Goal: Task Accomplishment & Management: Use online tool/utility

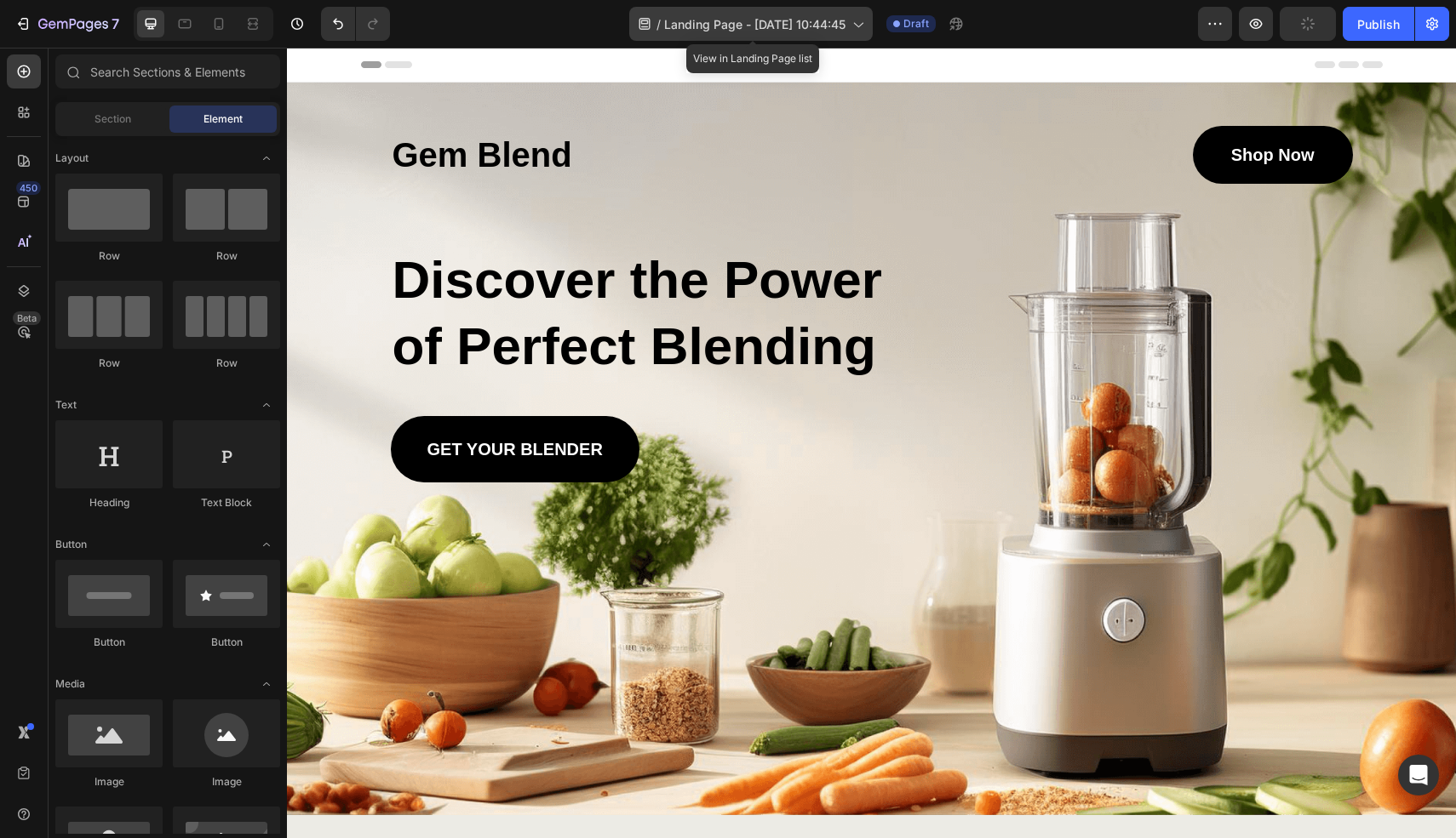
click at [735, 29] on span "Landing Page - Sep 28, 10:44:45" at bounding box center [754, 23] width 181 height 18
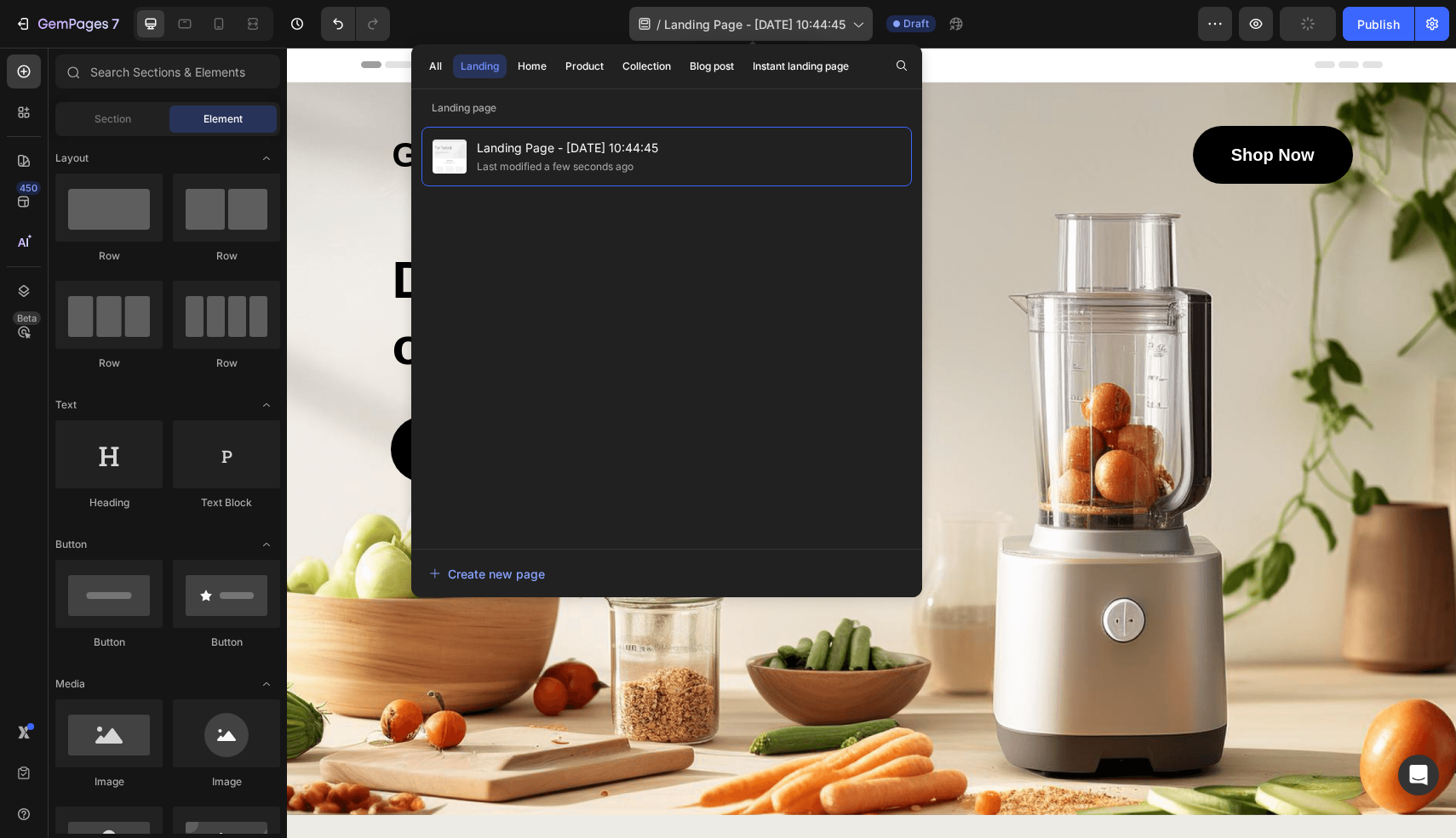
click at [755, 21] on span "Landing Page - Sep 28, 10:44:45" at bounding box center [754, 23] width 181 height 18
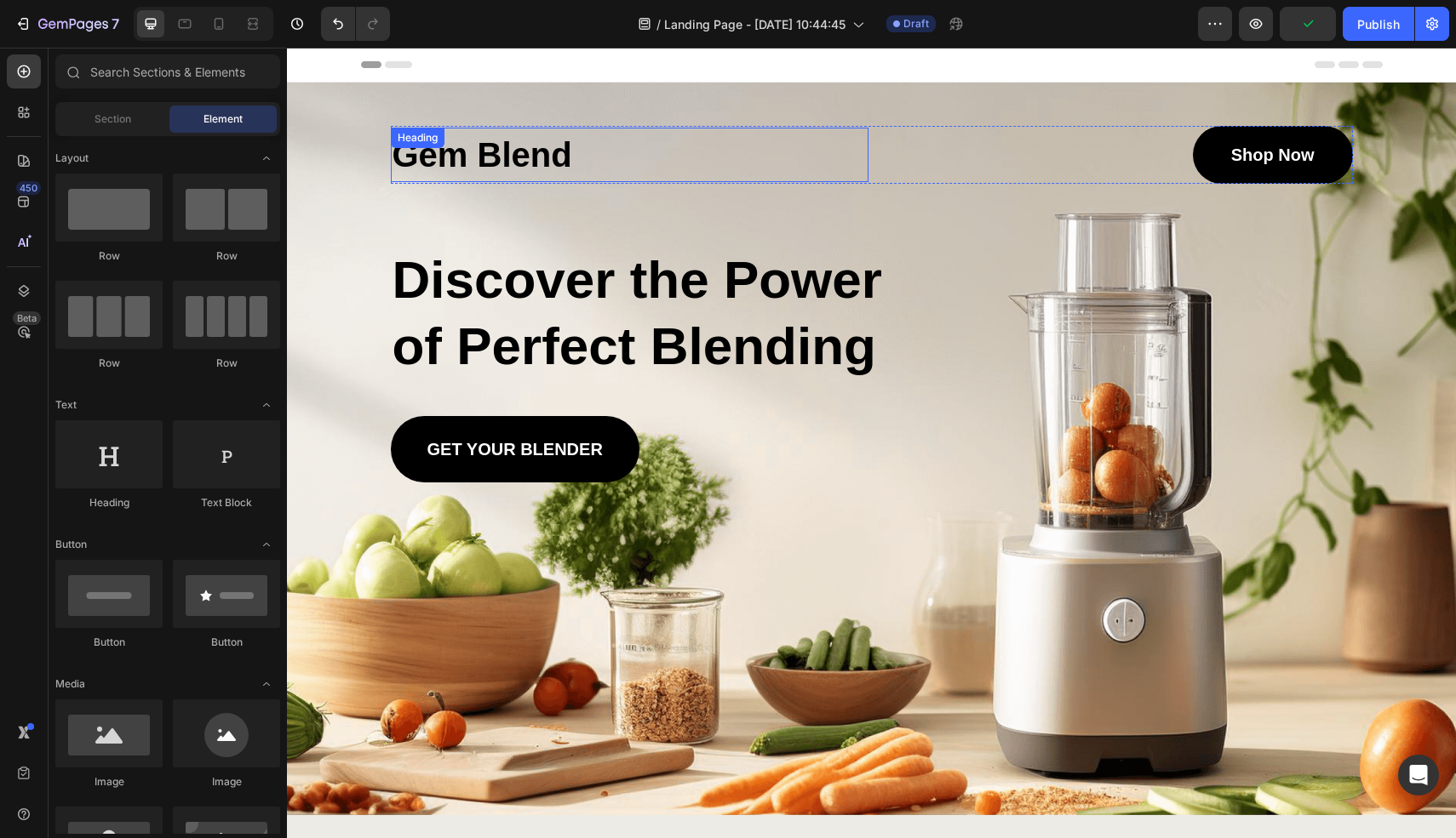
click at [536, 143] on h1 "Gem Blend" at bounding box center [629, 155] width 478 height 54
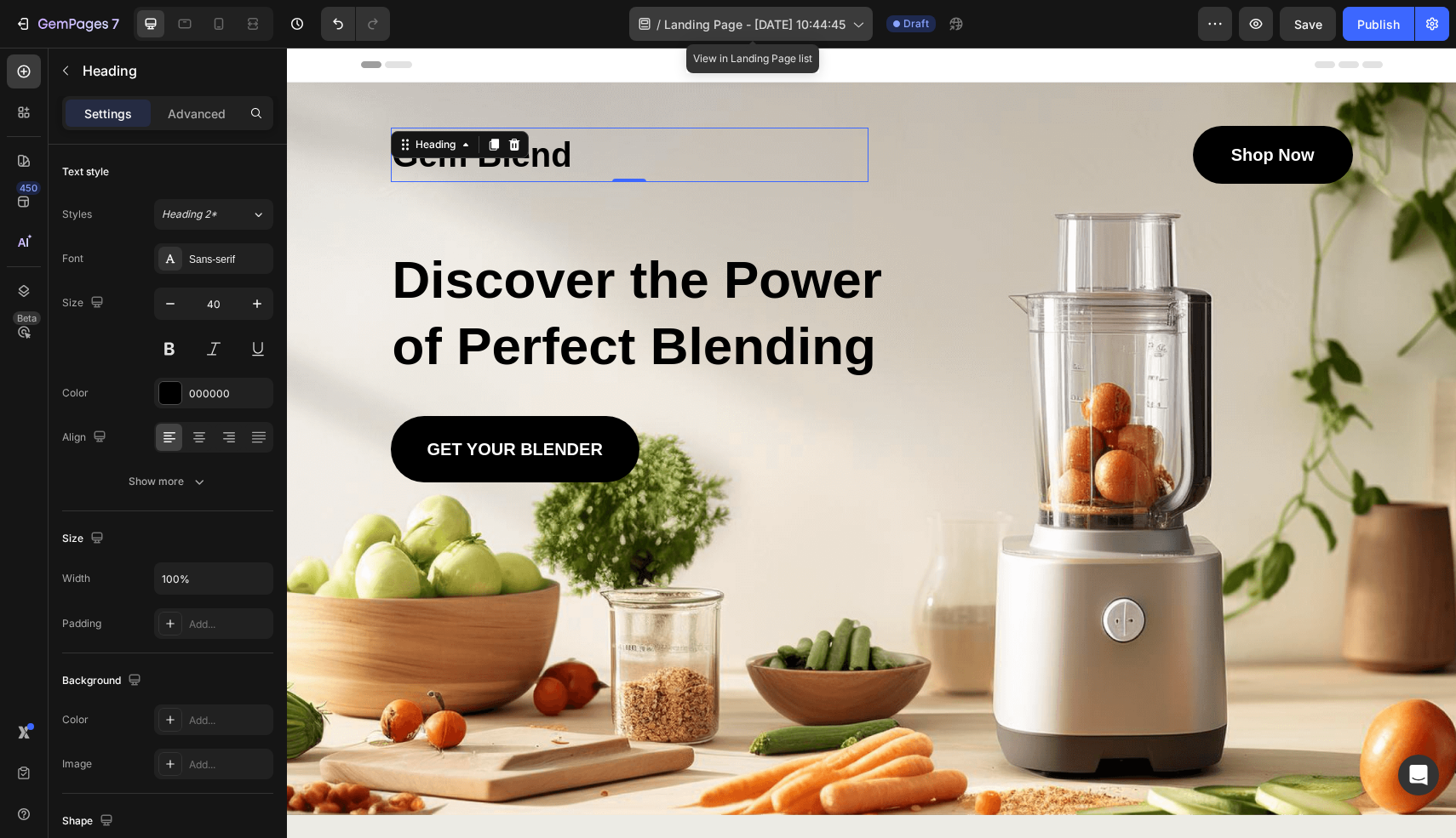
click at [804, 32] on span "Landing Page - Sep 28, 10:44:45" at bounding box center [754, 23] width 181 height 18
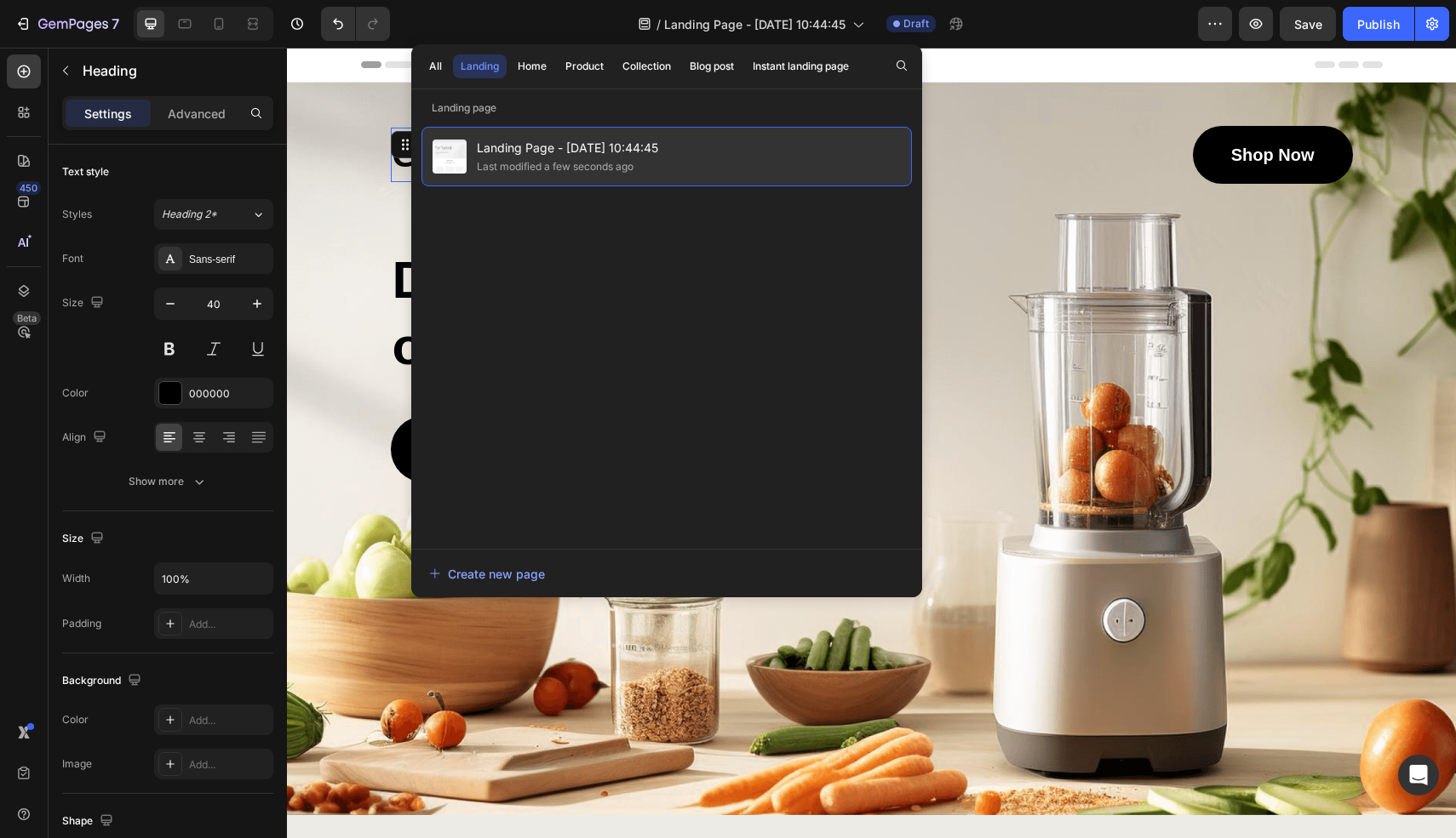
click at [578, 148] on span "Landing Page - Sep 28, 10:44:45" at bounding box center [567, 149] width 181 height 21
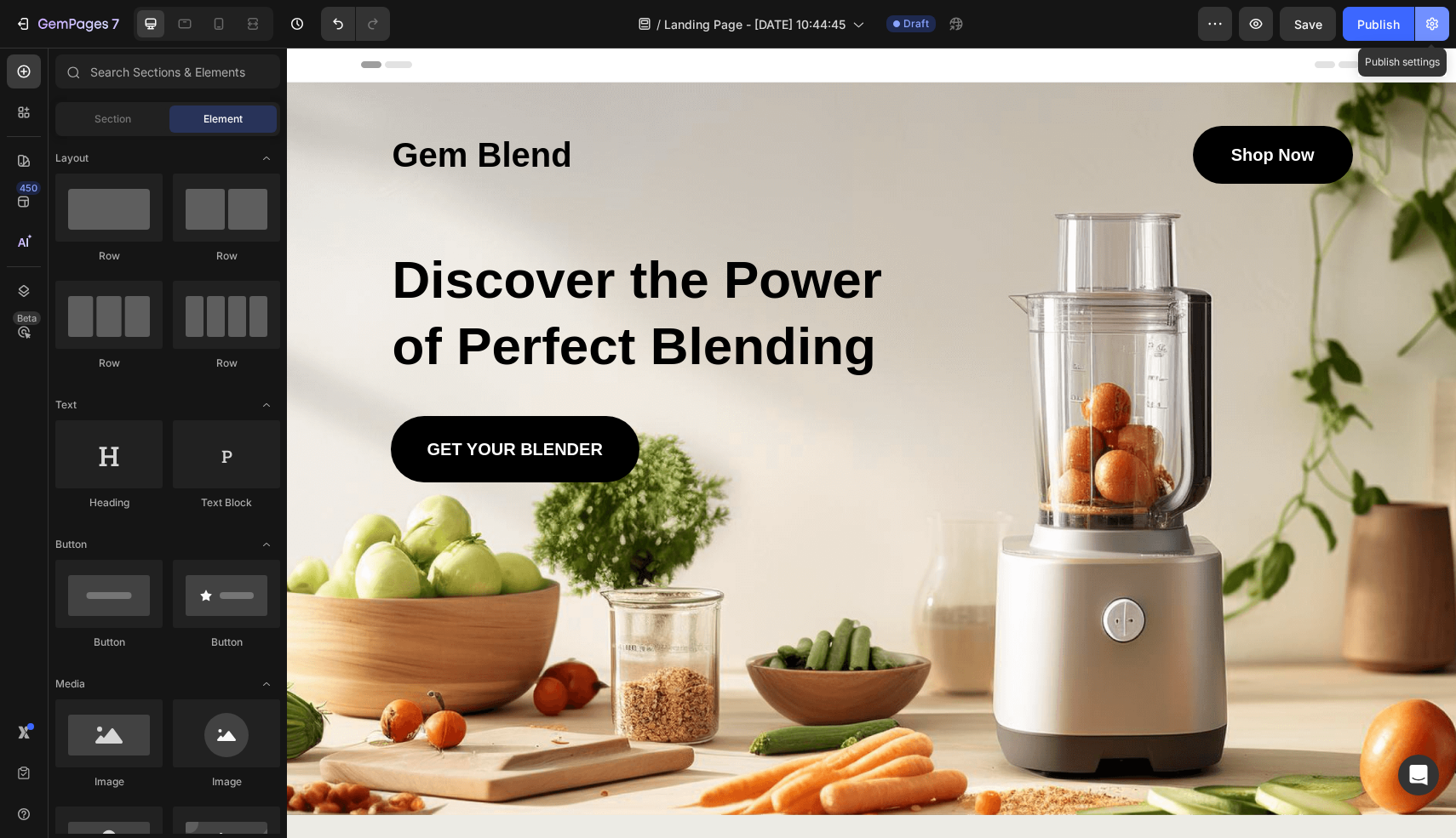
click at [1428, 21] on icon "button" at bounding box center [1432, 23] width 17 height 17
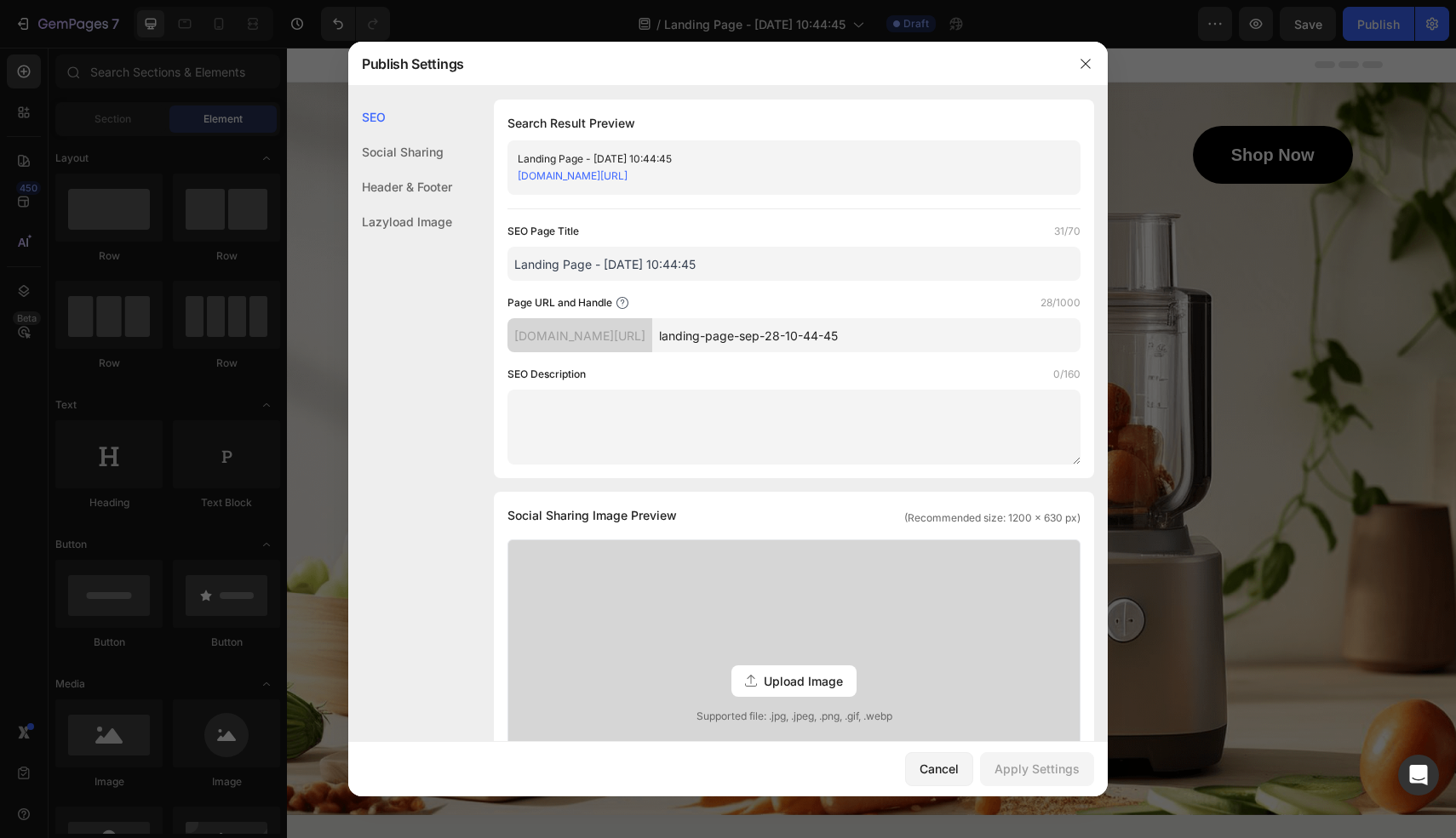
click at [686, 168] on div "dci712-80.myshopify.com/pages/landing-page-sep-28-10-44-45" at bounding box center [779, 176] width 524 height 17
click at [638, 159] on div "Landing Page - Sep 28, 10:44:45" at bounding box center [779, 159] width 524 height 17
click at [621, 258] on input "Landing Page - Sep 28, 10:44:45" at bounding box center [793, 263] width 573 height 34
drag, startPoint x: 740, startPoint y: 263, endPoint x: 412, endPoint y: 242, distance: 328.7
click at [412, 242] on div "SEO Social Sharing Header & Footer Lazyload Image SEO Search Result Preview Lan…" at bounding box center [728, 761] width 759 height 1323
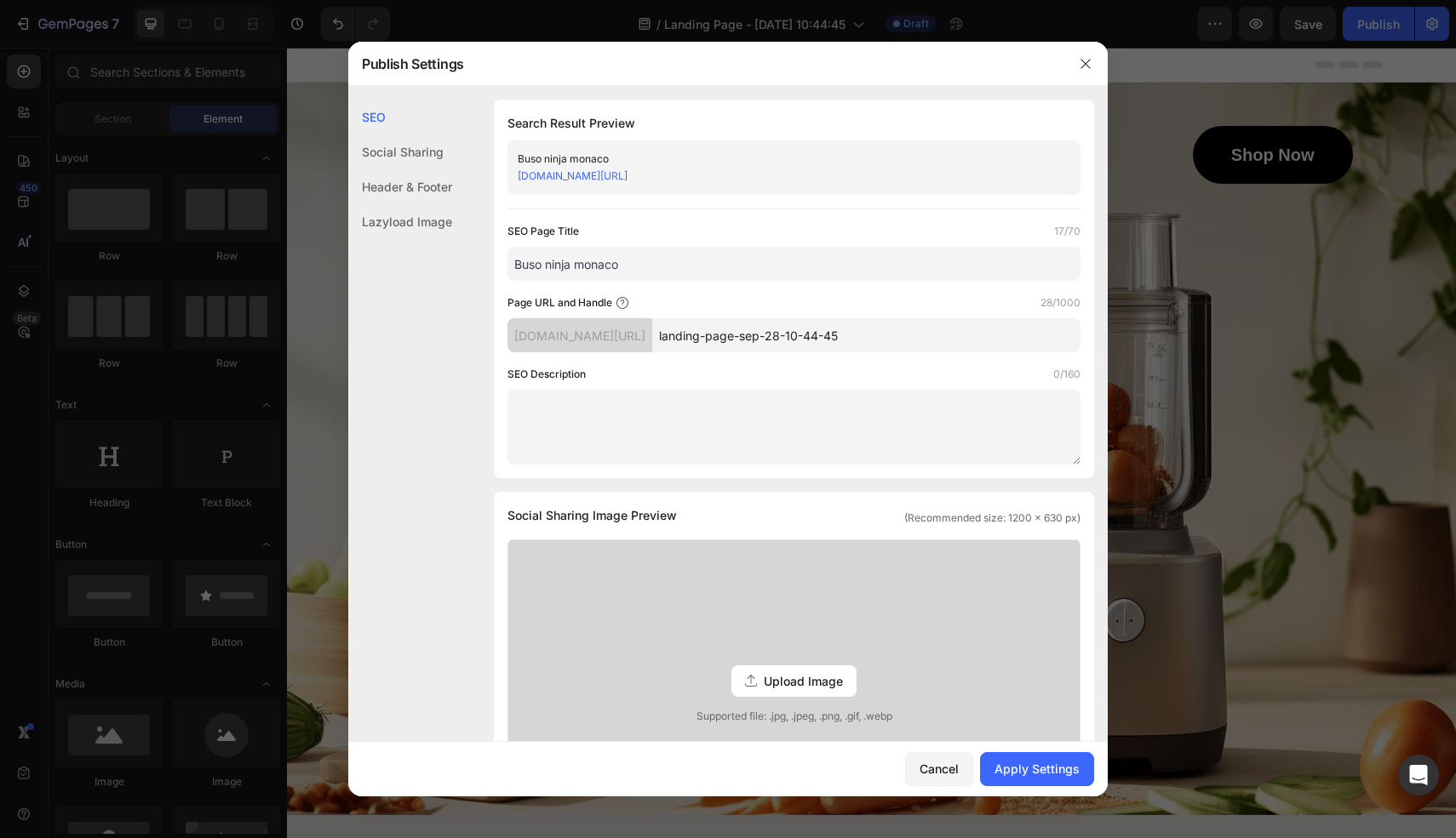
type input "Buso ninja monaco"
click at [911, 343] on input "landing-page-sep-28-10-44-45" at bounding box center [866, 335] width 428 height 34
drag, startPoint x: 913, startPoint y: 335, endPoint x: 662, endPoint y: 344, distance: 251.2
click at [662, 344] on div "dci712-80.myshopify.com/pages/ landing-page-sep-28-10-44-45" at bounding box center [793, 335] width 573 height 34
drag, startPoint x: 966, startPoint y: 335, endPoint x: 639, endPoint y: 338, distance: 327.0
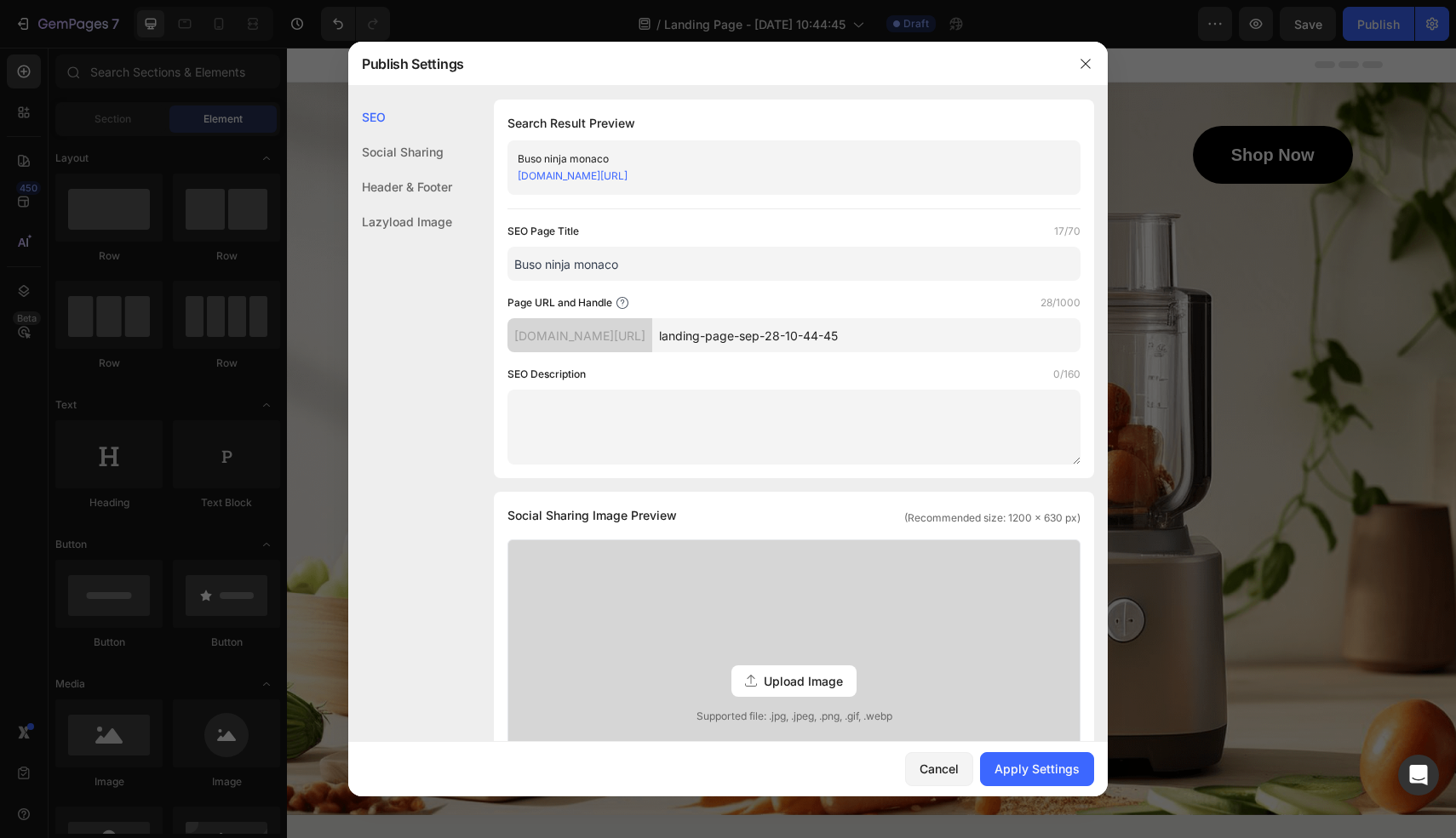
click at [639, 338] on div "dci712-80.myshopify.com/pages/ landing-page-sep-28-10-44-45" at bounding box center [793, 335] width 573 height 34
drag, startPoint x: 779, startPoint y: 339, endPoint x: 988, endPoint y: 351, distance: 209.3
click at [988, 351] on input "buso-ninja-monaco" at bounding box center [866, 335] width 428 height 34
type input "buso-ninja-monaco"
click at [664, 449] on textarea at bounding box center [793, 427] width 573 height 75
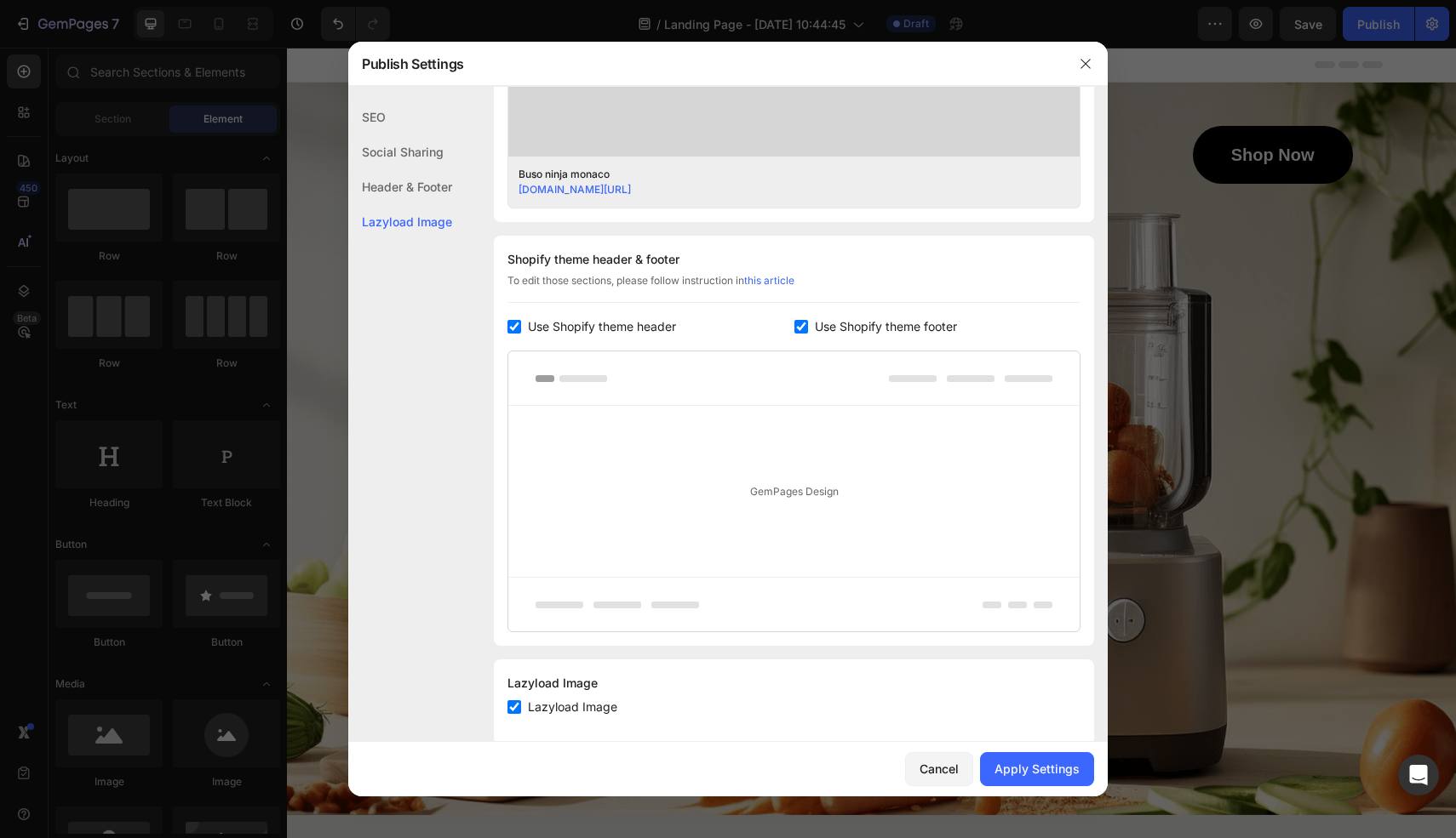
scroll to position [694, 0]
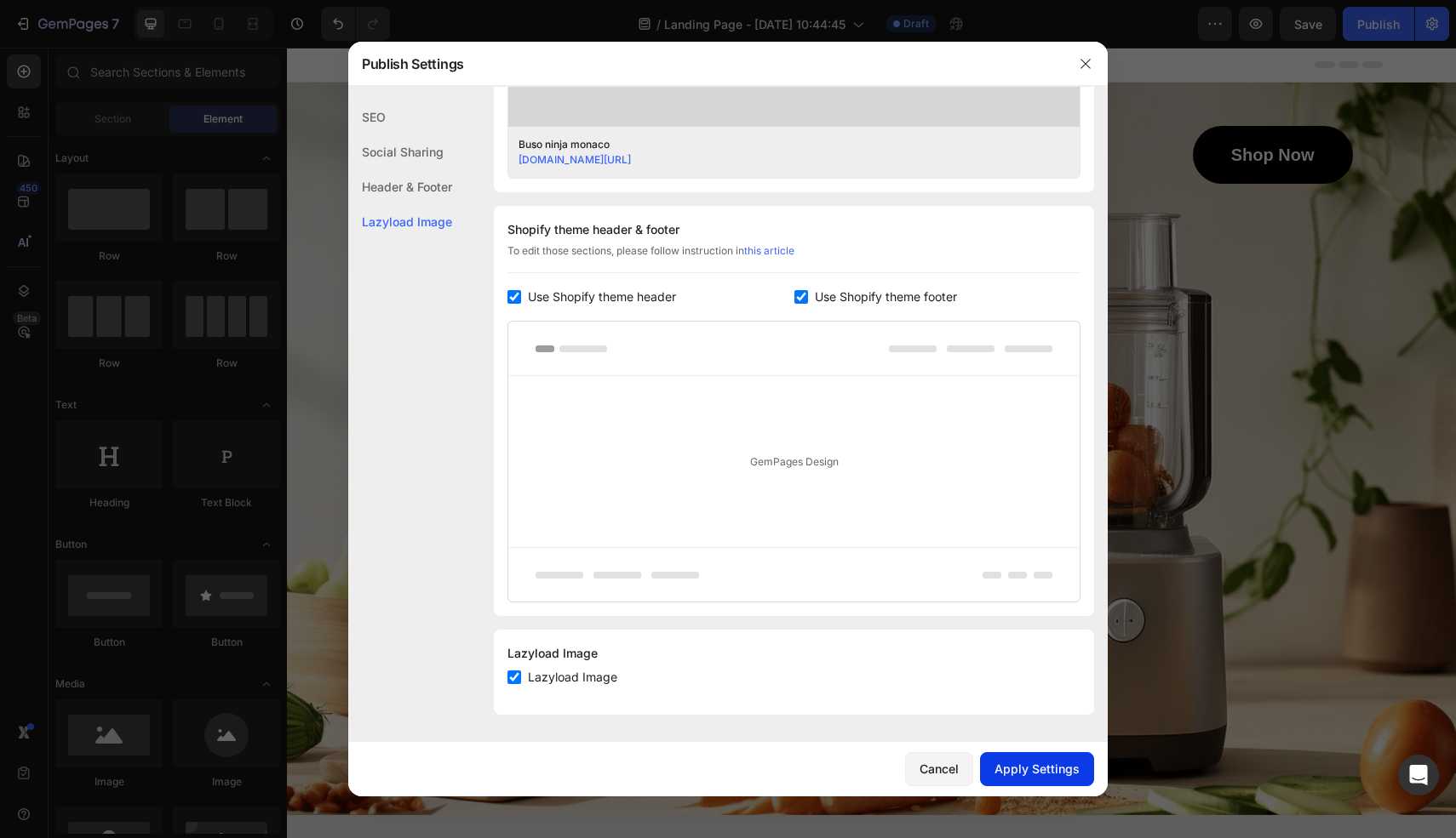
click at [1021, 768] on div "Apply Settings" at bounding box center [1036, 768] width 85 height 18
click at [1089, 65] on icon "button" at bounding box center [1085, 64] width 14 height 14
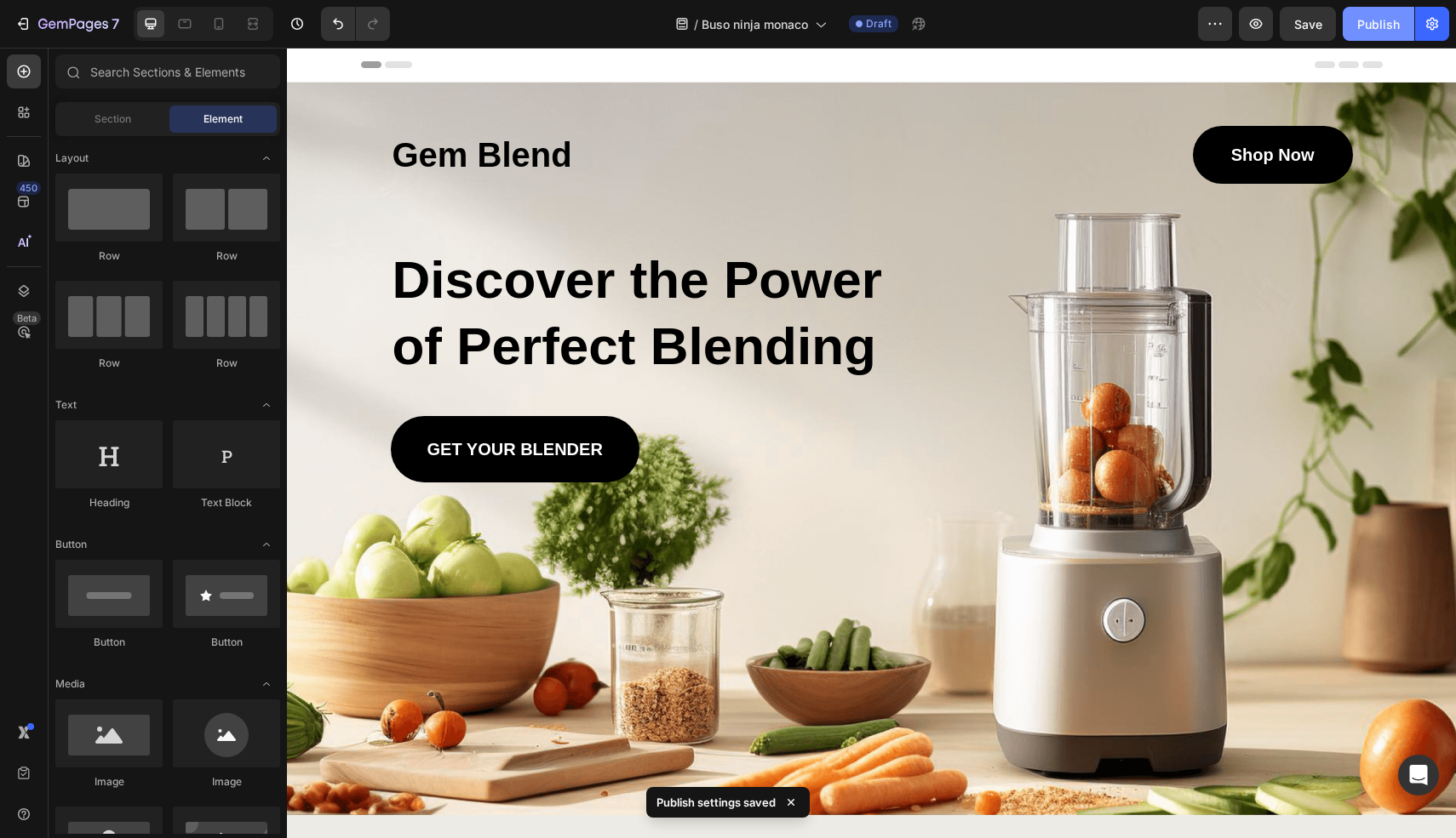
click at [1343, 18] on button "Publish" at bounding box center [1377, 23] width 72 height 34
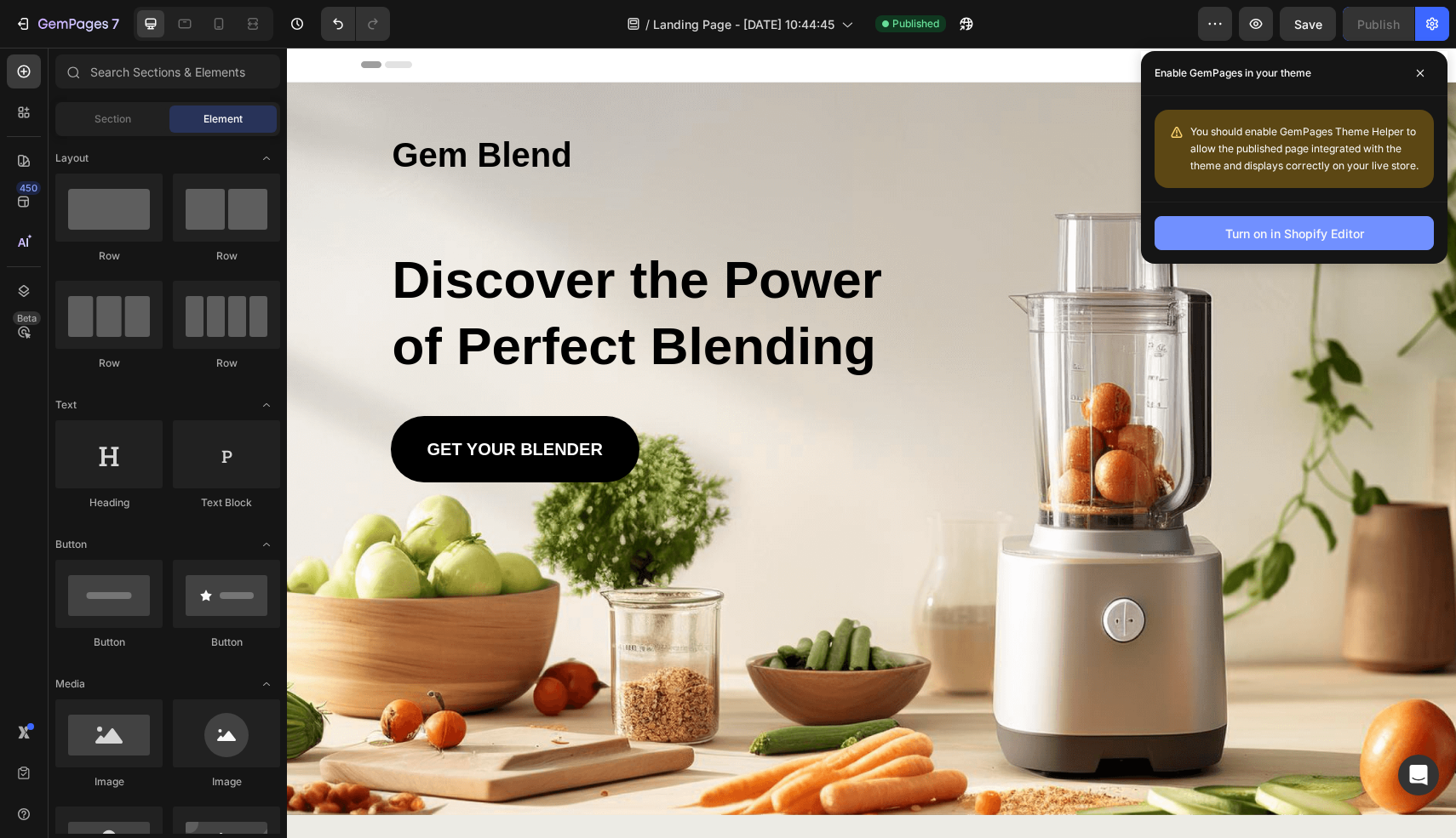
click at [1377, 234] on button "Turn on in Shopify Editor" at bounding box center [1293, 233] width 279 height 34
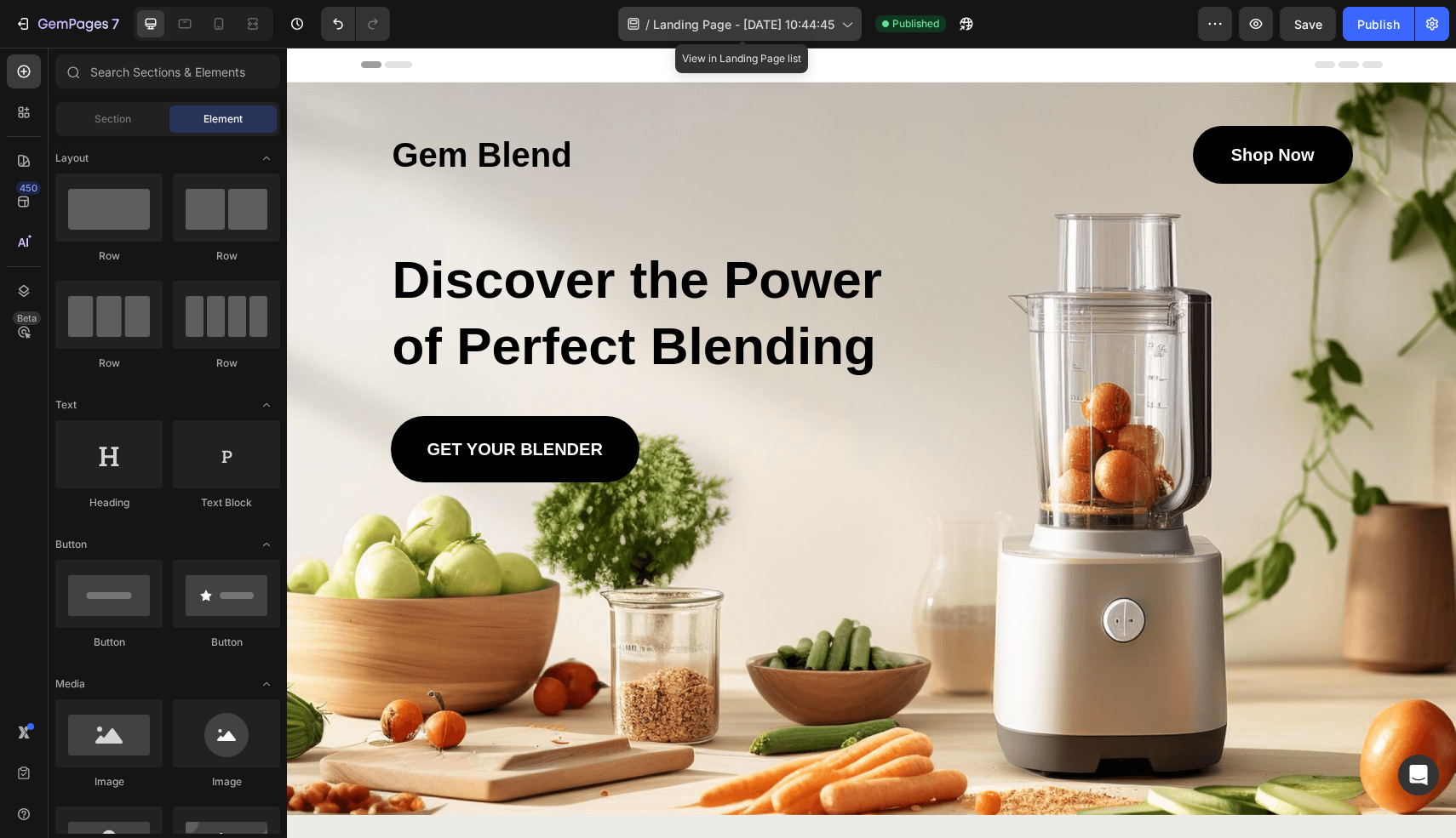
click at [788, 29] on span "Landing Page - Sep 28, 10:44:45" at bounding box center [744, 23] width 181 height 18
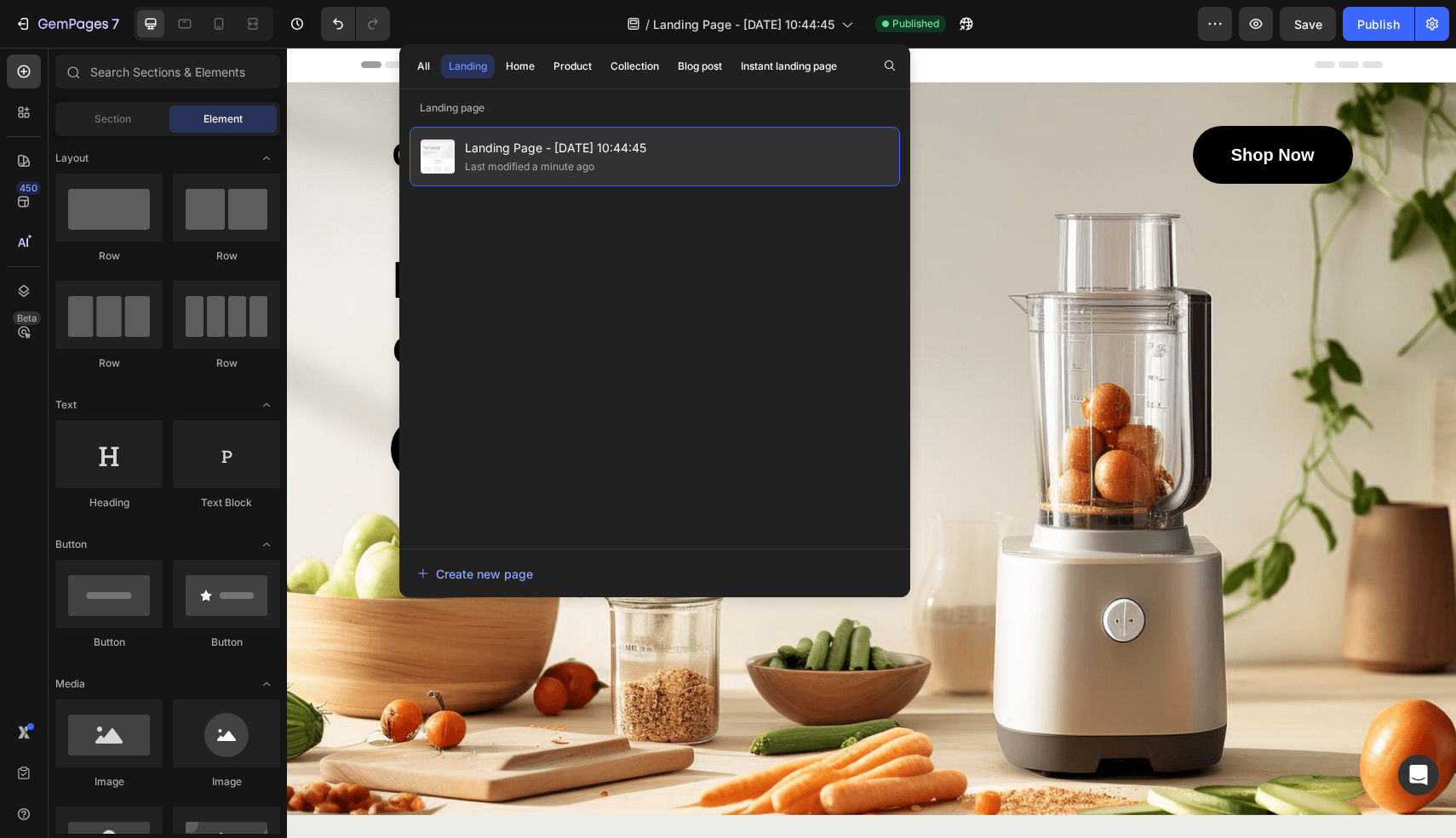
click at [594, 166] on div "Last modified a minute ago" at bounding box center [529, 166] width 129 height 17
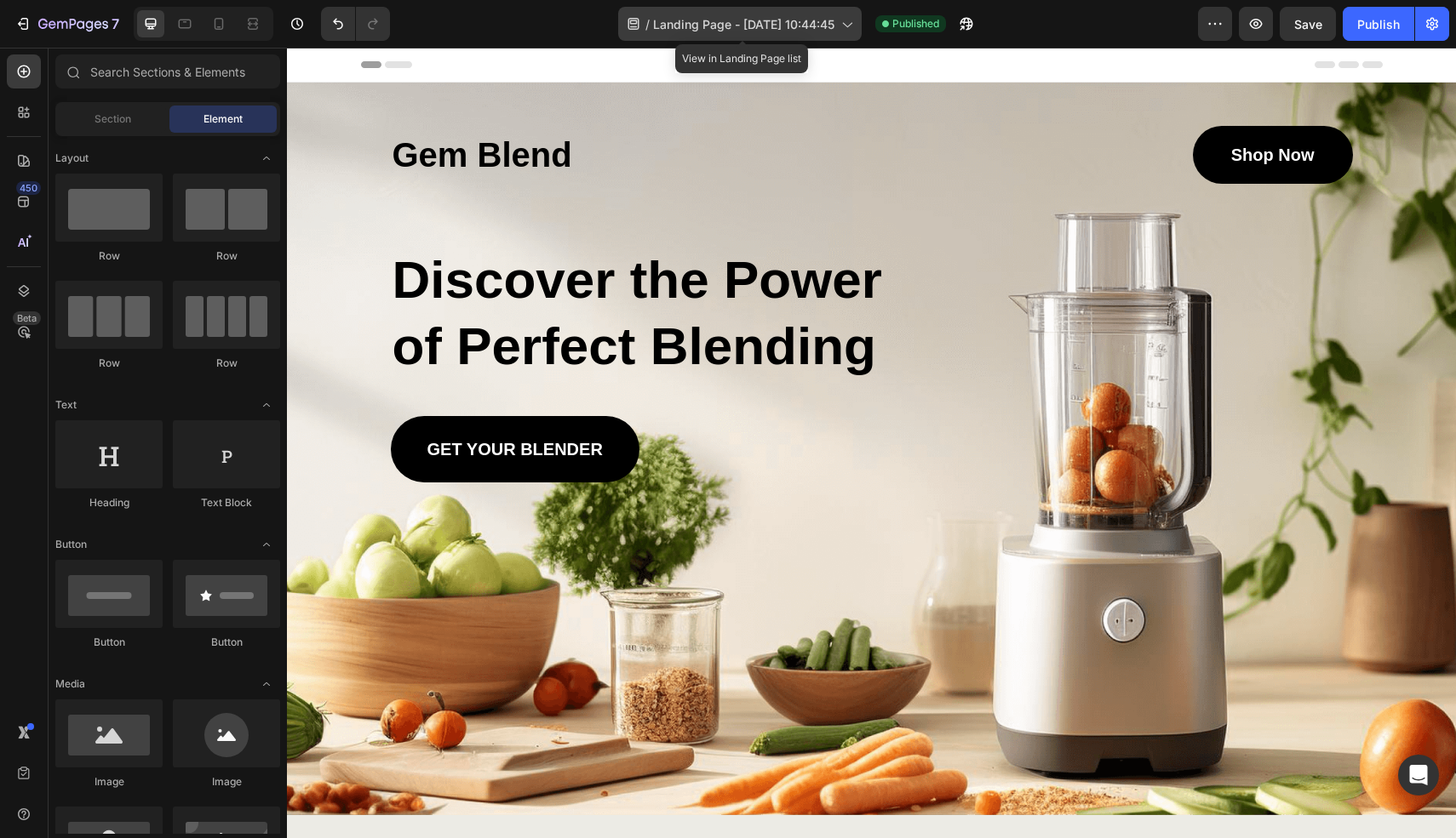
click at [768, 25] on span "Landing Page - Sep 28, 10:44:45" at bounding box center [744, 23] width 181 height 18
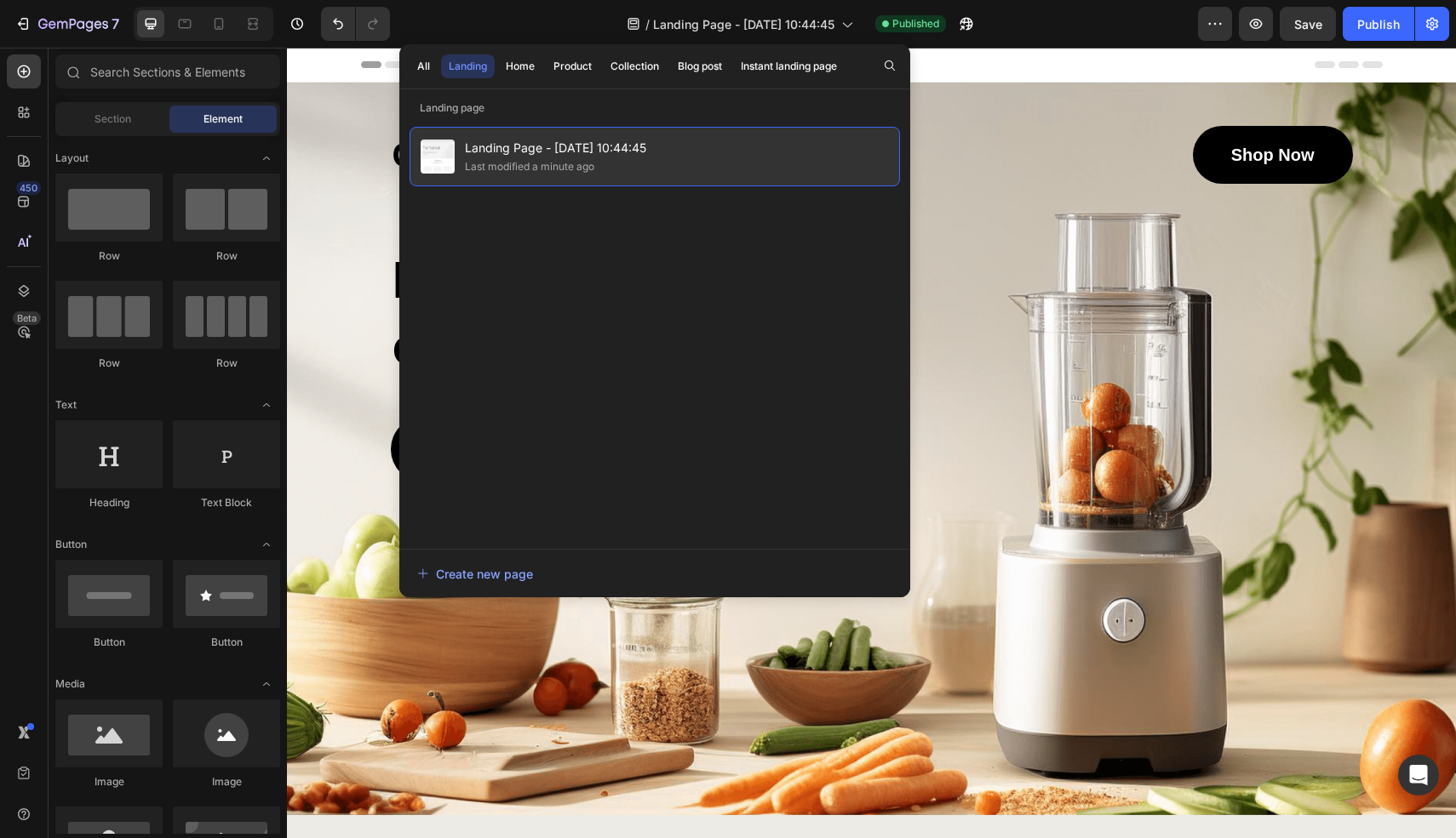
click at [667, 145] on div "Landing Page - Sep 28, 10:44:45 Last modified a minute ago" at bounding box center [654, 157] width 491 height 60
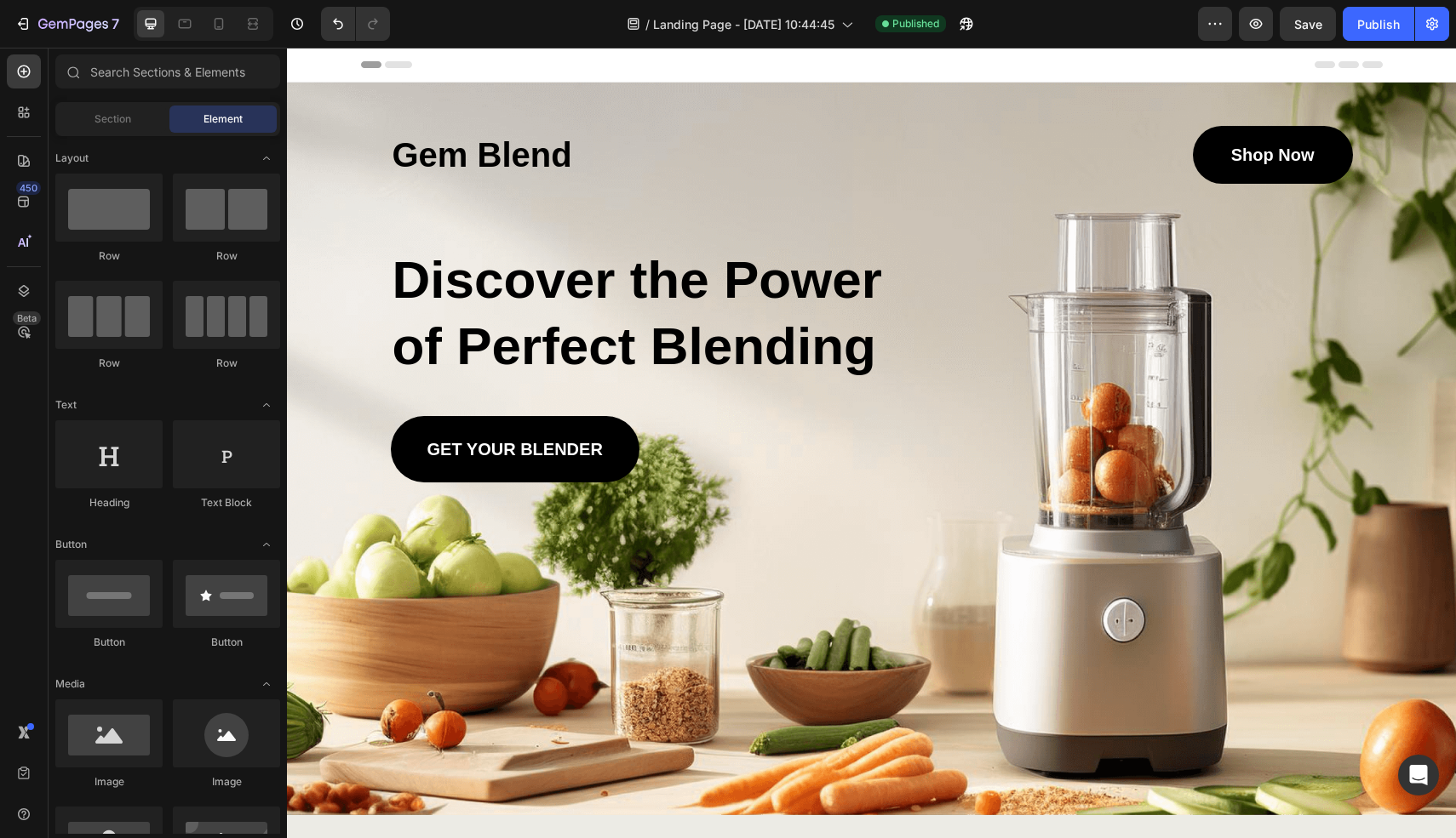
drag, startPoint x: 667, startPoint y: 145, endPoint x: 380, endPoint y: 97, distance: 291.0
click at [667, 145] on div "Landing Page - Sep 28, 10:44:45 Last modified a minute ago" at bounding box center [654, 157] width 491 height 60
click at [26, 162] on icon at bounding box center [23, 161] width 12 height 12
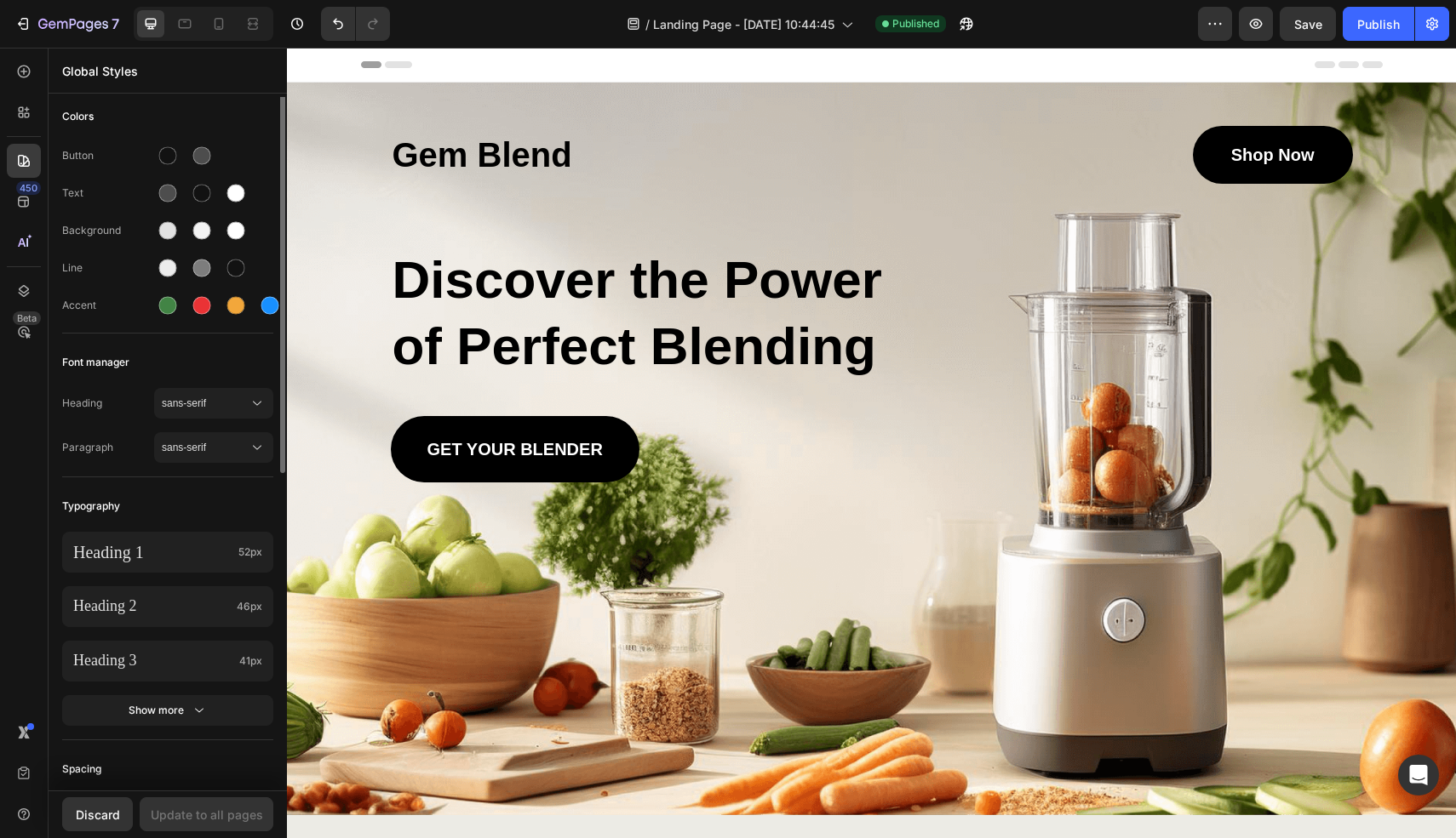
scroll to position [0, 0]
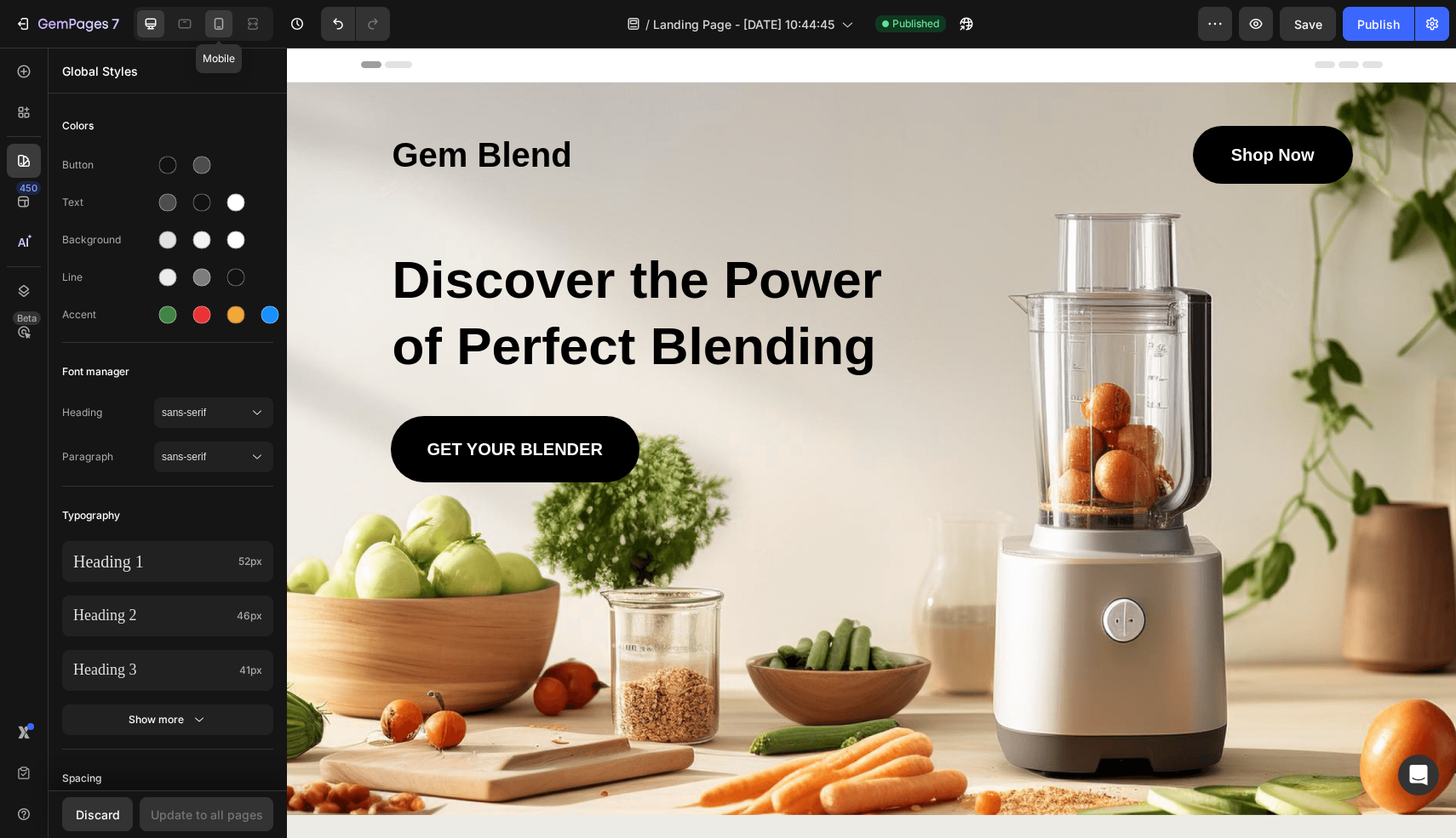
click at [214, 23] on icon at bounding box center [219, 23] width 17 height 17
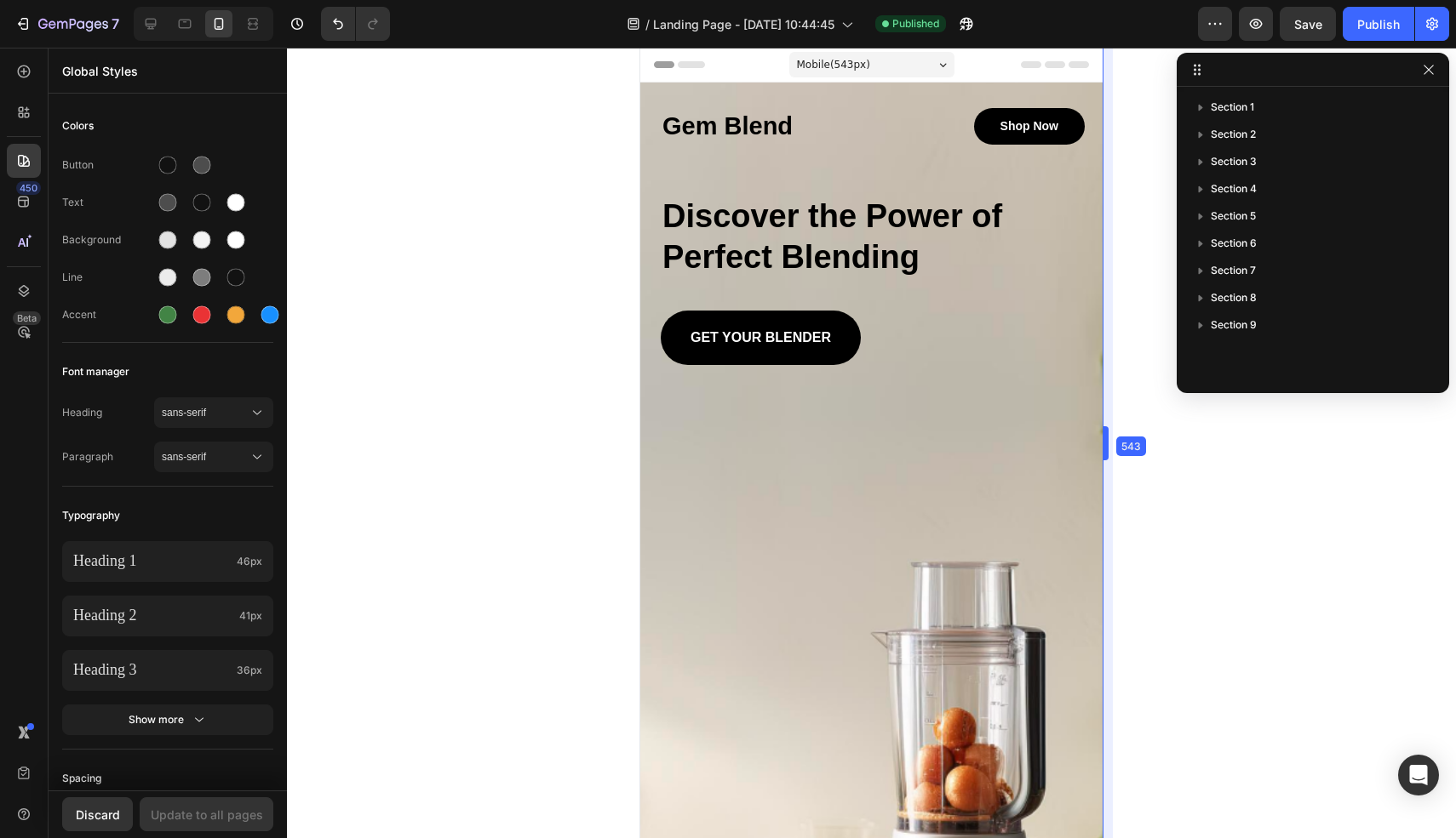
drag, startPoint x: 1035, startPoint y: 434, endPoint x: 1178, endPoint y: 460, distance: 145.3
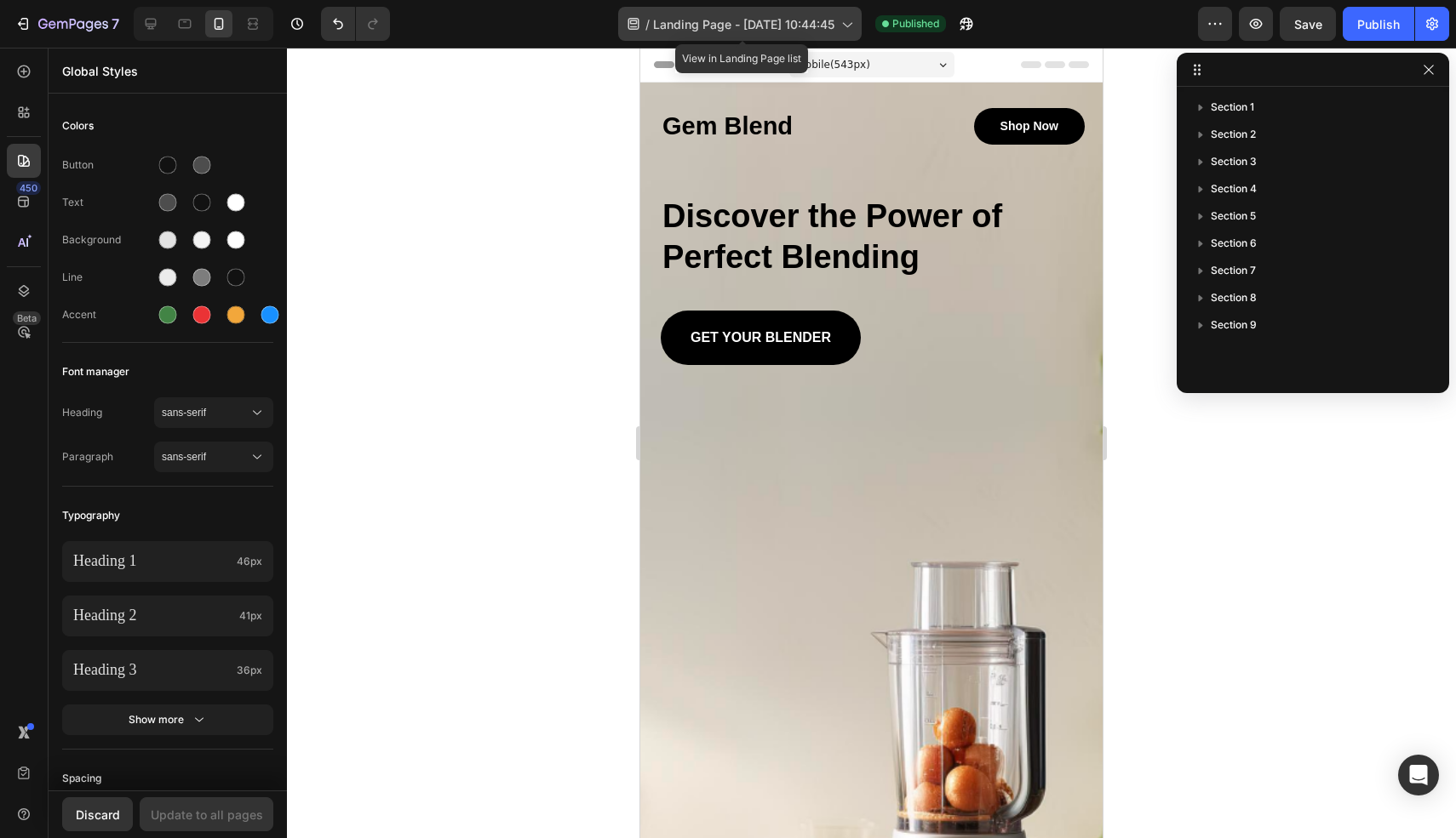
click at [830, 32] on span "Landing Page - Sep 28, 10:44:45" at bounding box center [744, 23] width 181 height 18
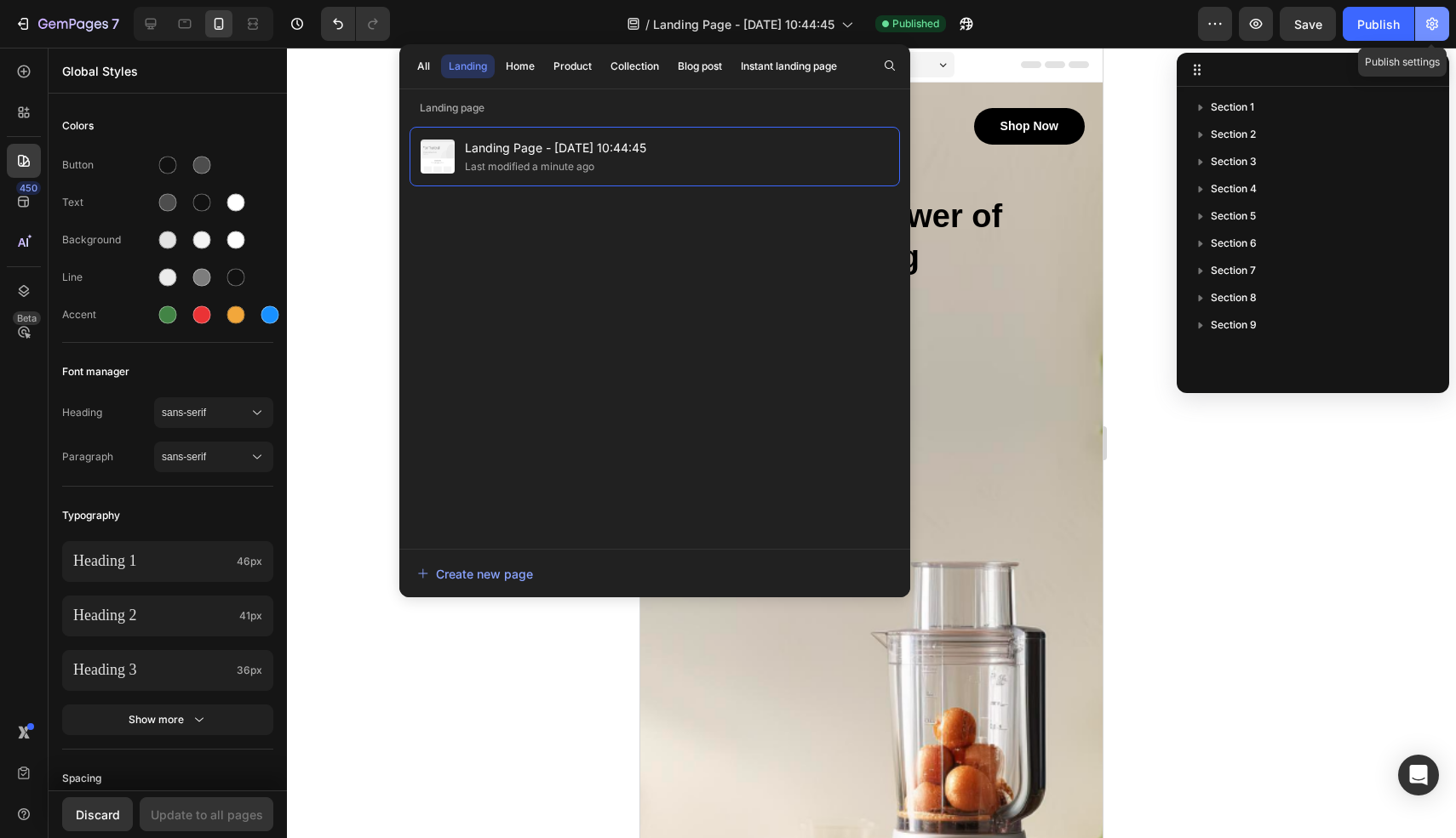
click at [1427, 26] on icon "button" at bounding box center [1432, 24] width 12 height 13
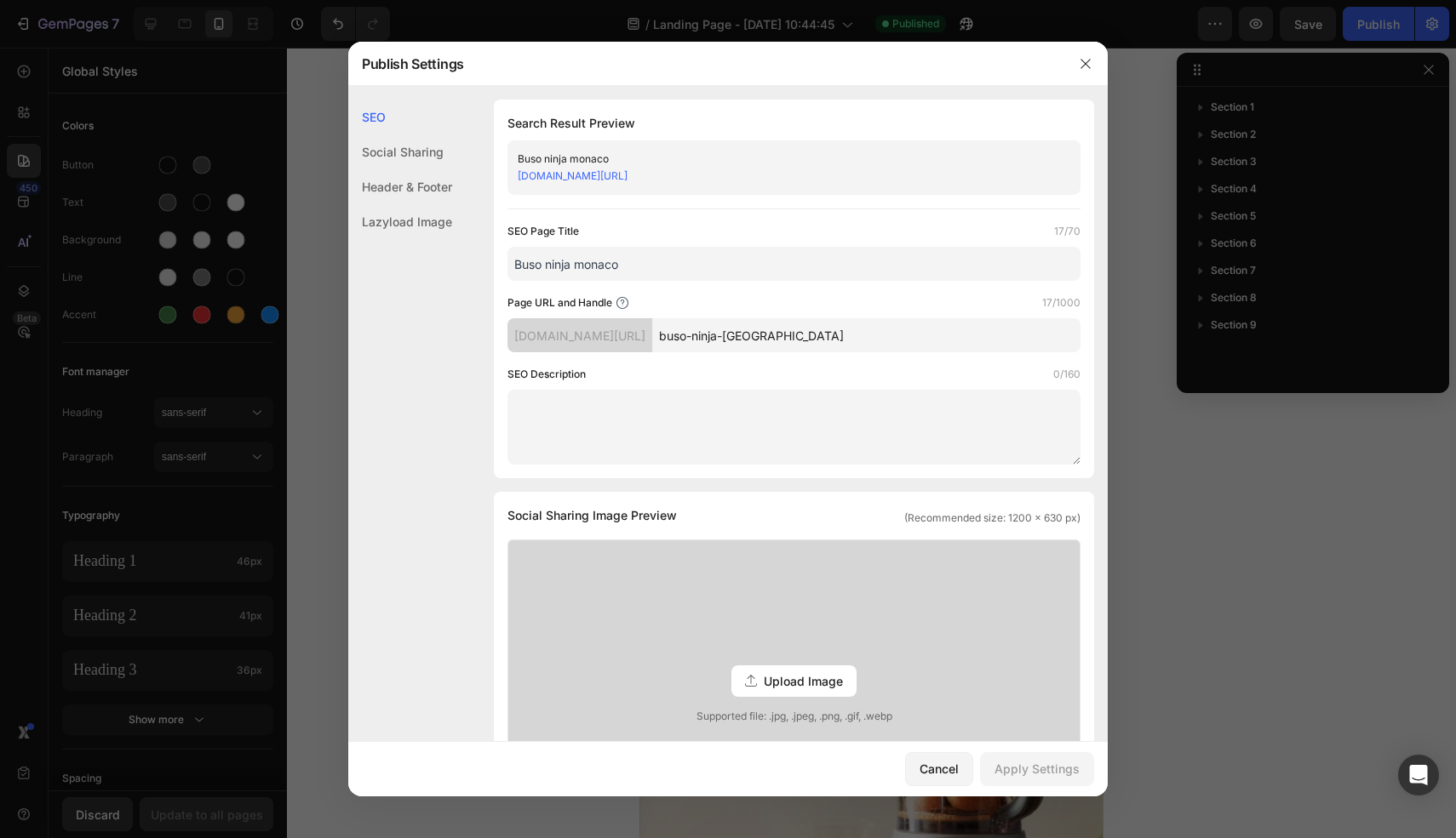
click at [576, 168] on div "dci712-80.myshopify.com/pages/buso-ninja-monaco" at bounding box center [779, 176] width 524 height 17
click at [652, 340] on div "dci712-80.myshopify.com/pages/" at bounding box center [579, 335] width 145 height 34
click at [523, 336] on div "dci712-80.myshopify.com/pages/" at bounding box center [579, 335] width 145 height 34
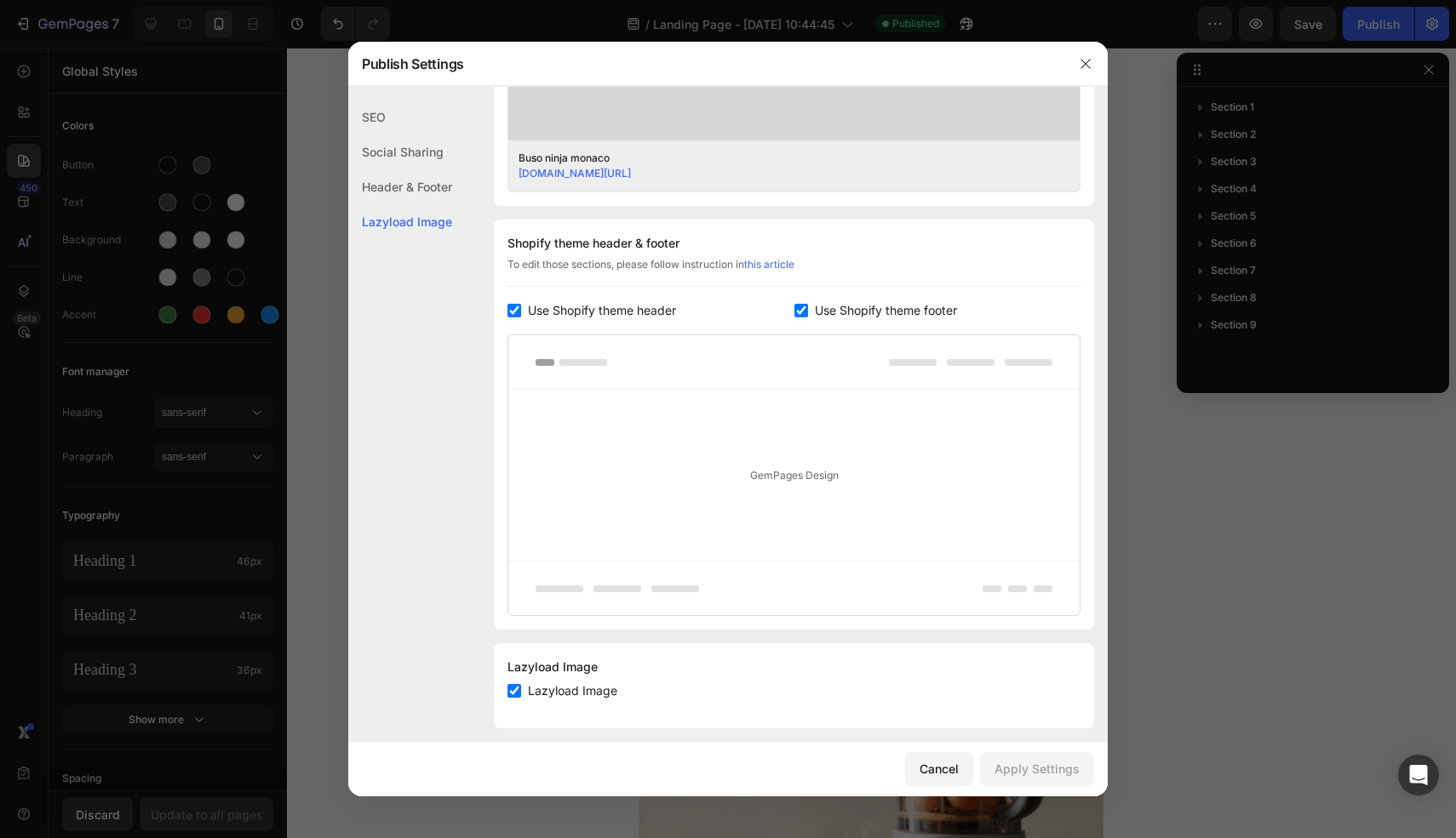
scroll to position [694, 0]
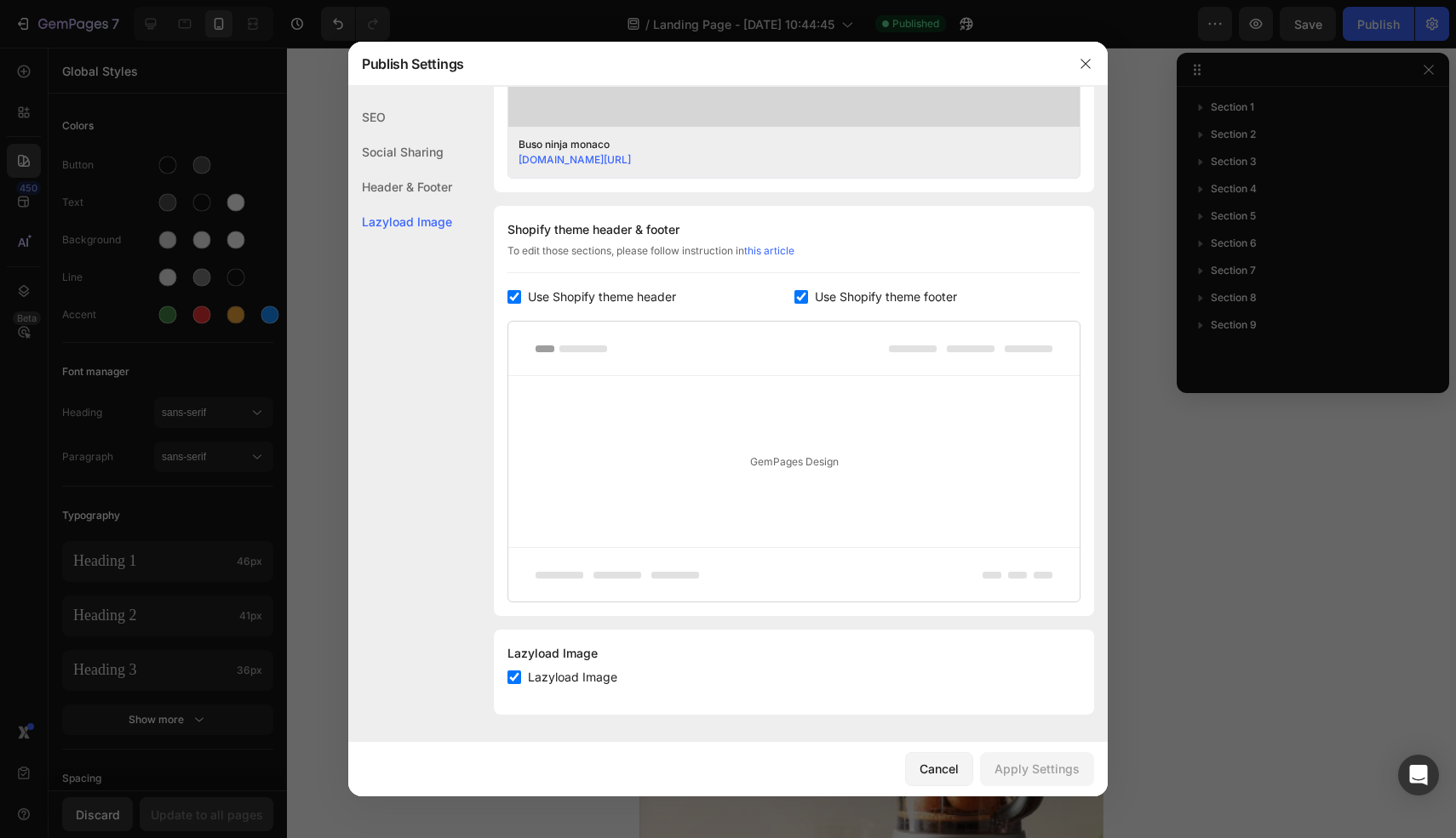
click at [388, 124] on div "SEO" at bounding box center [400, 117] width 104 height 35
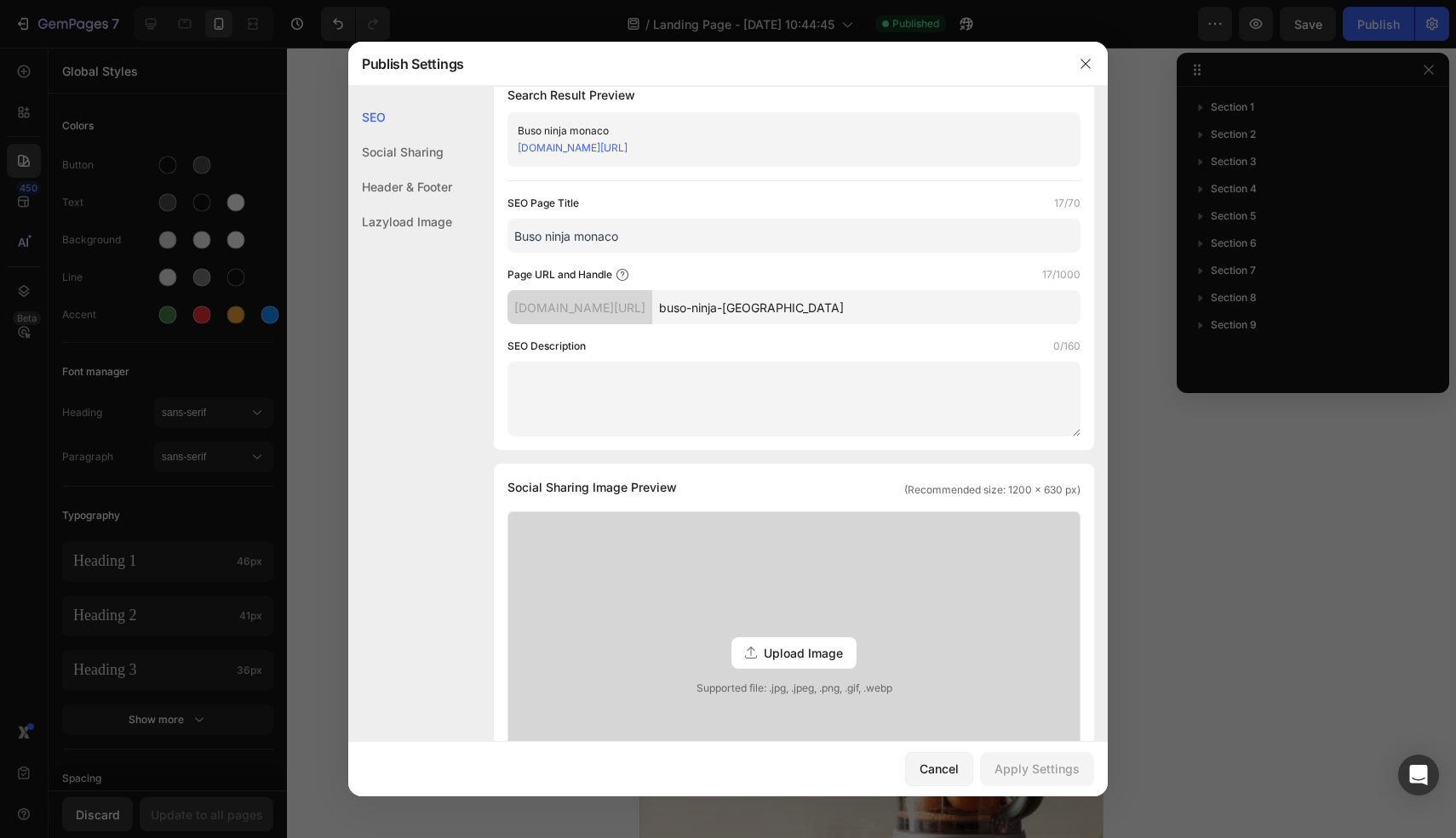
scroll to position [0, 0]
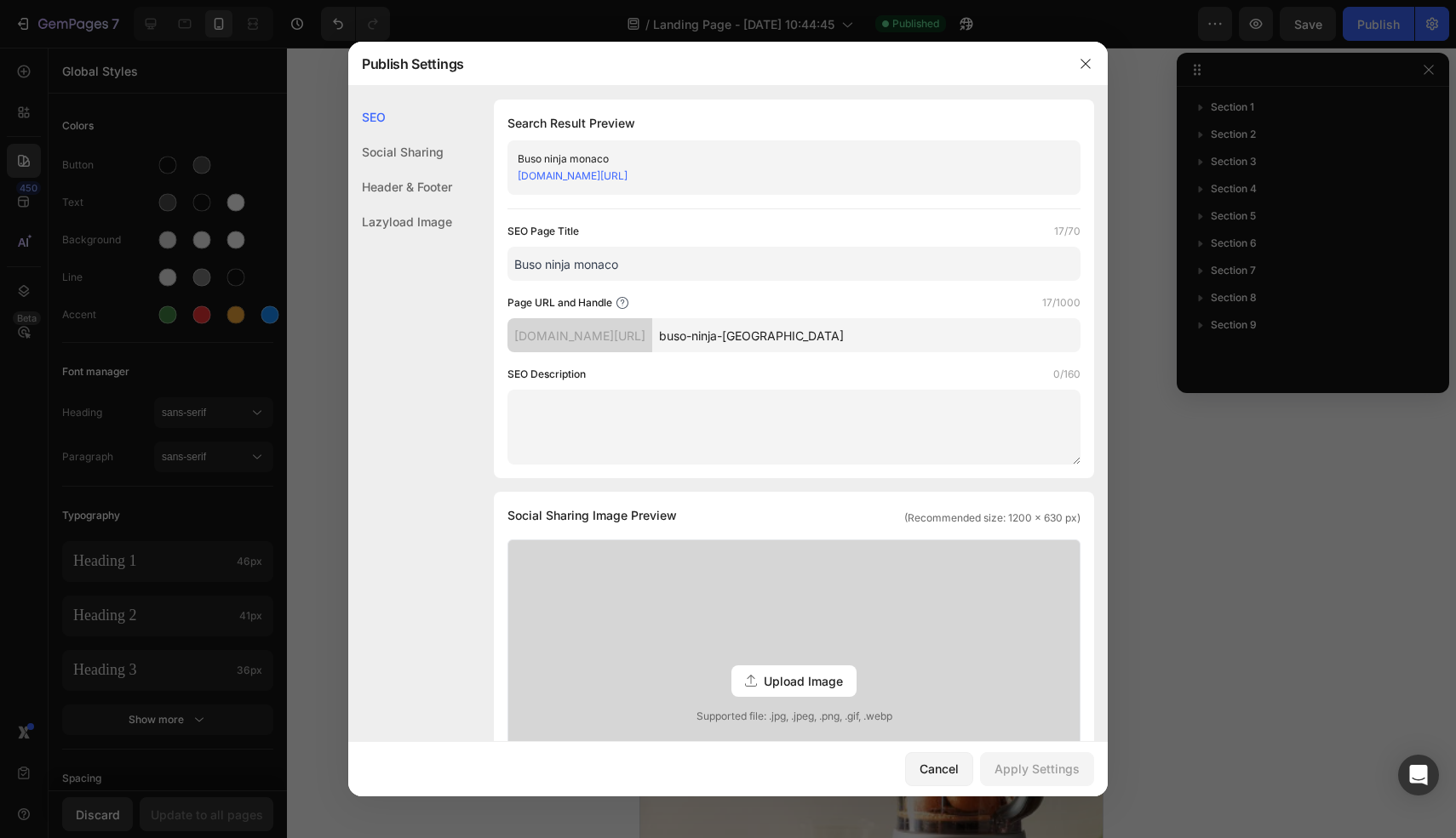
click at [671, 257] on input "Buso ninja monaco" at bounding box center [793, 263] width 573 height 34
click at [760, 333] on input "buso-ninja-monaco" at bounding box center [866, 335] width 428 height 34
click at [683, 424] on textarea at bounding box center [793, 427] width 573 height 75
click at [949, 768] on div "Cancel" at bounding box center [939, 768] width 39 height 18
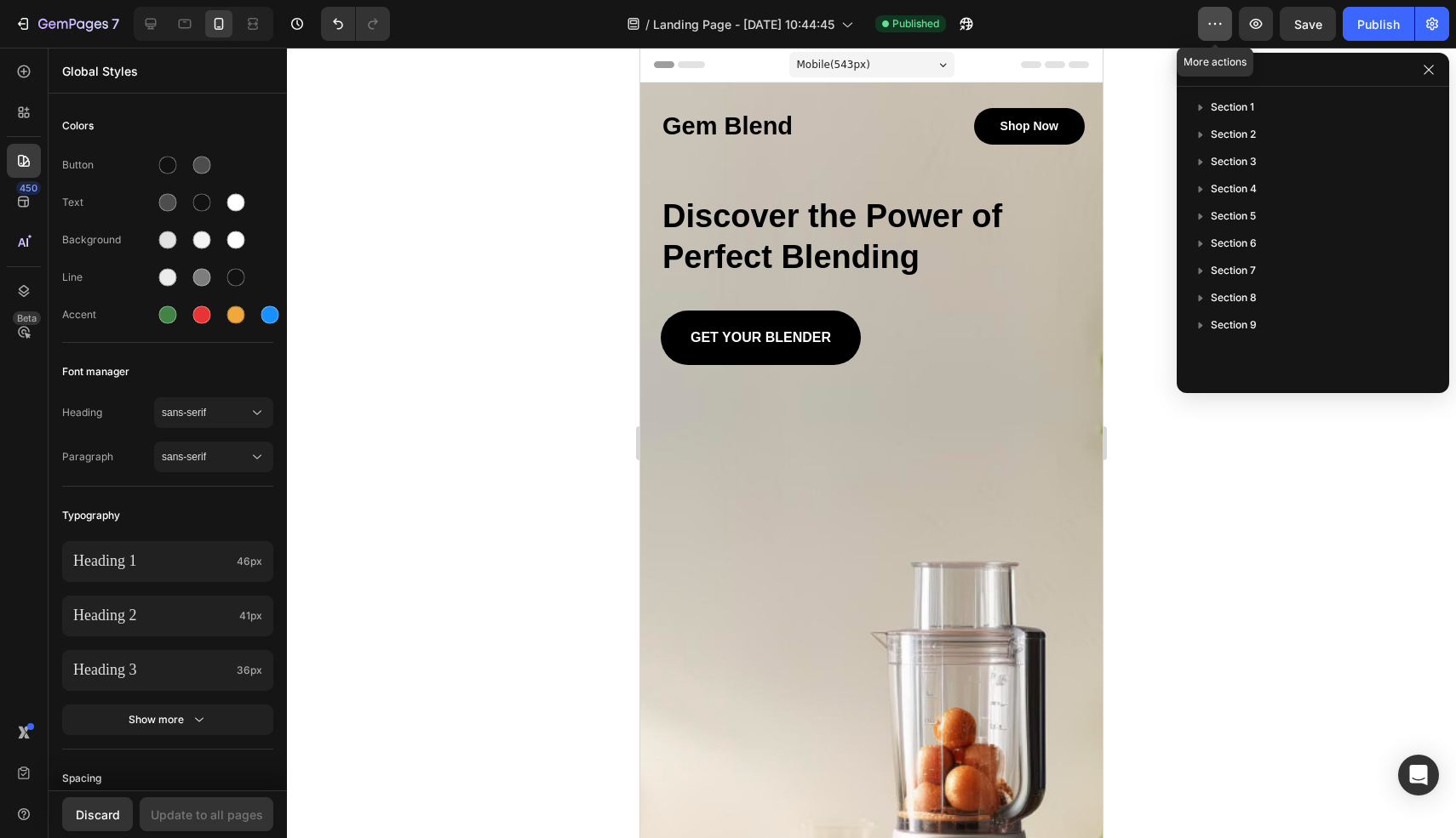
click at [1219, 26] on icon "button" at bounding box center [1215, 23] width 17 height 17
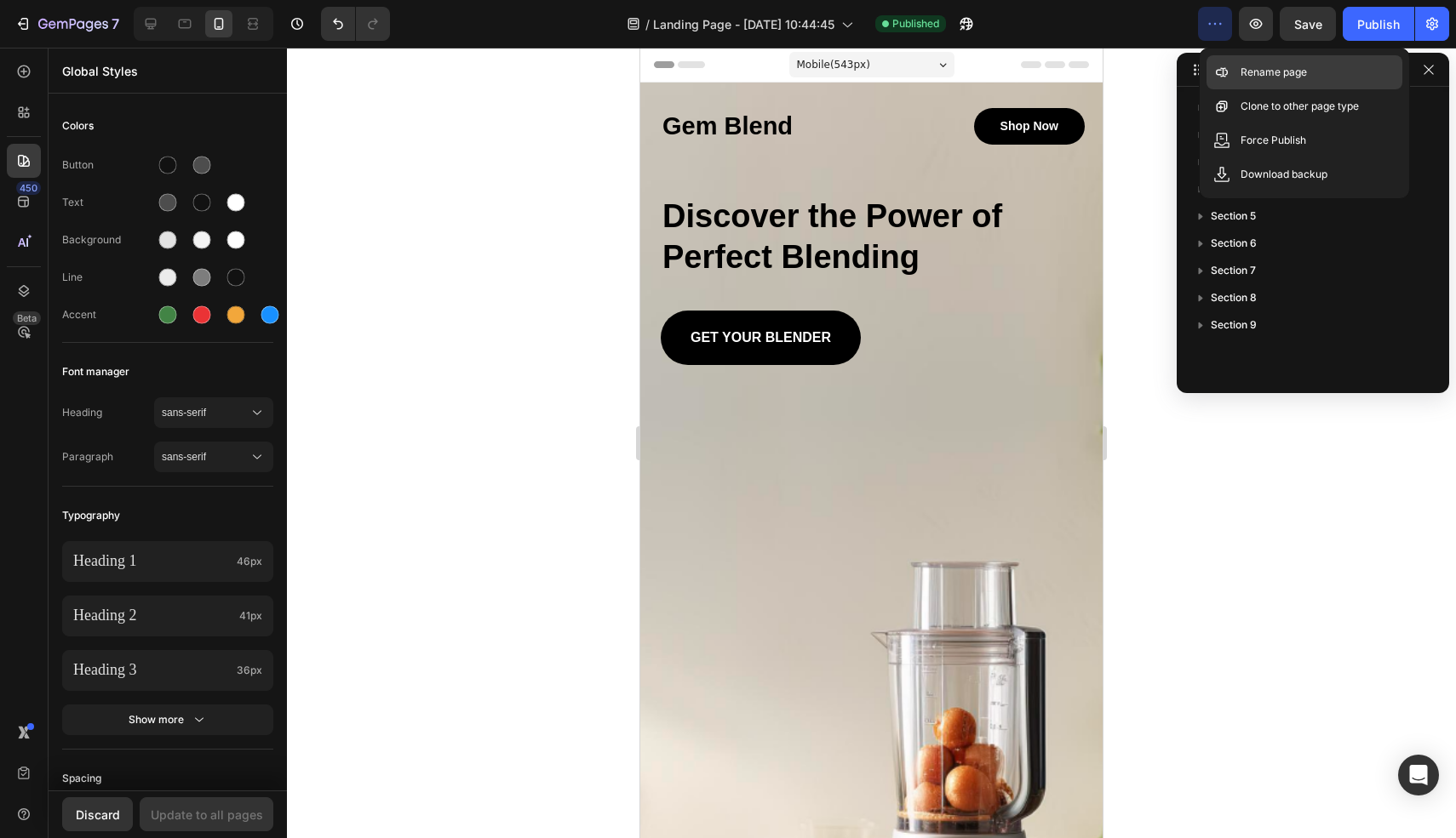
click at [1256, 62] on div "Rename page" at bounding box center [1304, 72] width 195 height 34
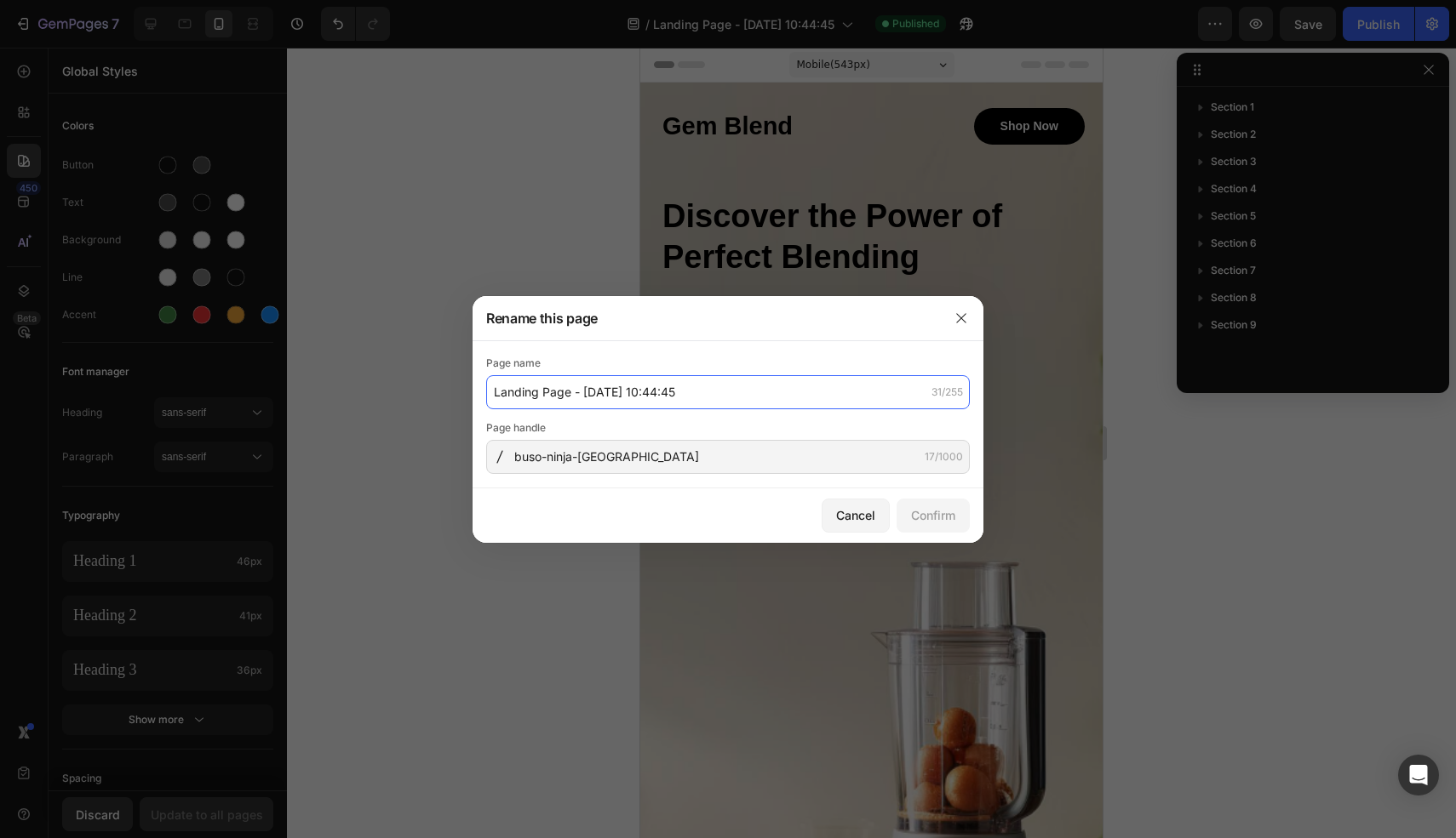
drag, startPoint x: 589, startPoint y: 379, endPoint x: 333, endPoint y: 363, distance: 256.5
click at [316, 361] on div "Rename this page Page name Landing Page - Sep 28, 10:44:45 31/255 Page handle b…" at bounding box center [728, 419] width 1456 height 838
drag, startPoint x: 724, startPoint y: 406, endPoint x: 483, endPoint y: 389, distance: 241.6
click at [483, 389] on div "Page name Landing Page - Sep 28, 10:44:45 31/255 Page handle buso-ninja-monaco …" at bounding box center [728, 415] width 510 height 148
type input "b"
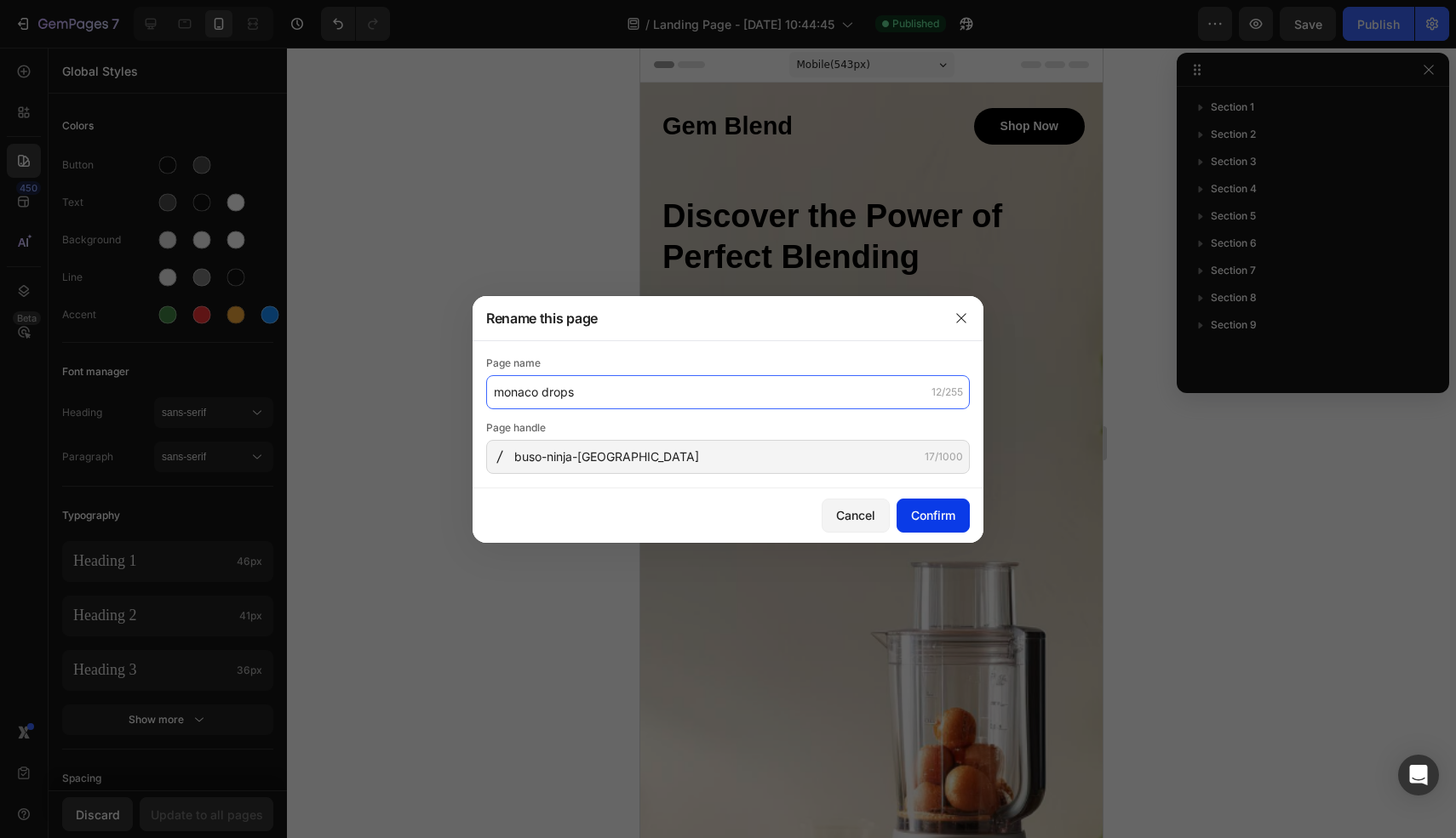
type input "monaco drops"
click at [932, 518] on div "Confirm" at bounding box center [933, 515] width 44 height 18
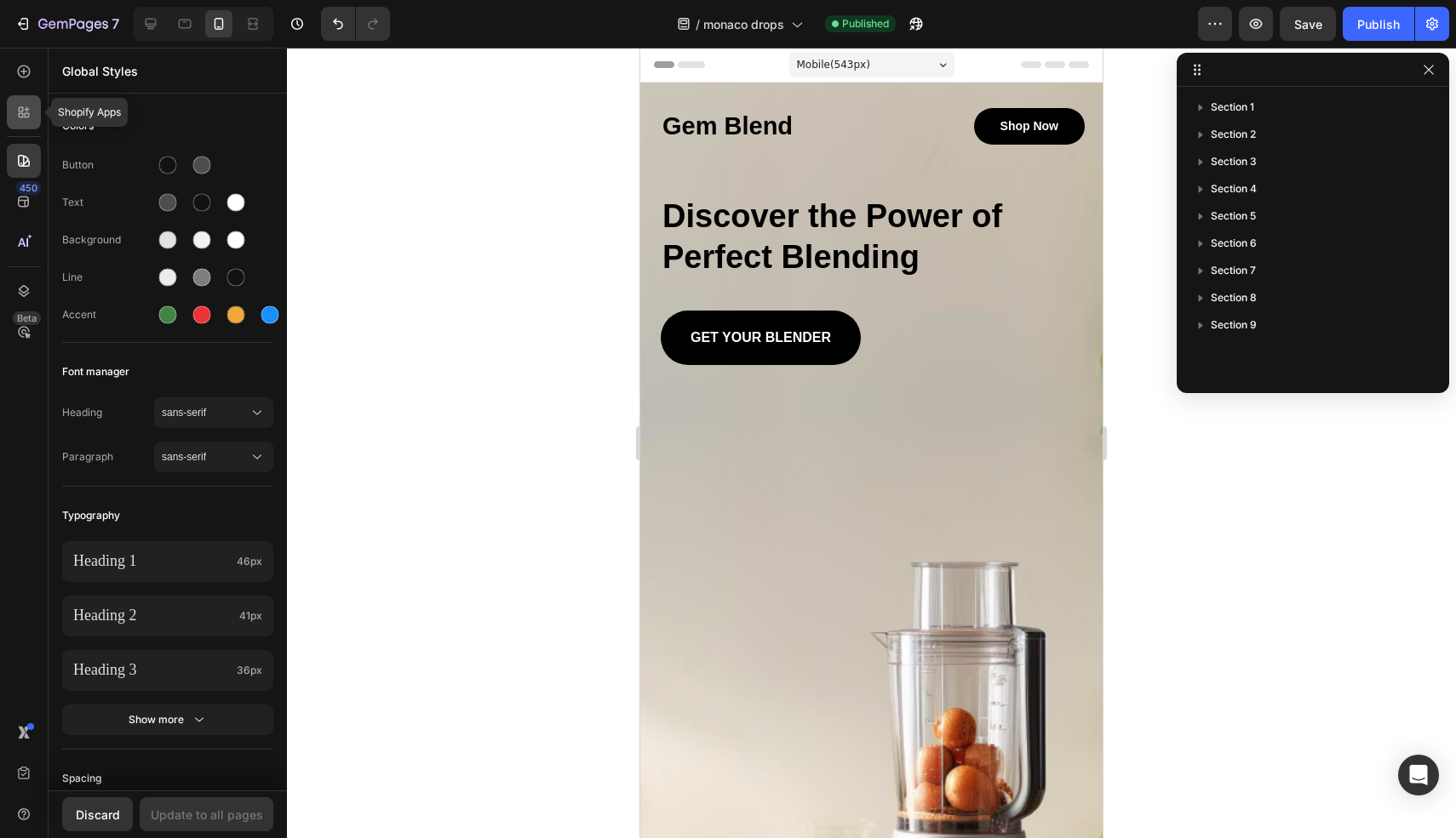
click at [20, 111] on icon at bounding box center [23, 112] width 17 height 17
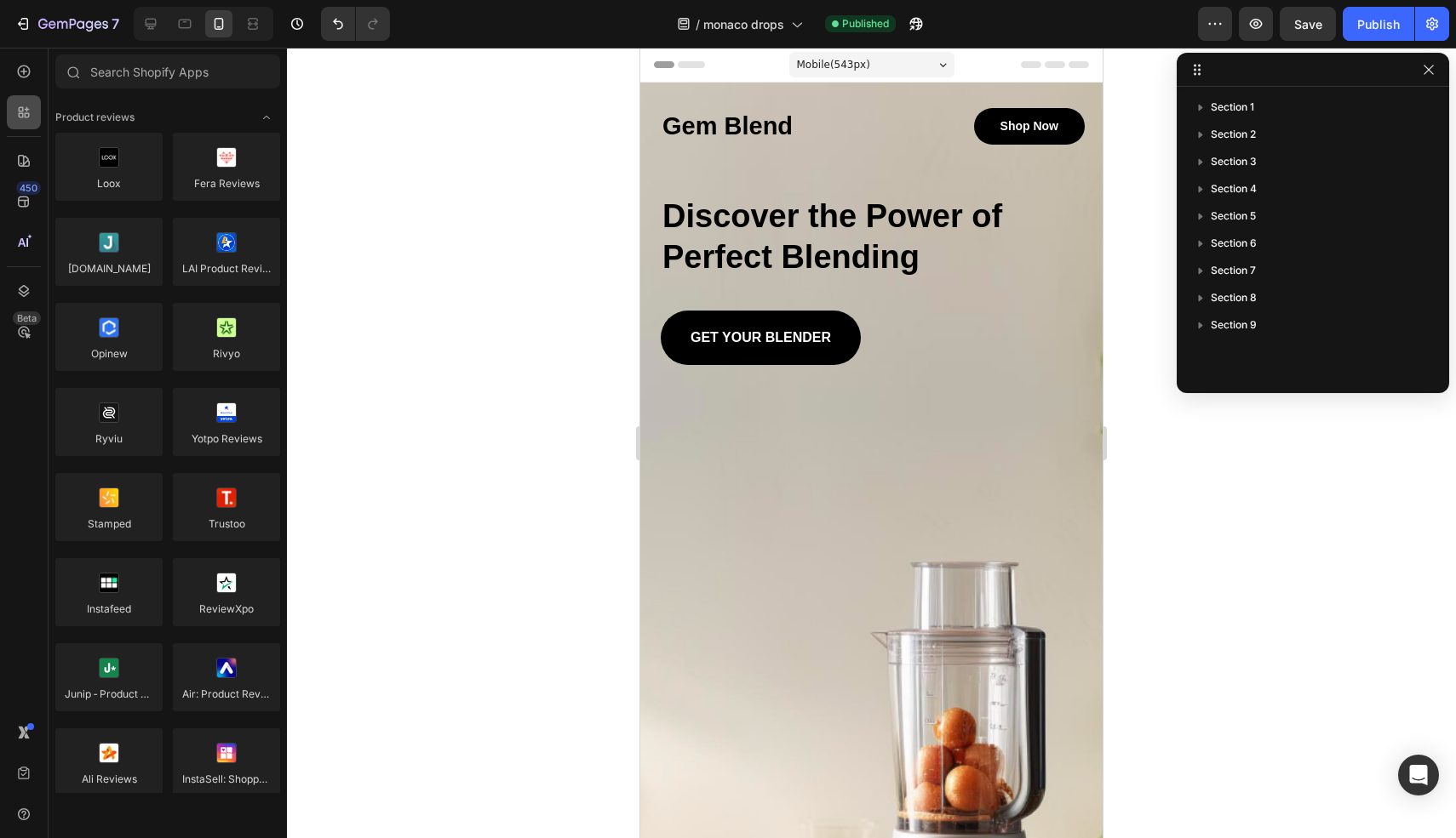
click at [35, 101] on div at bounding box center [23, 112] width 34 height 34
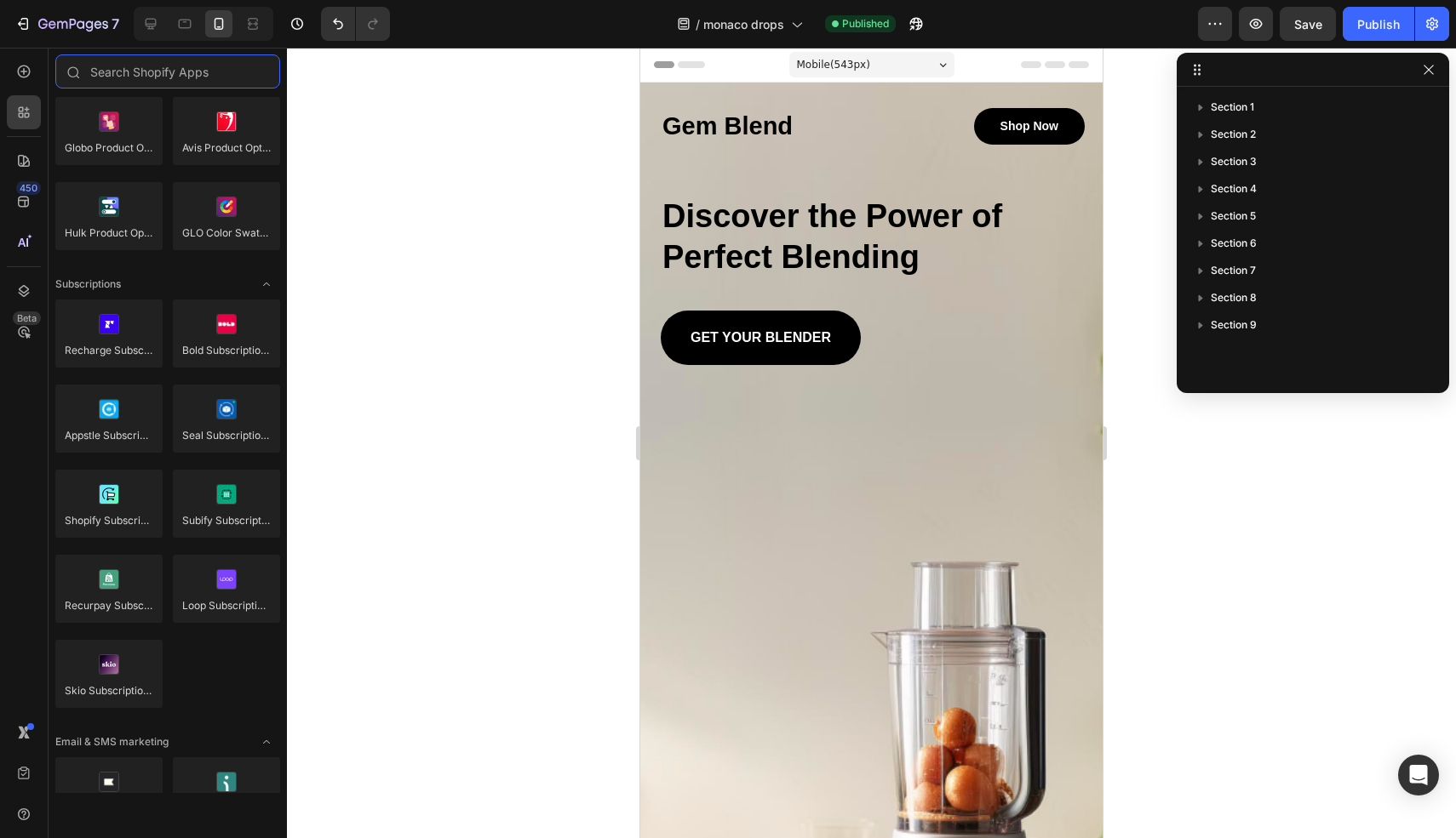
scroll to position [1044, 0]
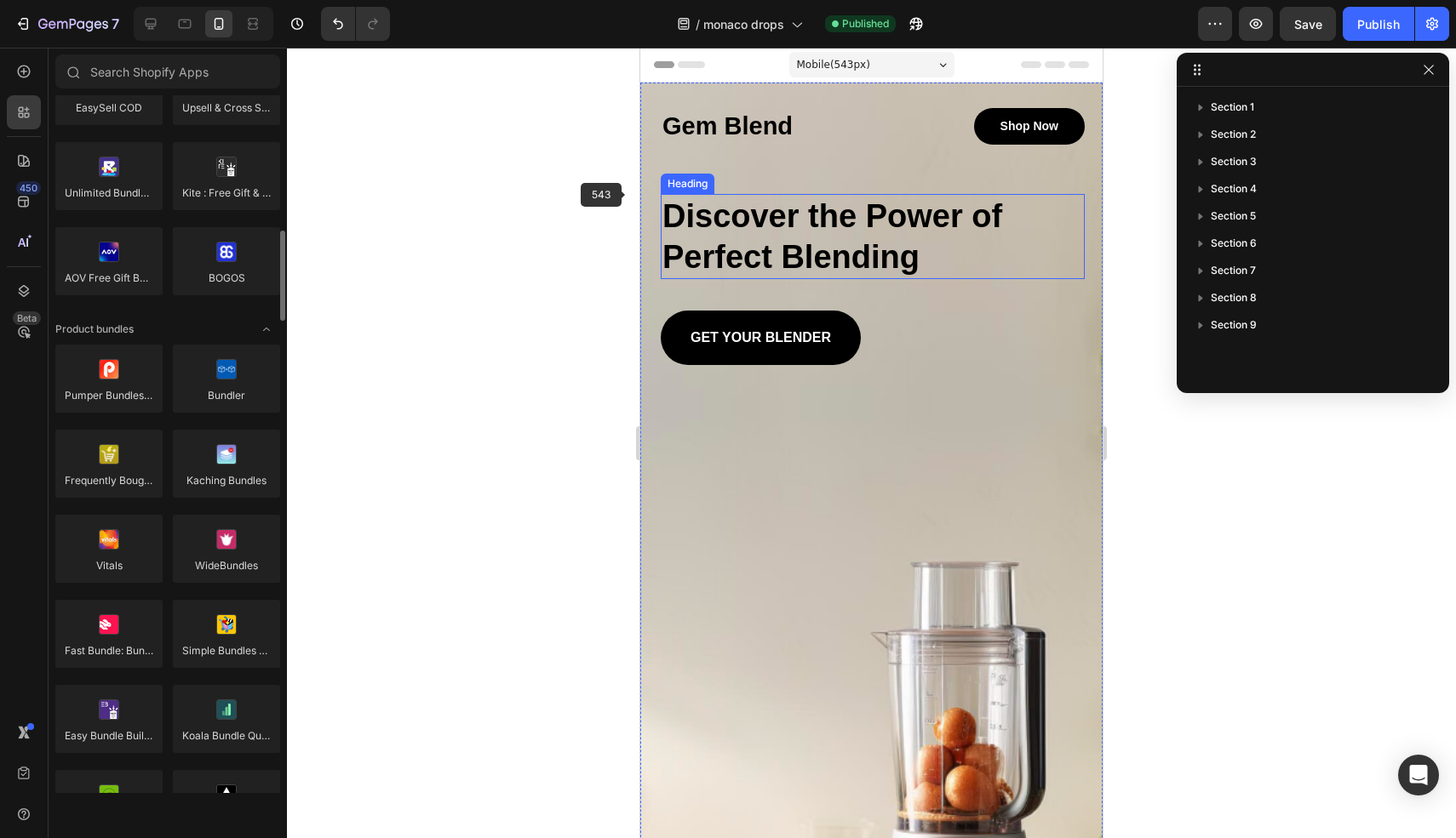
click at [669, 204] on h2 "Discover the Power of Perfect Blending" at bounding box center [873, 236] width 424 height 85
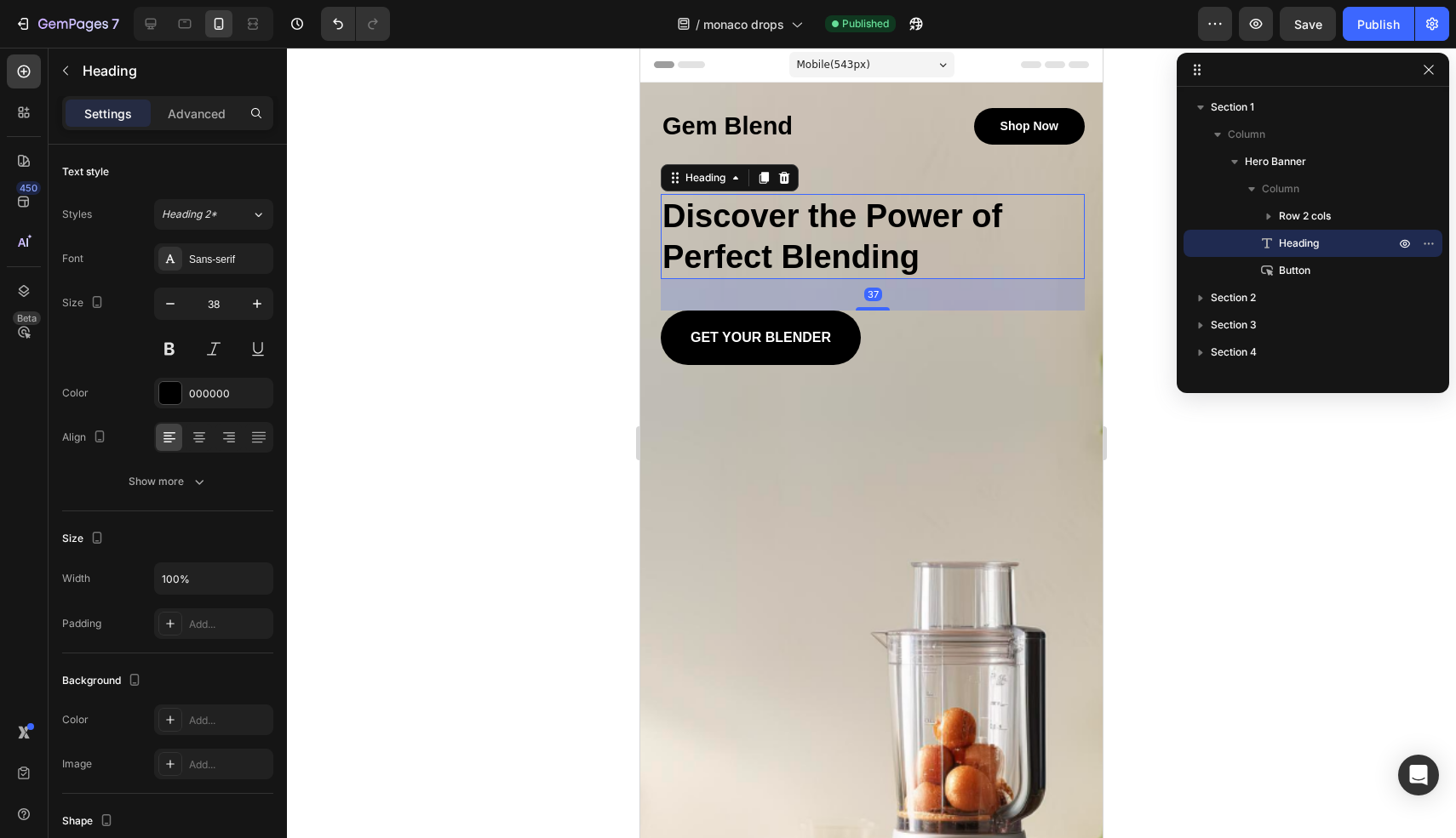
click at [835, 140] on h1 "Gem Blend" at bounding box center [766, 127] width 212 height 41
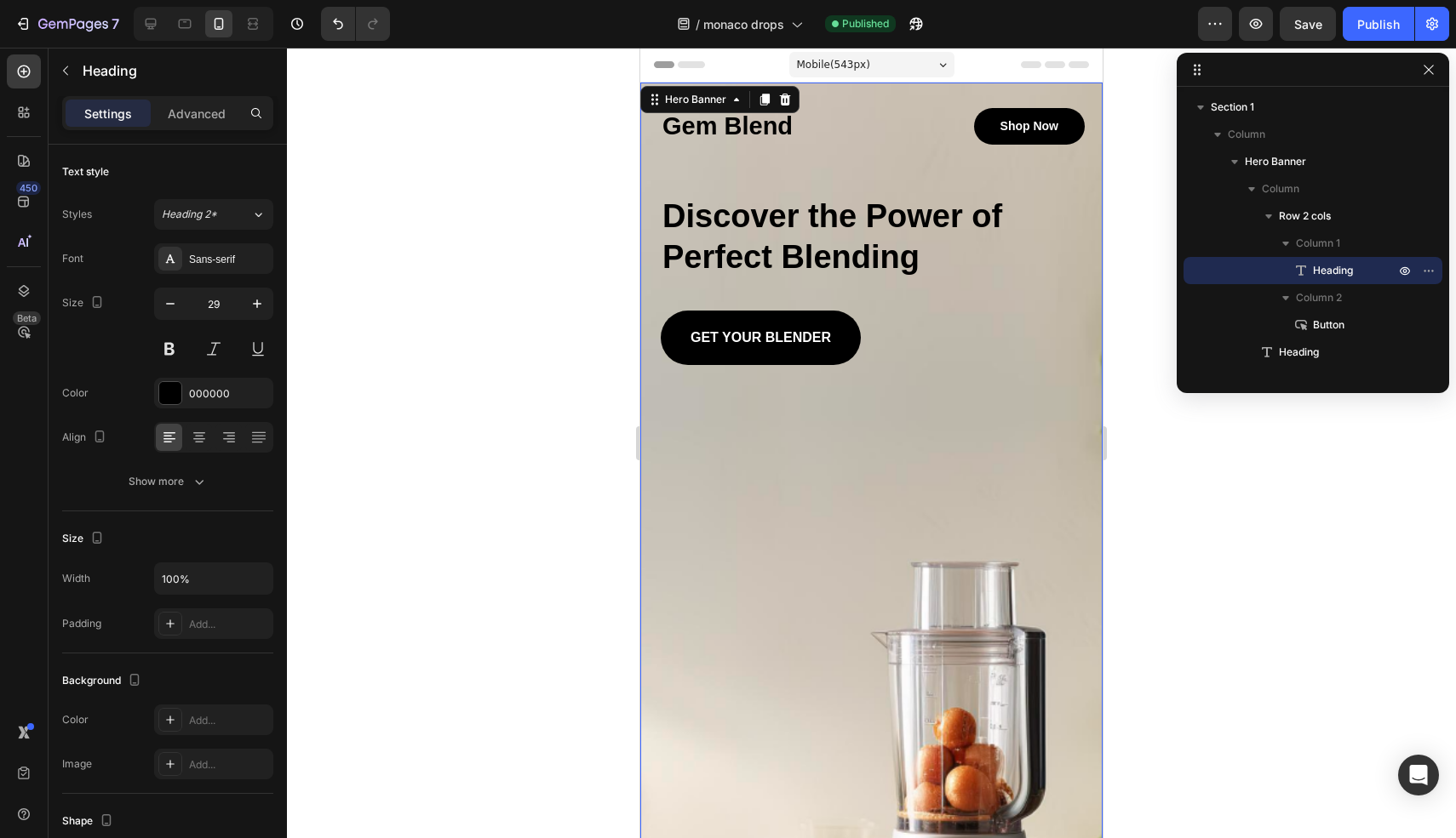
click at [935, 163] on div "Gem Blend Heading Shop Now Button Row Discover the Power of Perfect Blending He…" at bounding box center [873, 235] width 424 height 259
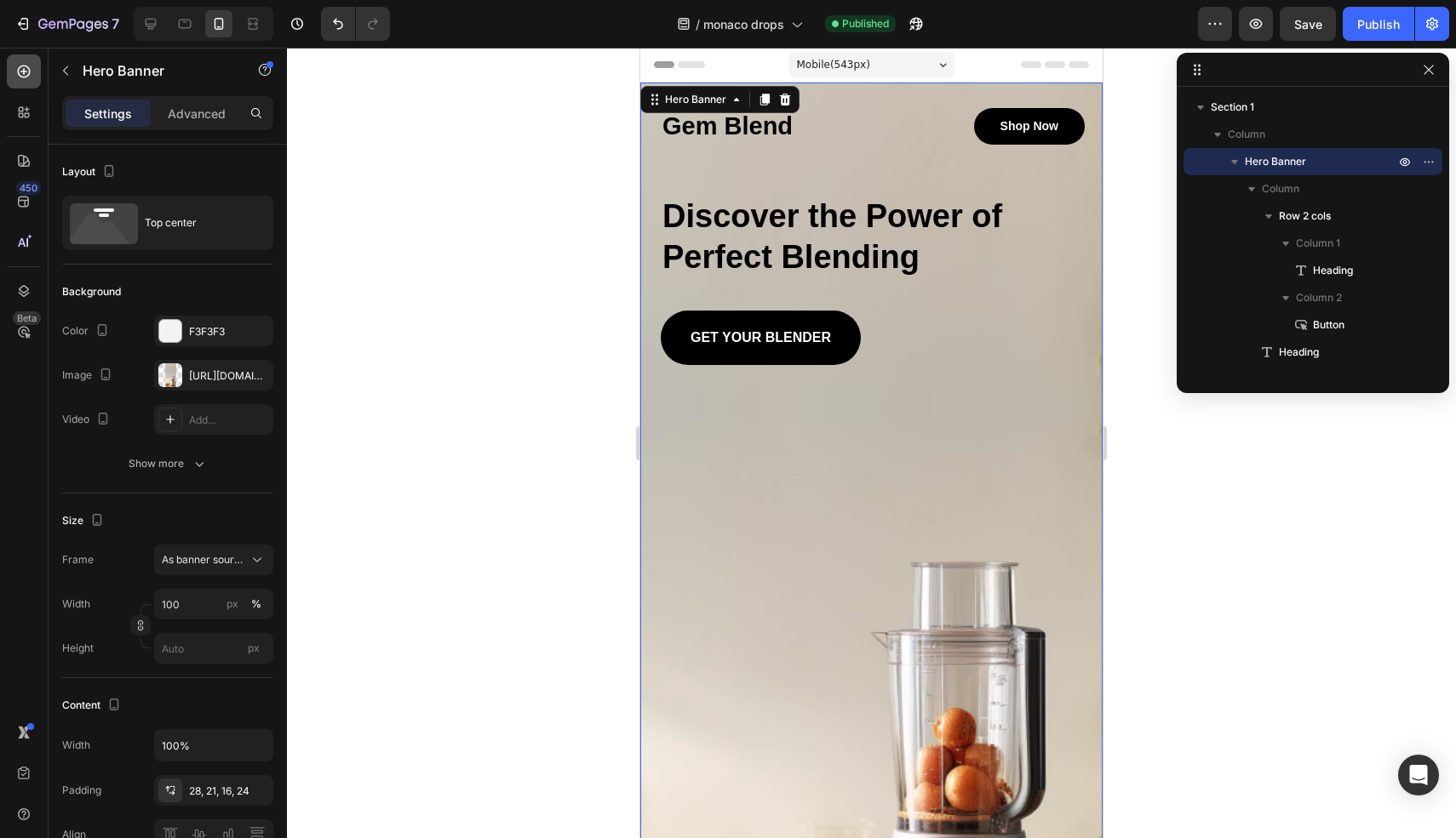
click at [30, 86] on div at bounding box center [23, 71] width 34 height 34
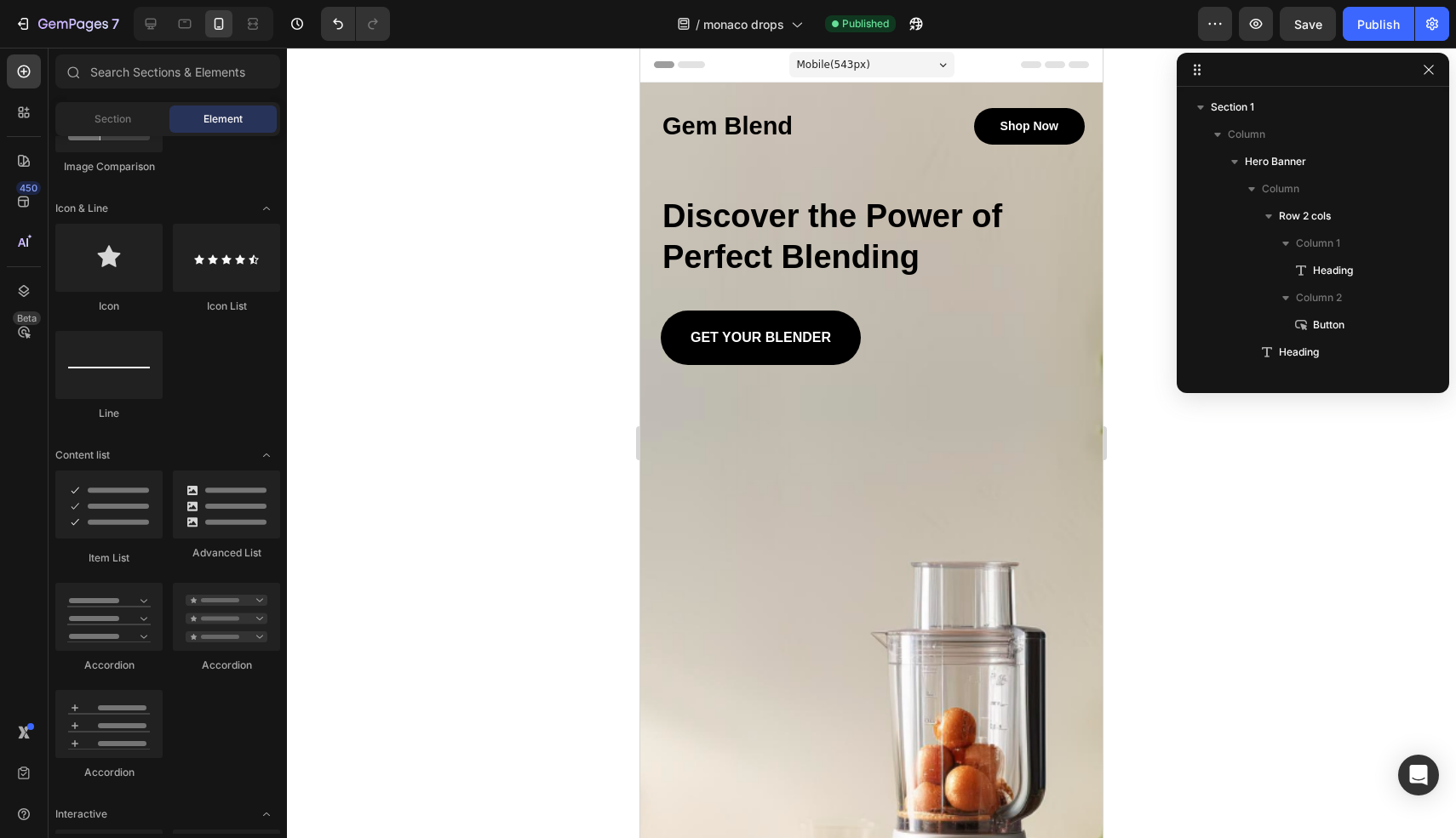
click at [180, 129] on div "Element" at bounding box center [222, 119] width 107 height 27
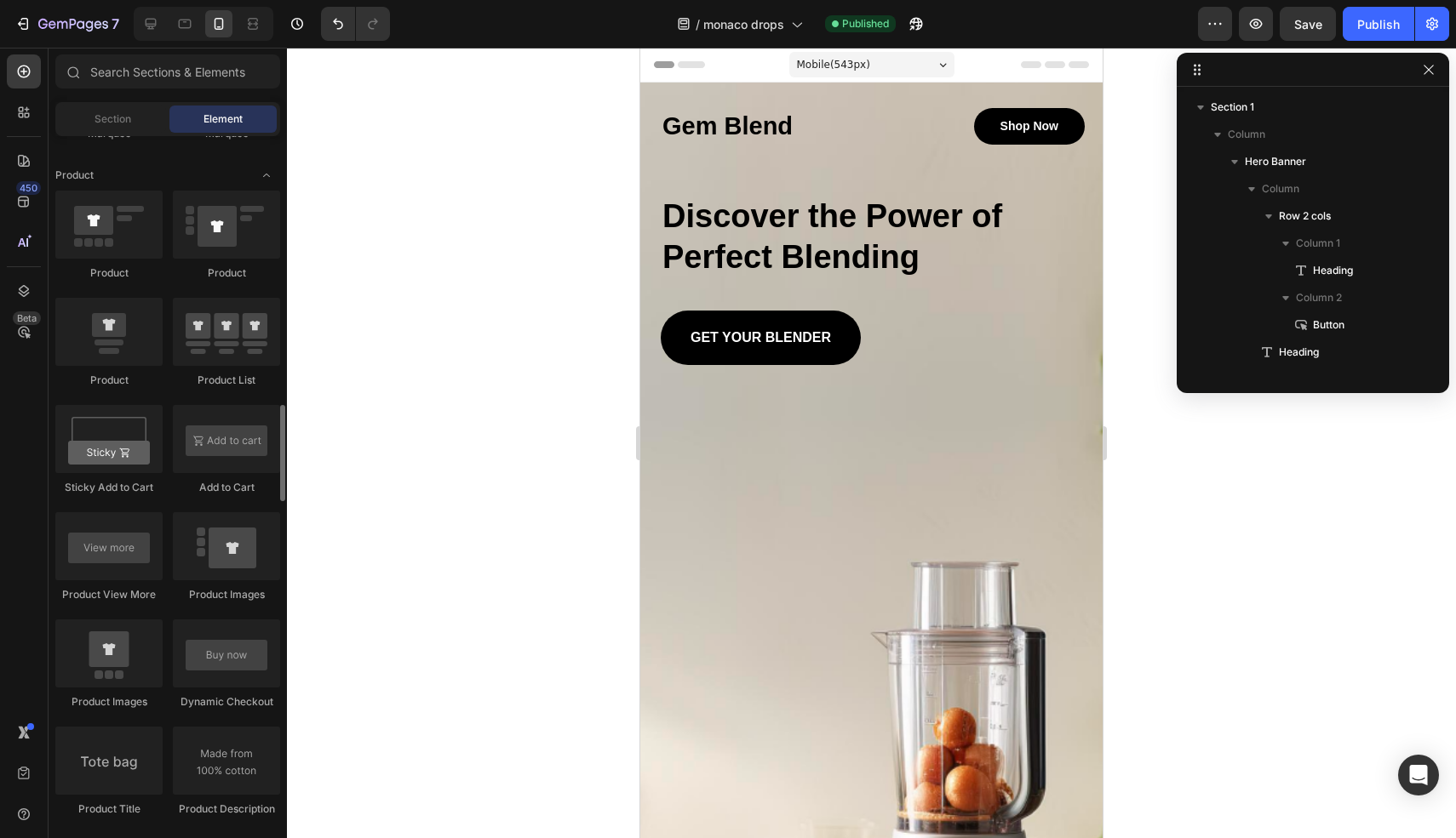
scroll to position [2124, 0]
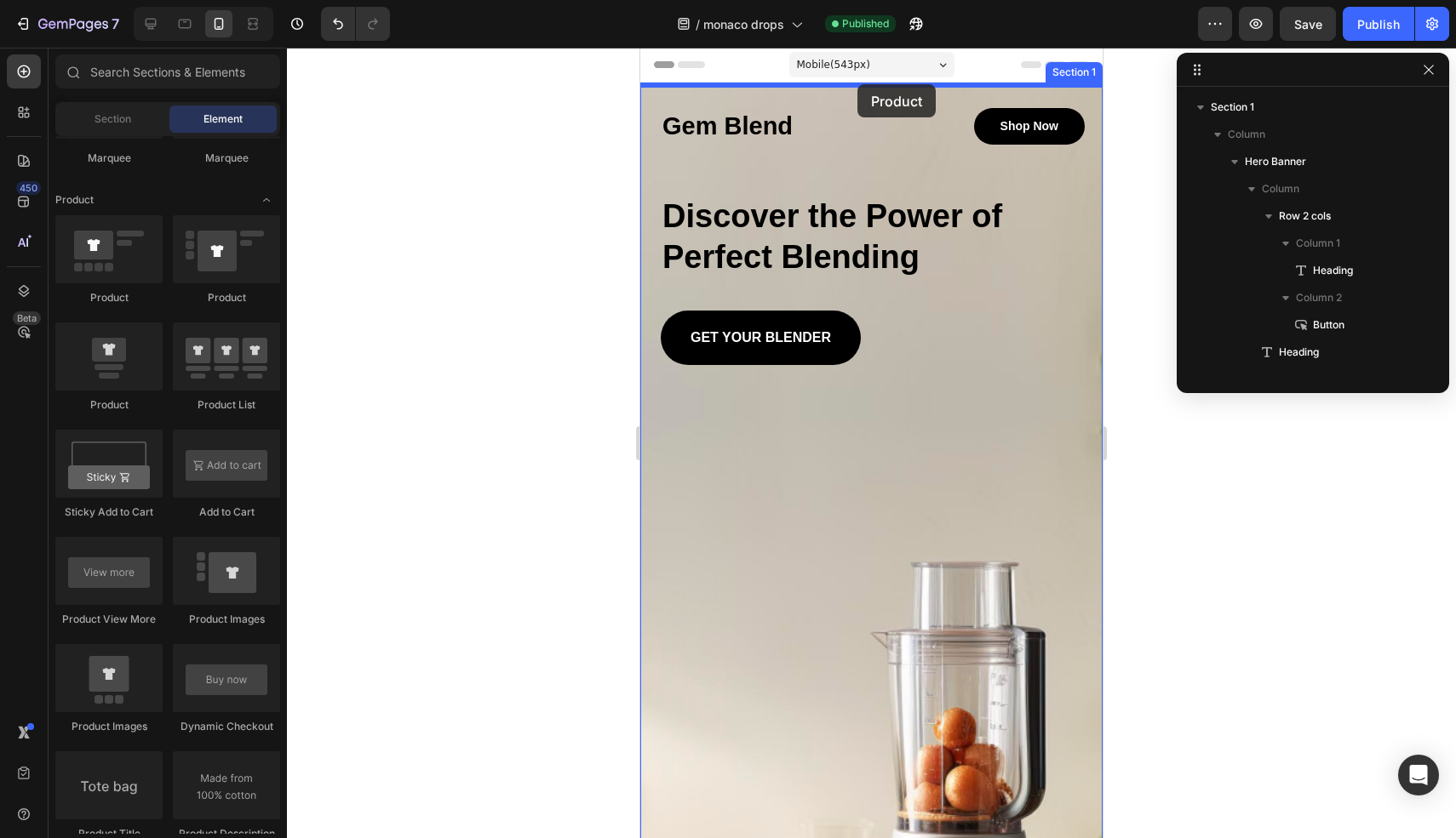
drag, startPoint x: 781, startPoint y: 417, endPoint x: 856, endPoint y: 86, distance: 339.4
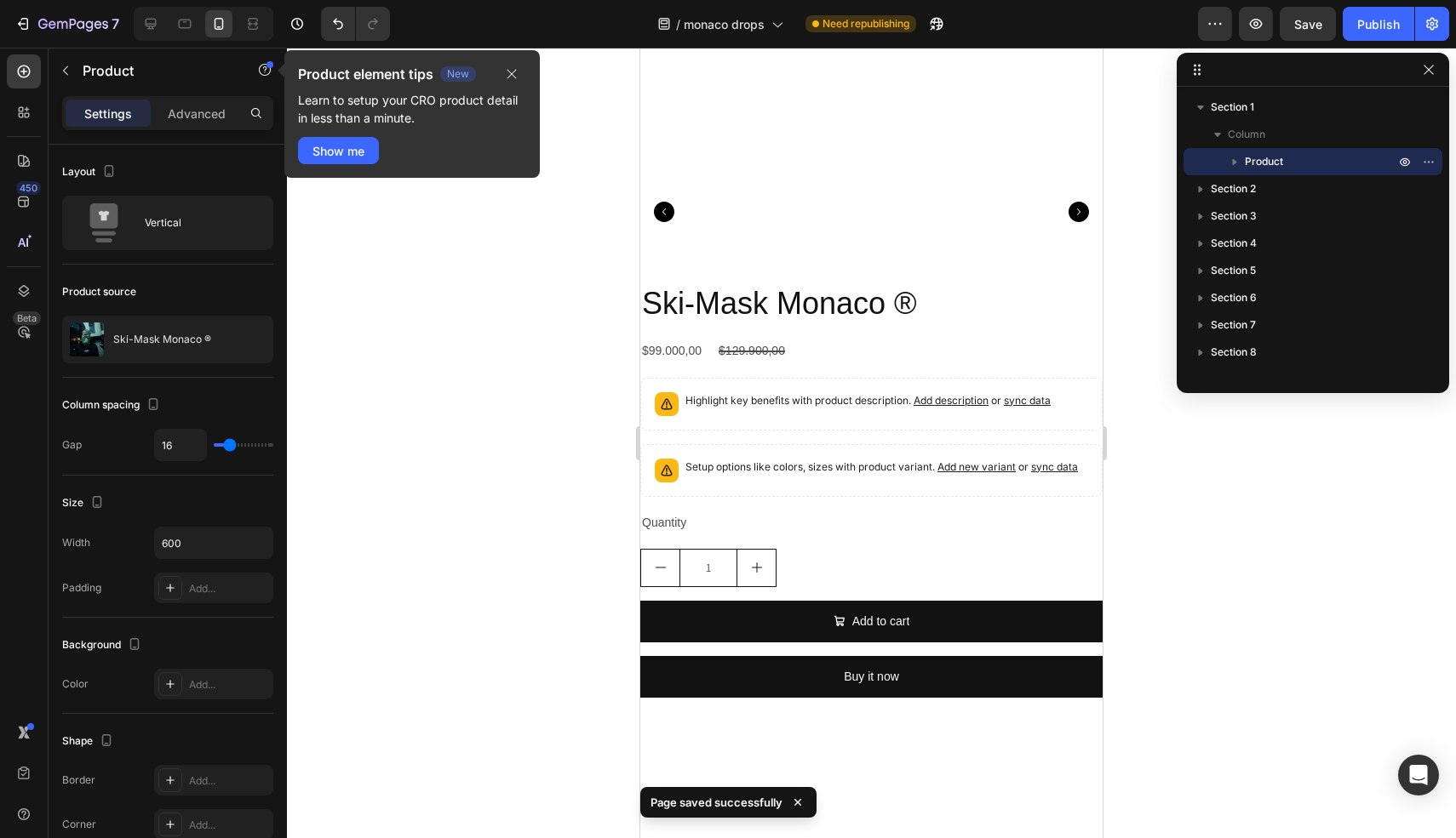
scroll to position [439, 0]
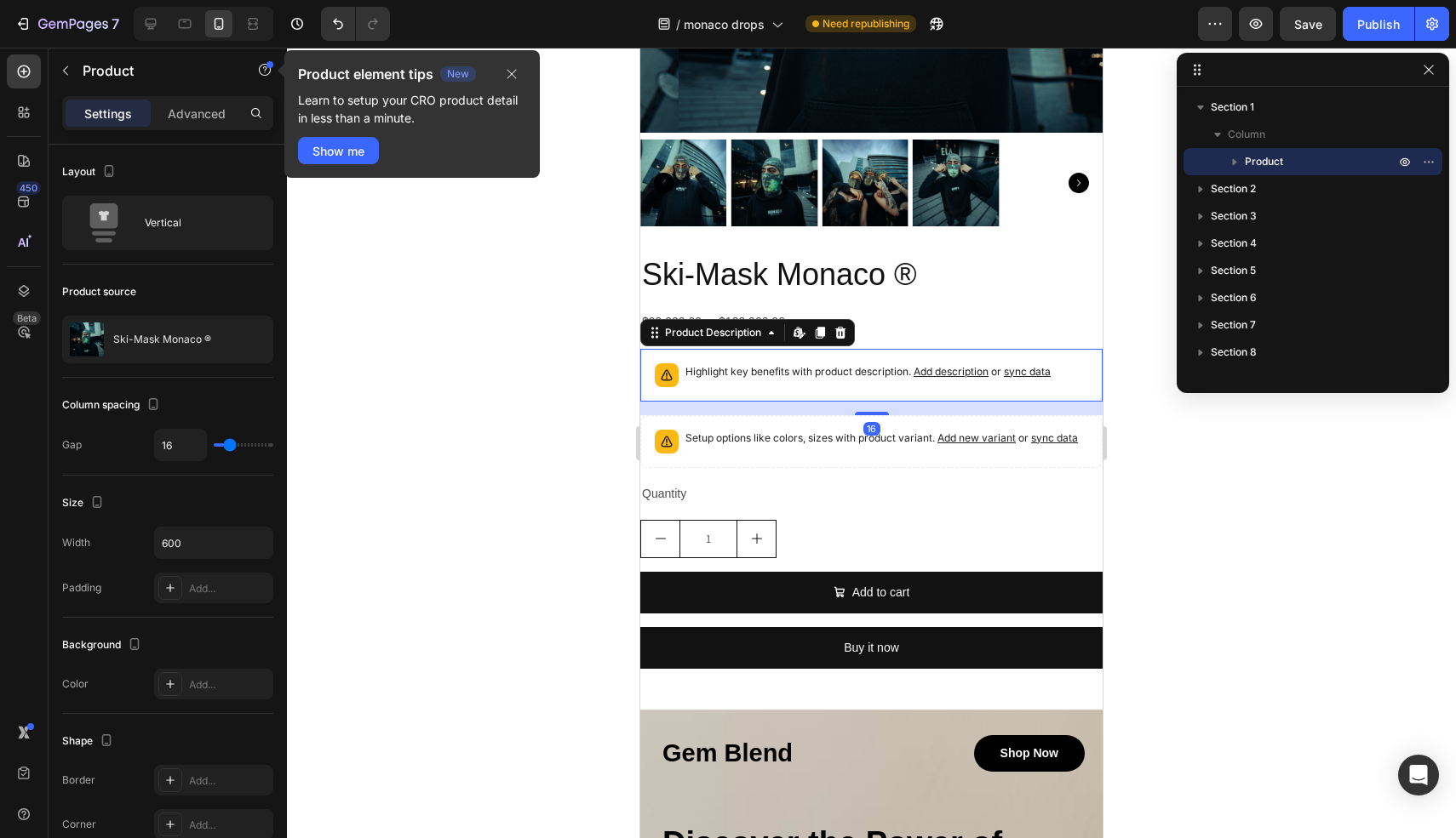
click at [748, 368] on div "Highlight key benefits with product description. Add description or sync data" at bounding box center [867, 376] width 365 height 24
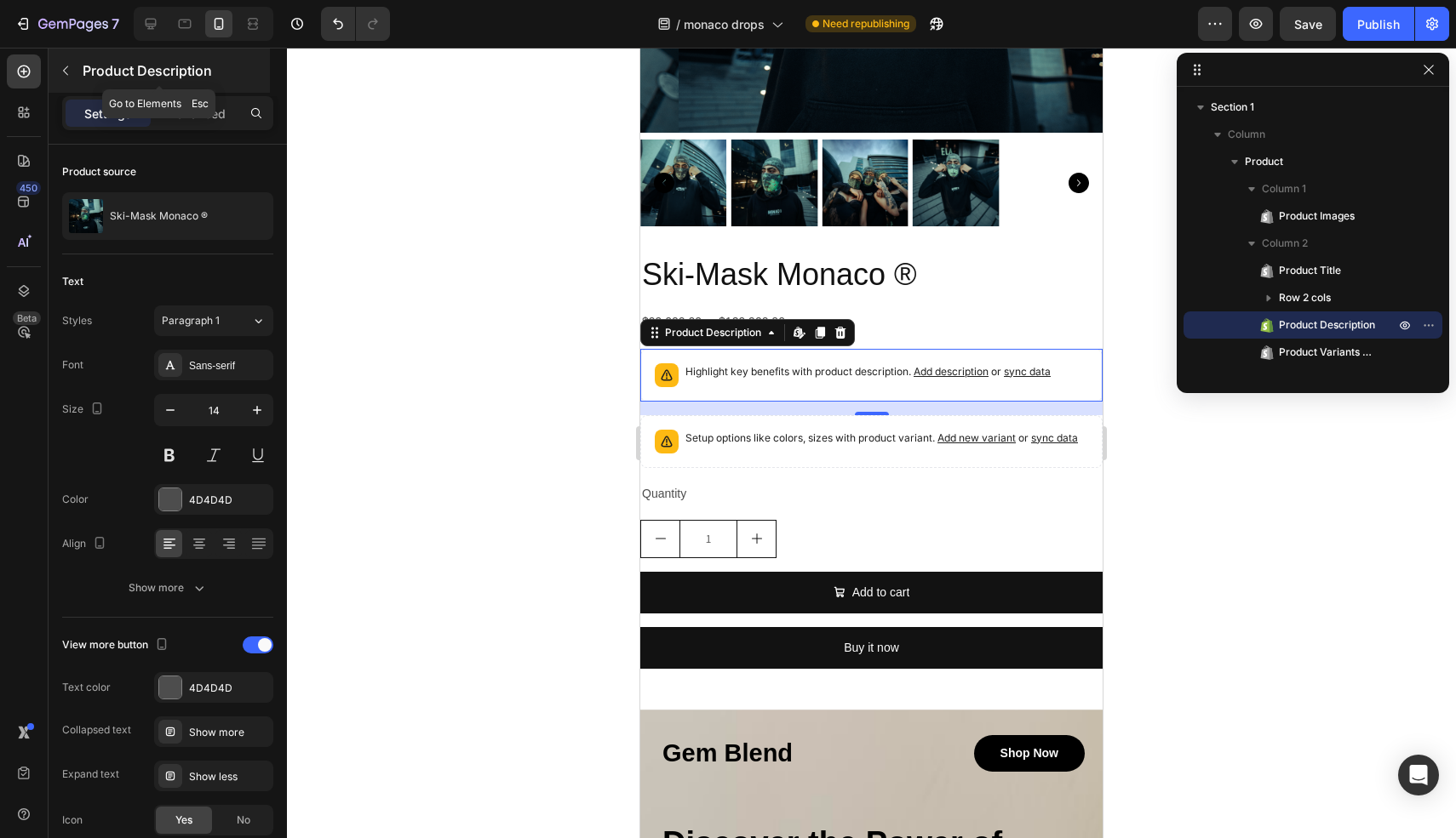
click at [70, 75] on icon "button" at bounding box center [65, 70] width 14 height 14
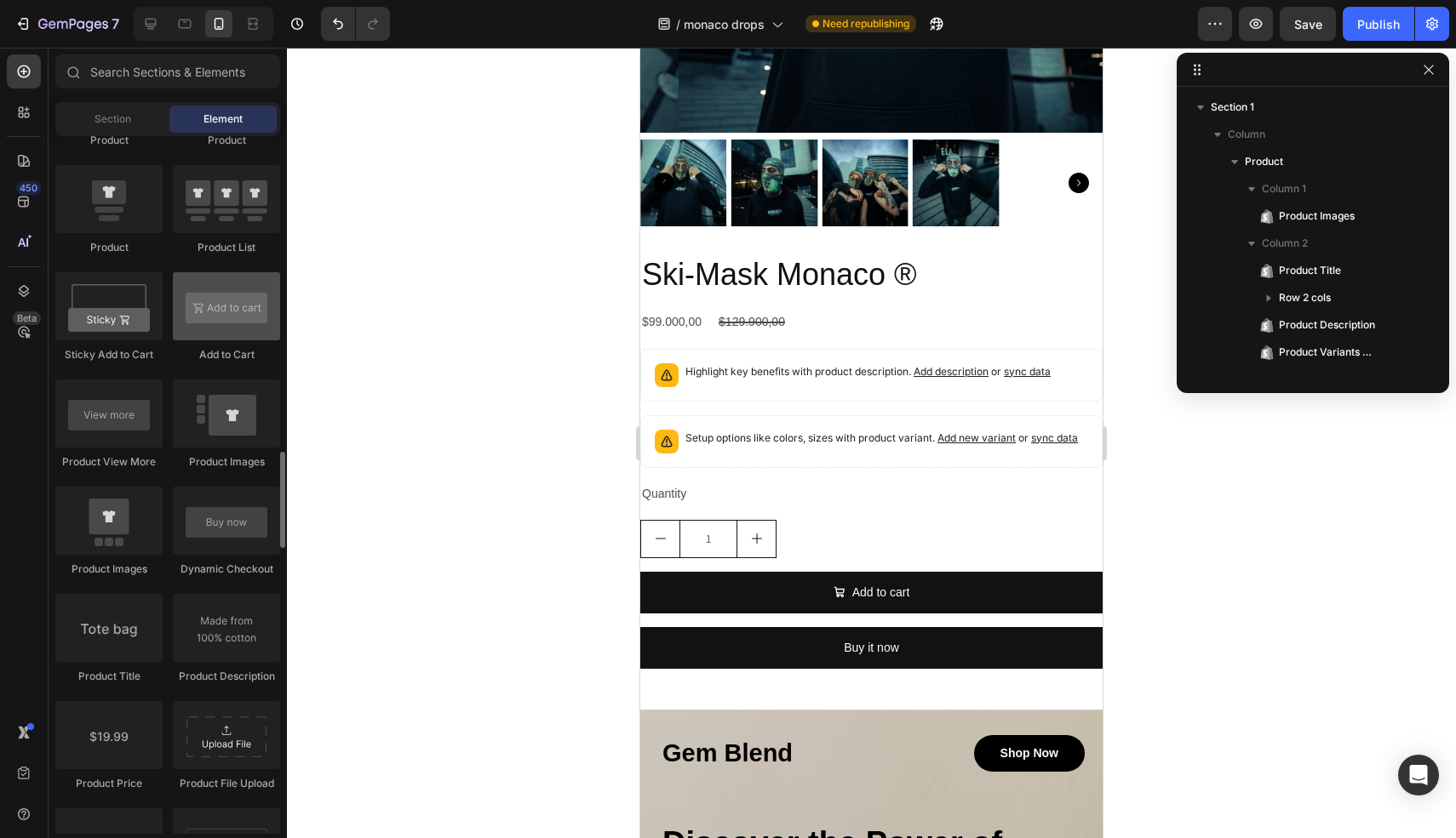
scroll to position [1129, 0]
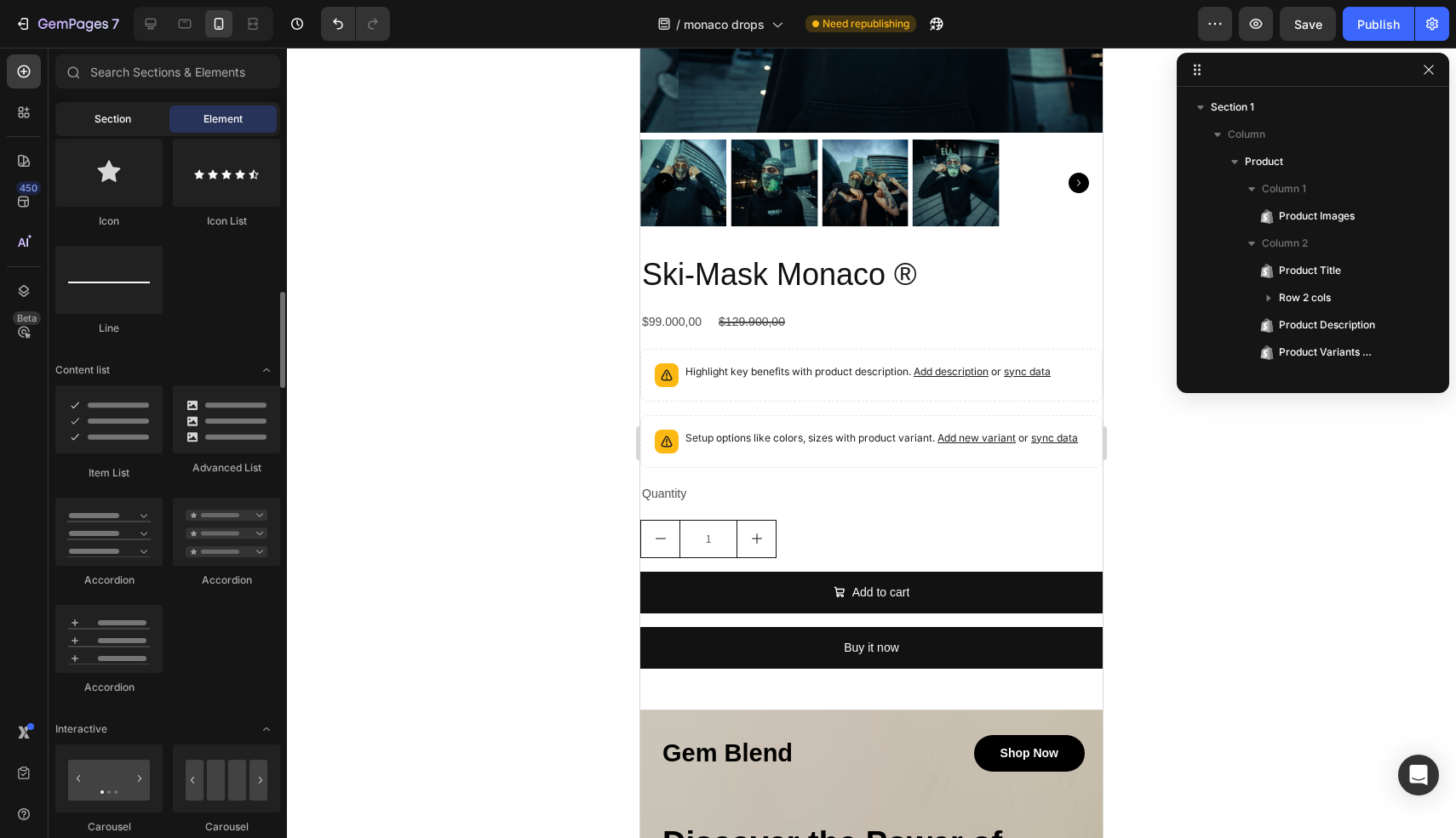
click at [129, 118] on span "Section" at bounding box center [112, 119] width 36 height 15
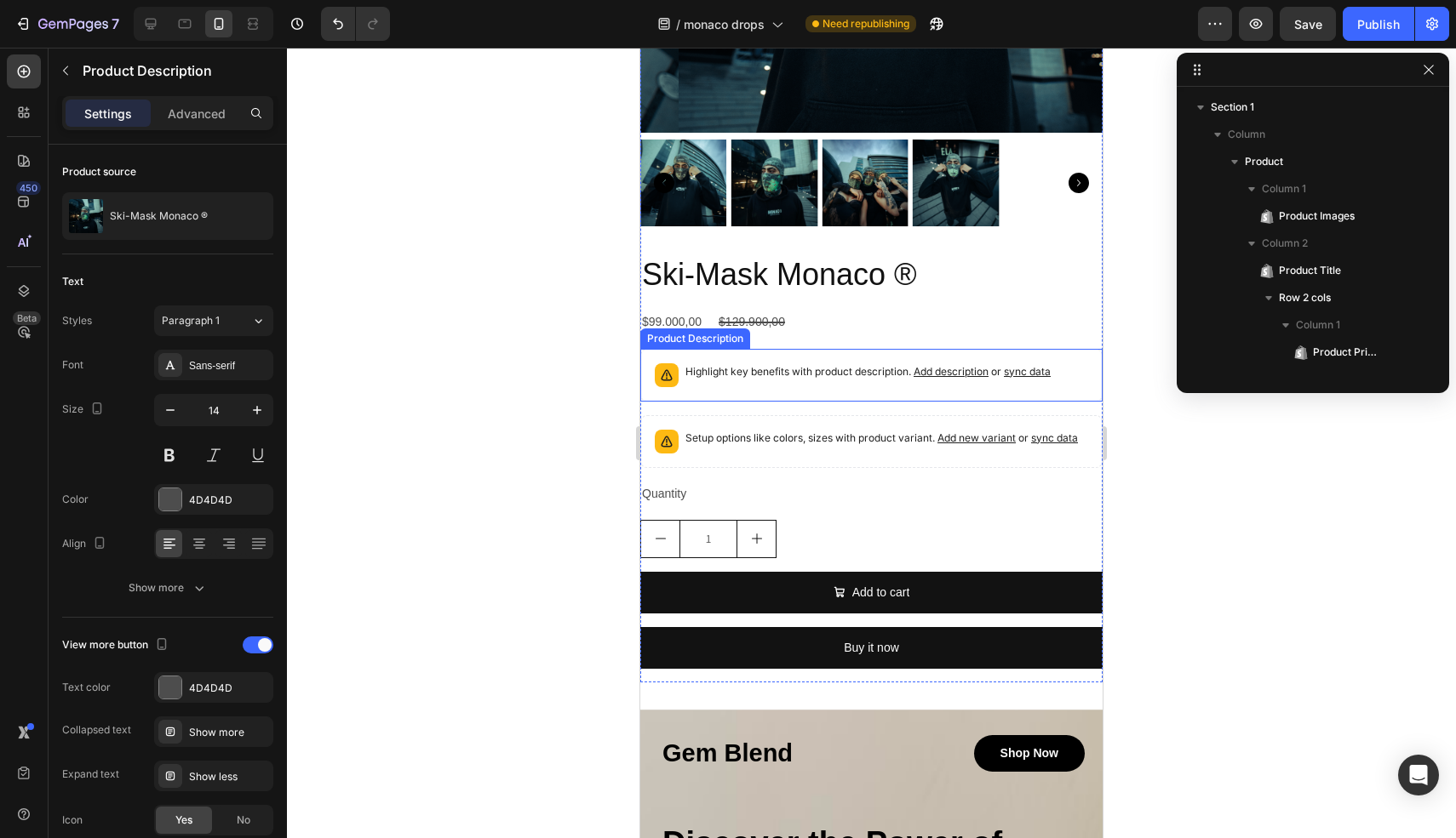
click at [830, 357] on div "Highlight key benefits with product description. Add description or sync data" at bounding box center [871, 376] width 447 height 37
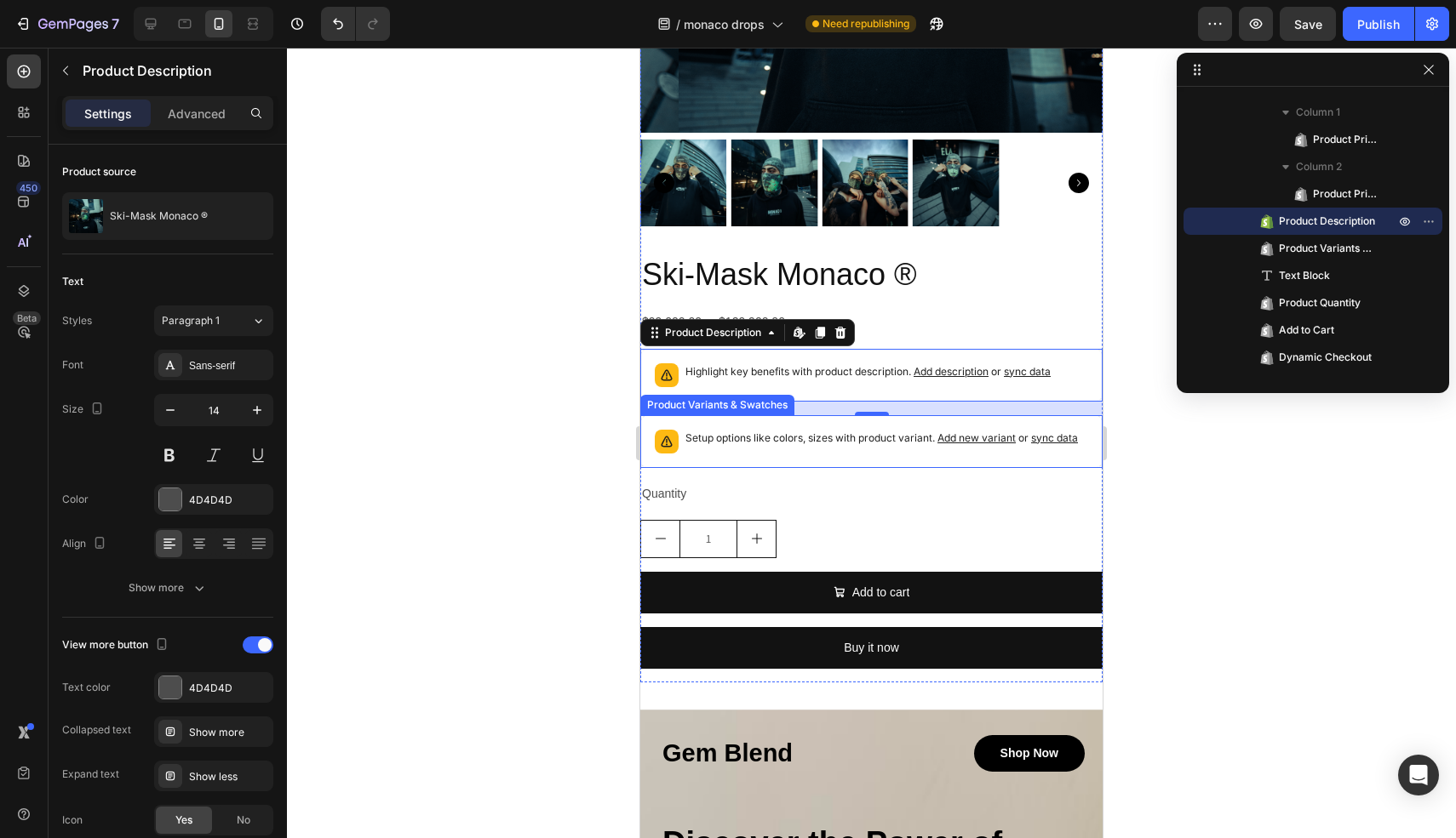
click at [767, 431] on p "Setup options like colors, sizes with product variant. Add new variant or sync …" at bounding box center [881, 438] width 393 height 17
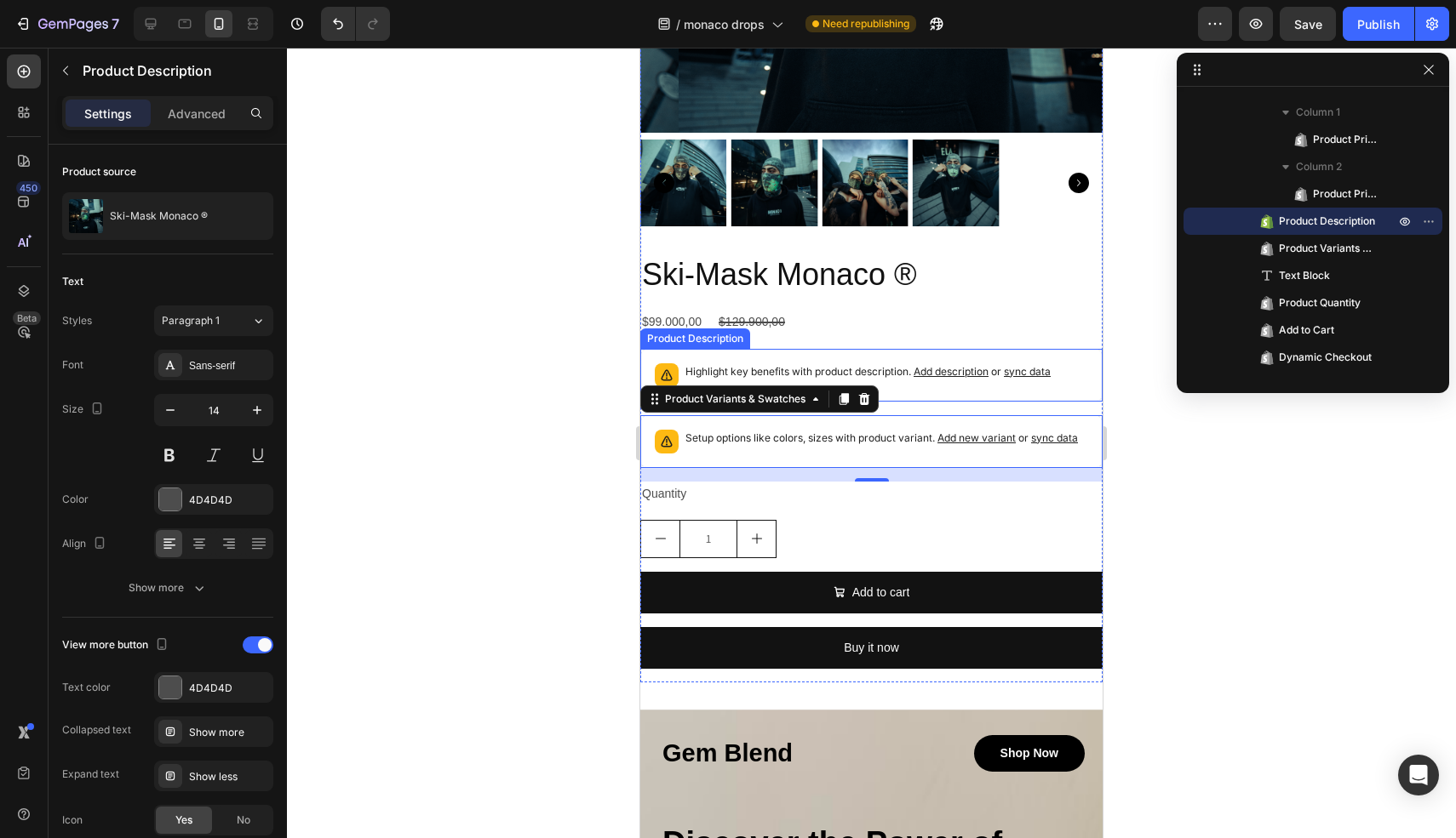
click at [788, 363] on p "Highlight key benefits with product description. Add description or sync data" at bounding box center [867, 372] width 365 height 17
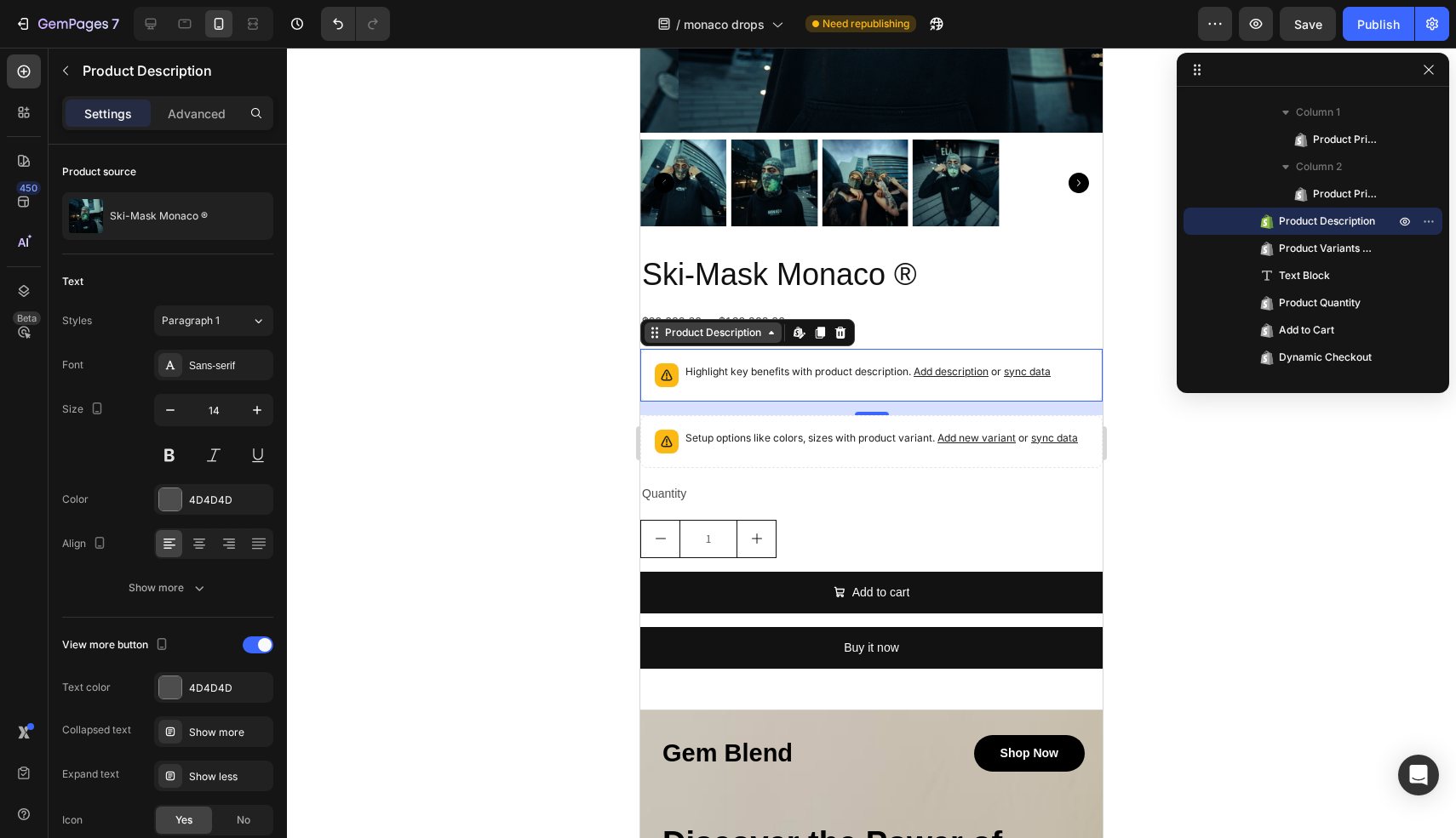
click at [778, 326] on icon at bounding box center [771, 333] width 14 height 14
click at [776, 326] on icon at bounding box center [771, 333] width 14 height 14
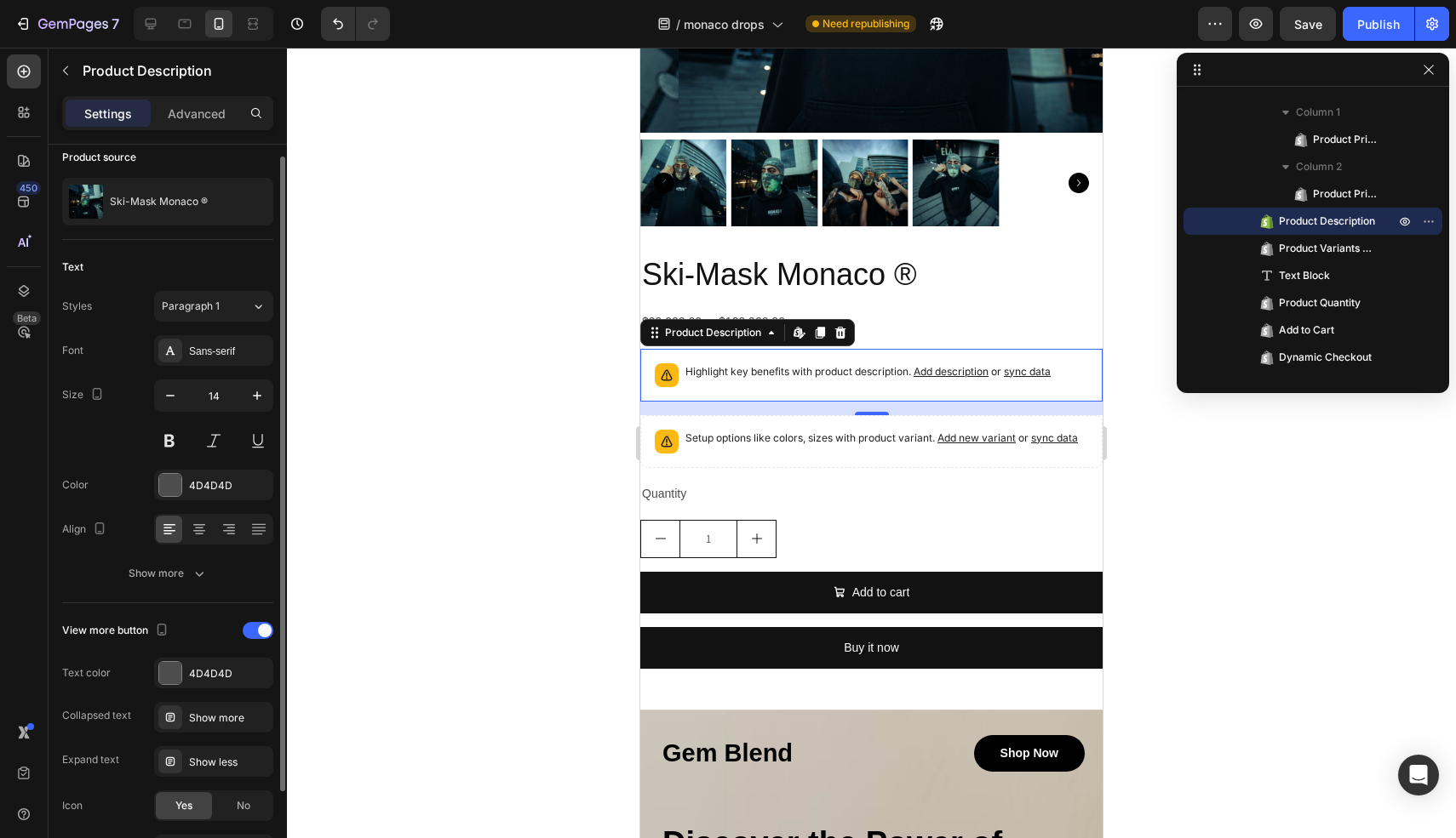
scroll to position [125, 0]
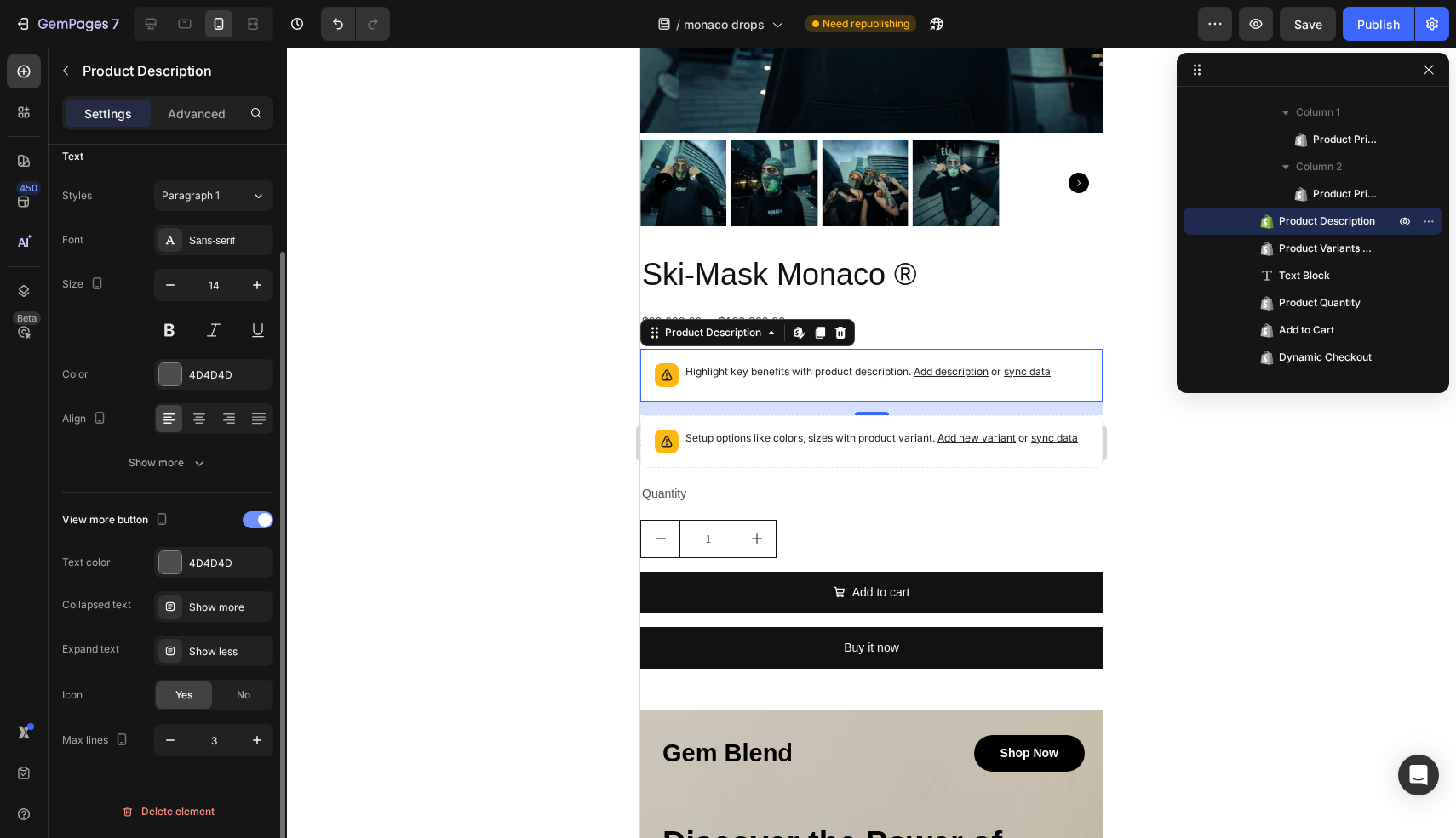
click at [263, 520] on span at bounding box center [264, 519] width 14 height 14
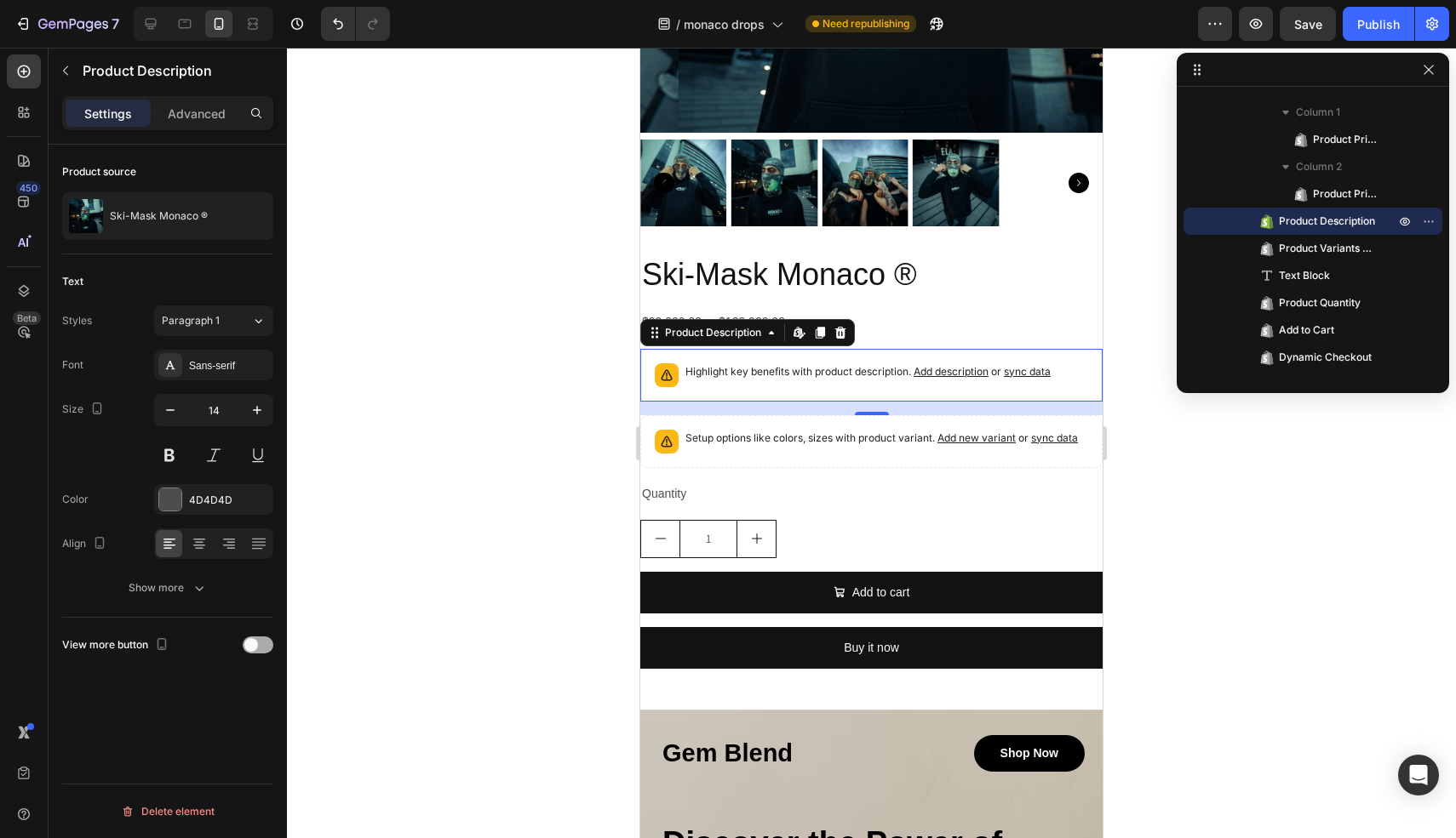
scroll to position [0, 0]
click at [267, 649] on div at bounding box center [258, 645] width 31 height 17
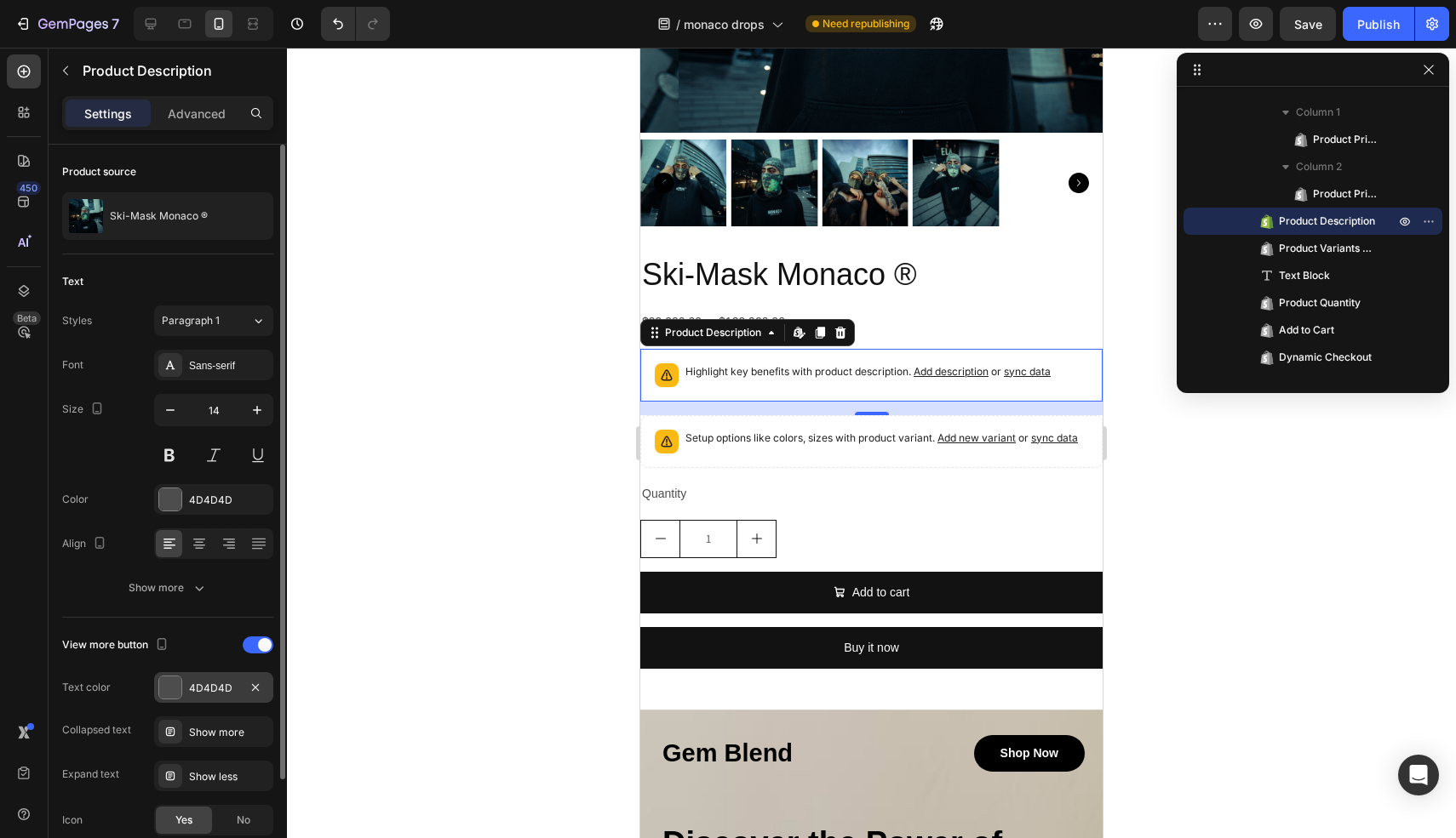
scroll to position [4, 0]
click at [252, 644] on div at bounding box center [258, 642] width 31 height 17
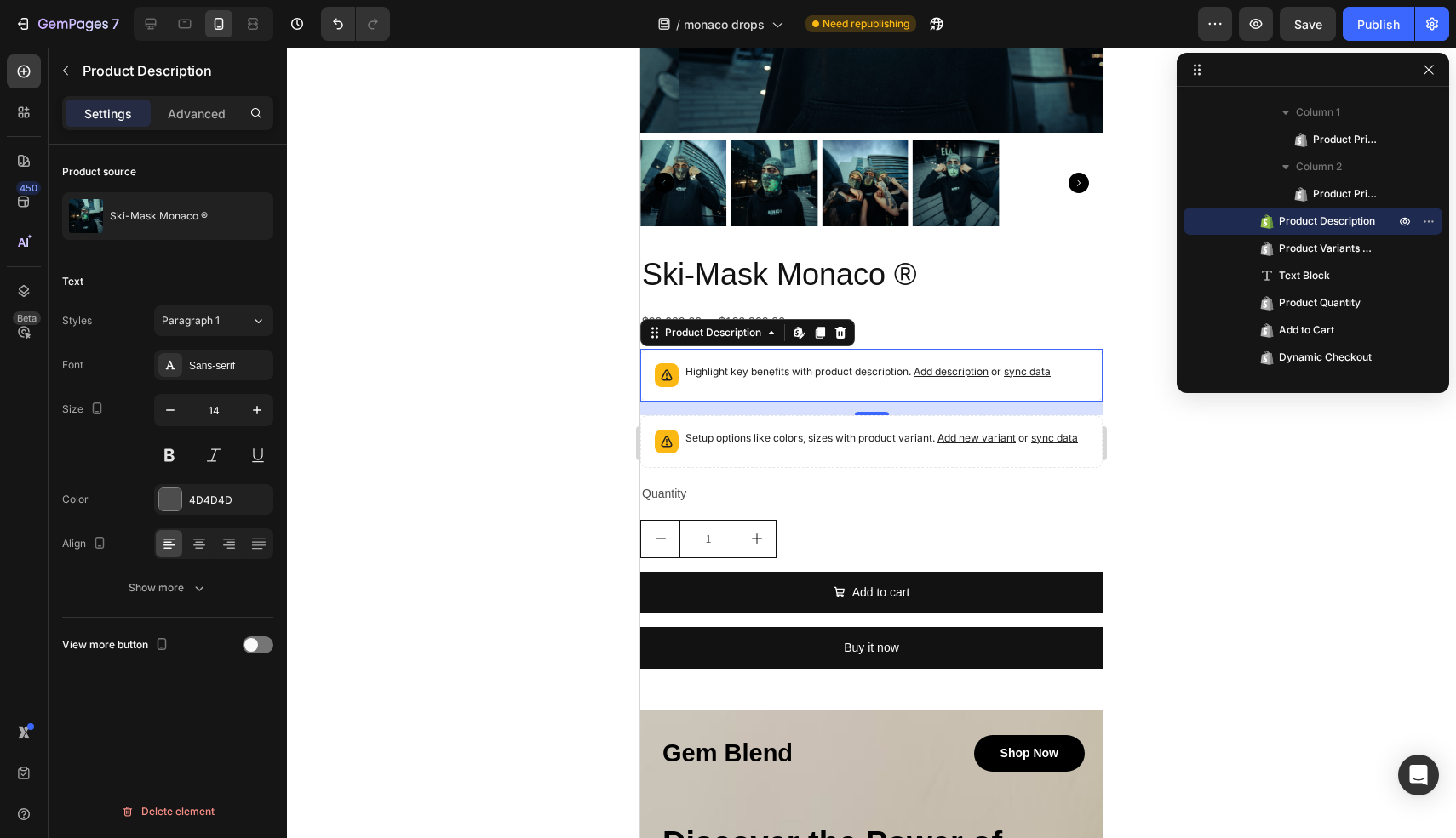
click at [1026, 365] on span "sync data" at bounding box center [1027, 372] width 47 height 13
click at [1034, 365] on span "sync data" at bounding box center [1027, 372] width 47 height 13
click at [1405, 218] on icon "button" at bounding box center [1404, 221] width 10 height 8
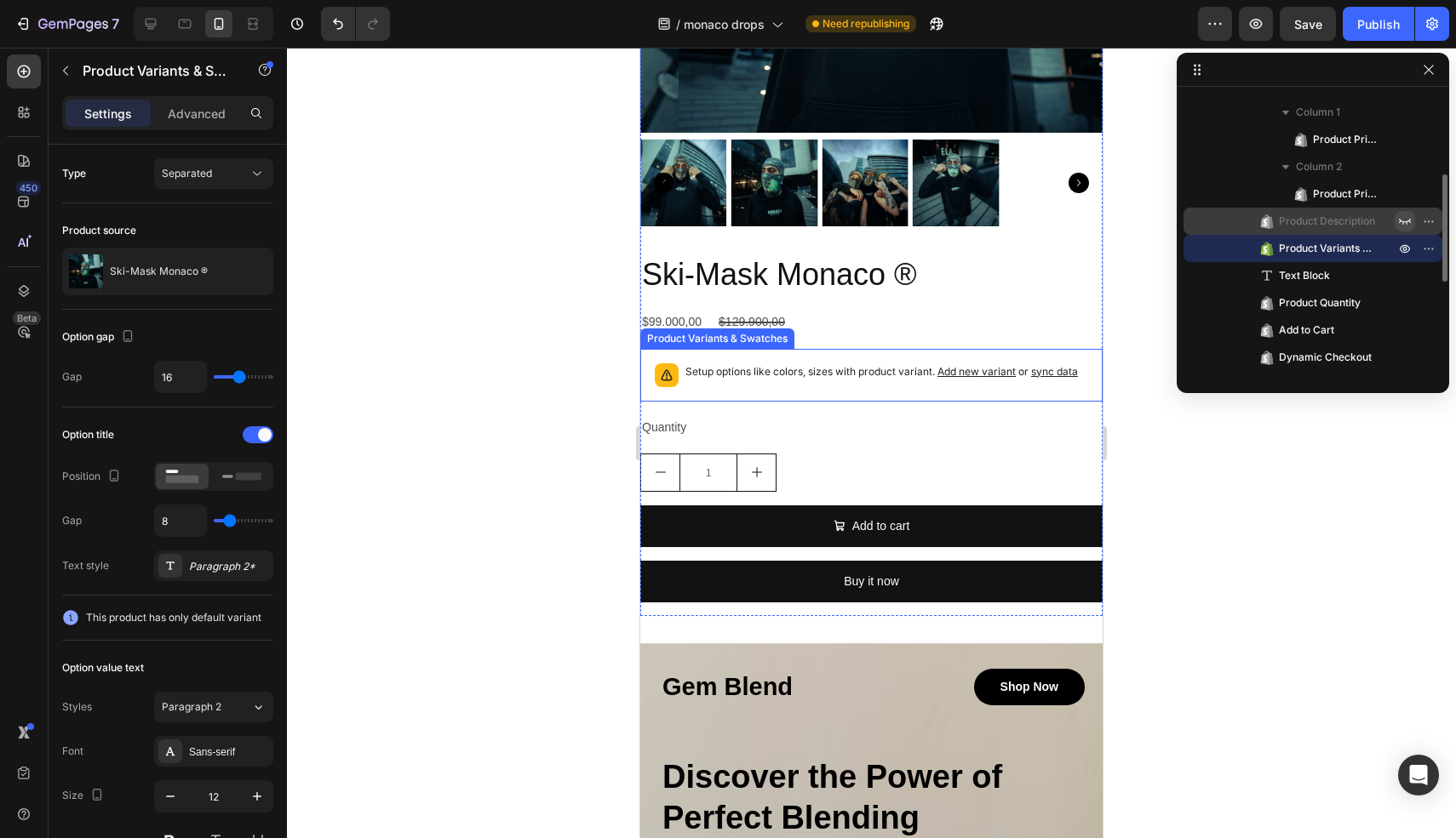
click at [868, 365] on p "Setup options like colors, sizes with product variant. Add new variant or sync …" at bounding box center [881, 372] width 393 height 17
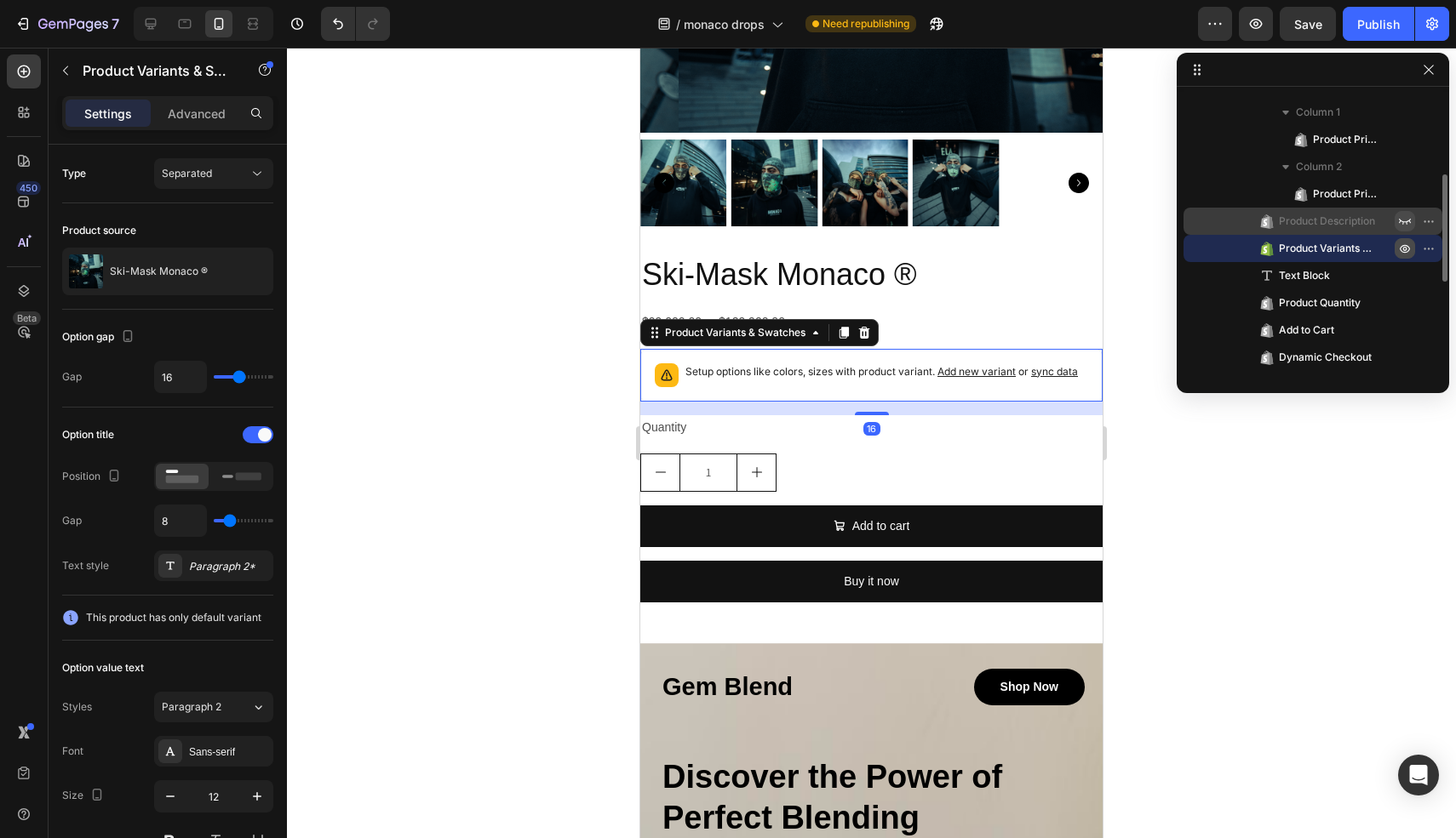
click at [1401, 245] on icon "button" at bounding box center [1405, 249] width 14 height 14
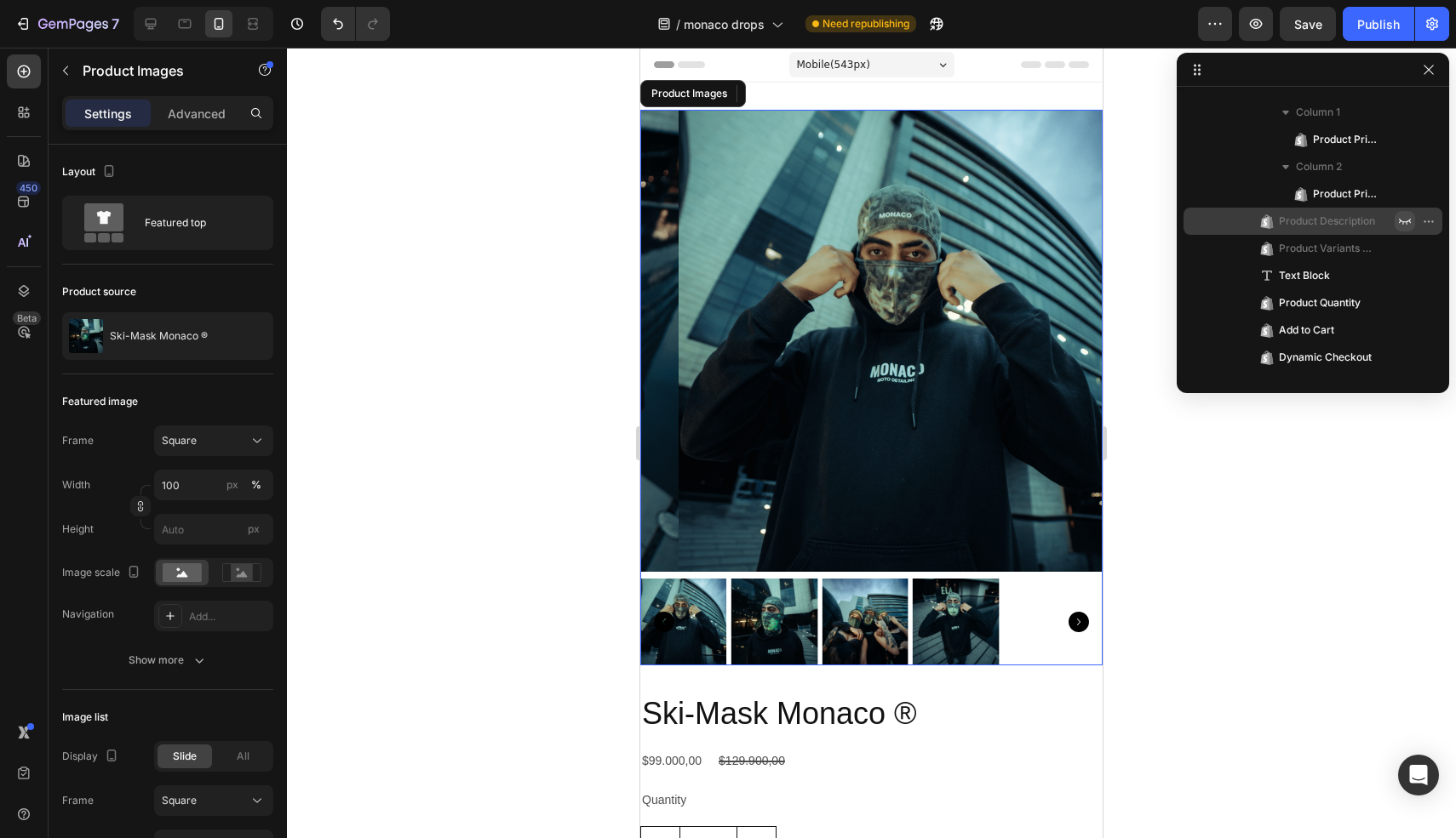
click at [820, 339] on img at bounding box center [909, 340] width 463 height 462
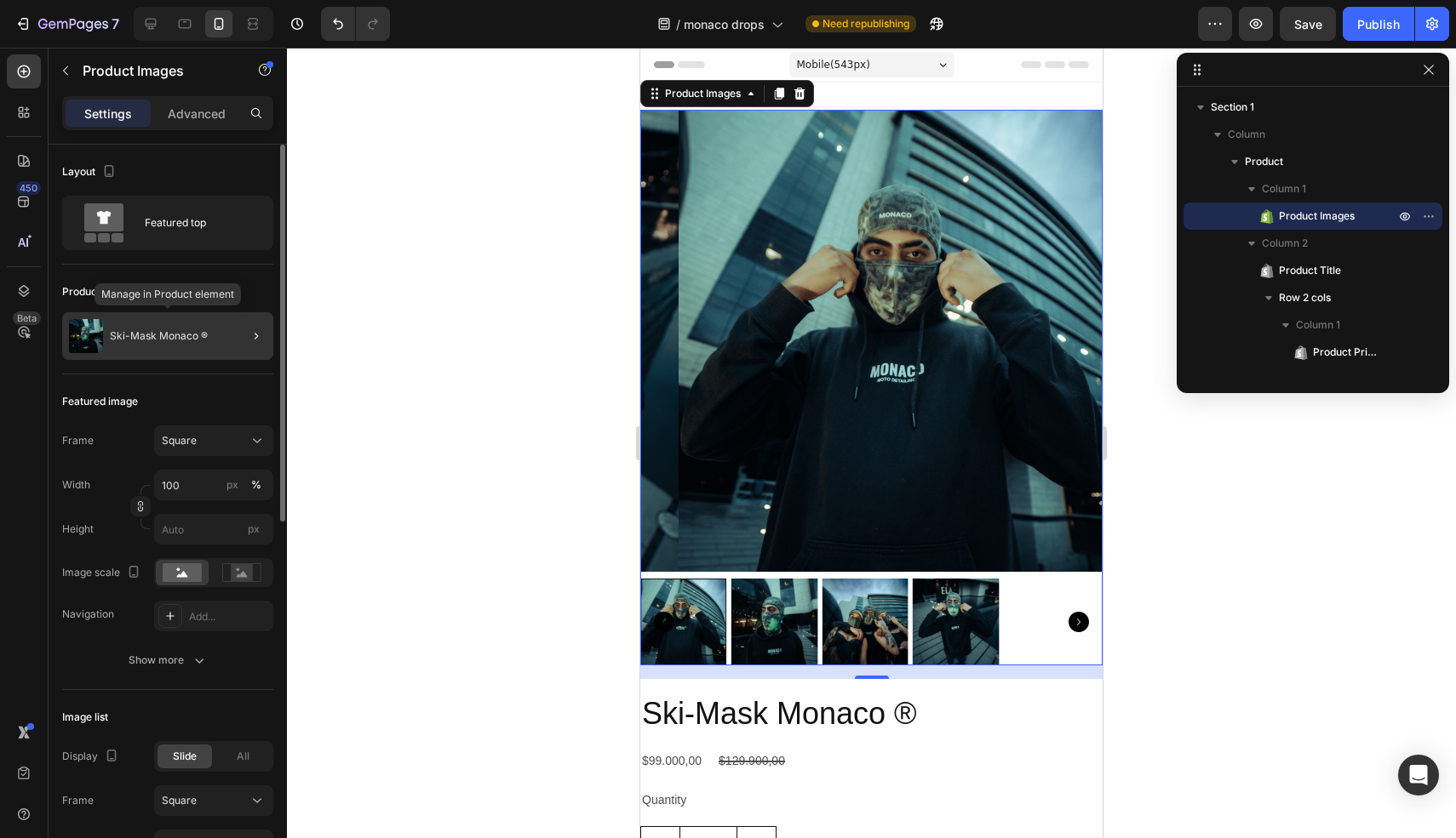
click at [148, 324] on div "Ski-Mask Monaco ®" at bounding box center [167, 335] width 211 height 48
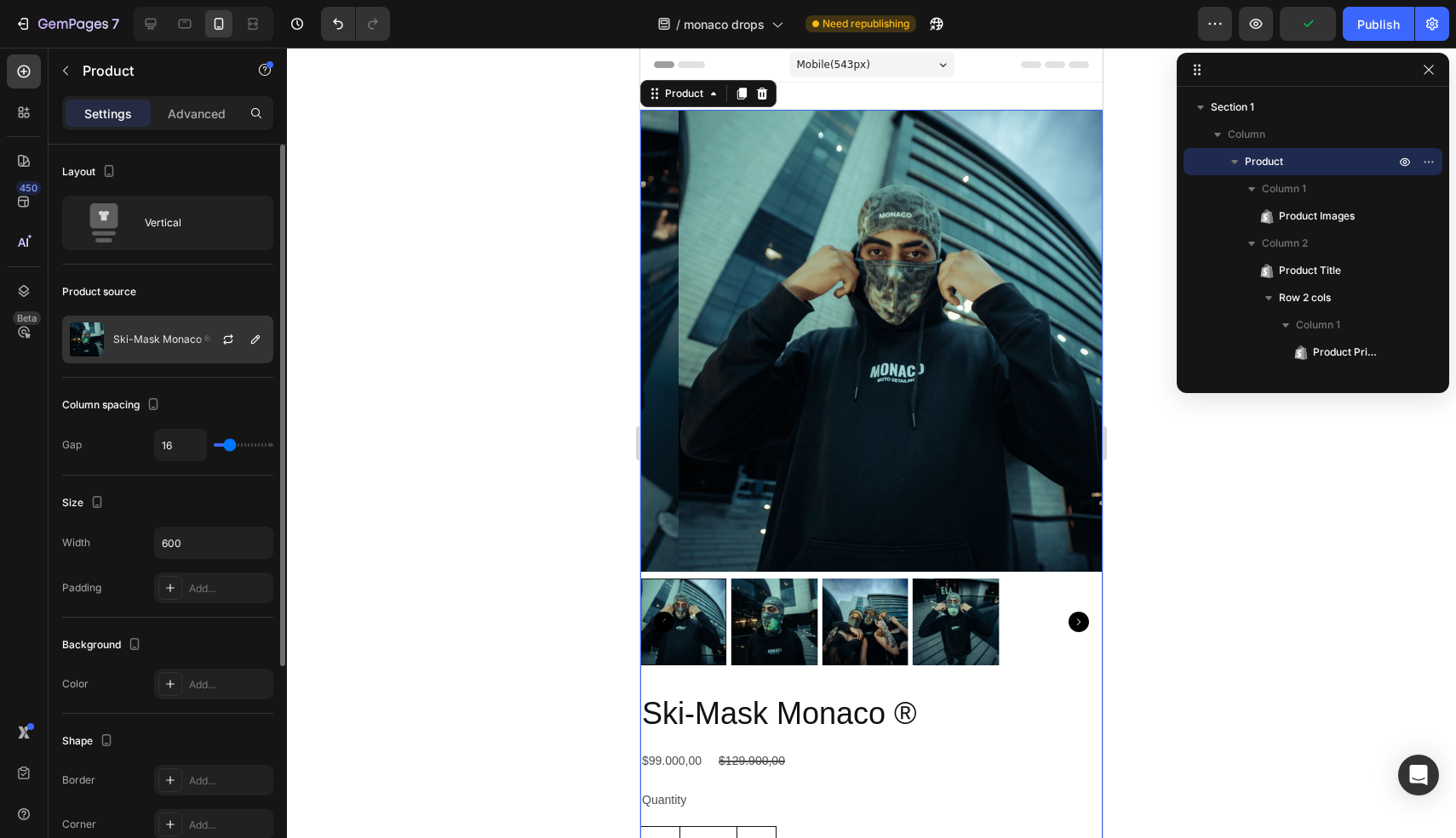
click at [193, 339] on p "Ski-Mask Monaco ®" at bounding box center [162, 339] width 98 height 12
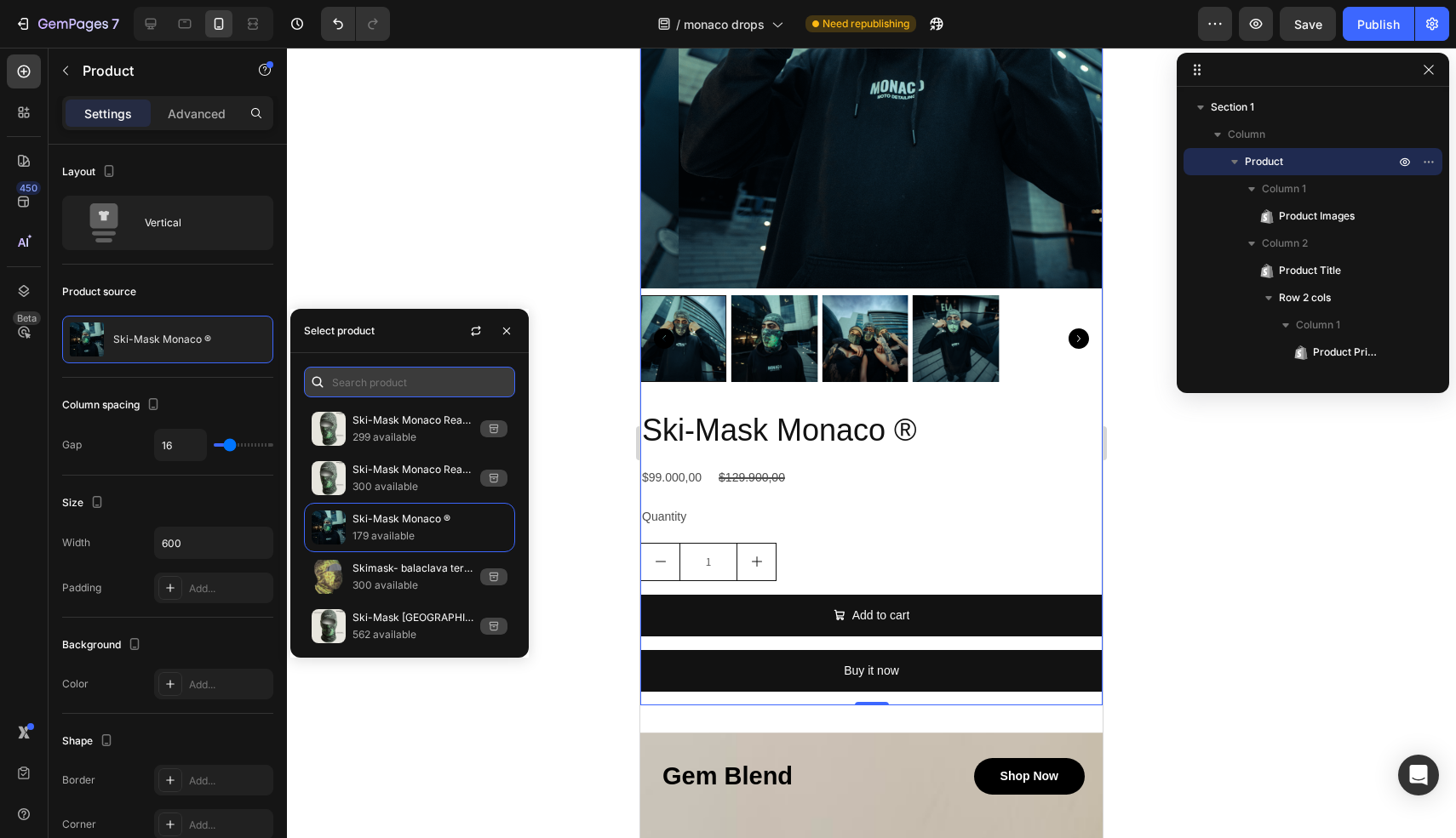
click at [406, 377] on input "text" at bounding box center [409, 382] width 211 height 31
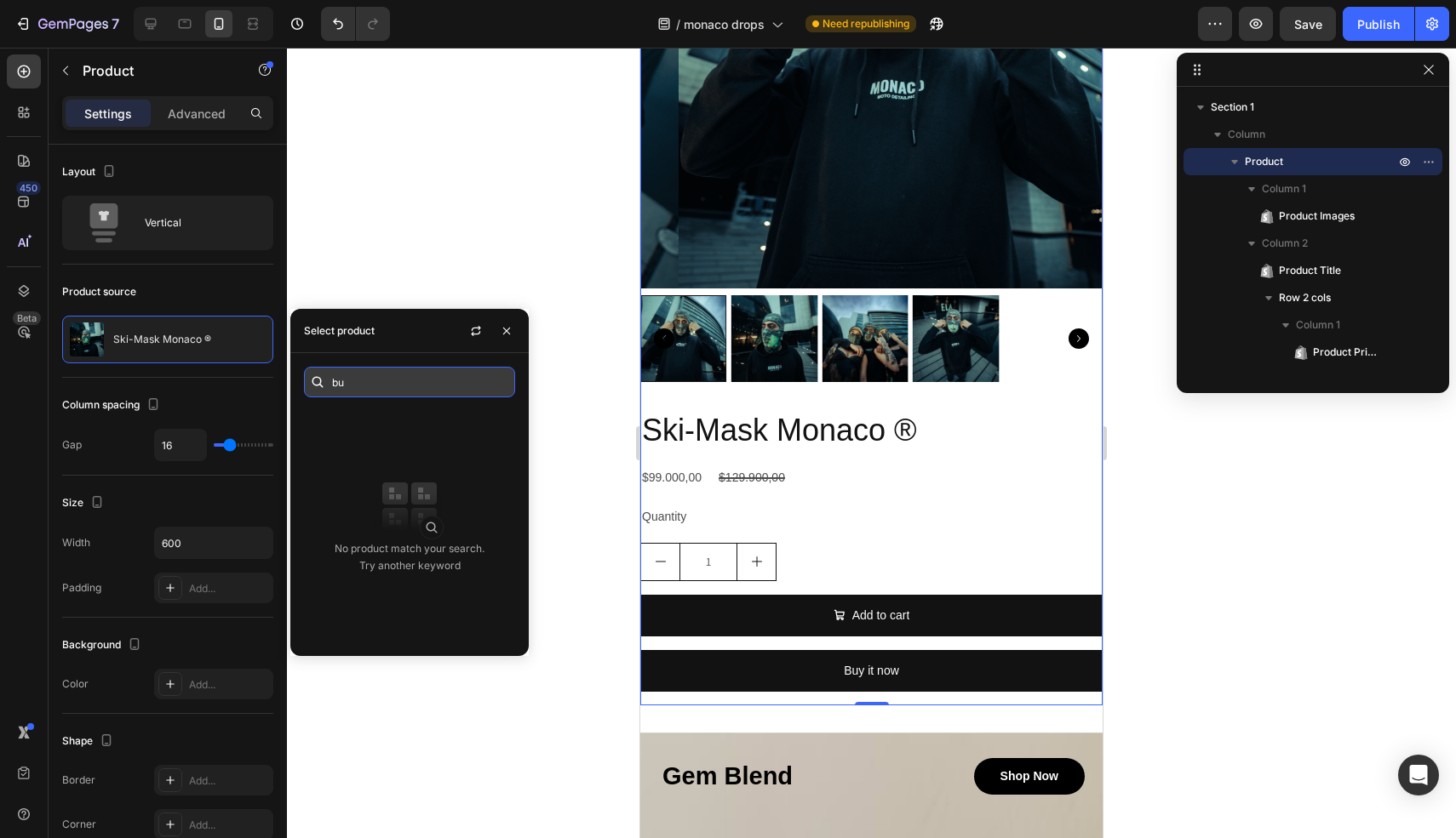
type input "b"
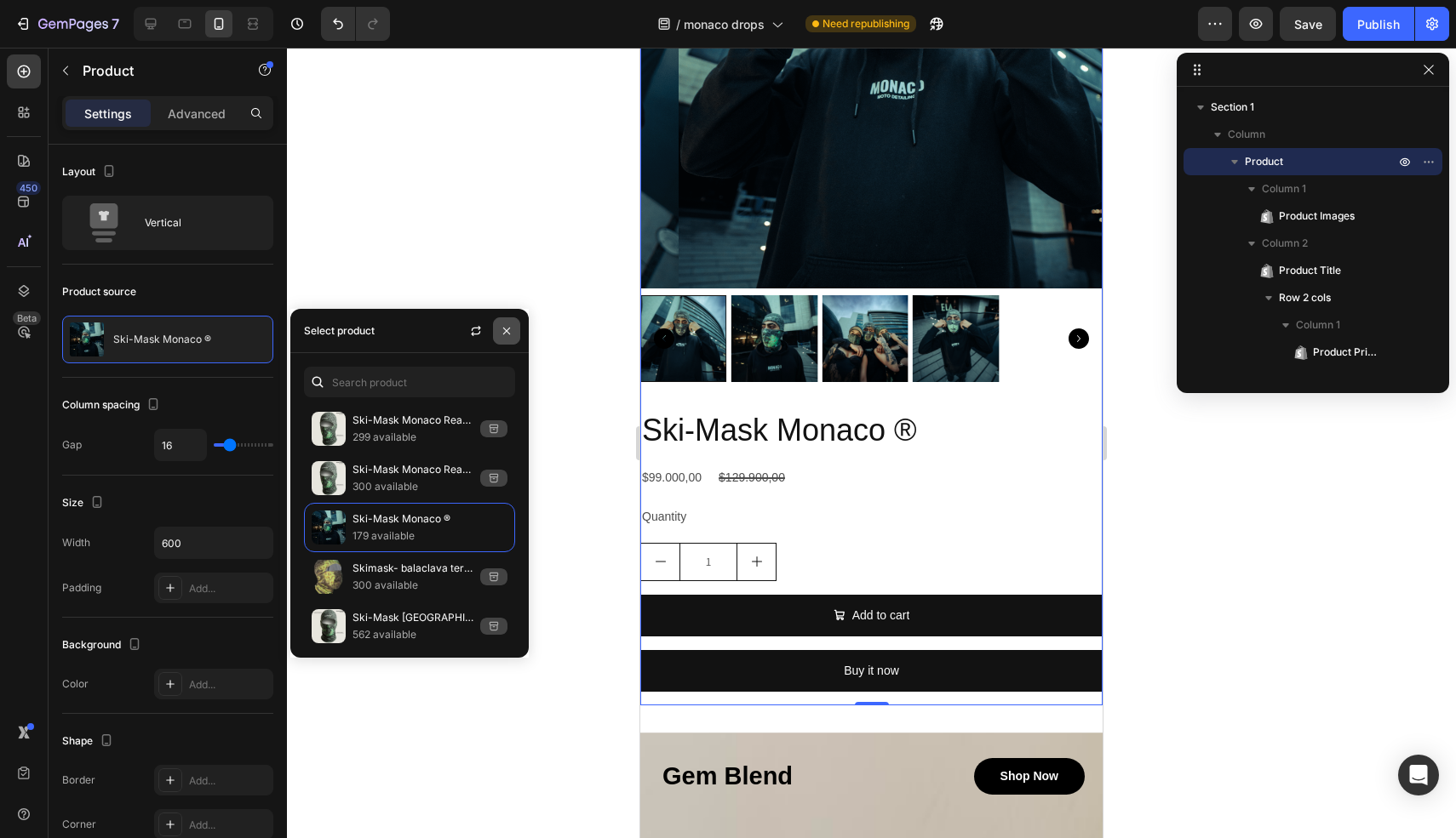
click at [509, 321] on button "button" at bounding box center [506, 331] width 27 height 27
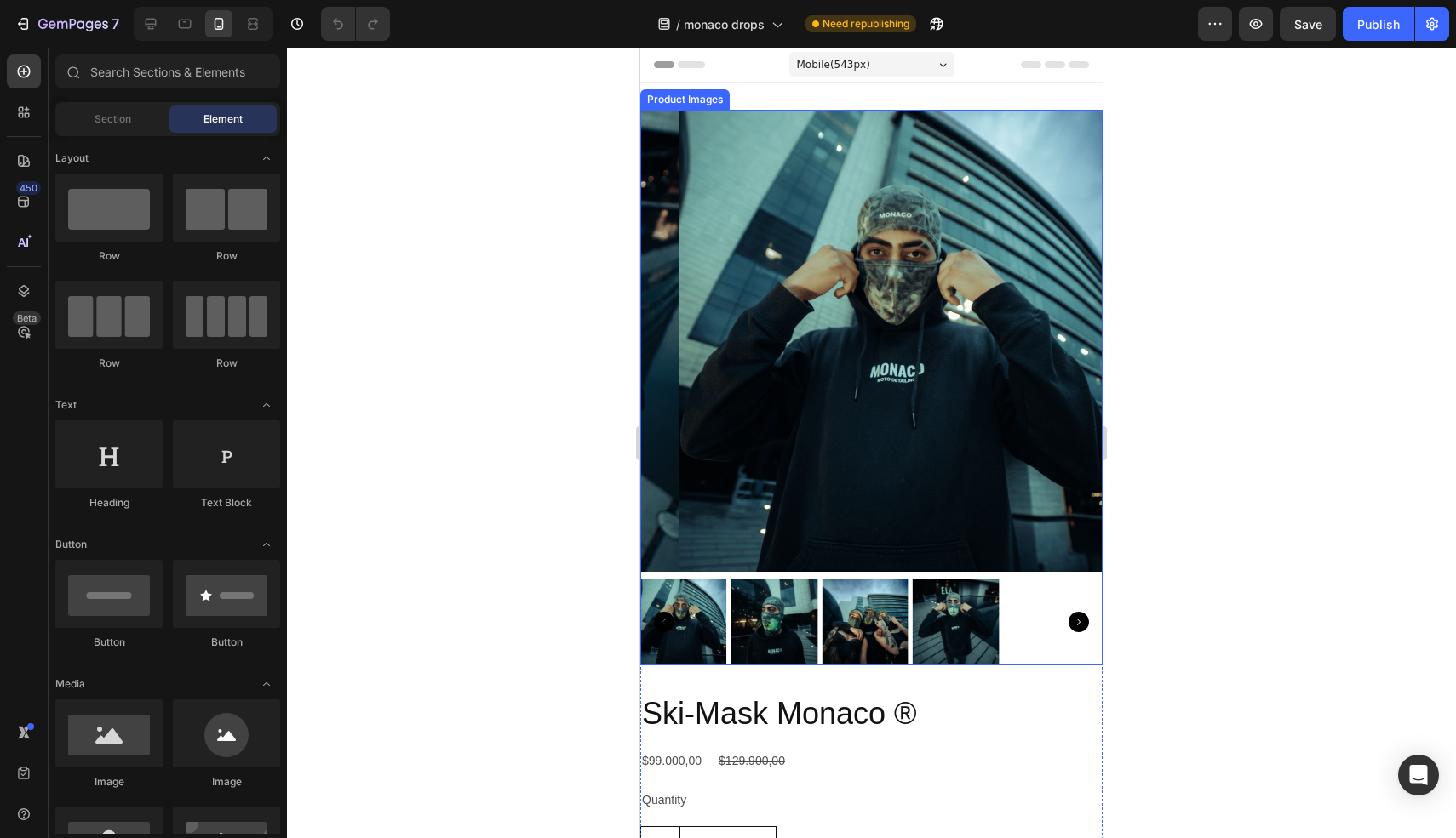
click at [712, 348] on img at bounding box center [909, 340] width 463 height 462
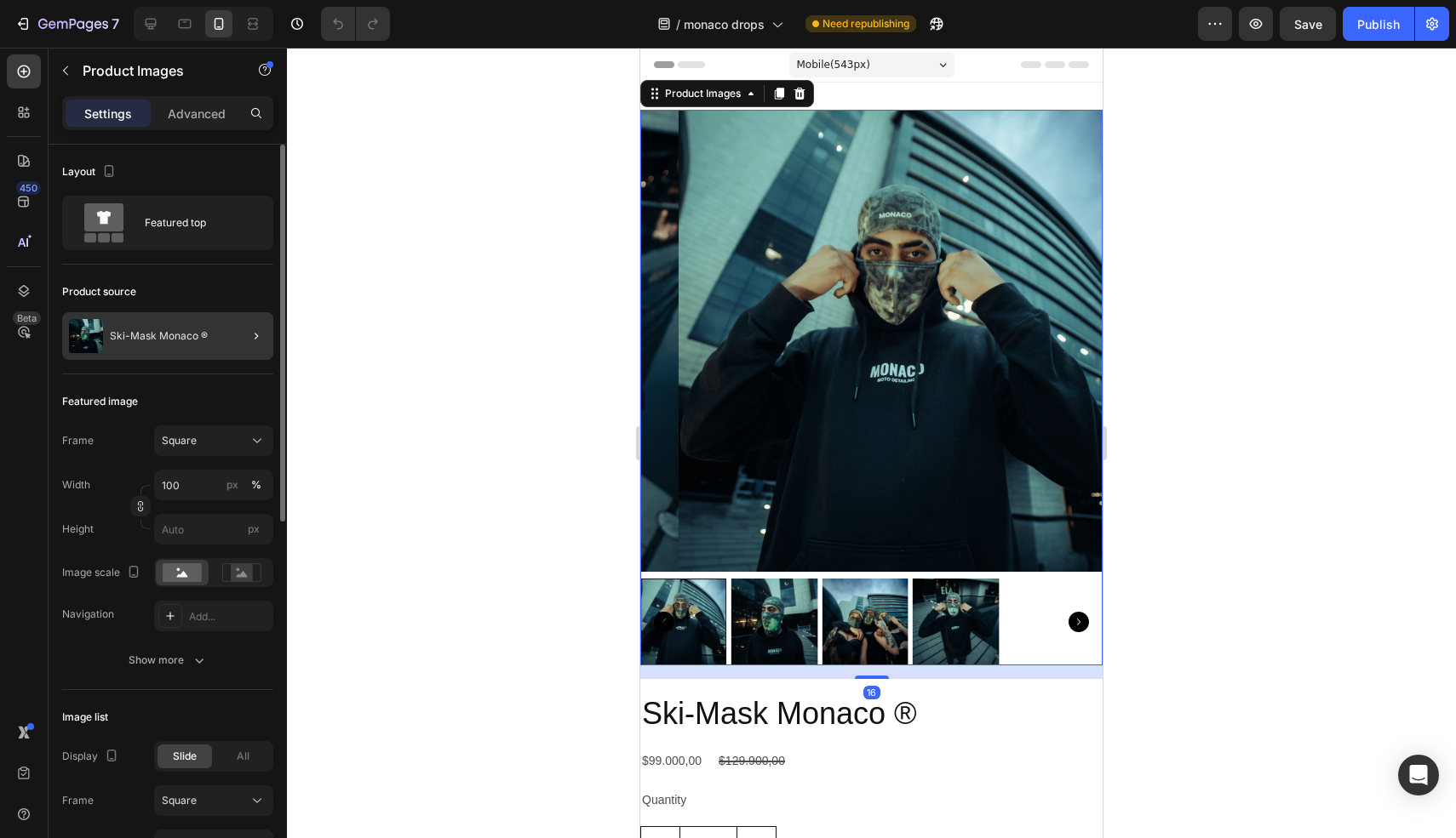
click at [228, 343] on div at bounding box center [249, 335] width 48 height 48
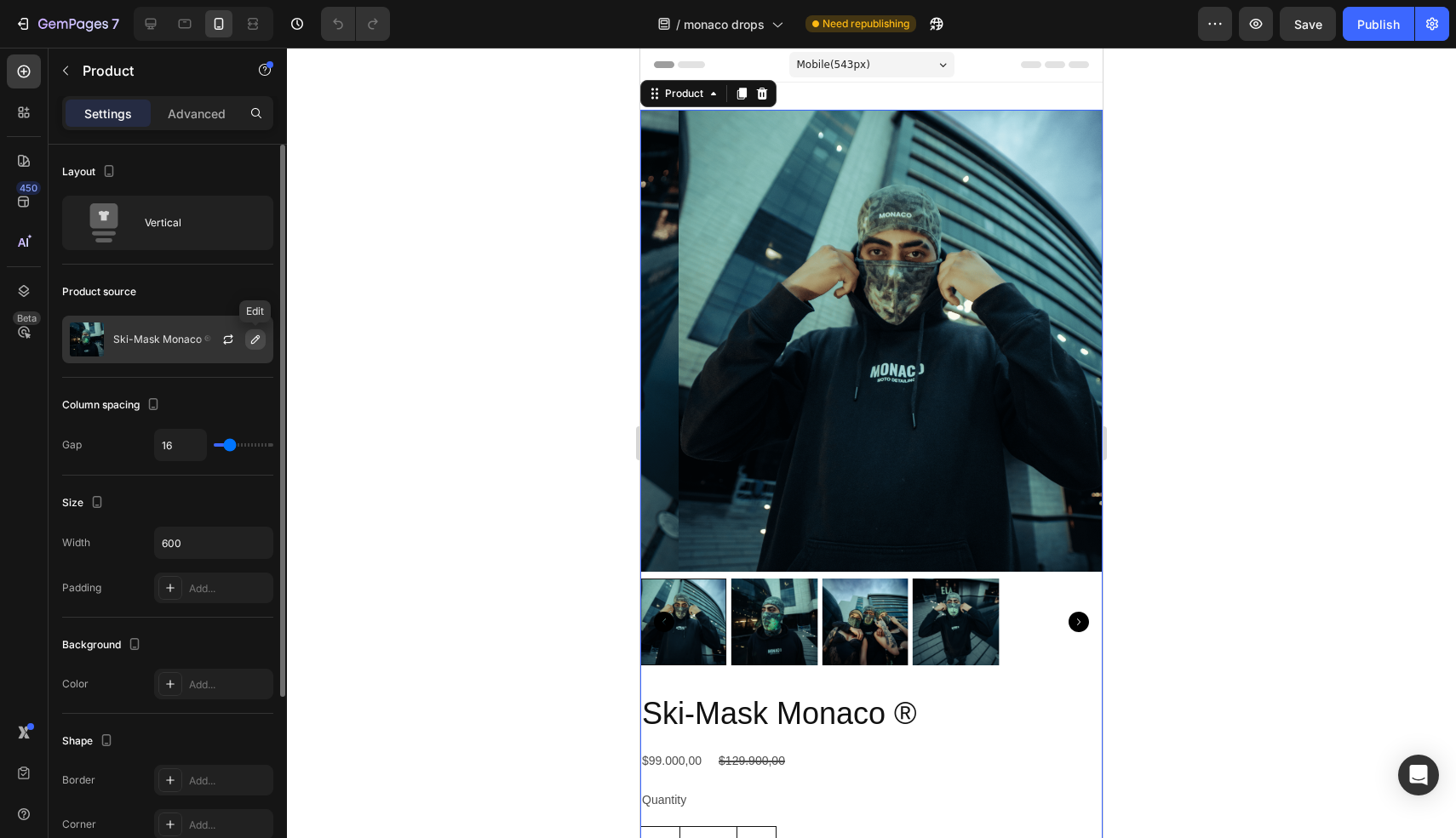
click at [252, 337] on icon "button" at bounding box center [255, 339] width 14 height 14
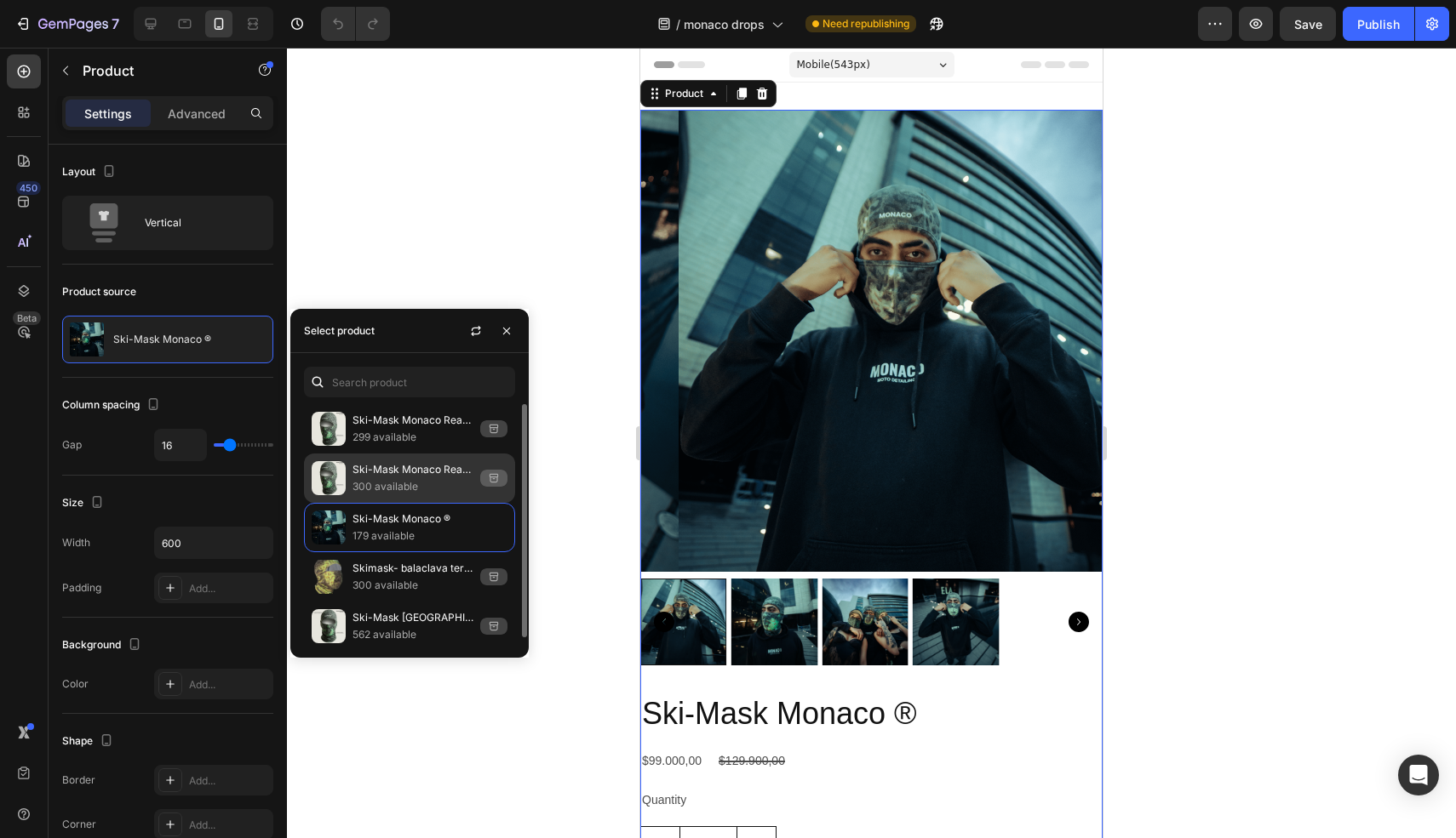
scroll to position [7, 0]
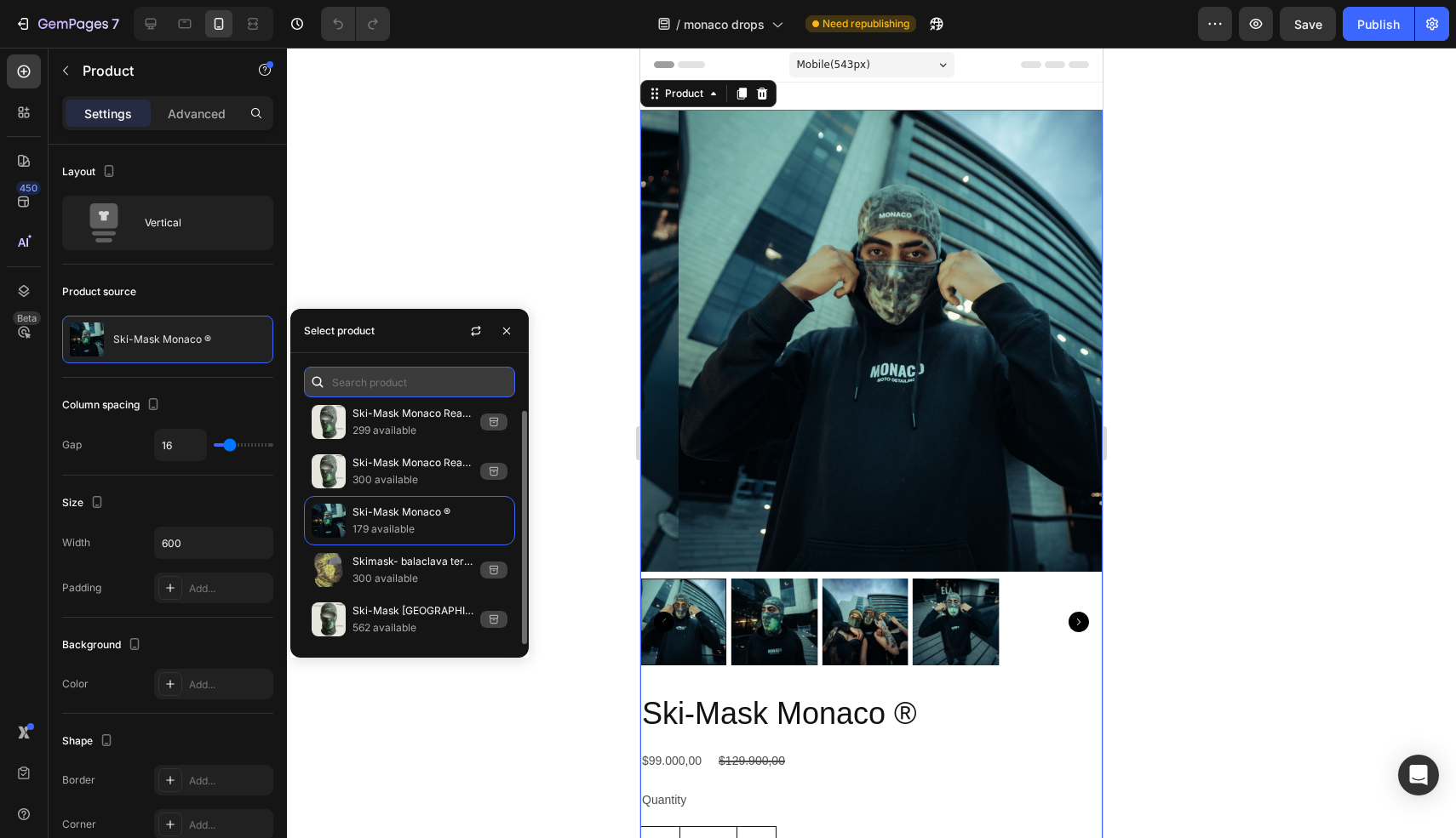
click at [424, 370] on input "text" at bounding box center [409, 382] width 211 height 31
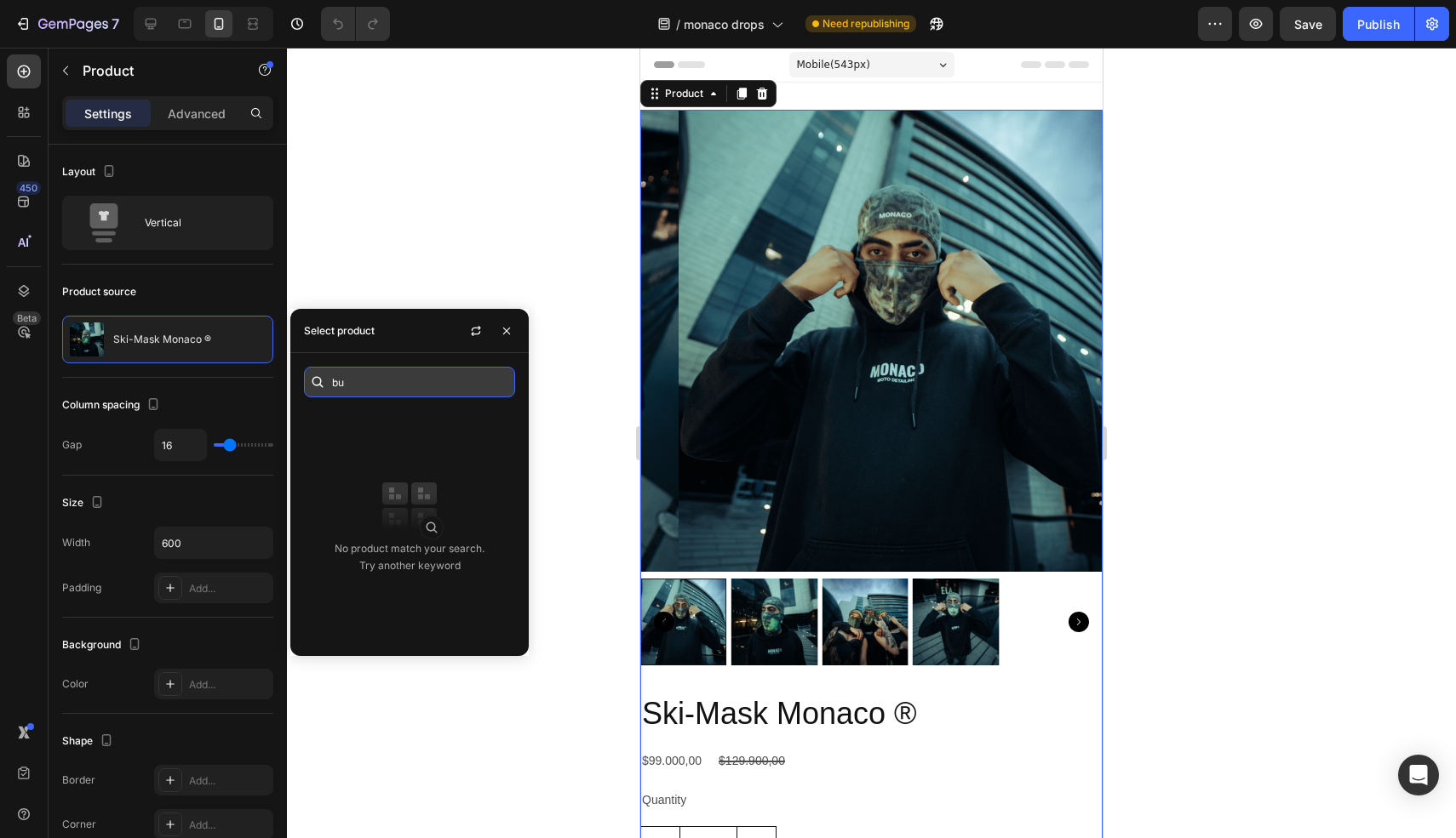
type input "b"
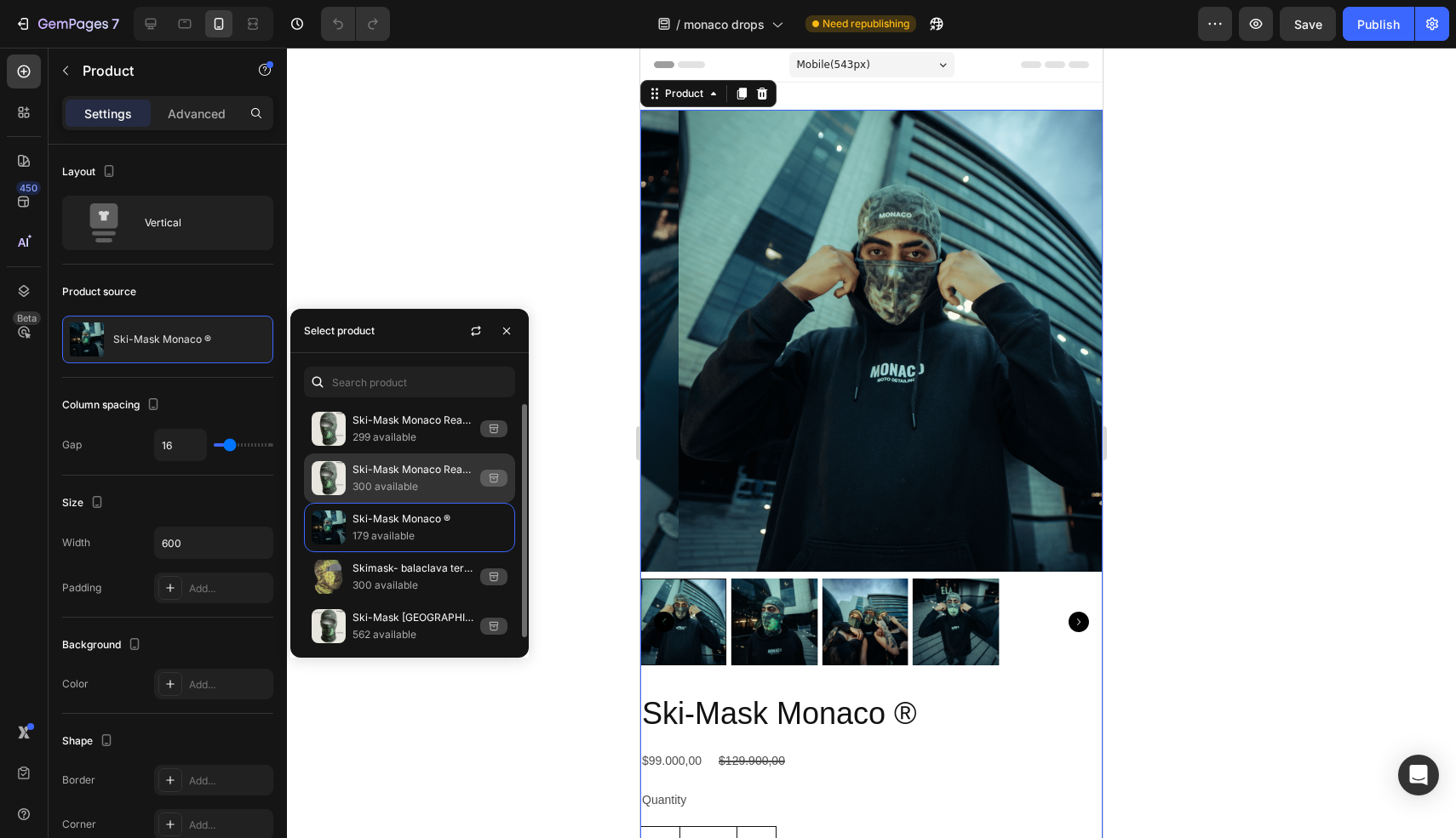
click at [435, 459] on div "Ski-Mask Monaco Reactive ® 300 available" at bounding box center [409, 477] width 211 height 50
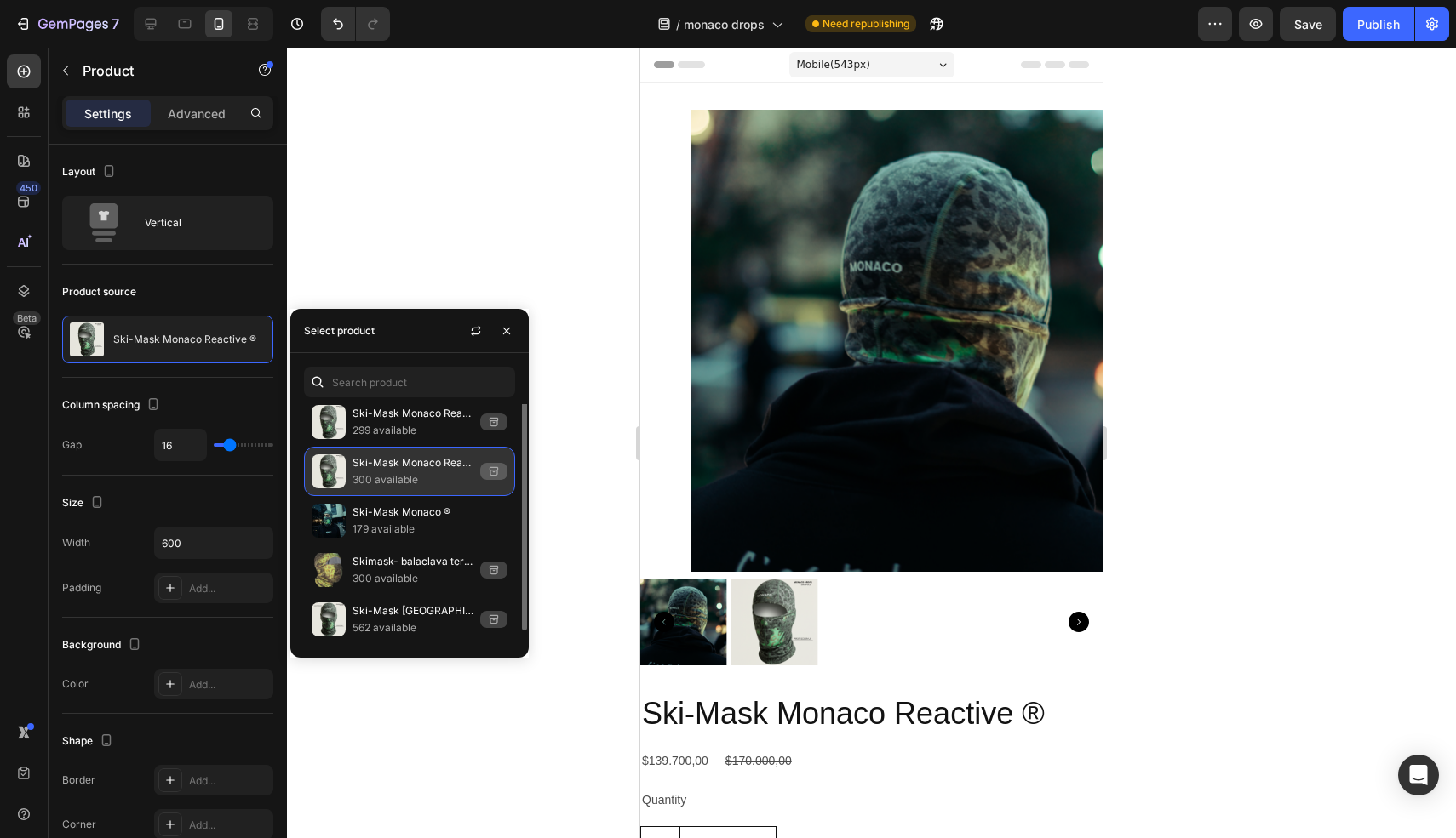
scroll to position [0, 0]
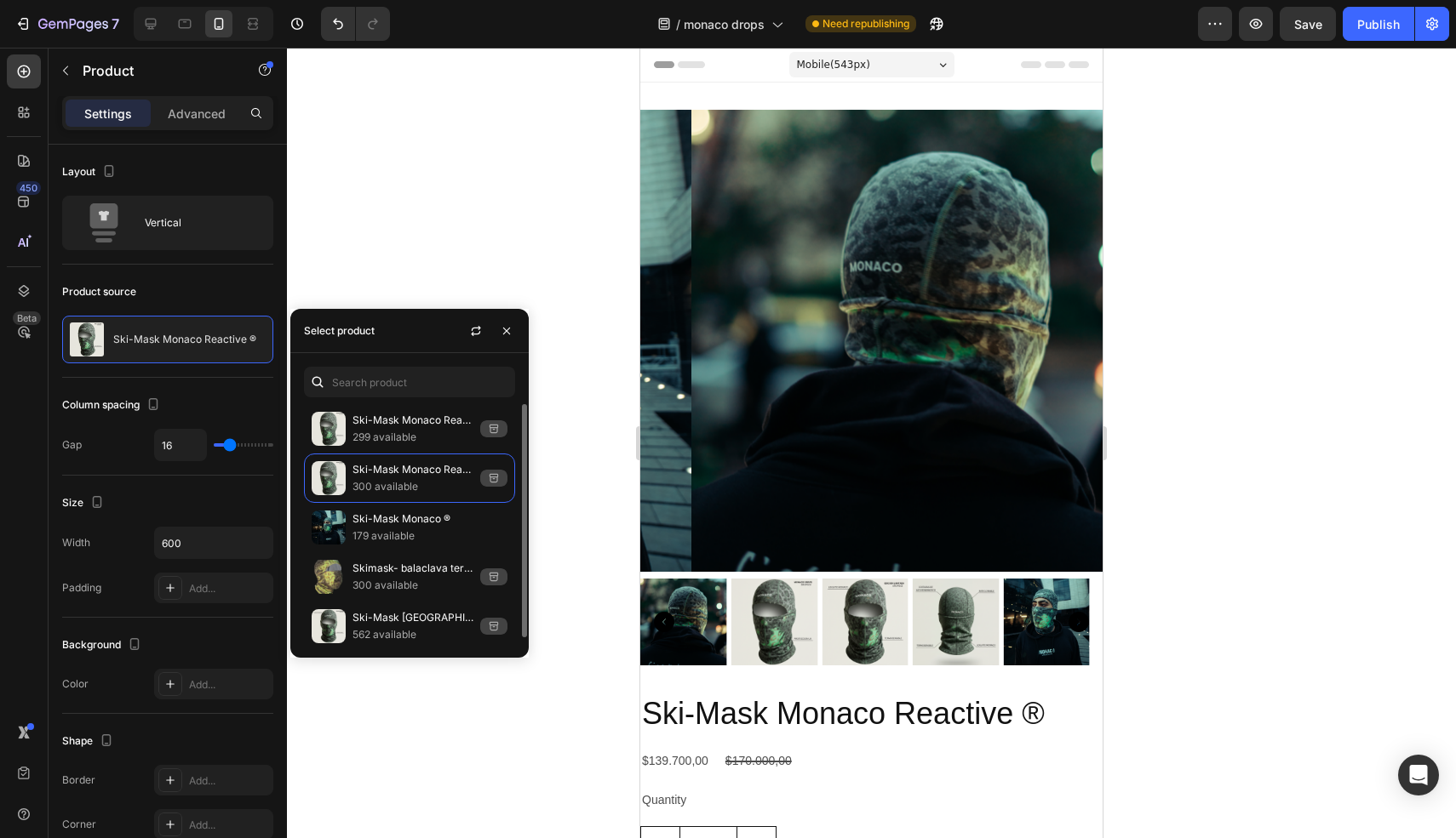
click at [446, 216] on div at bounding box center [871, 443] width 1169 height 790
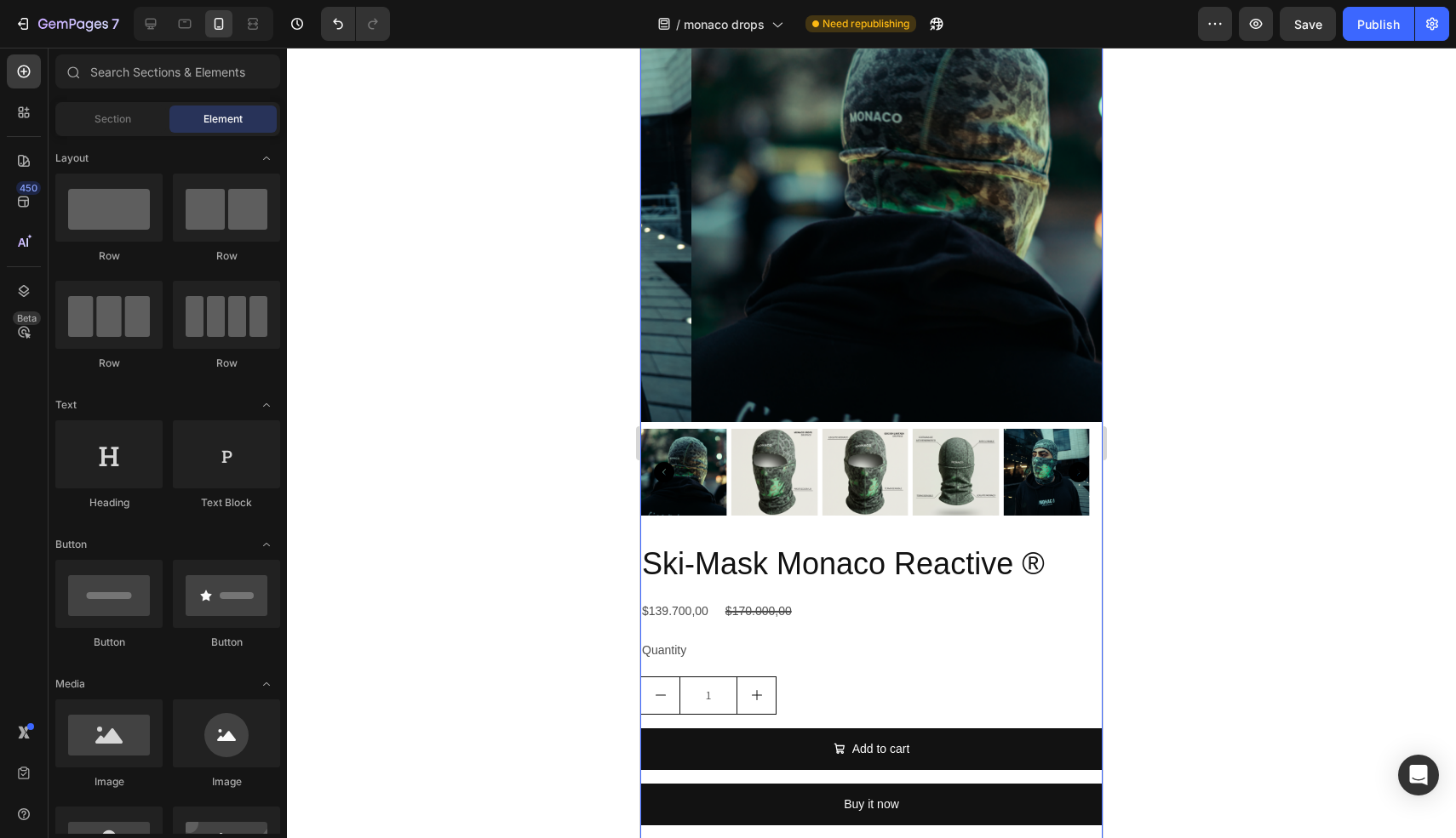
scroll to position [718, 0]
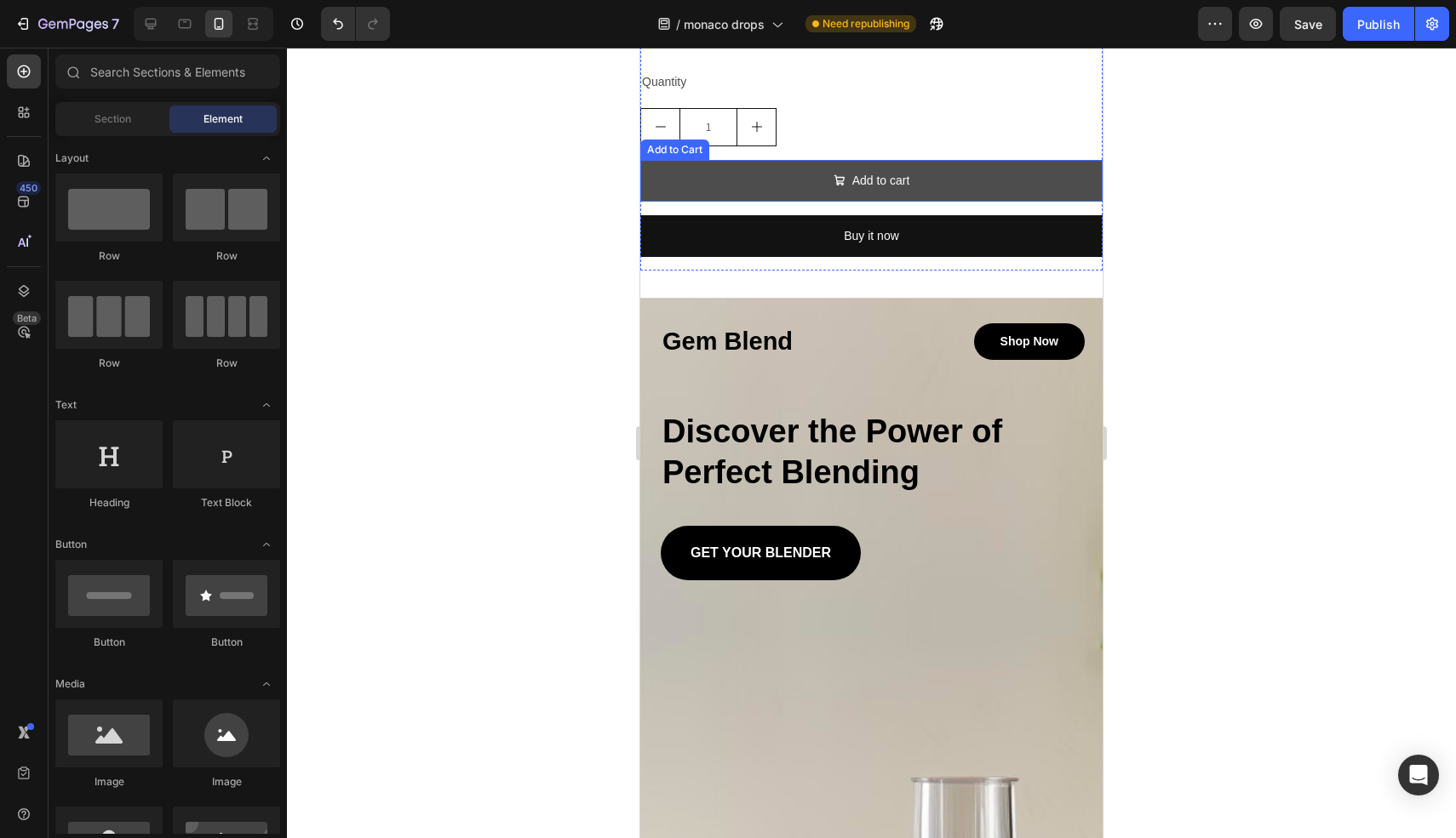
click at [825, 166] on button "Add to cart" at bounding box center [871, 180] width 463 height 42
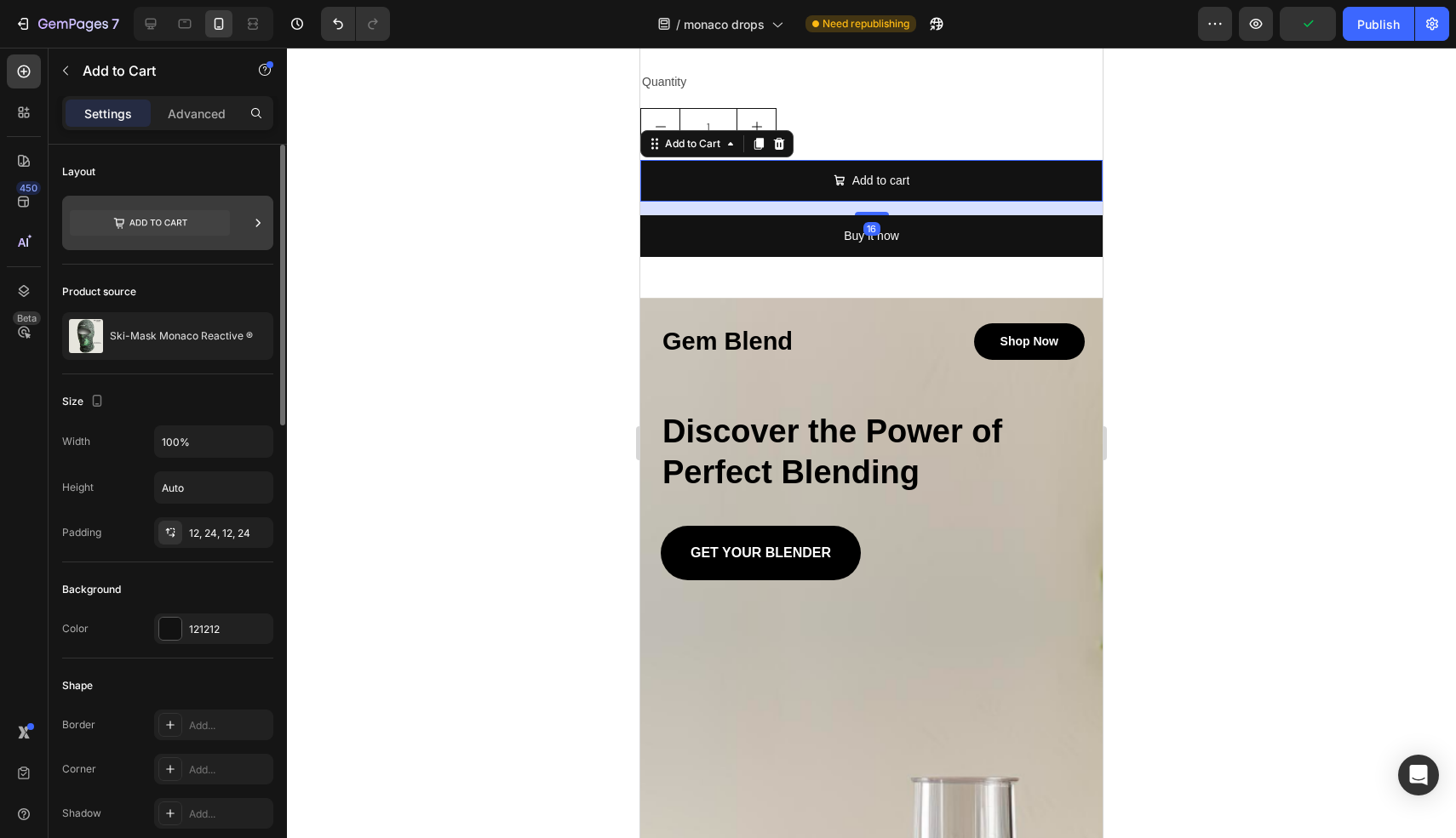
click at [152, 220] on icon at bounding box center [158, 222] width 58 height 7
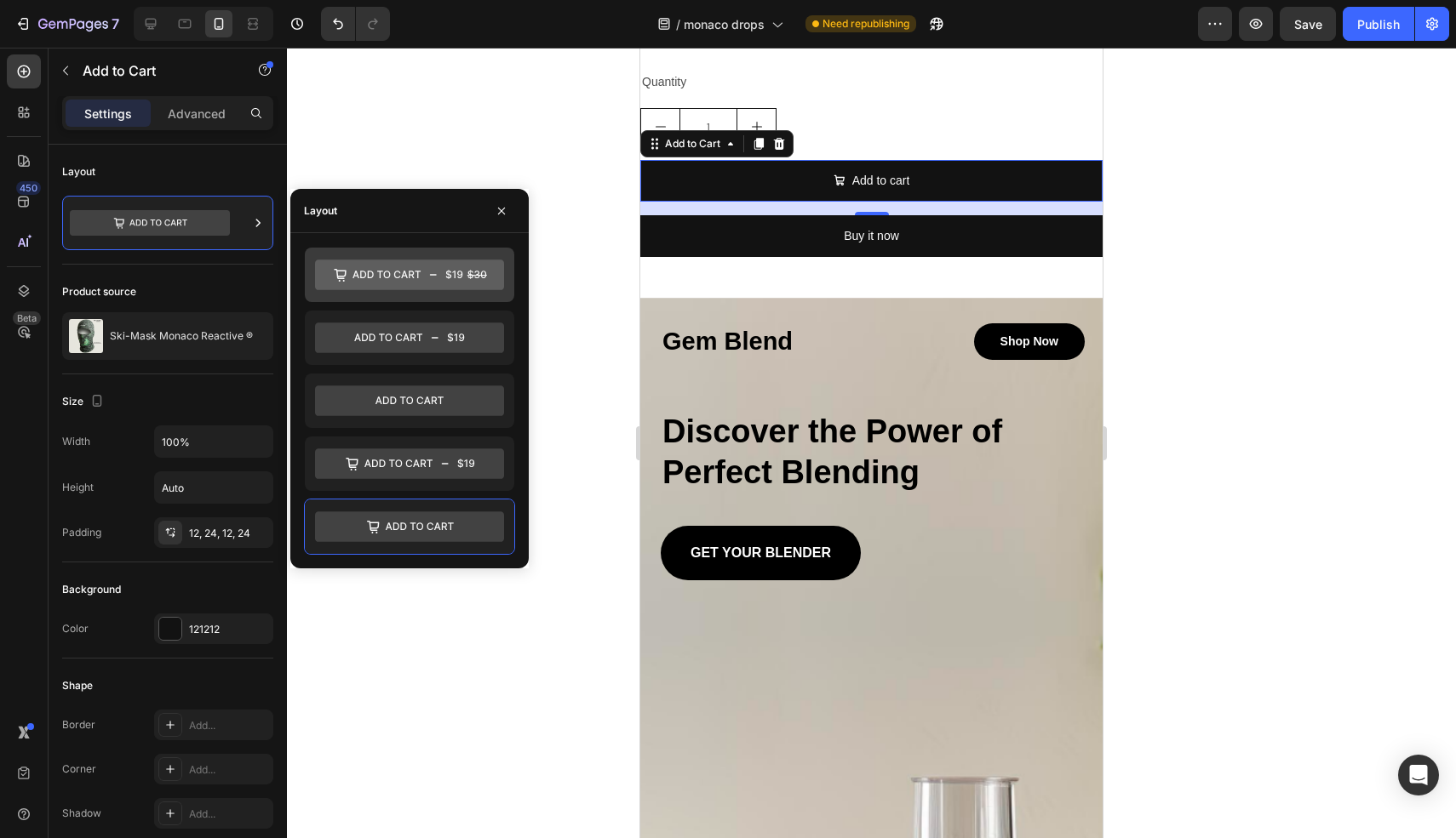
click at [455, 291] on icon at bounding box center [409, 275] width 189 height 34
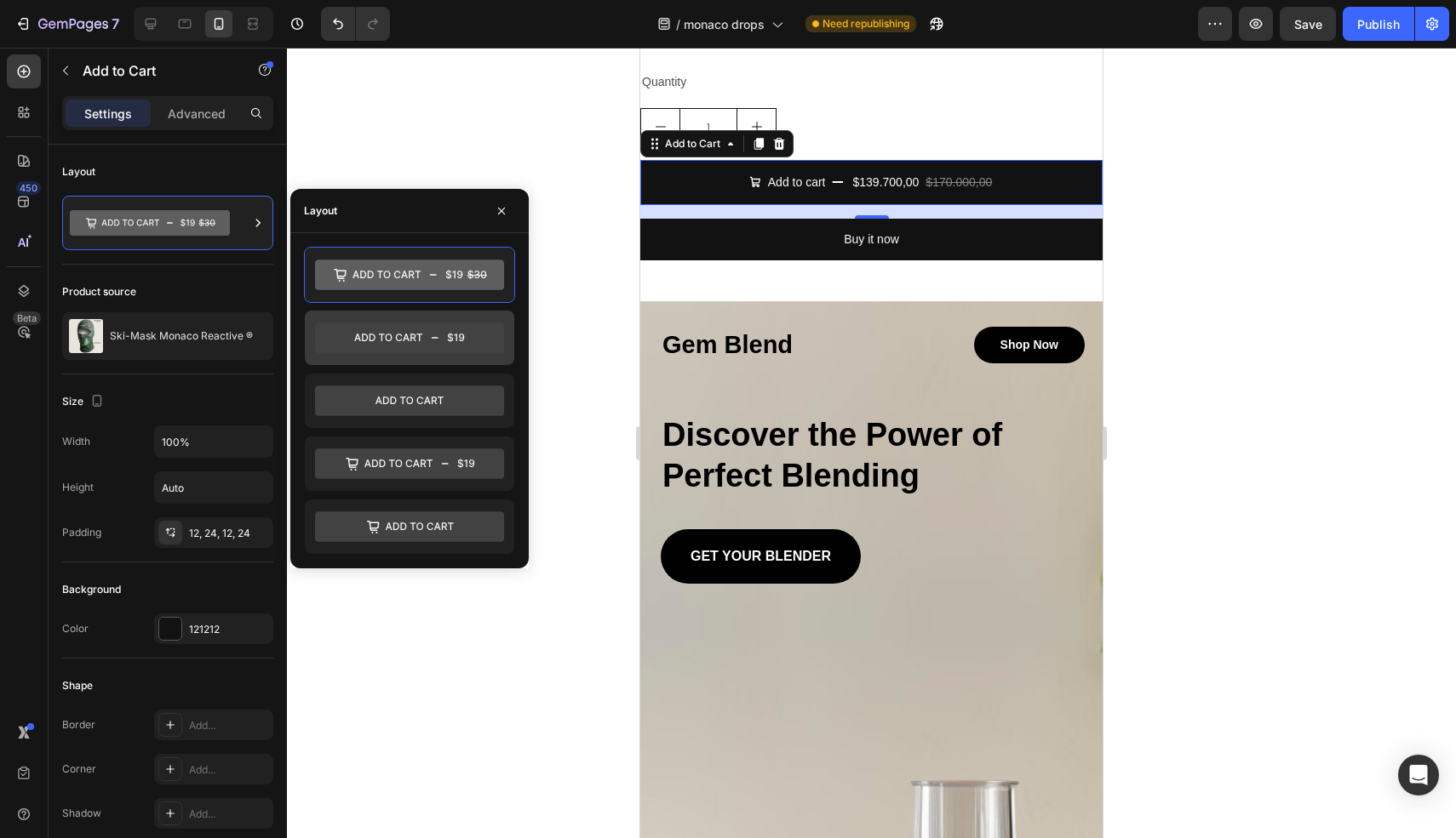
click at [461, 331] on icon at bounding box center [409, 337] width 189 height 31
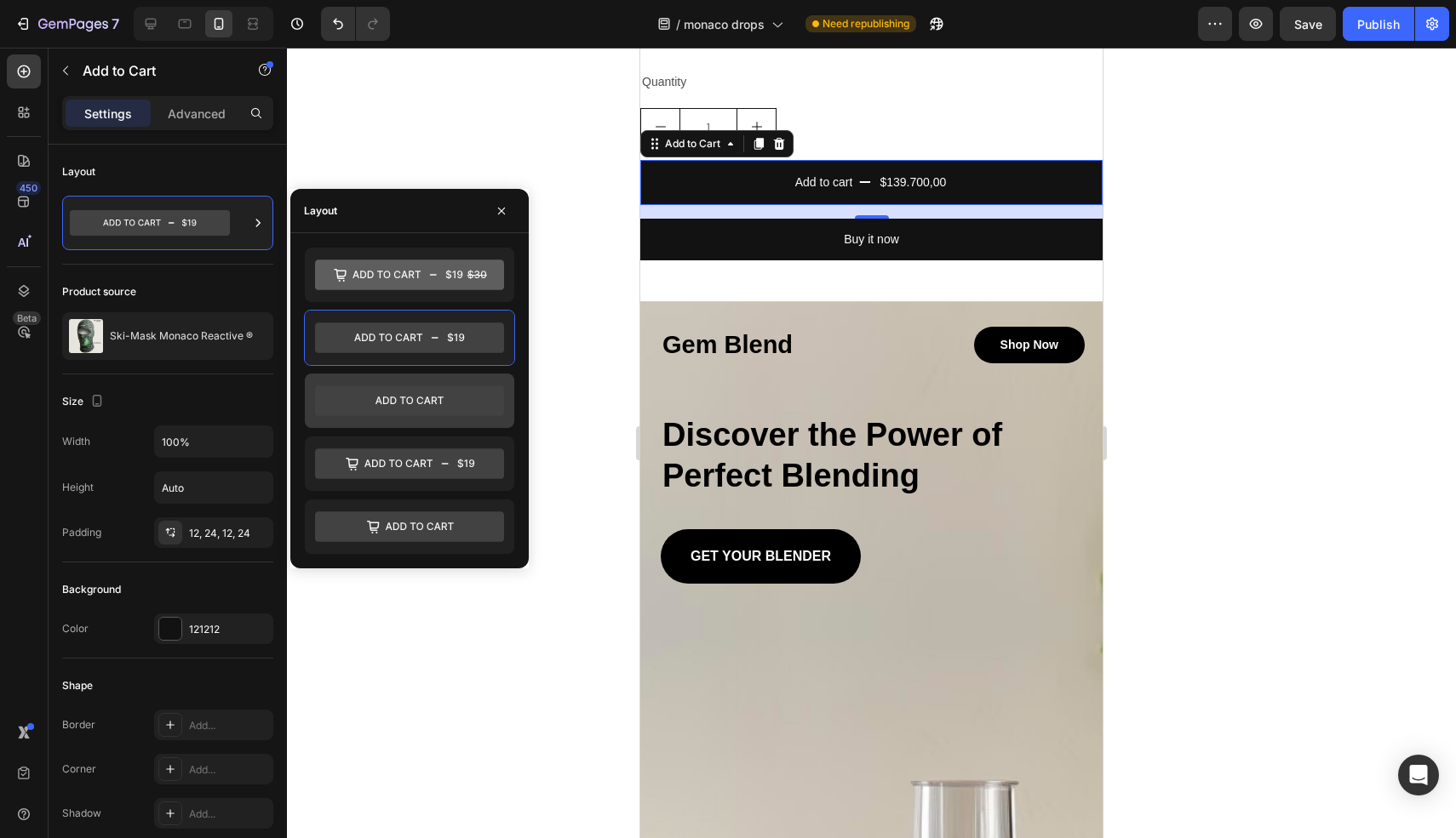
click at [463, 388] on icon at bounding box center [409, 401] width 189 height 31
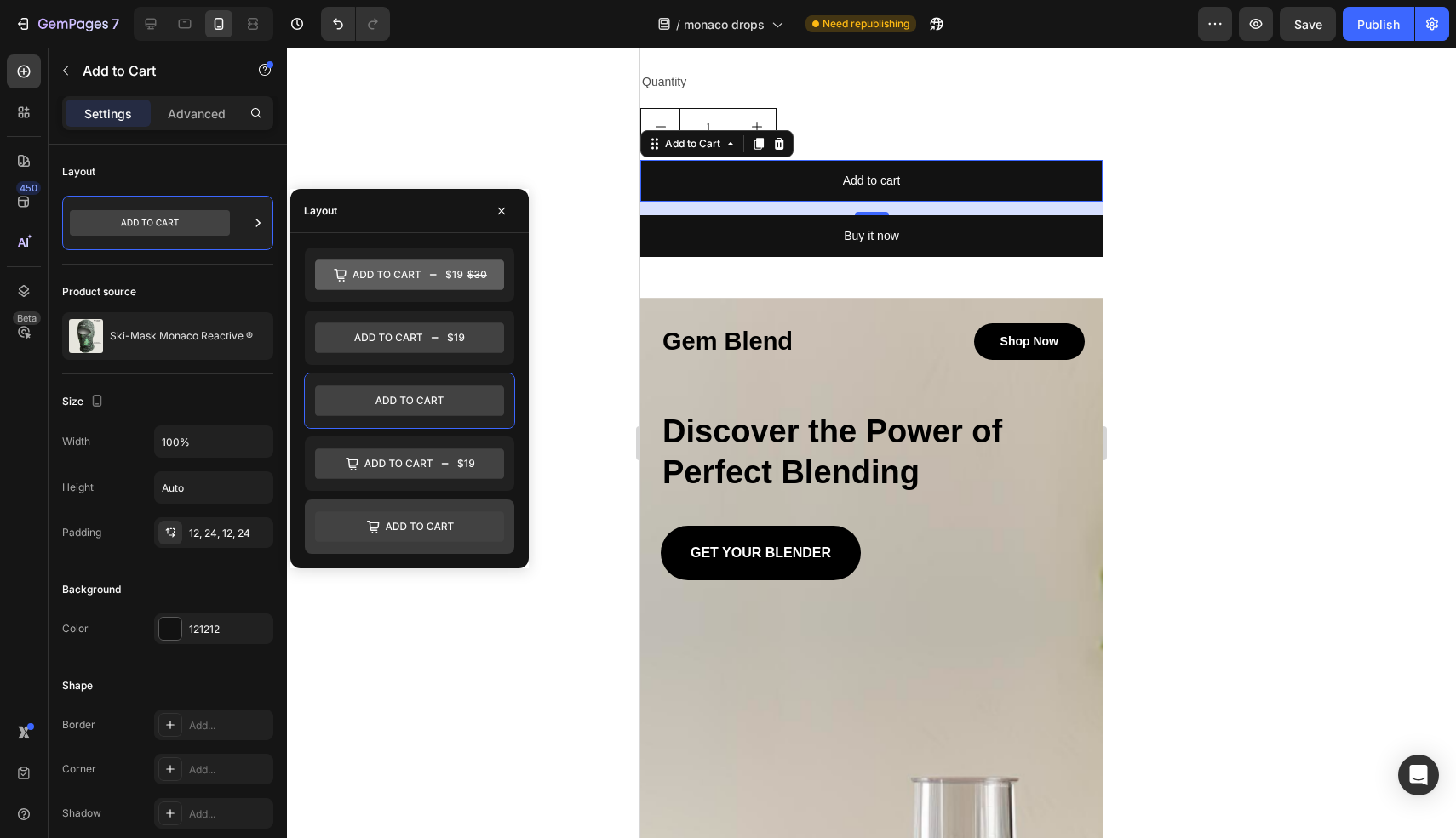
click at [475, 510] on icon at bounding box center [409, 527] width 189 height 34
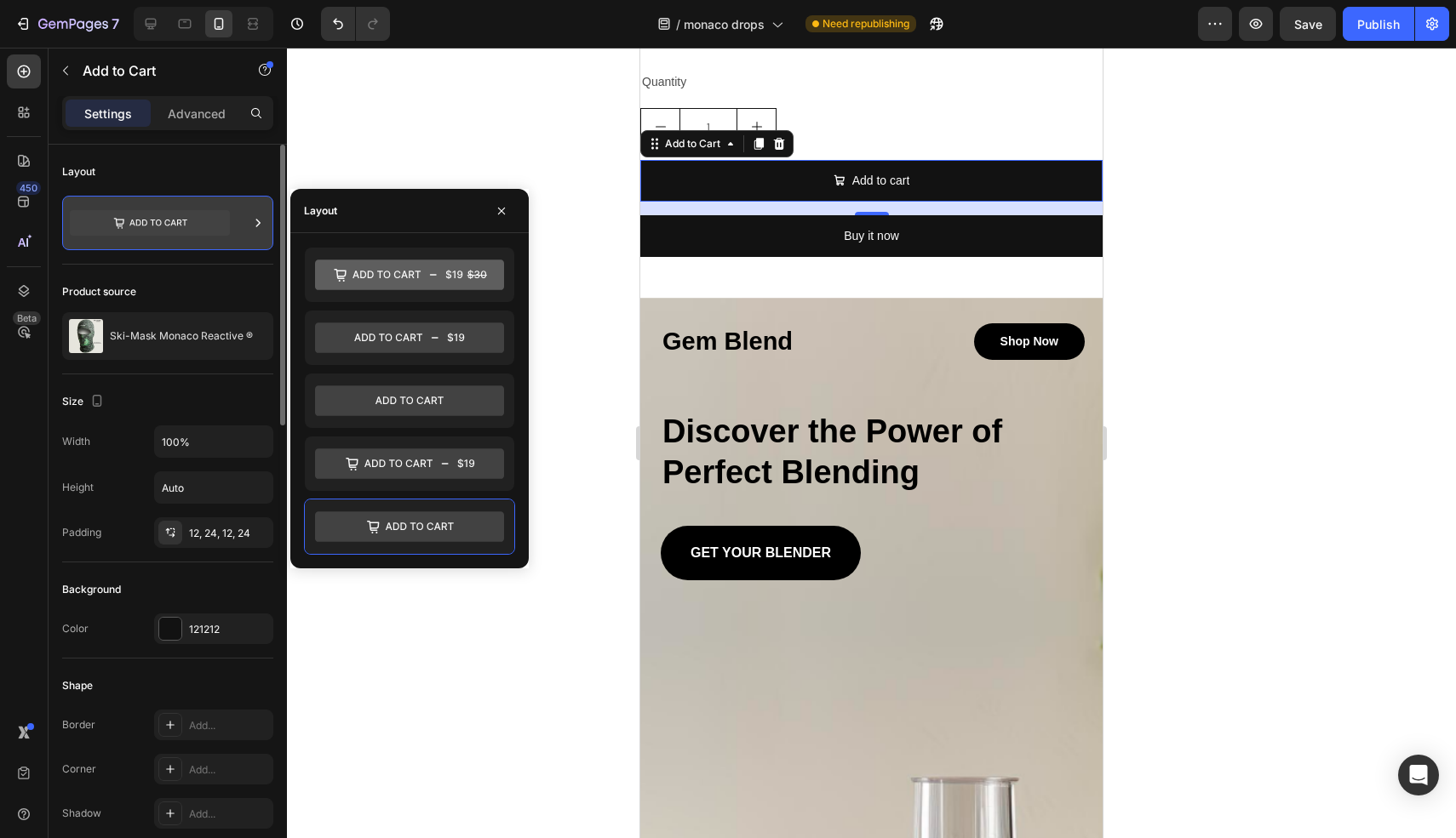
click at [262, 230] on icon at bounding box center [258, 223] width 17 height 17
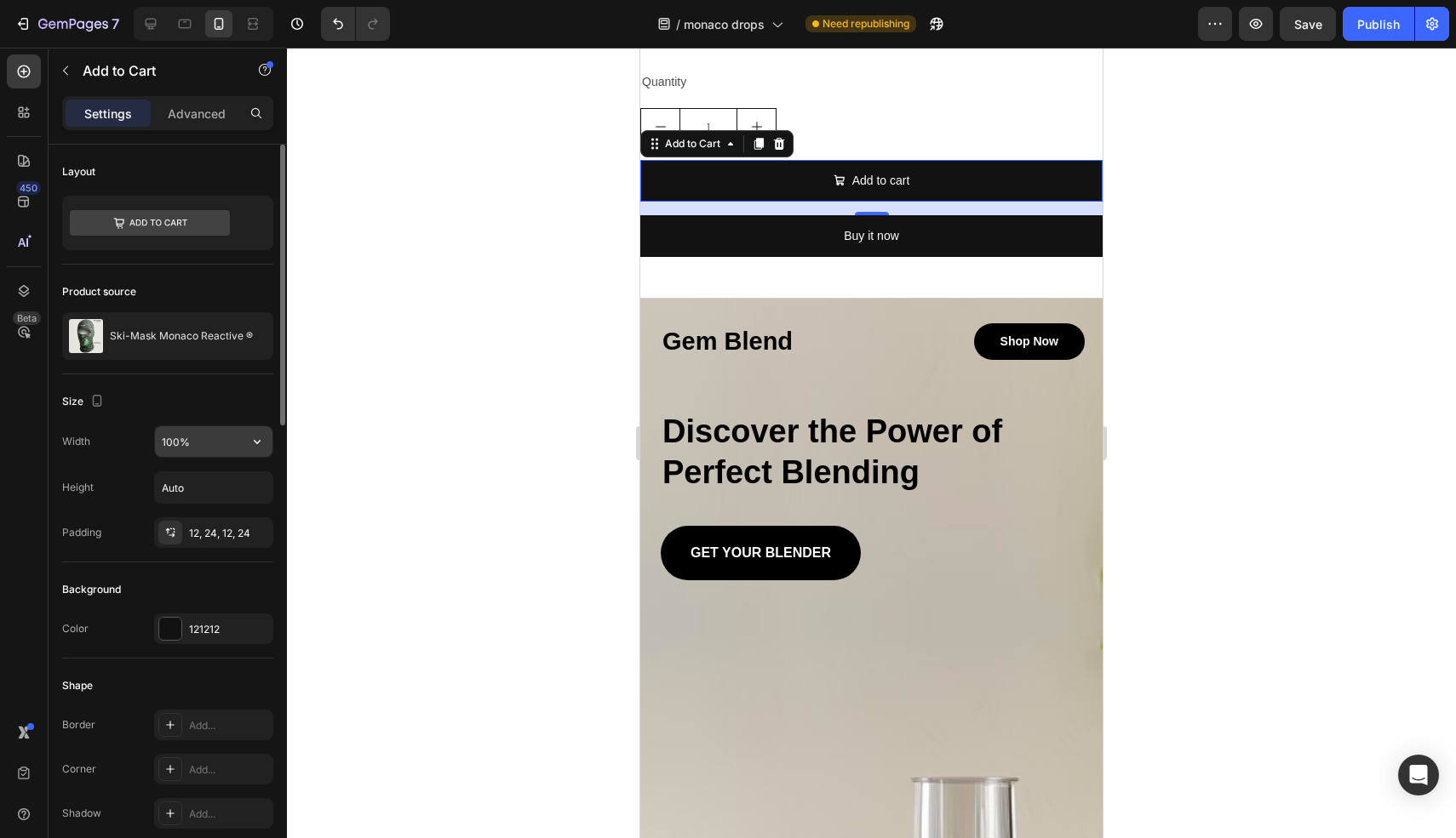
click at [197, 438] on input "100%" at bounding box center [214, 441] width 118 height 31
click at [256, 444] on icon "button" at bounding box center [257, 442] width 17 height 17
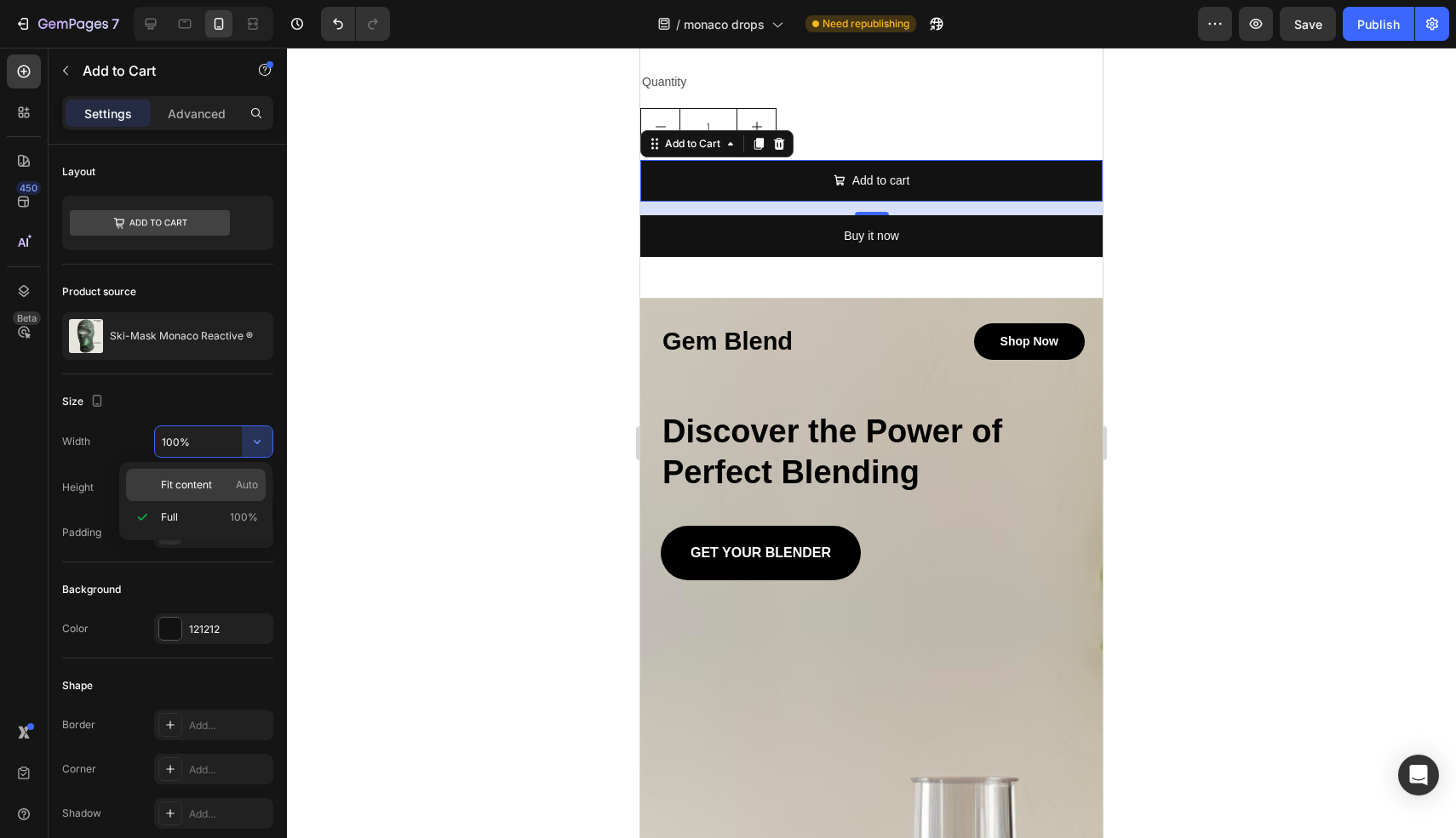
click at [213, 489] on p "Fit content Auto" at bounding box center [209, 485] width 97 height 15
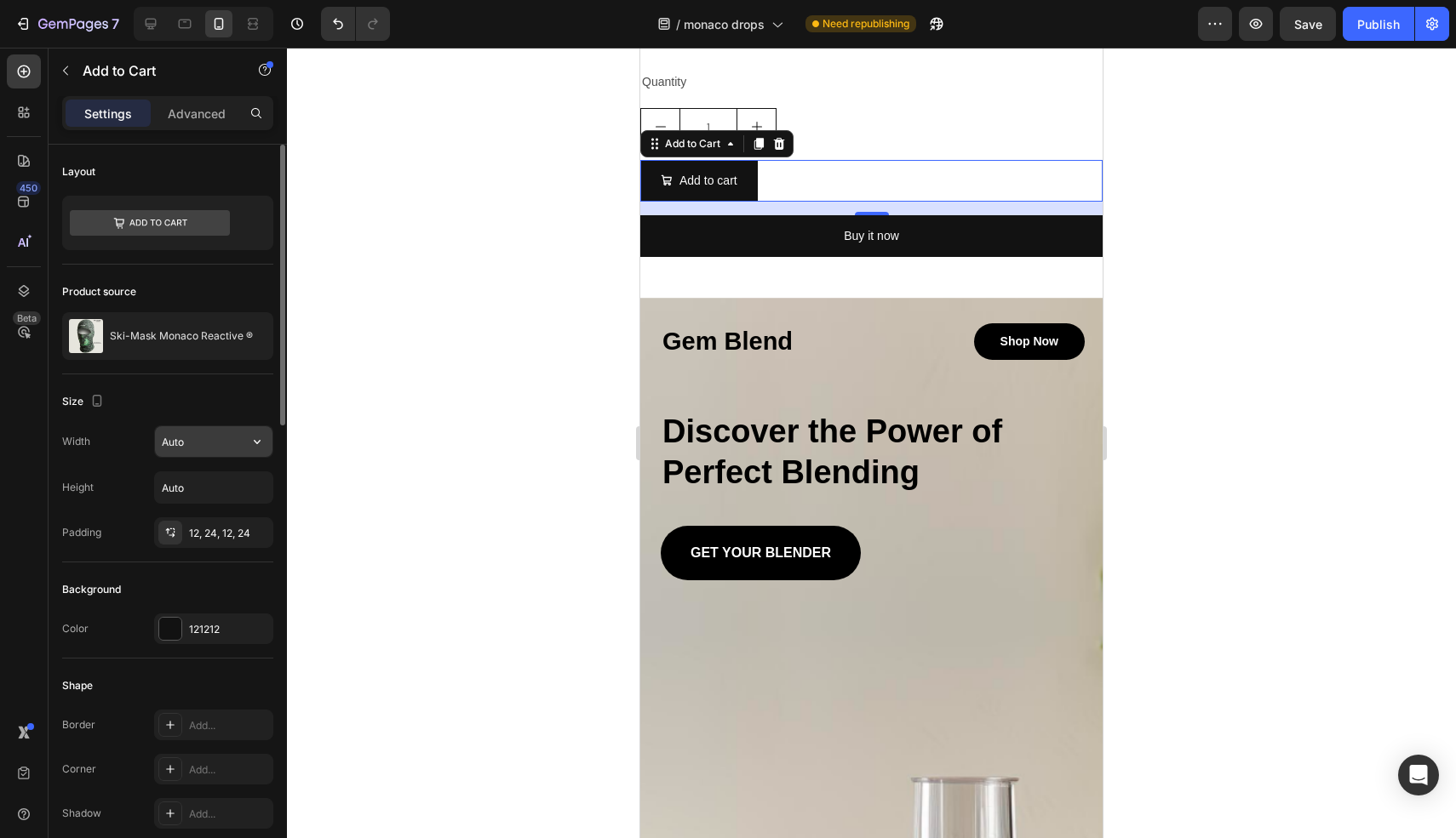
click at [239, 447] on input "Auto" at bounding box center [214, 441] width 118 height 31
click at [260, 444] on icon "button" at bounding box center [257, 442] width 17 height 17
click at [258, 444] on icon "button" at bounding box center [257, 442] width 17 height 17
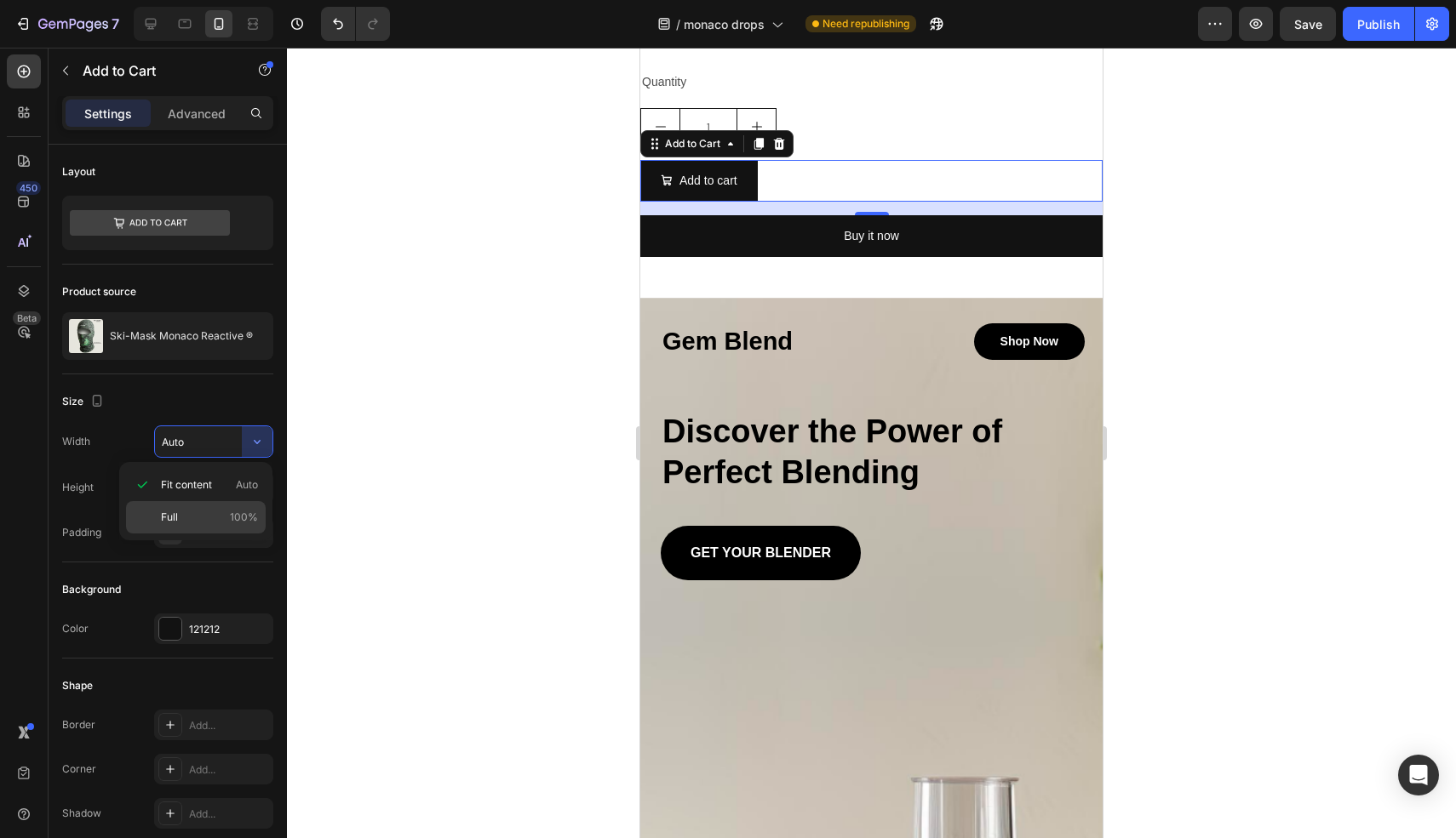
click at [217, 507] on div "Full 100%" at bounding box center [195, 517] width 139 height 33
type input "100%"
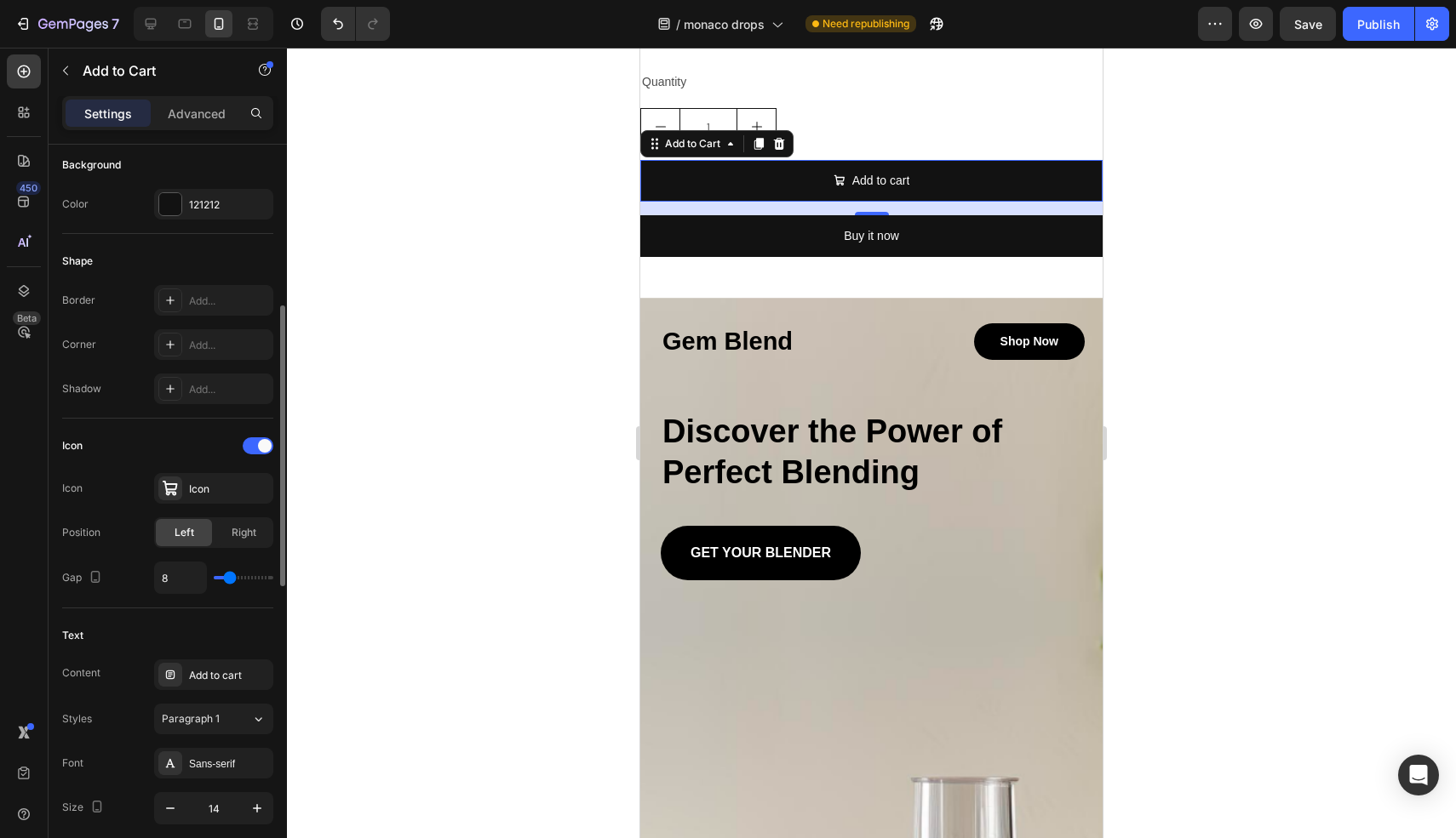
scroll to position [428, 0]
click at [169, 337] on icon at bounding box center [170, 341] width 14 height 14
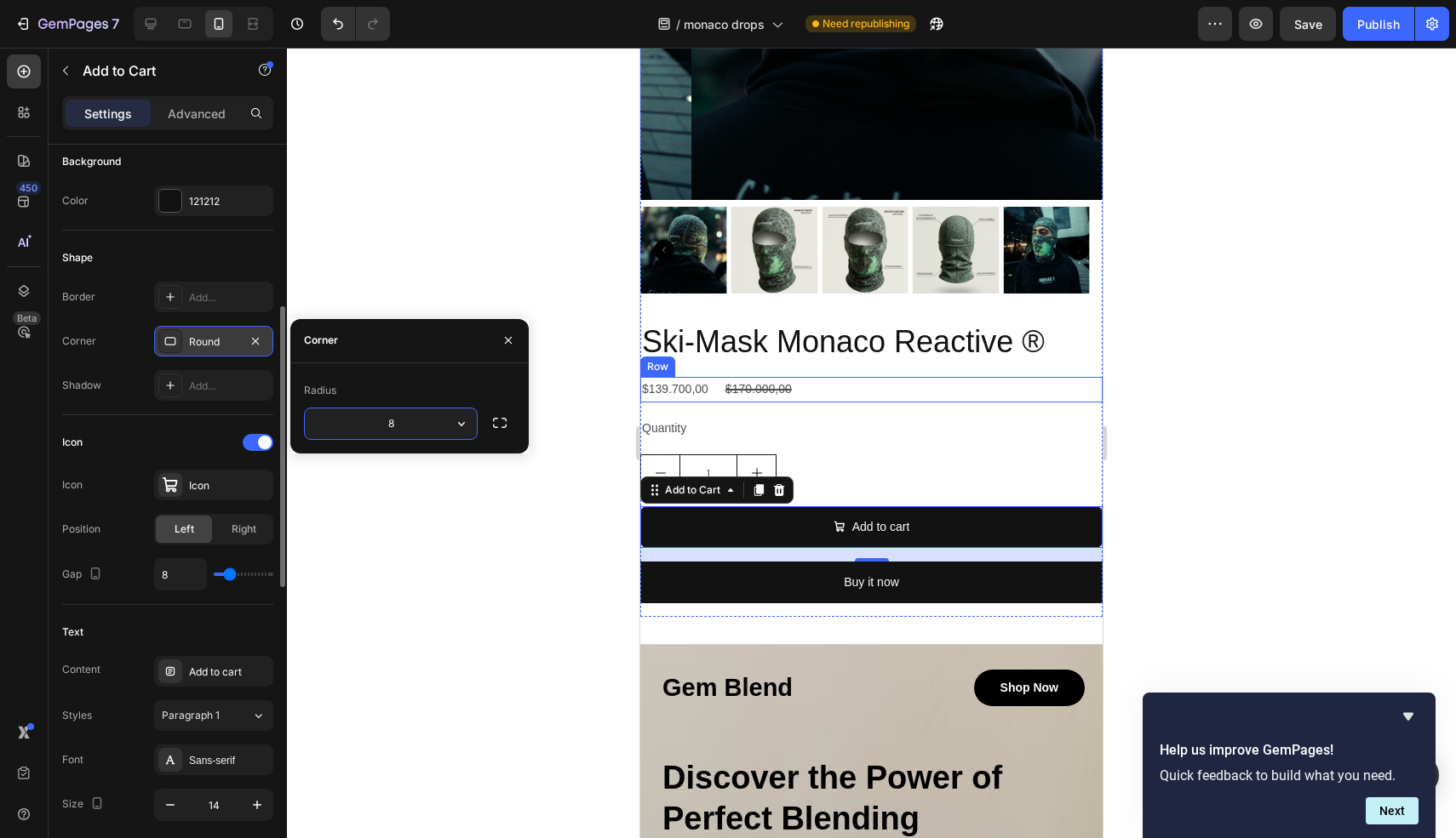
scroll to position [393, 0]
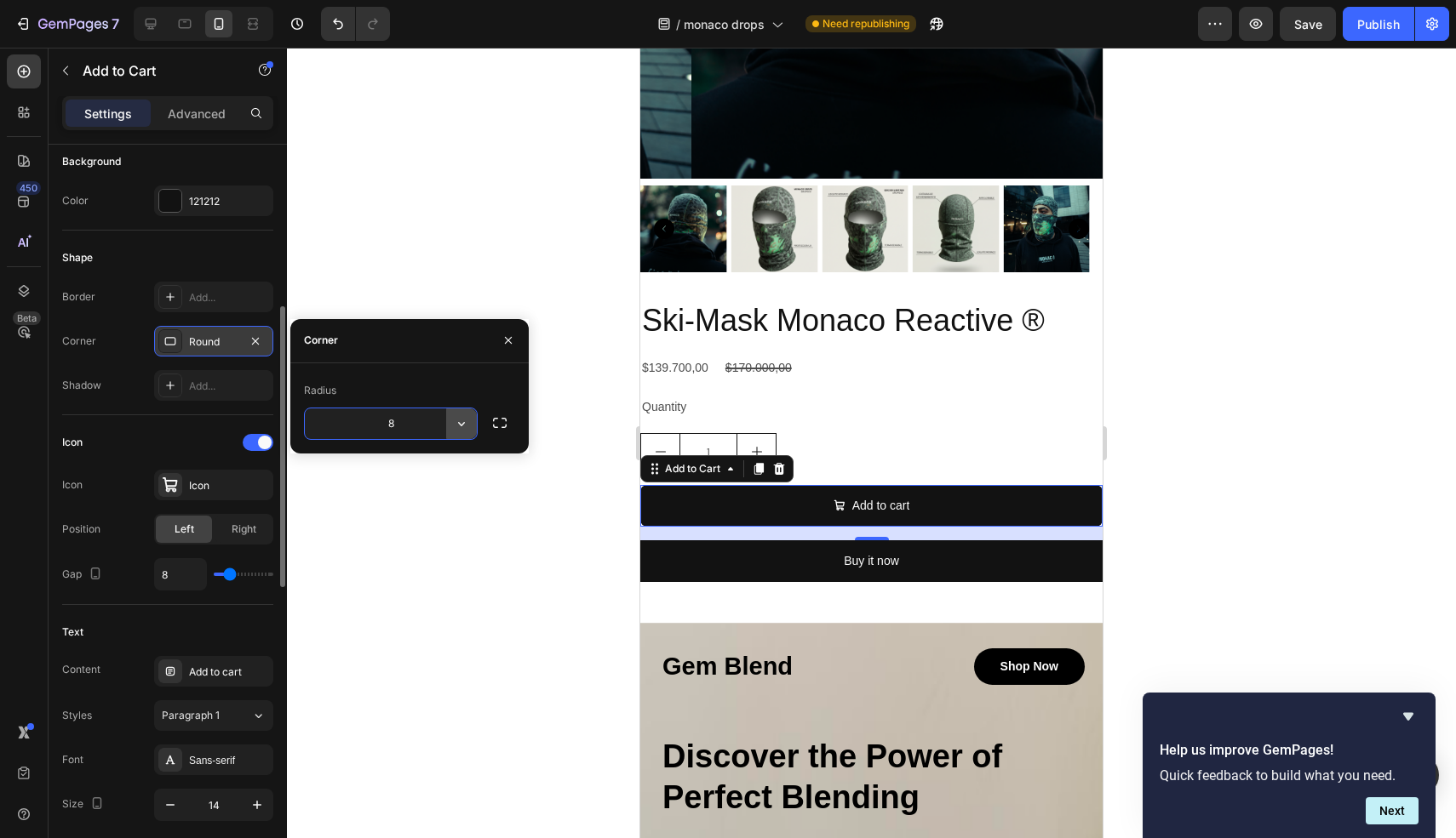
click at [465, 425] on icon "button" at bounding box center [462, 423] width 17 height 17
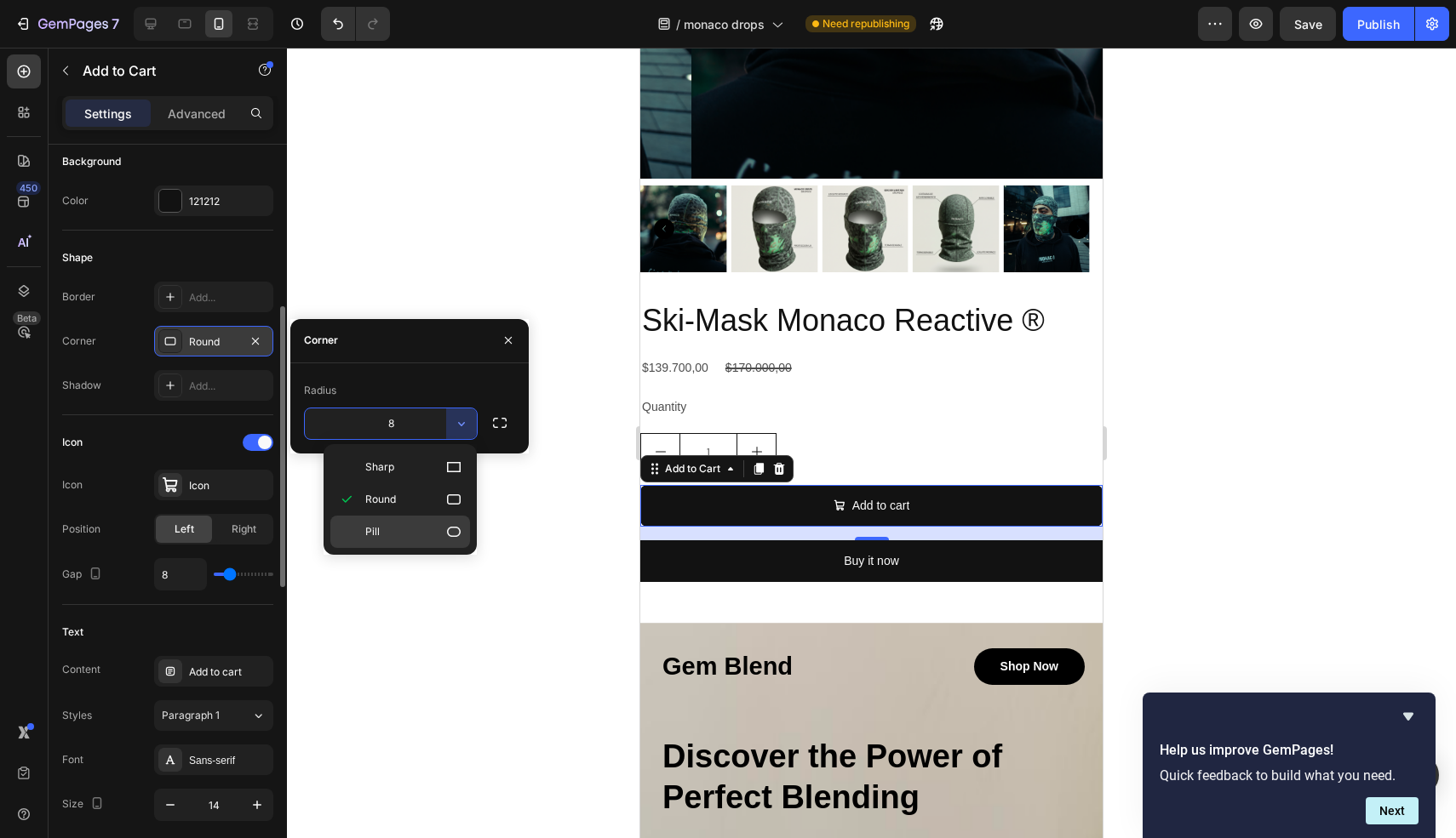
click at [430, 535] on p "Pill" at bounding box center [414, 532] width 97 height 17
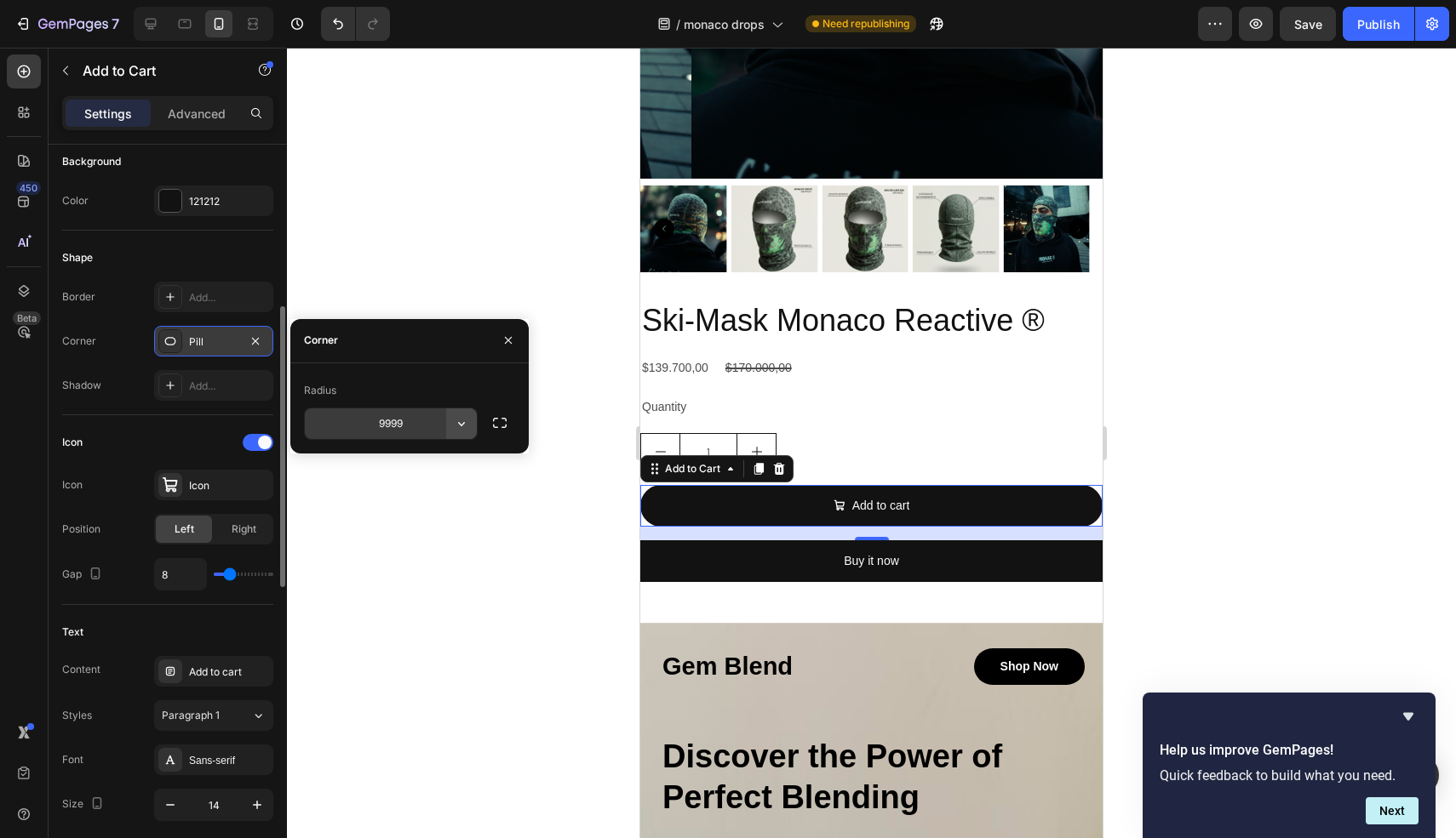
click at [468, 416] on icon "button" at bounding box center [462, 423] width 17 height 17
click at [425, 428] on input "9999" at bounding box center [391, 423] width 172 height 31
click at [417, 426] on input "9999" at bounding box center [391, 423] width 172 height 31
type input "9"
click at [469, 376] on div "Radius 5000" at bounding box center [409, 408] width 238 height 91
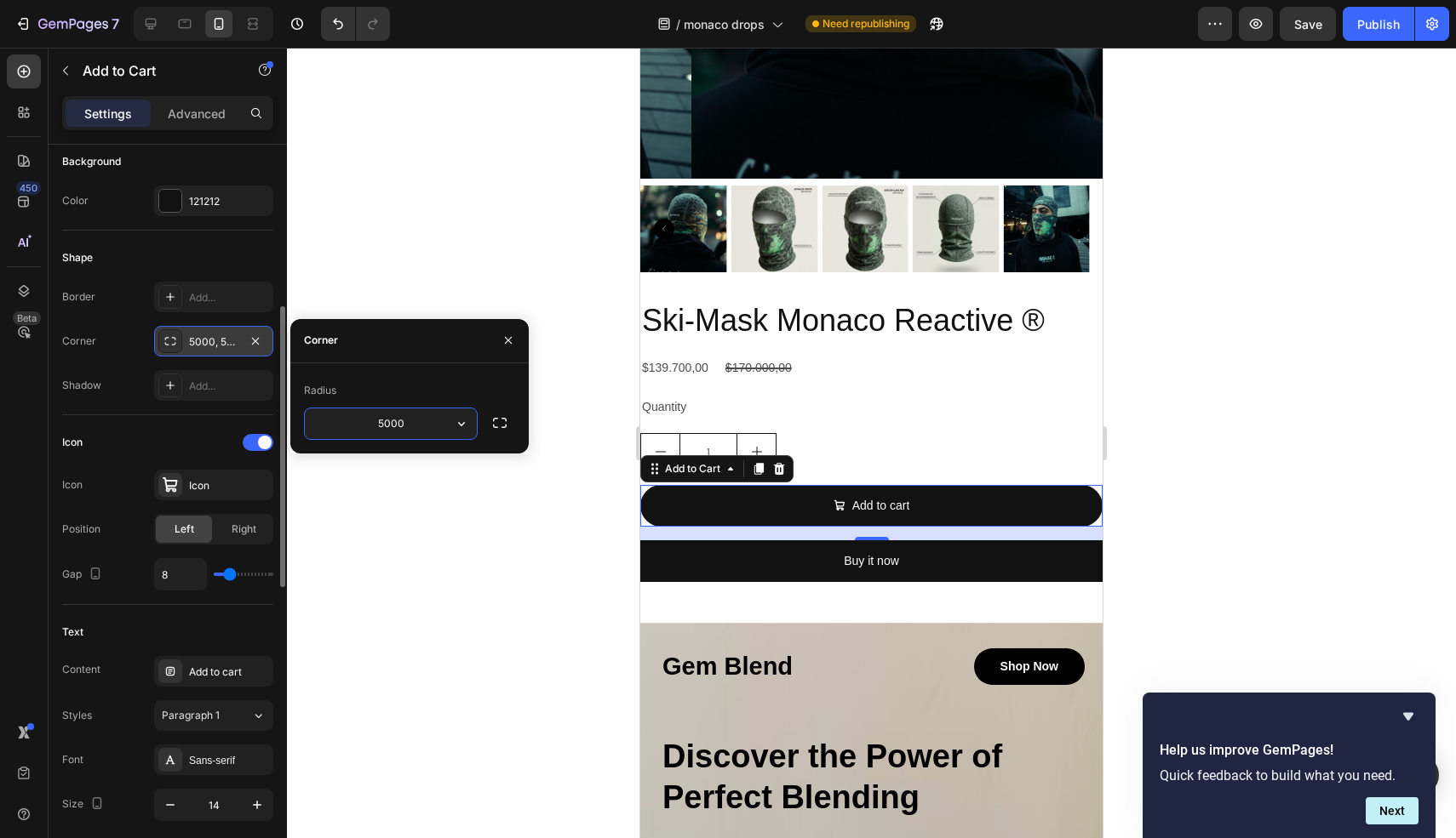
drag, startPoint x: 426, startPoint y: 425, endPoint x: 379, endPoint y: 427, distance: 47.0
click at [379, 427] on input "5000" at bounding box center [391, 423] width 172 height 31
click at [393, 425] on input "5000" at bounding box center [391, 423] width 172 height 31
drag, startPoint x: 406, startPoint y: 425, endPoint x: 372, endPoint y: 421, distance: 34.2
click at [372, 421] on input "5000" at bounding box center [391, 423] width 172 height 31
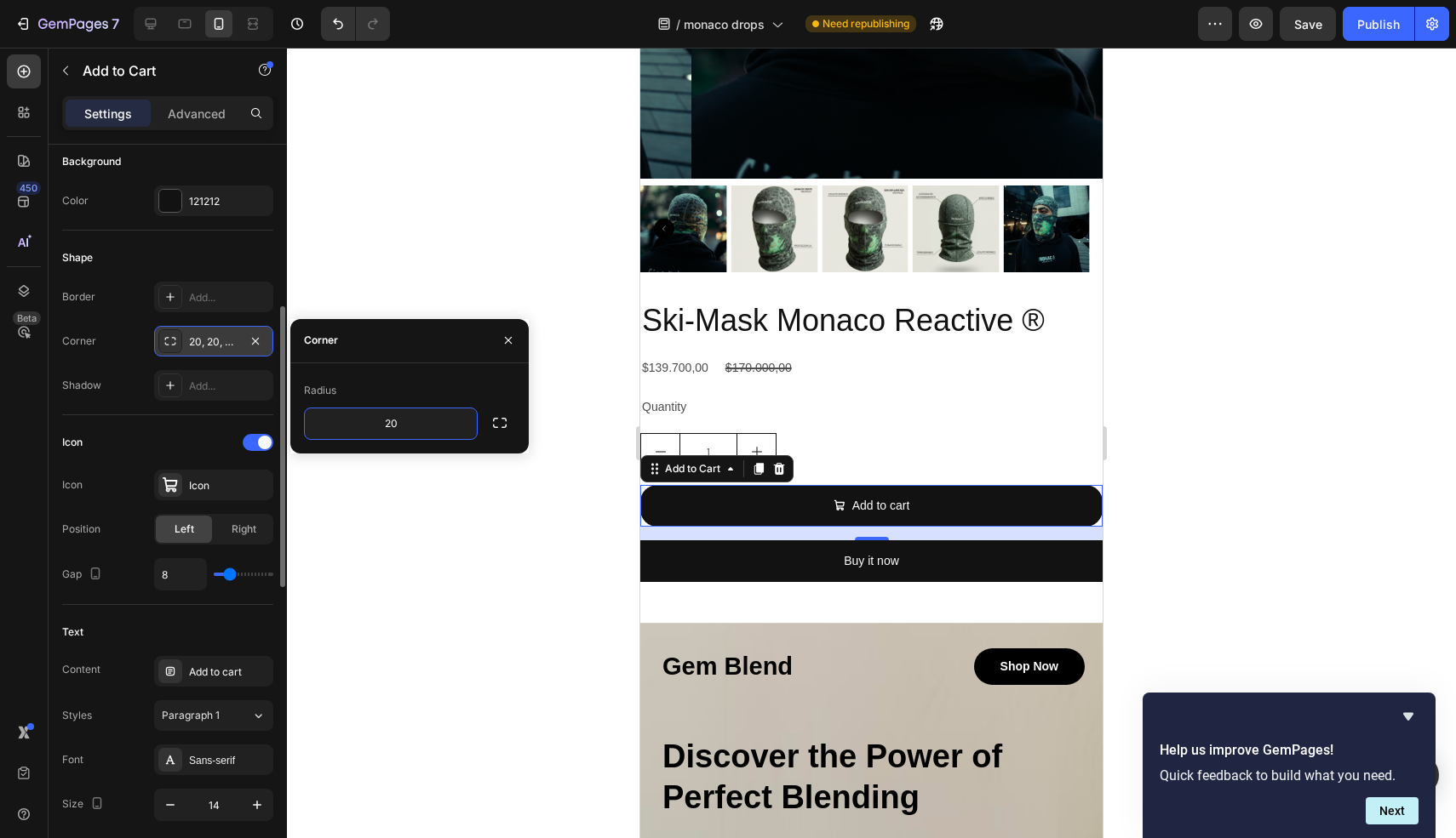
click at [450, 451] on div "Radius 20" at bounding box center [409, 408] width 238 height 91
click at [438, 426] on input "20" at bounding box center [391, 423] width 172 height 31
type input "16"
drag, startPoint x: 407, startPoint y: 422, endPoint x: 433, endPoint y: 447, distance: 36.1
click at [296, 422] on div "Radius 16" at bounding box center [409, 407] width 238 height 63
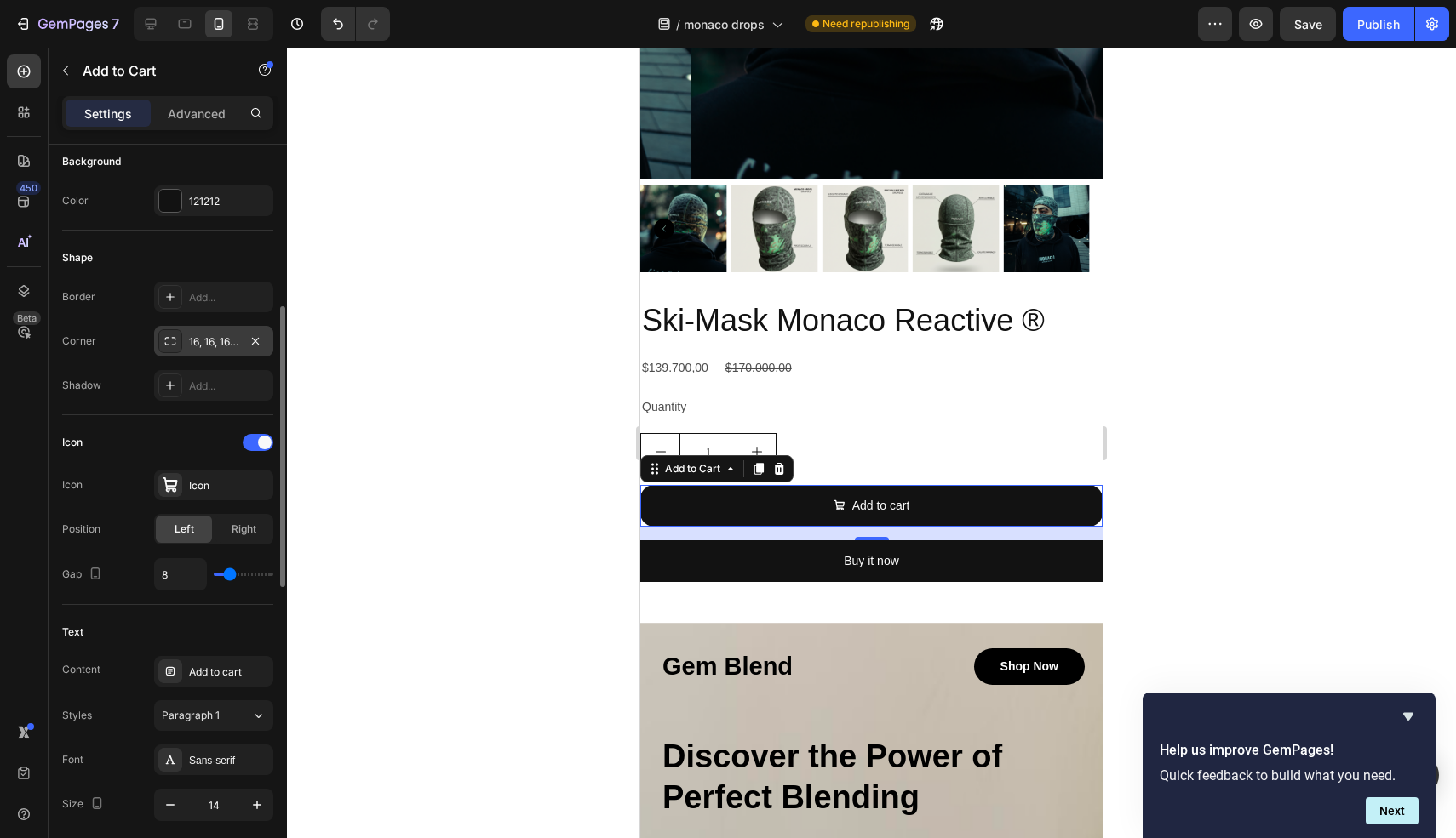
click at [144, 426] on div "Icon Icon Icon Position Left Right Gap 8" at bounding box center [167, 509] width 211 height 190
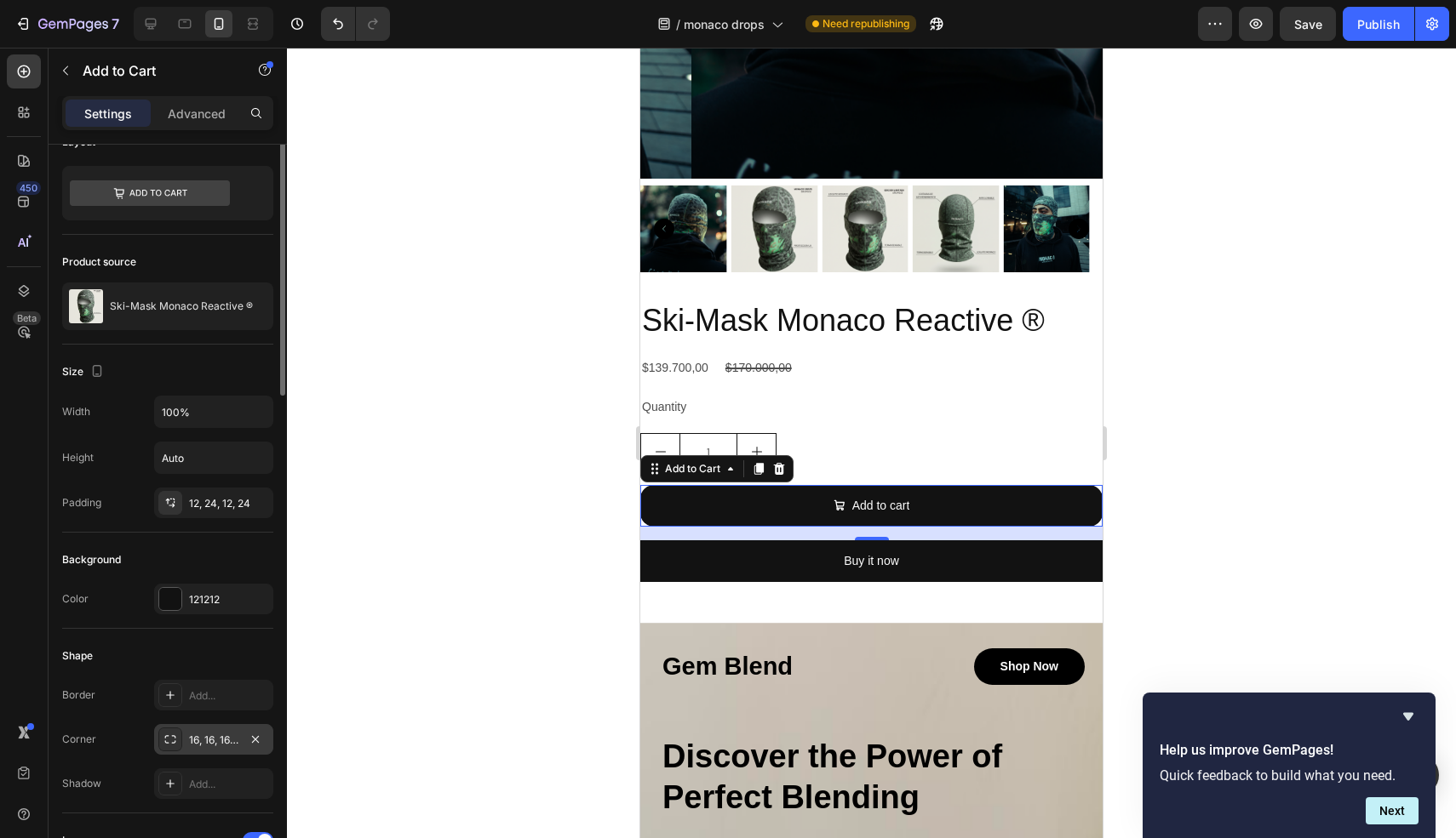
scroll to position [0, 0]
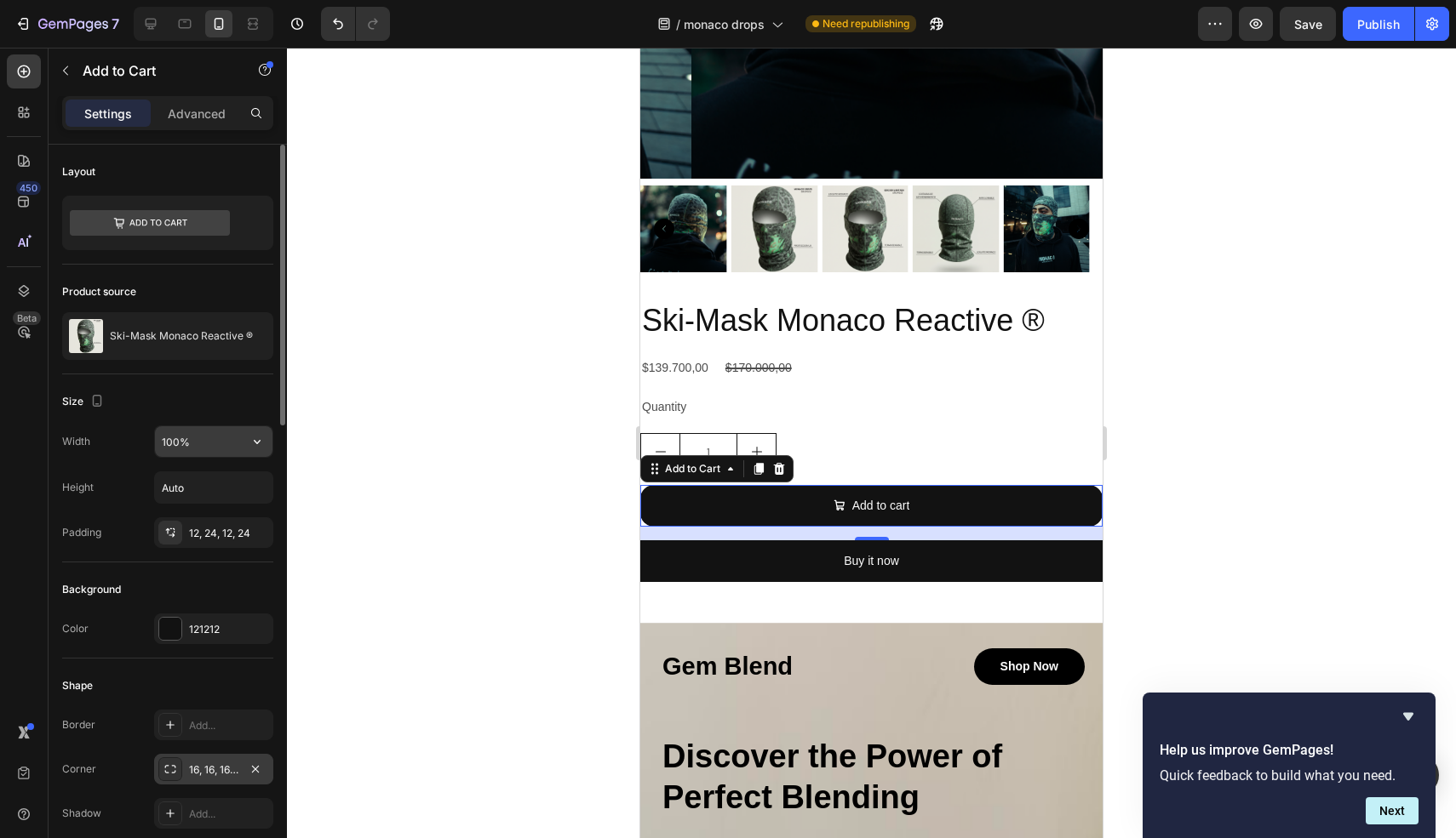
click at [212, 447] on input "100%" at bounding box center [214, 441] width 118 height 31
type input "90%"
click at [200, 543] on div "12, 24, 12, 24" at bounding box center [214, 533] width 120 height 31
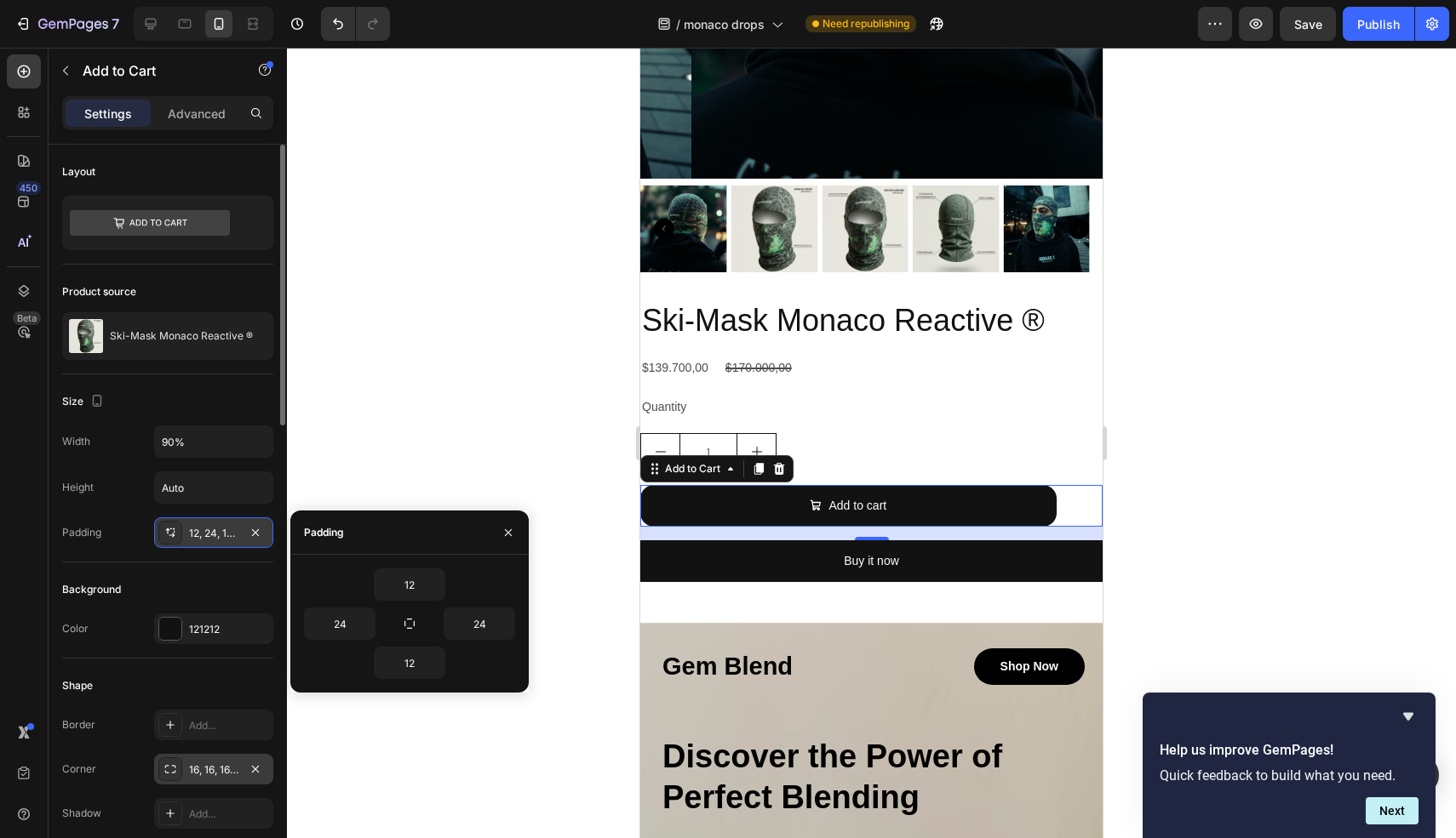
click at [200, 543] on div "12, 24, 12, 24" at bounding box center [214, 533] width 120 height 31
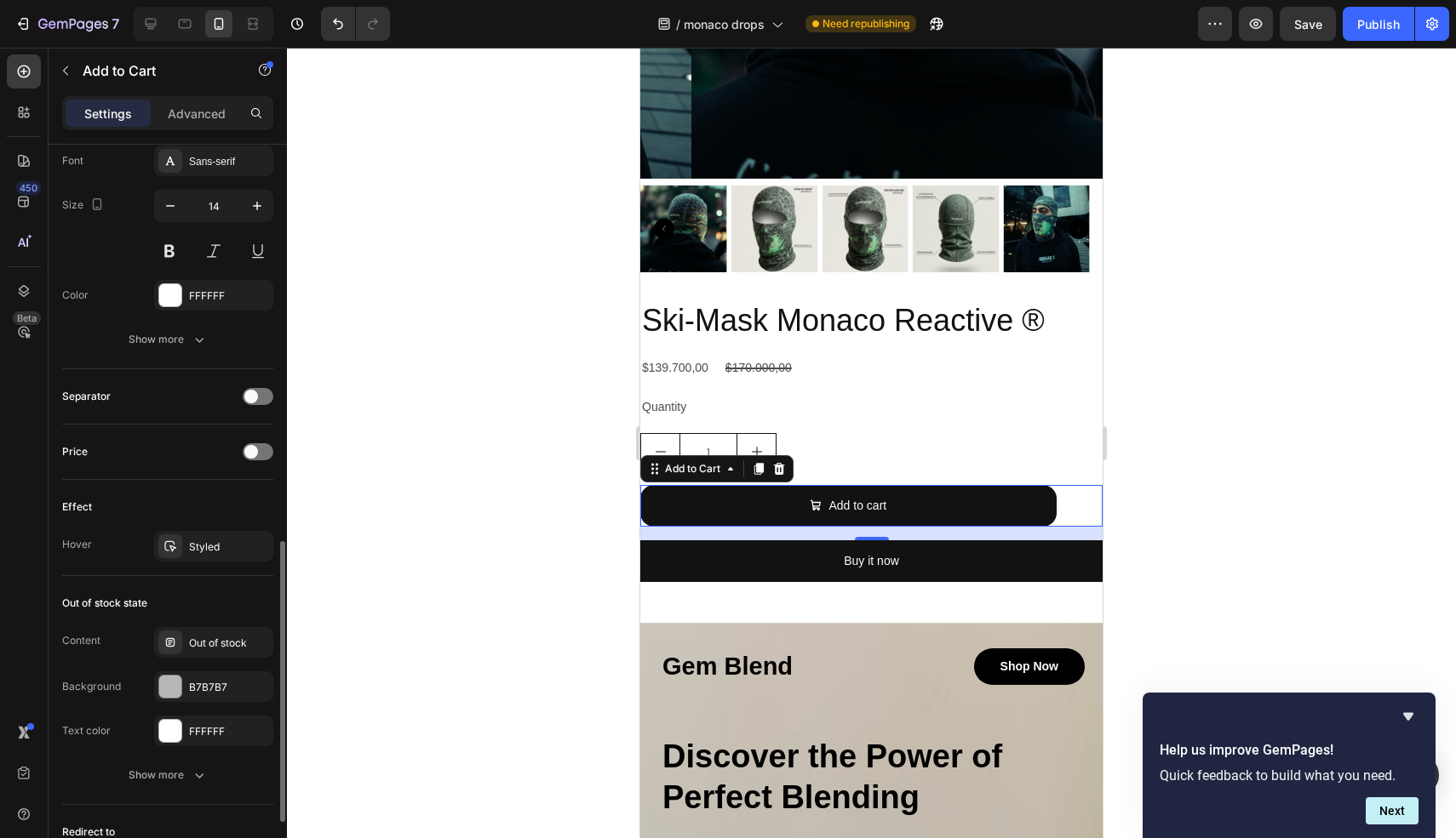
scroll to position [1032, 0]
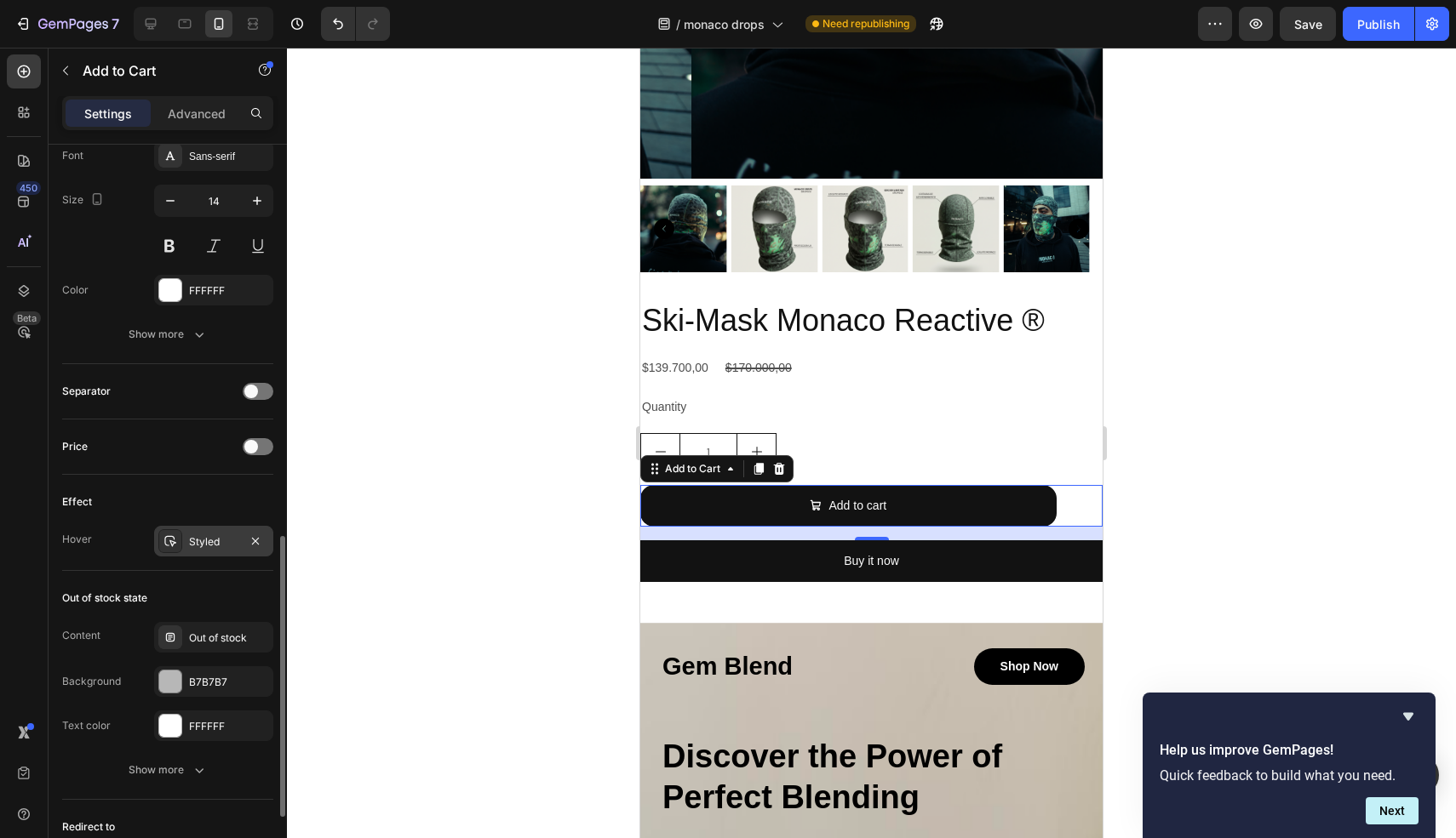
click at [174, 543] on icon at bounding box center [170, 542] width 12 height 11
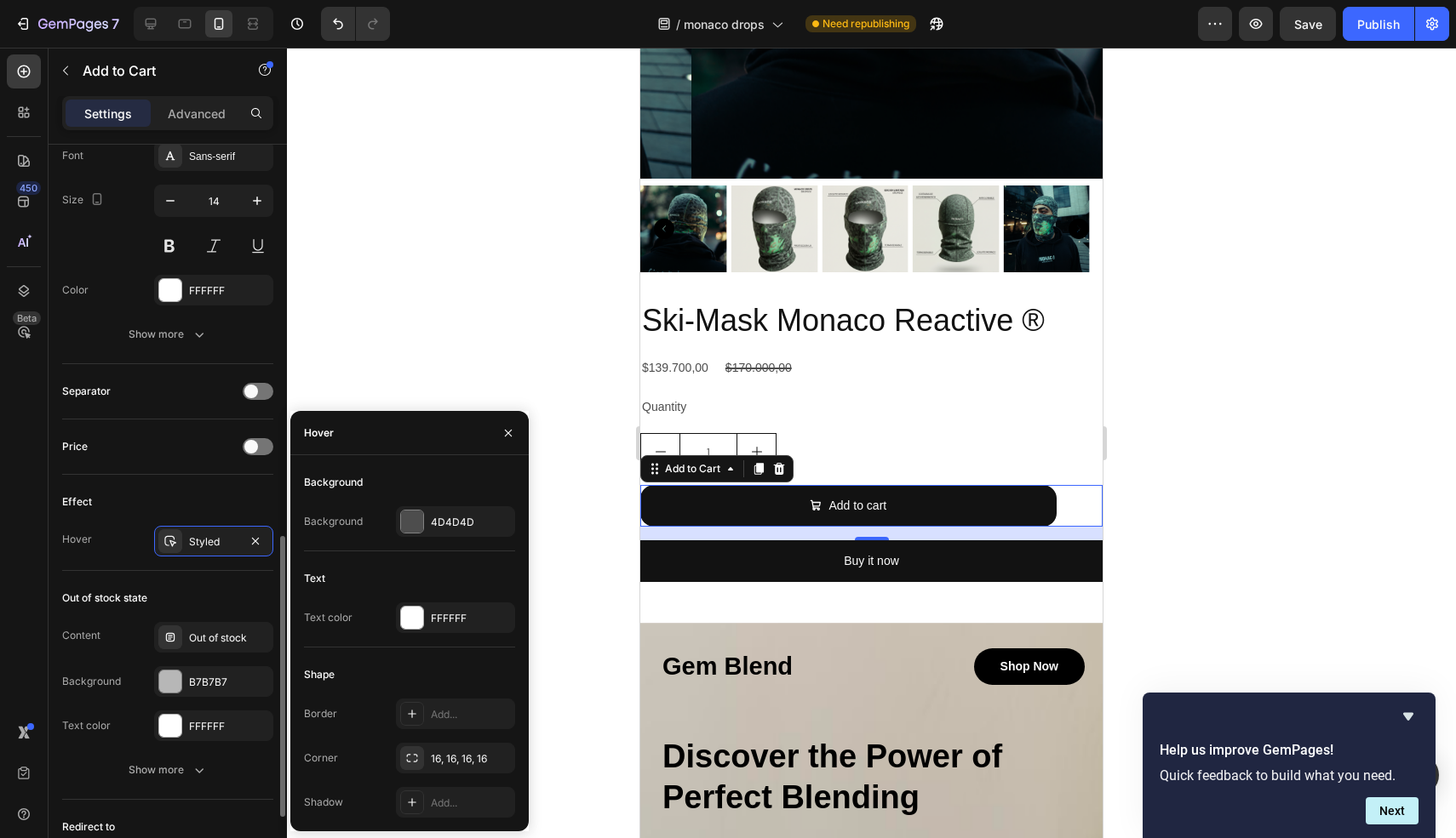
click at [183, 510] on div "Effect" at bounding box center [167, 502] width 211 height 27
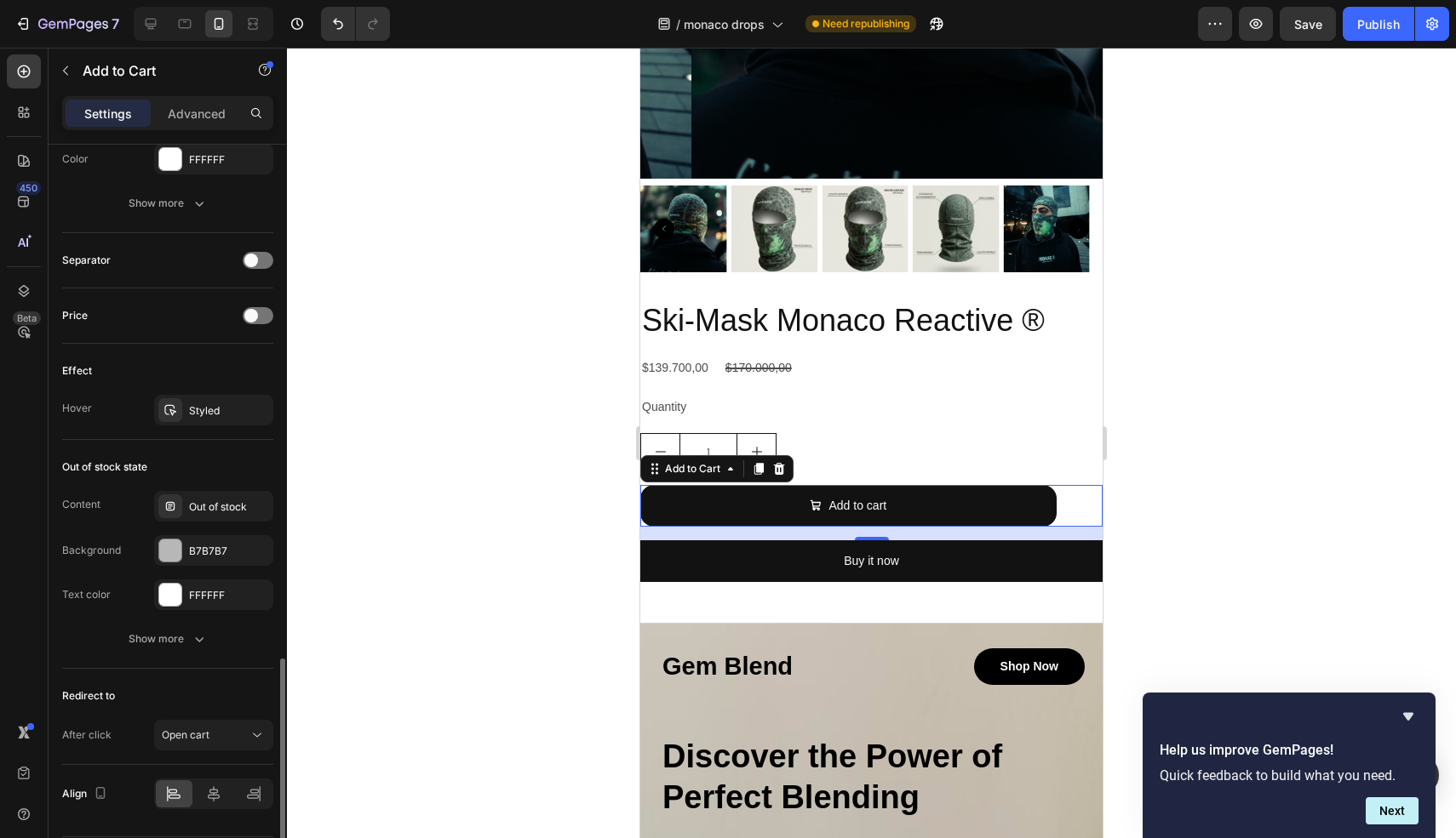
scroll to position [1216, 0]
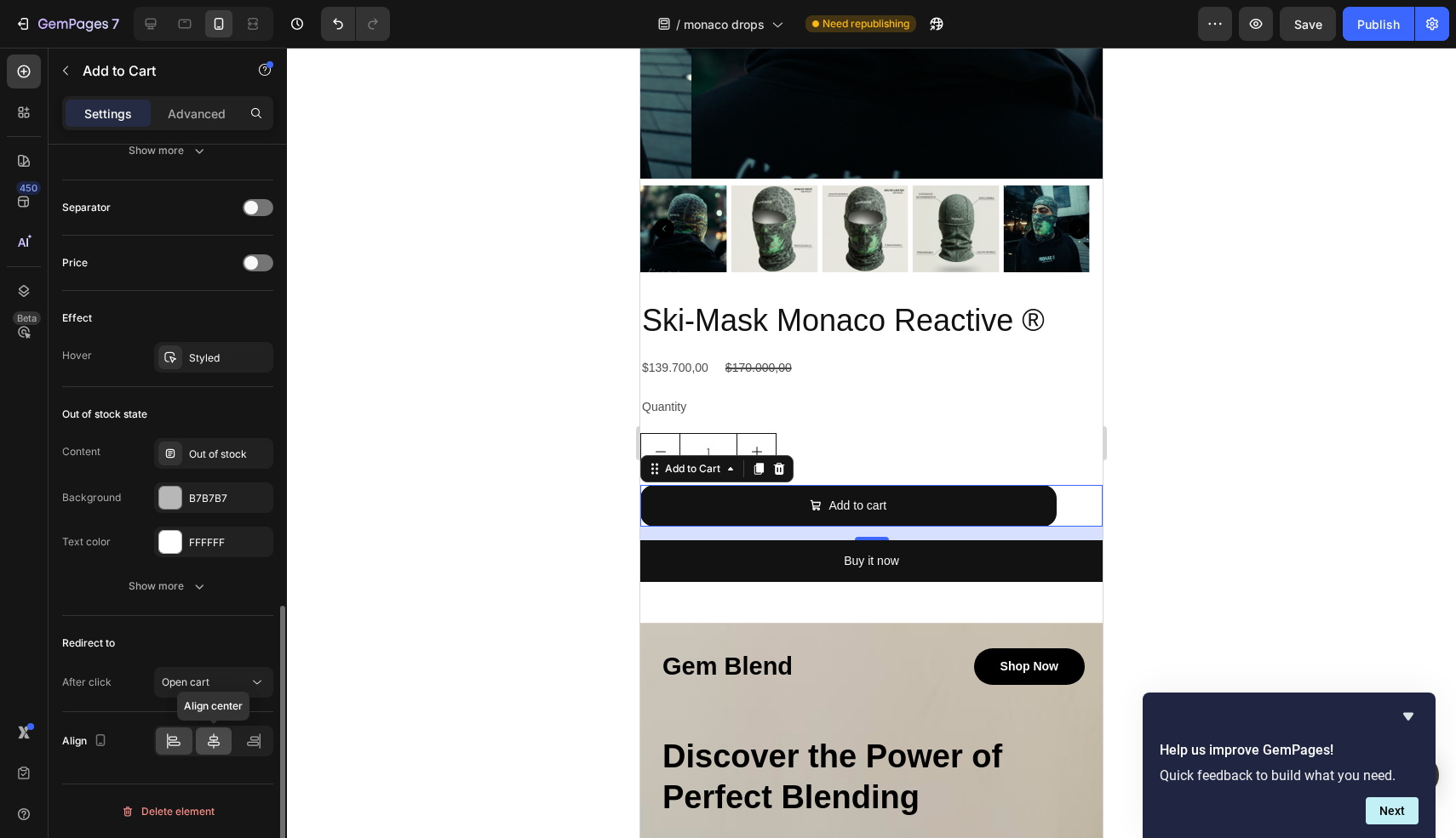
click at [206, 746] on icon at bounding box center [214, 741] width 17 height 17
click at [255, 688] on icon at bounding box center [257, 682] width 17 height 17
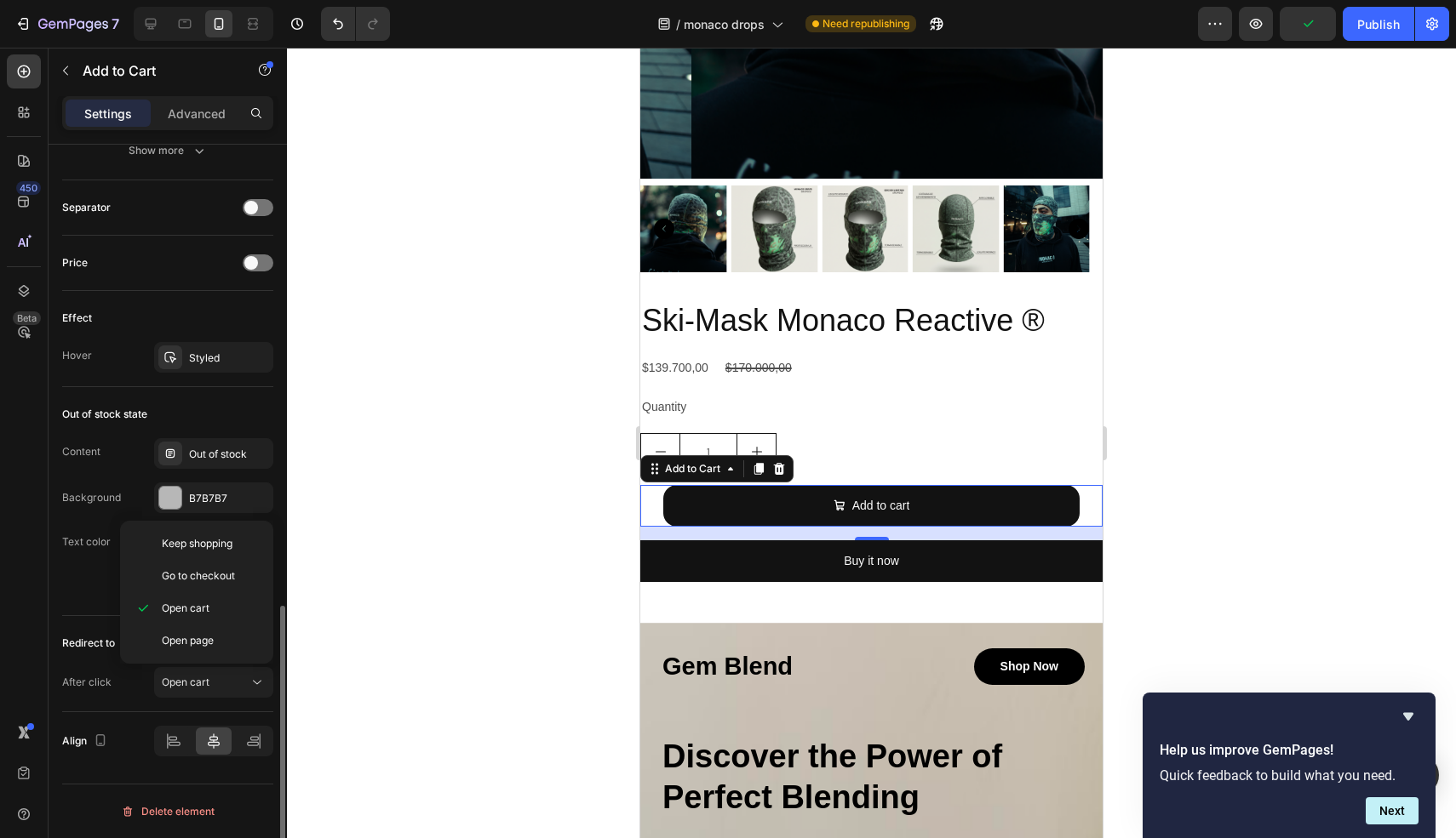
click at [202, 700] on div "Redirect to After click Open cart" at bounding box center [167, 663] width 211 height 96
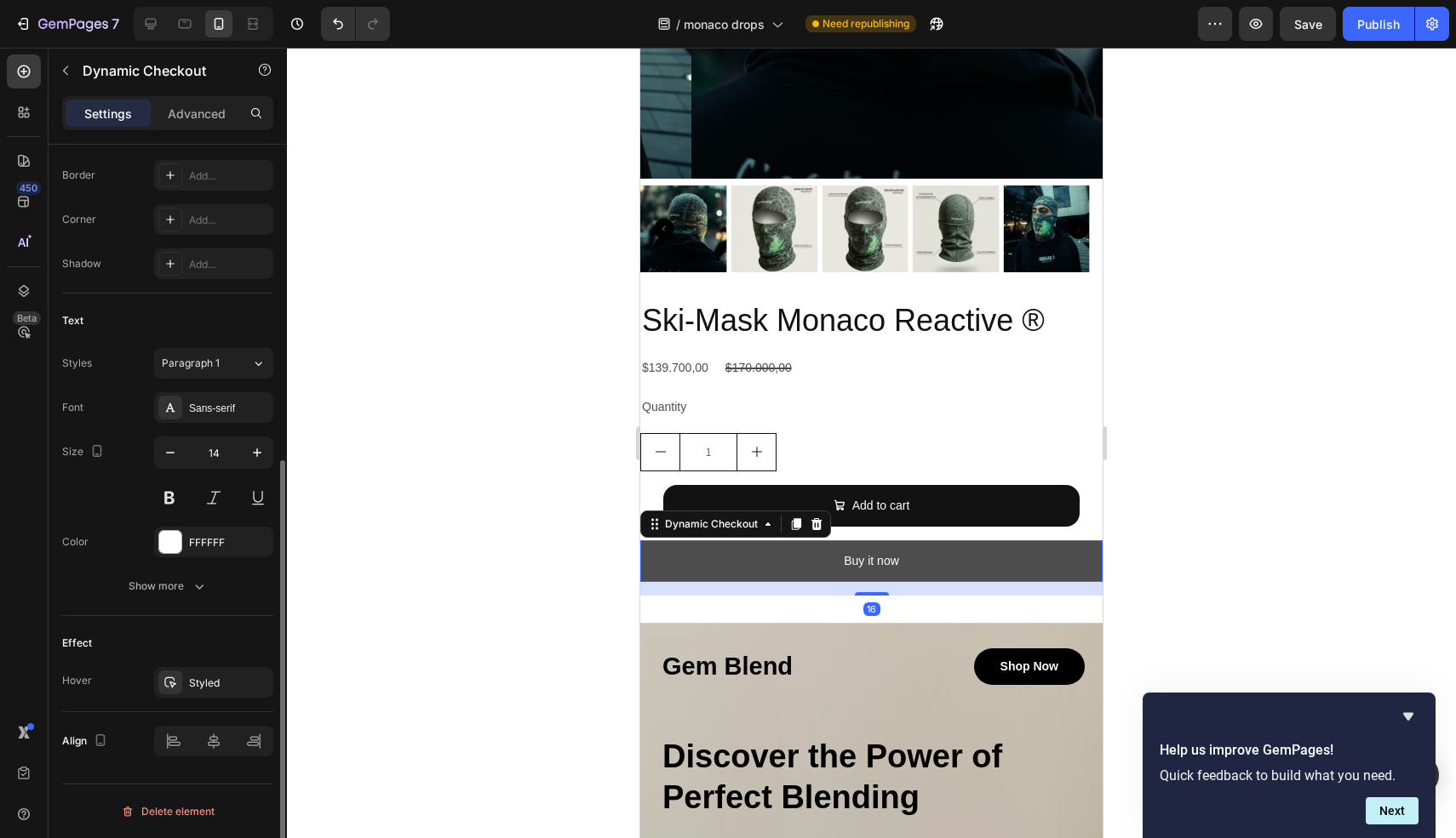
click at [778, 558] on button "Buy it now" at bounding box center [871, 561] width 463 height 42
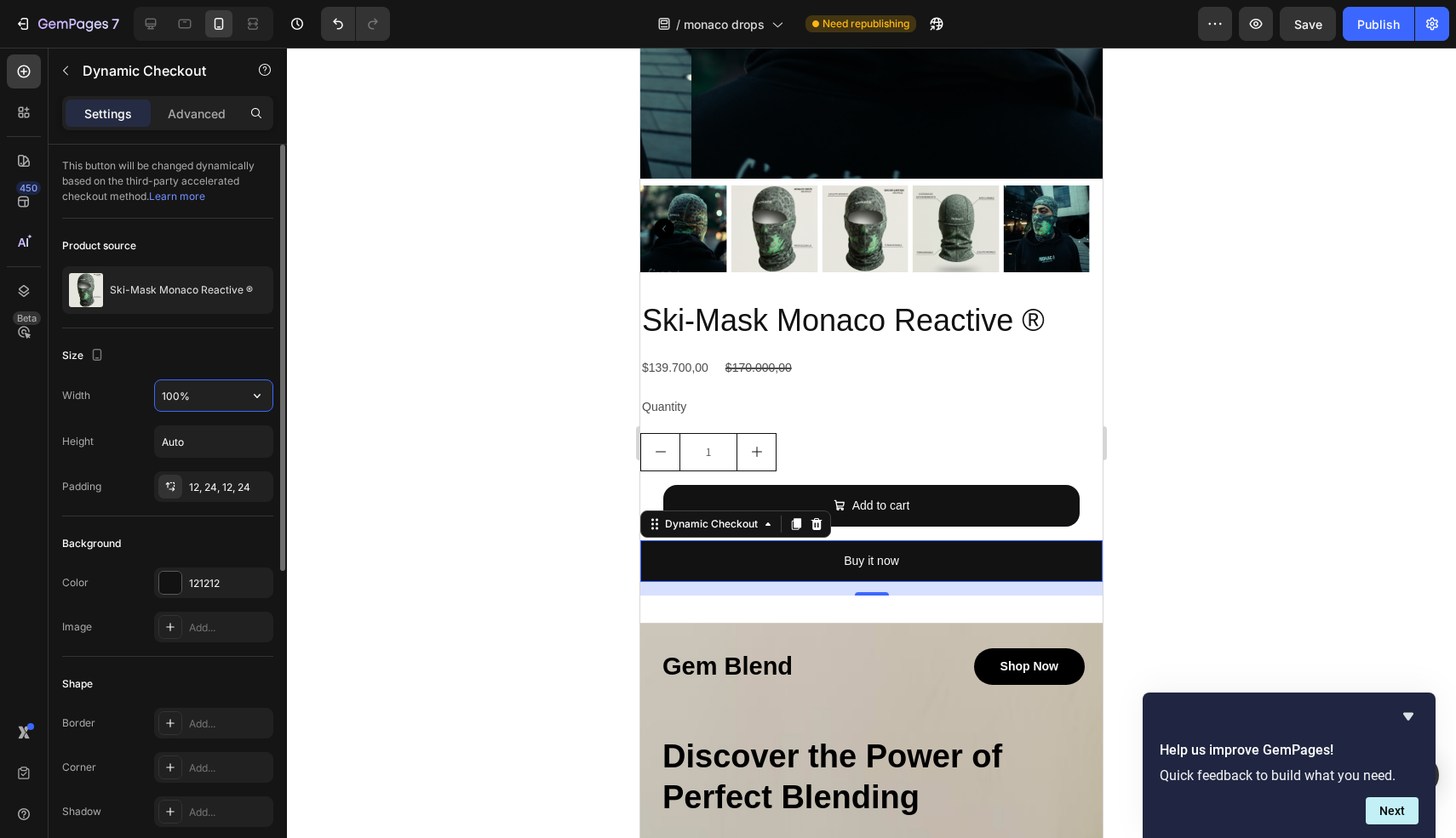
click at [186, 405] on input "100%" at bounding box center [214, 395] width 118 height 31
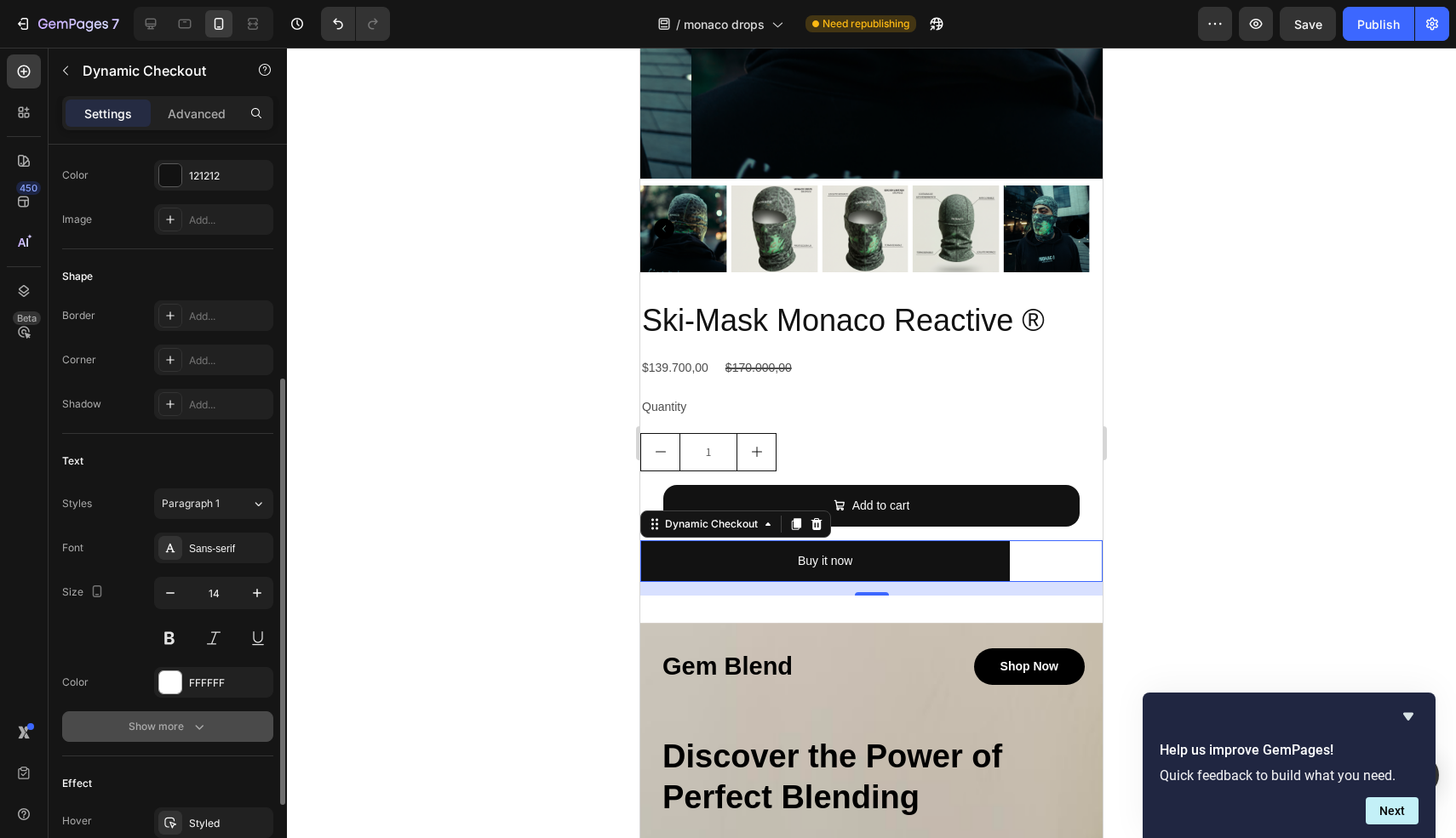
scroll to position [548, 0]
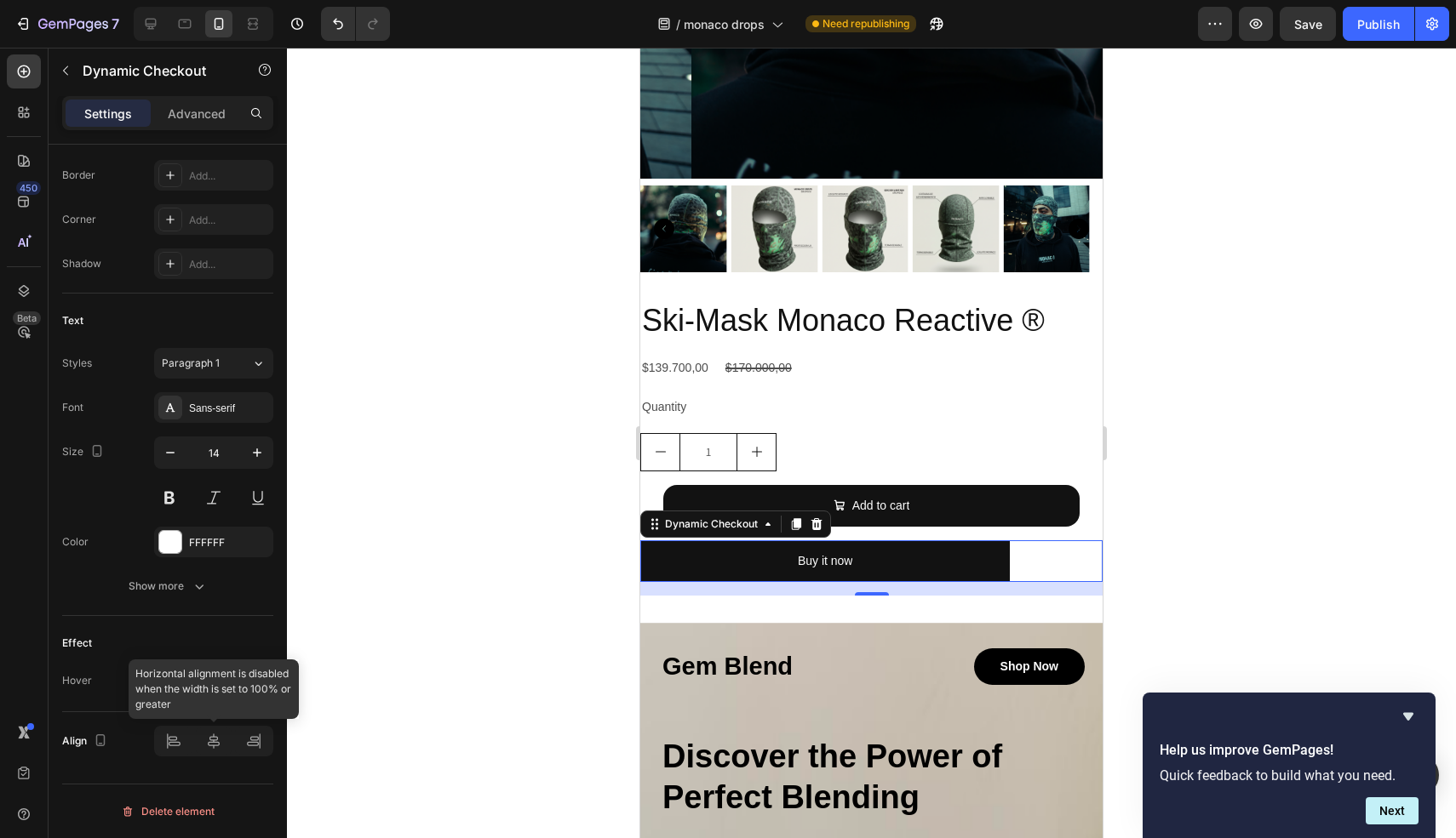
type input "80%"
click at [214, 743] on icon at bounding box center [214, 741] width 17 height 17
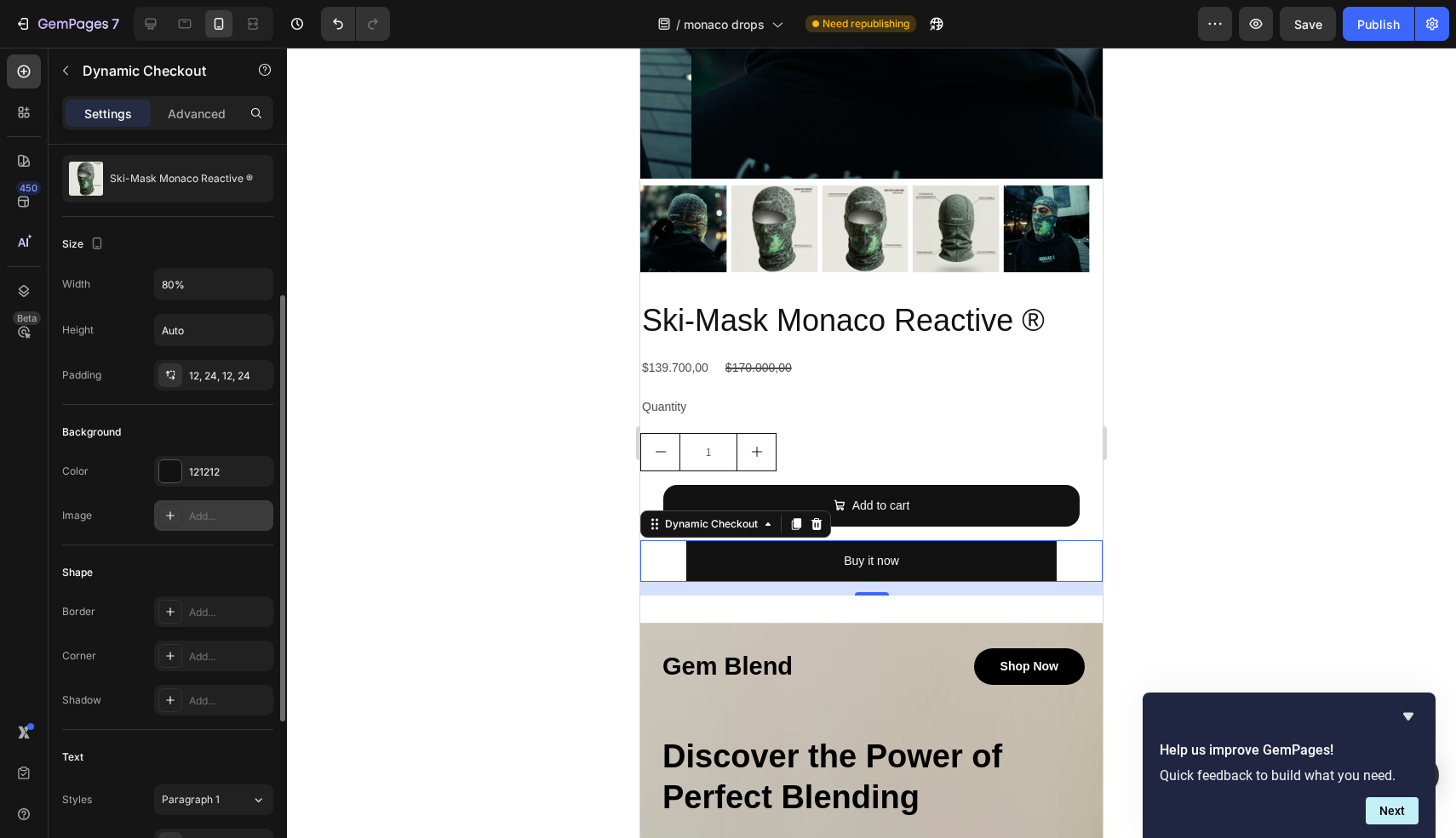
scroll to position [167, 0]
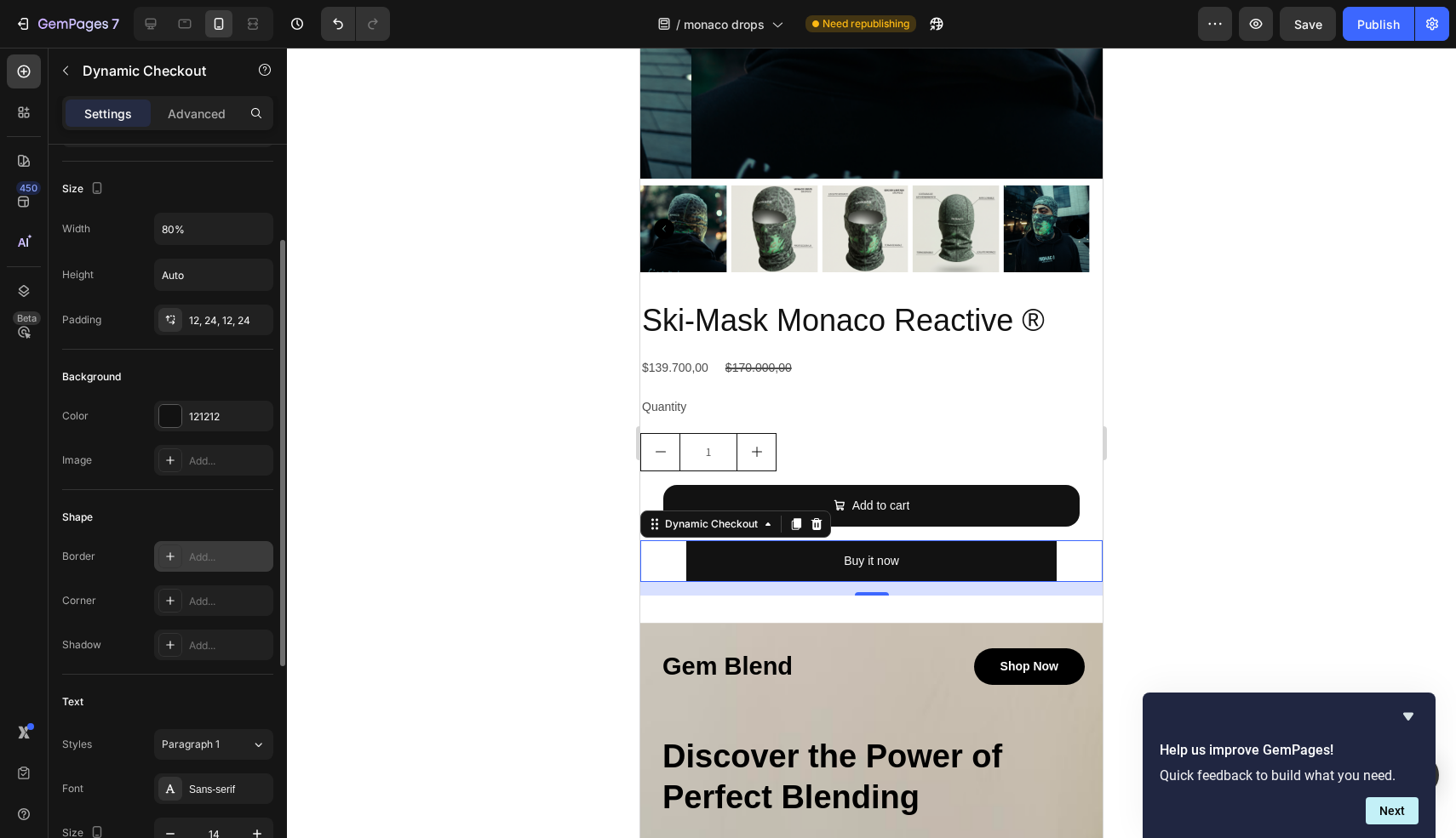
click at [207, 557] on div "Add..." at bounding box center [229, 557] width 80 height 15
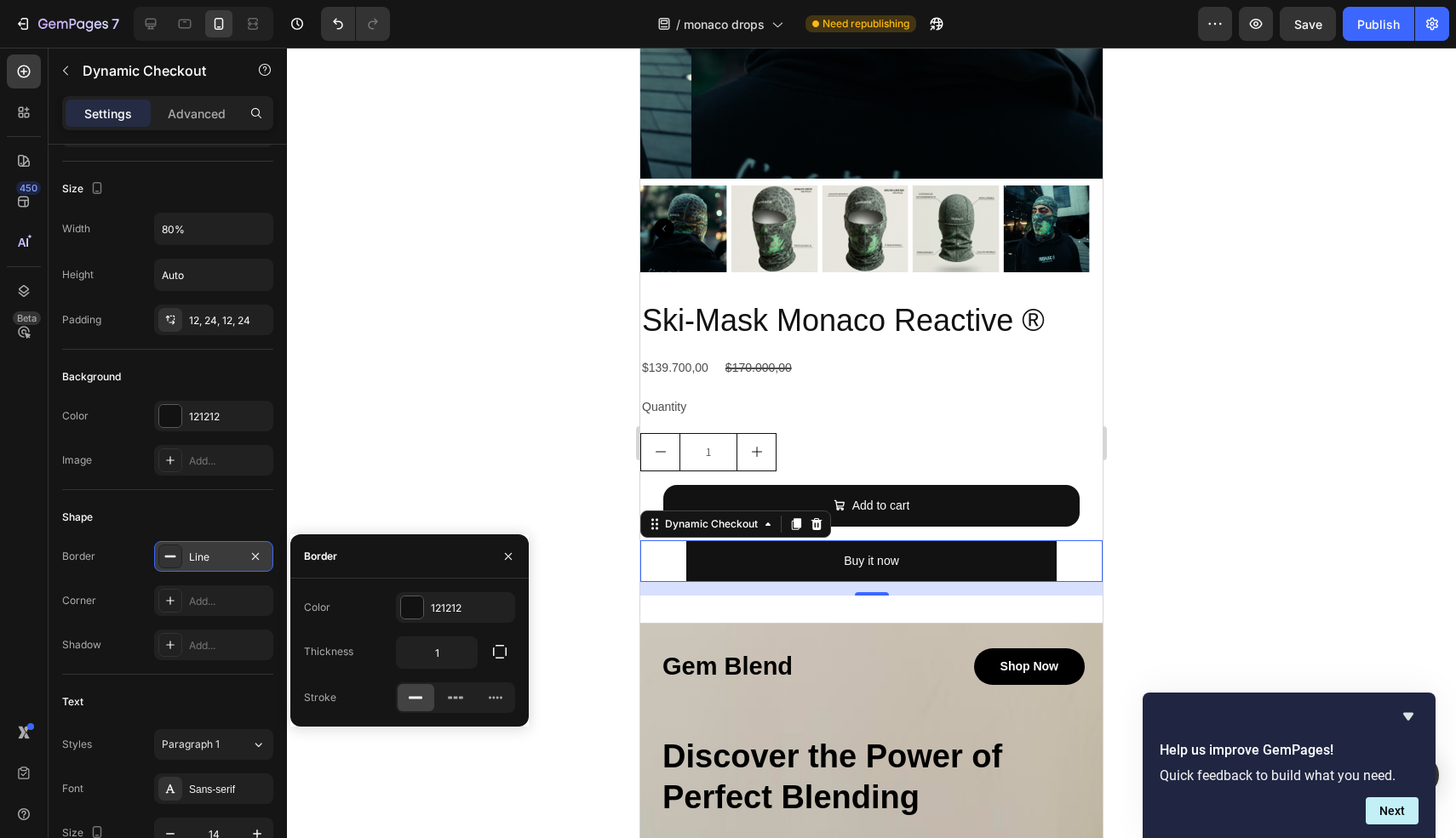
click at [177, 551] on div at bounding box center [170, 557] width 24 height 24
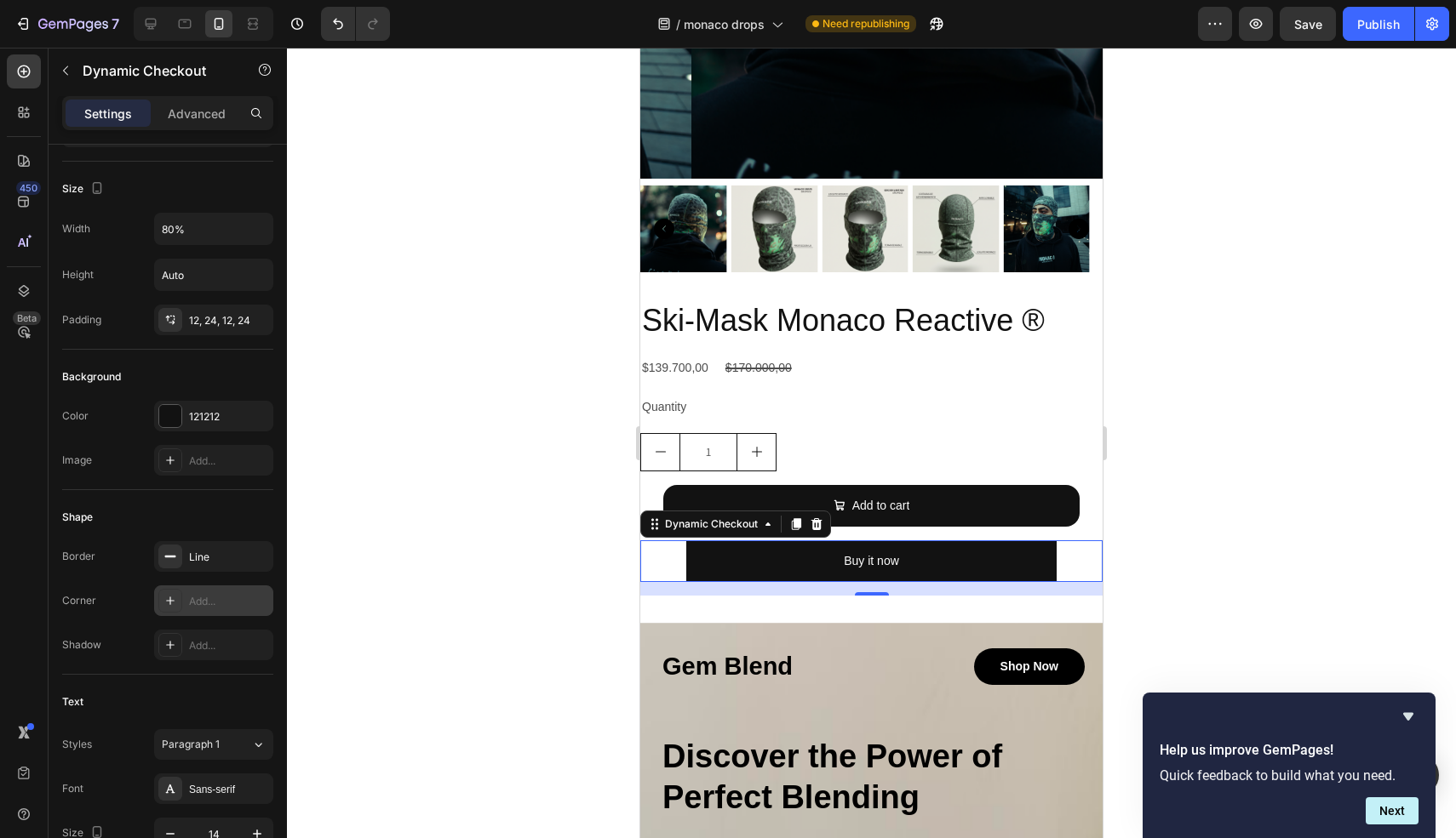
click at [197, 599] on div "Add..." at bounding box center [229, 602] width 80 height 15
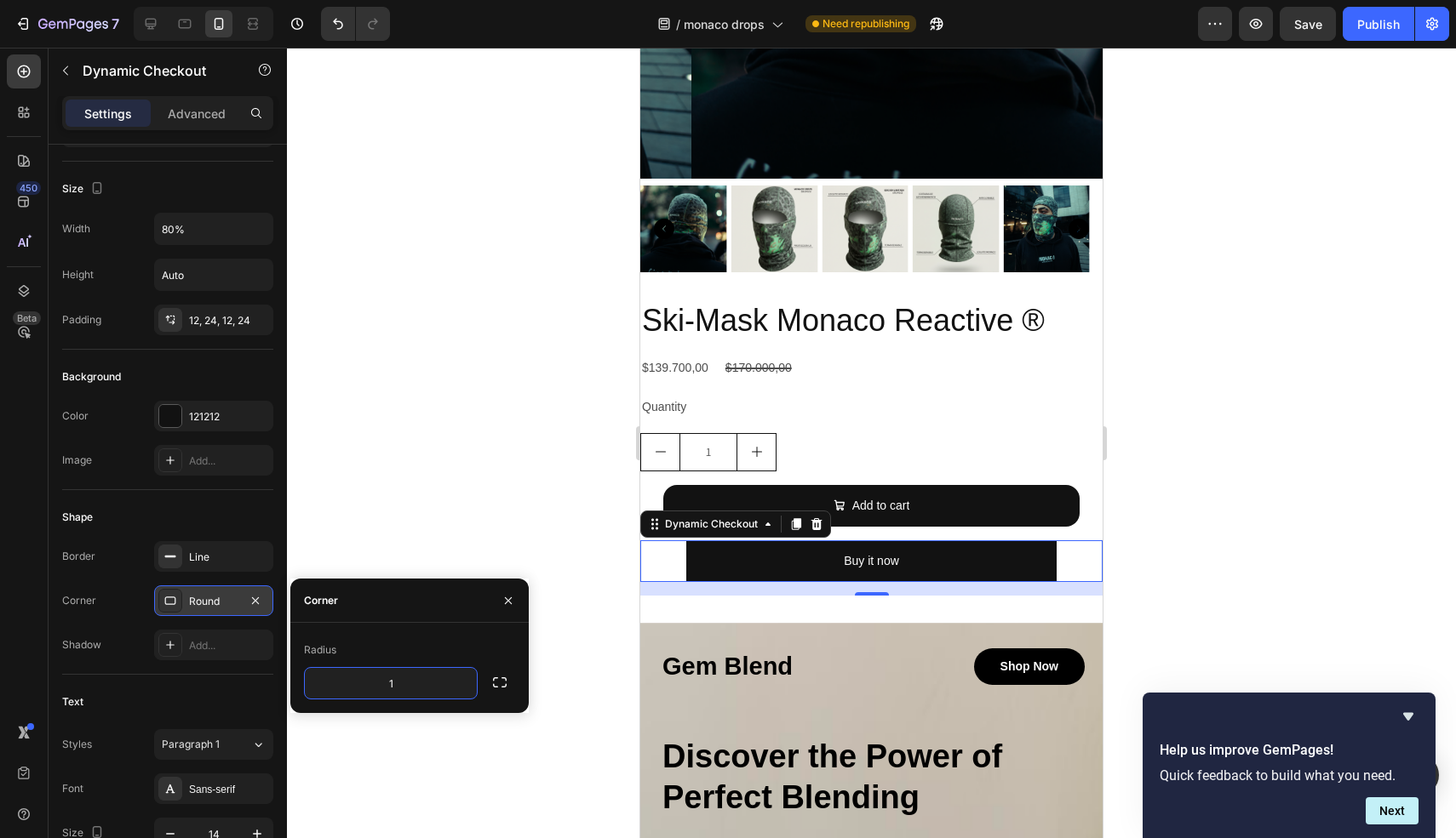
type input "16"
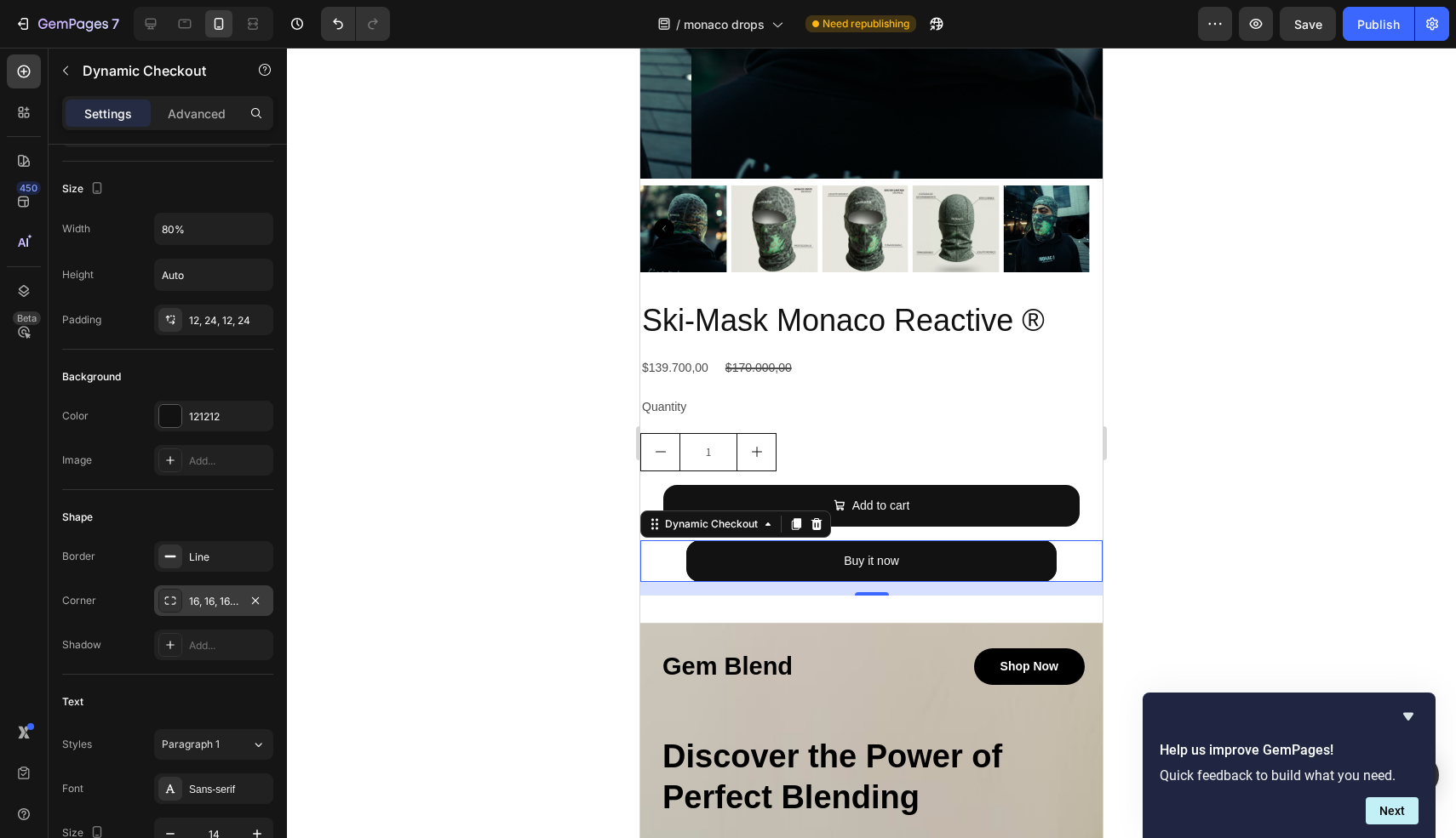
click at [492, 452] on div at bounding box center [871, 443] width 1169 height 790
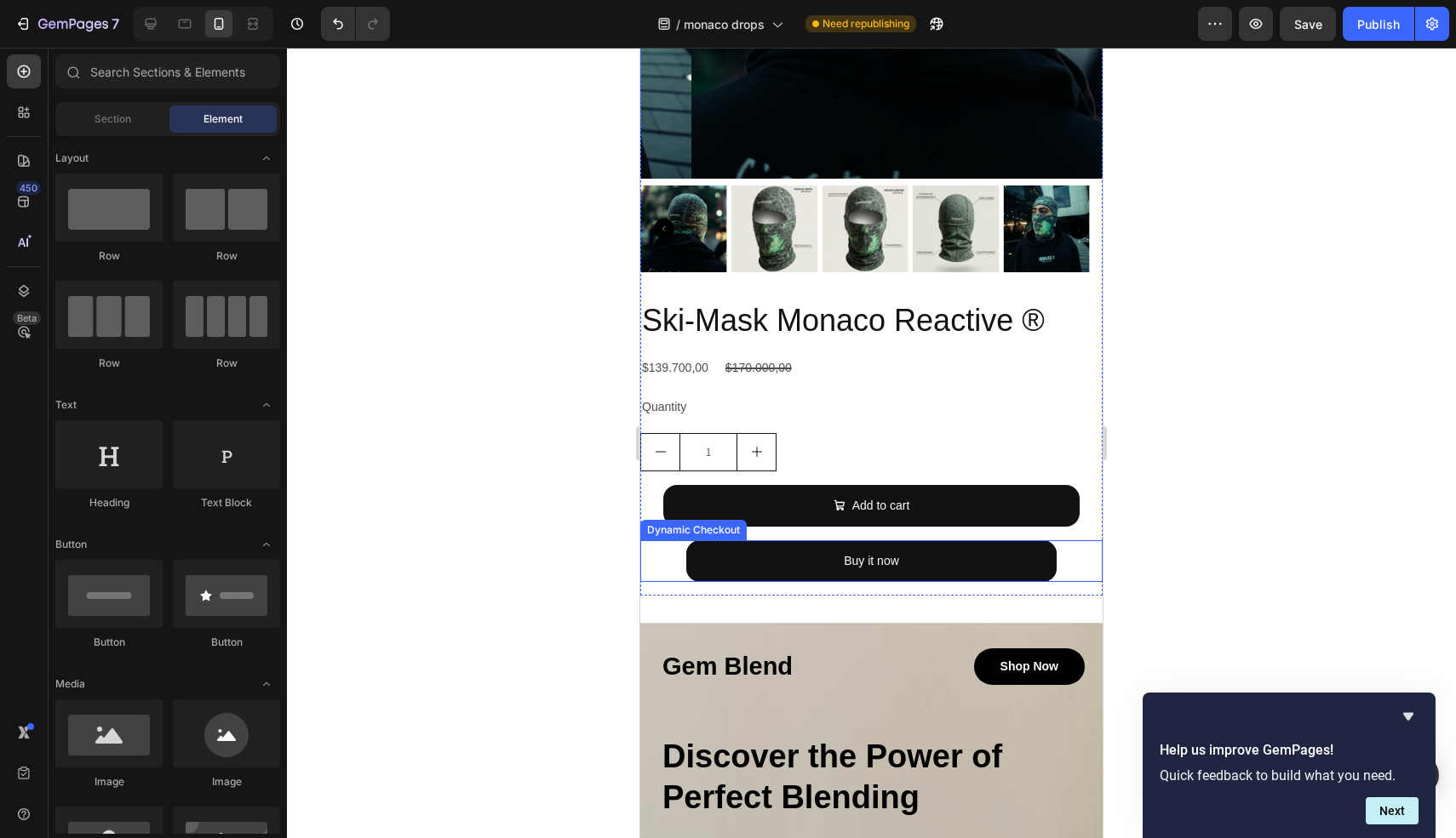
click at [683, 543] on div "Buy it now" at bounding box center [871, 561] width 463 height 42
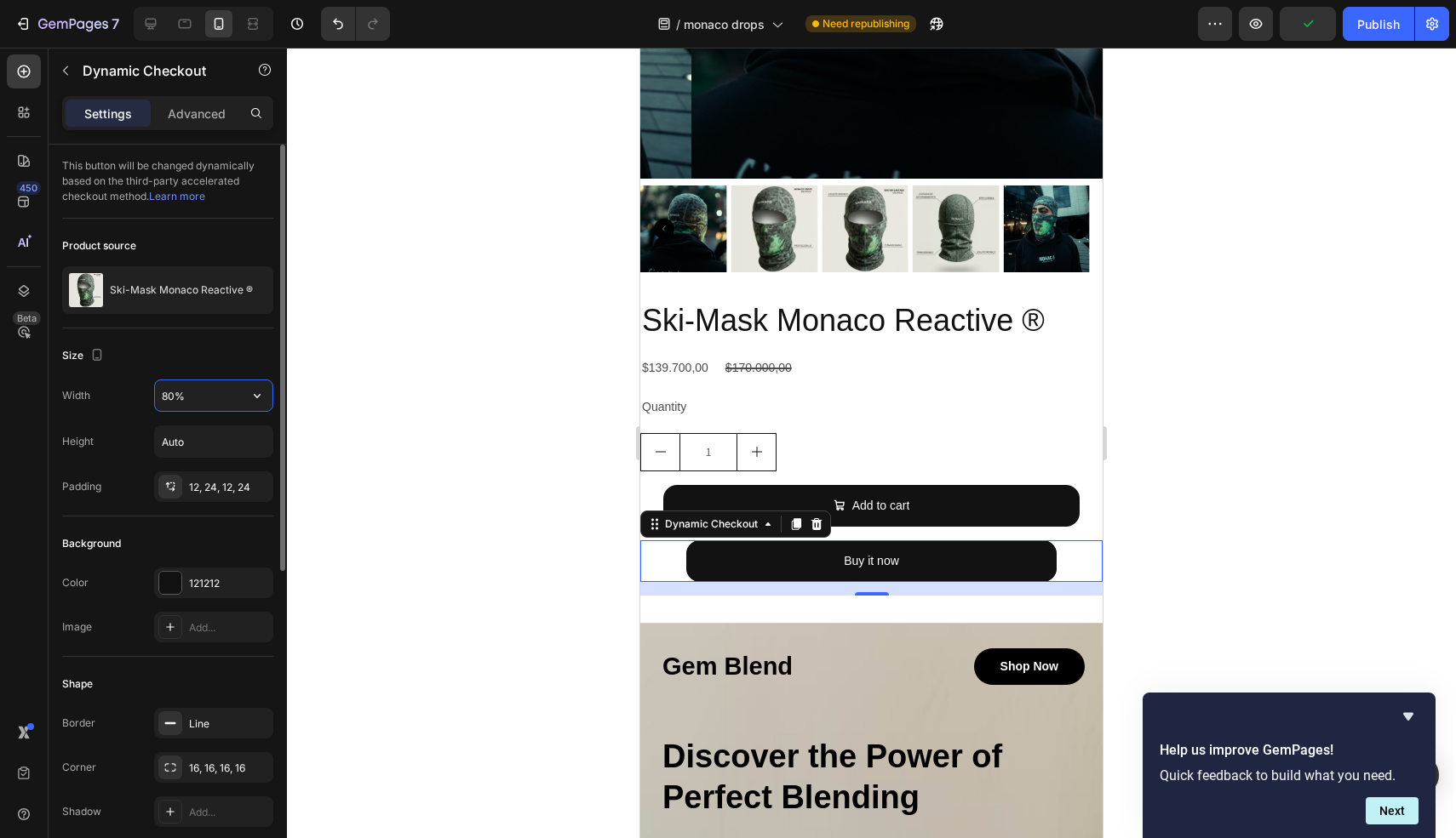
click at [181, 396] on input "80%" at bounding box center [214, 395] width 118 height 31
type input "90%"
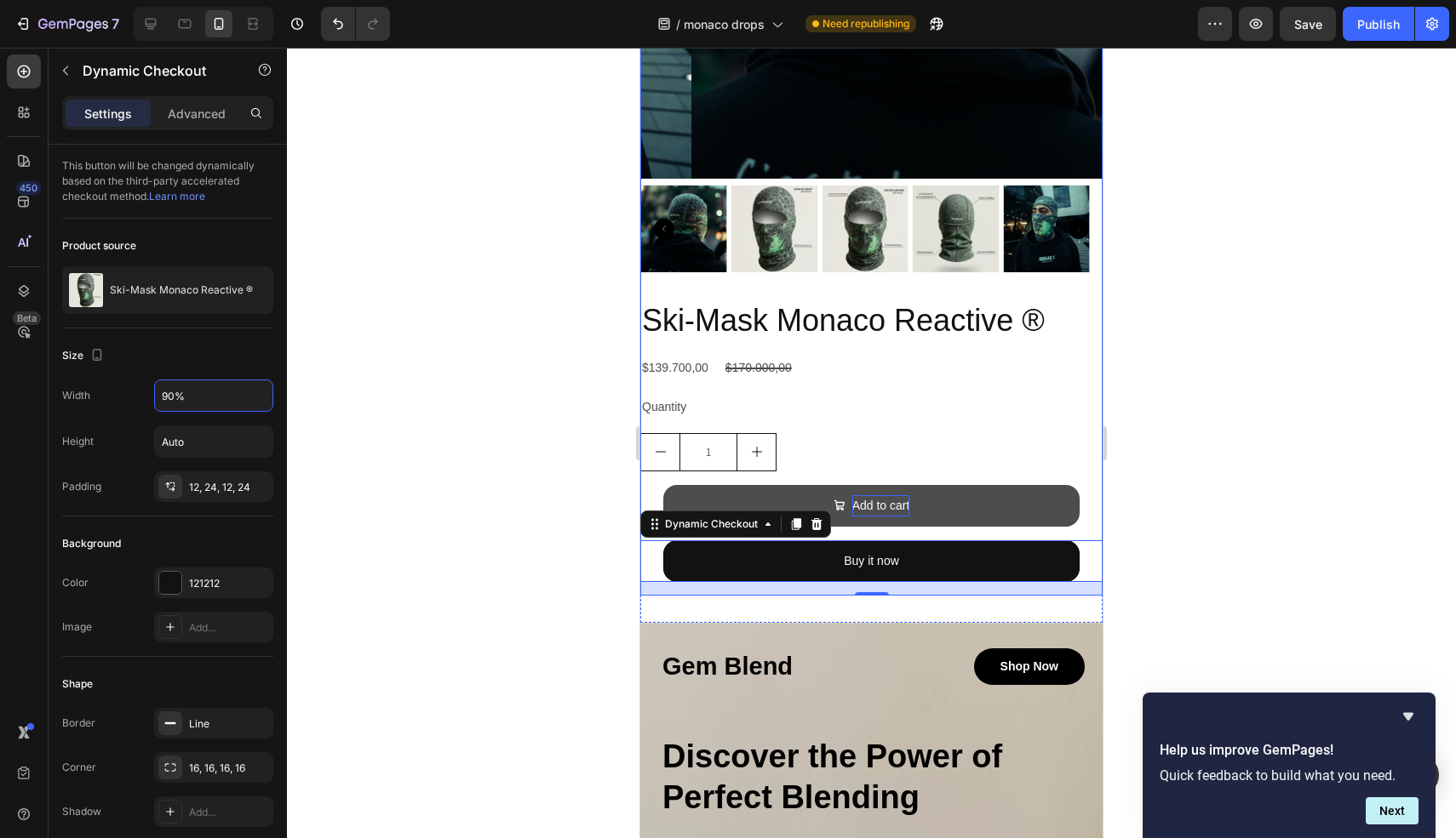
scroll to position [420, 0]
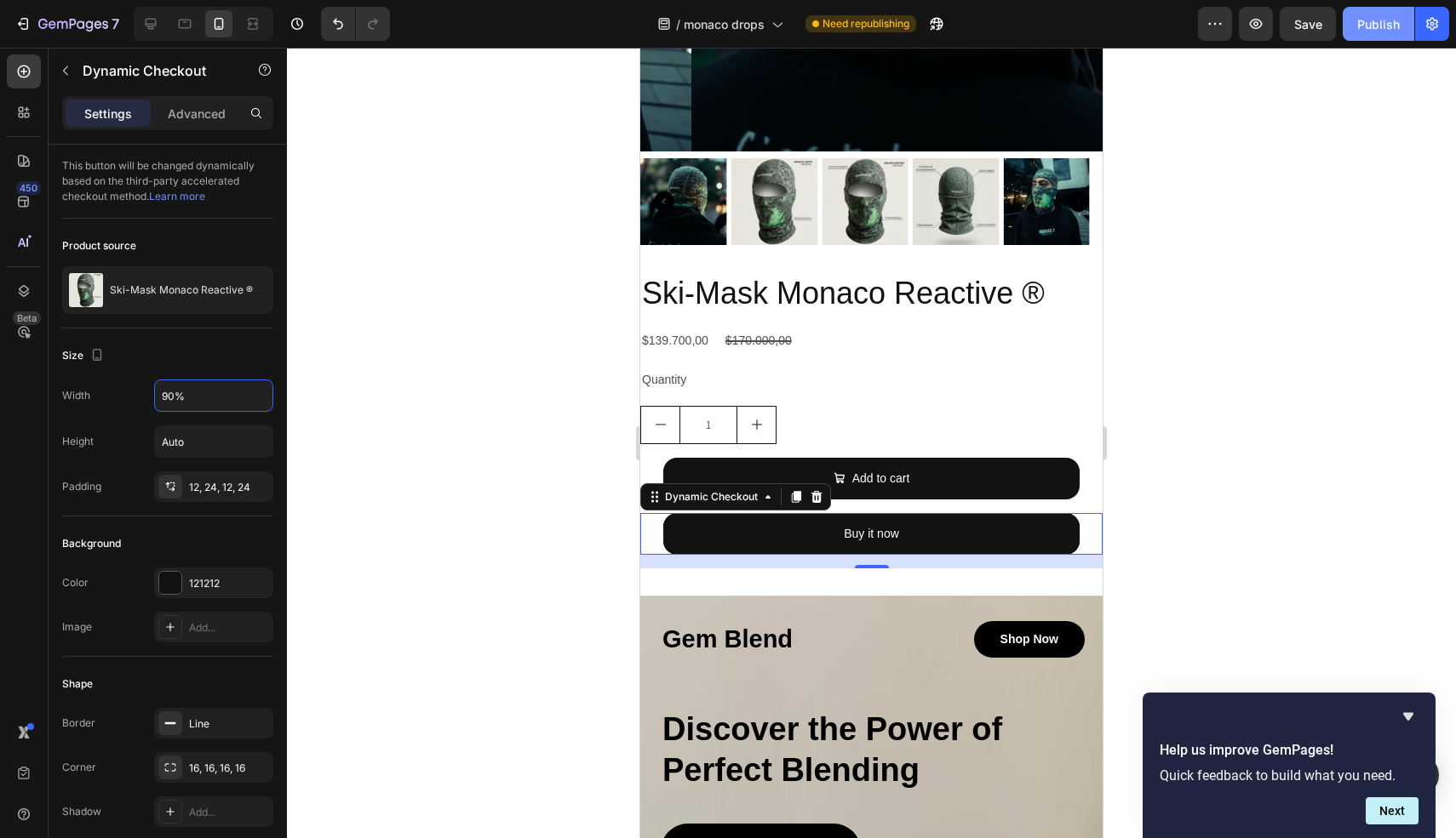
click at [1383, 26] on div "Publish" at bounding box center [1378, 23] width 43 height 18
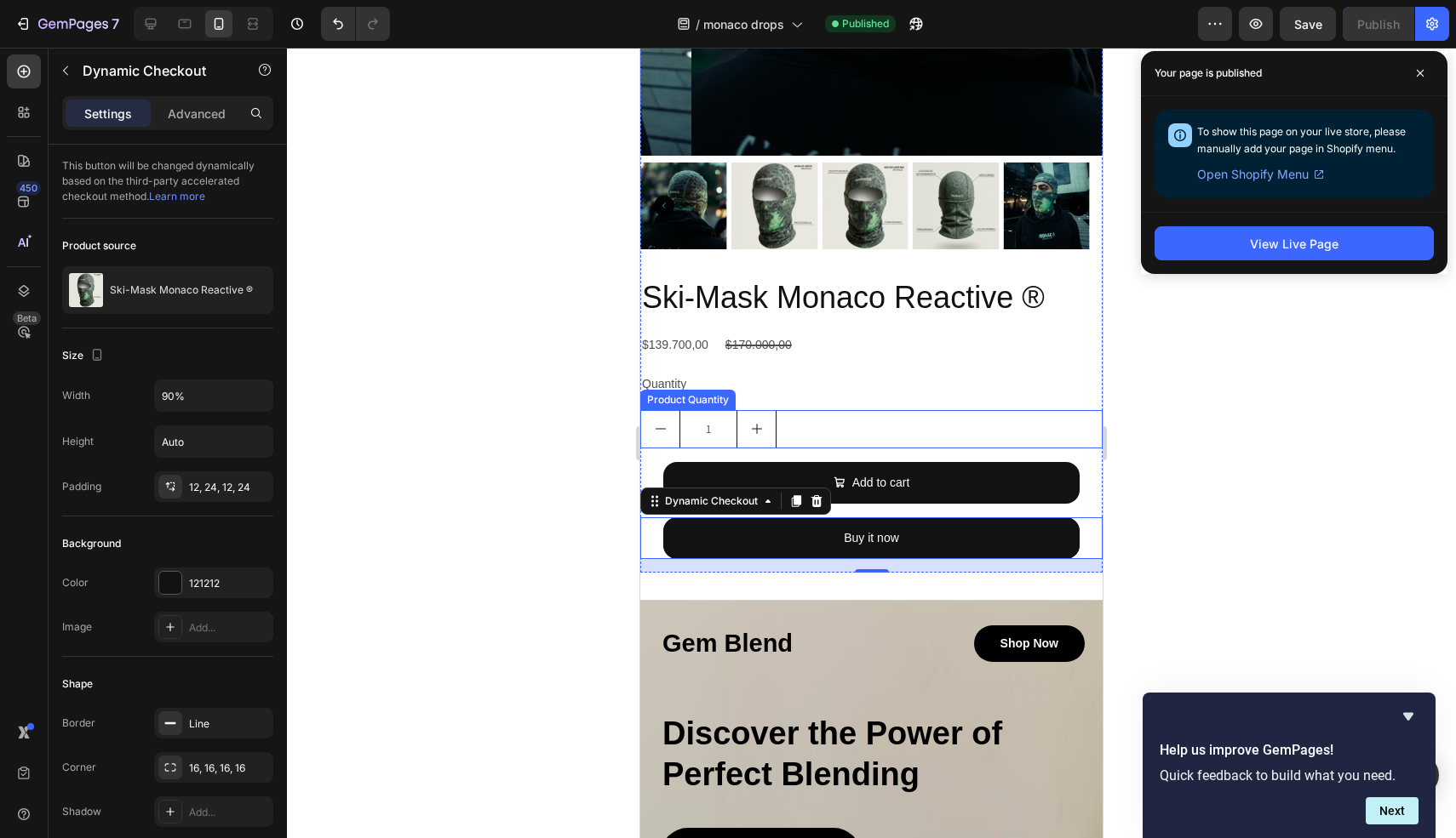
scroll to position [0, 0]
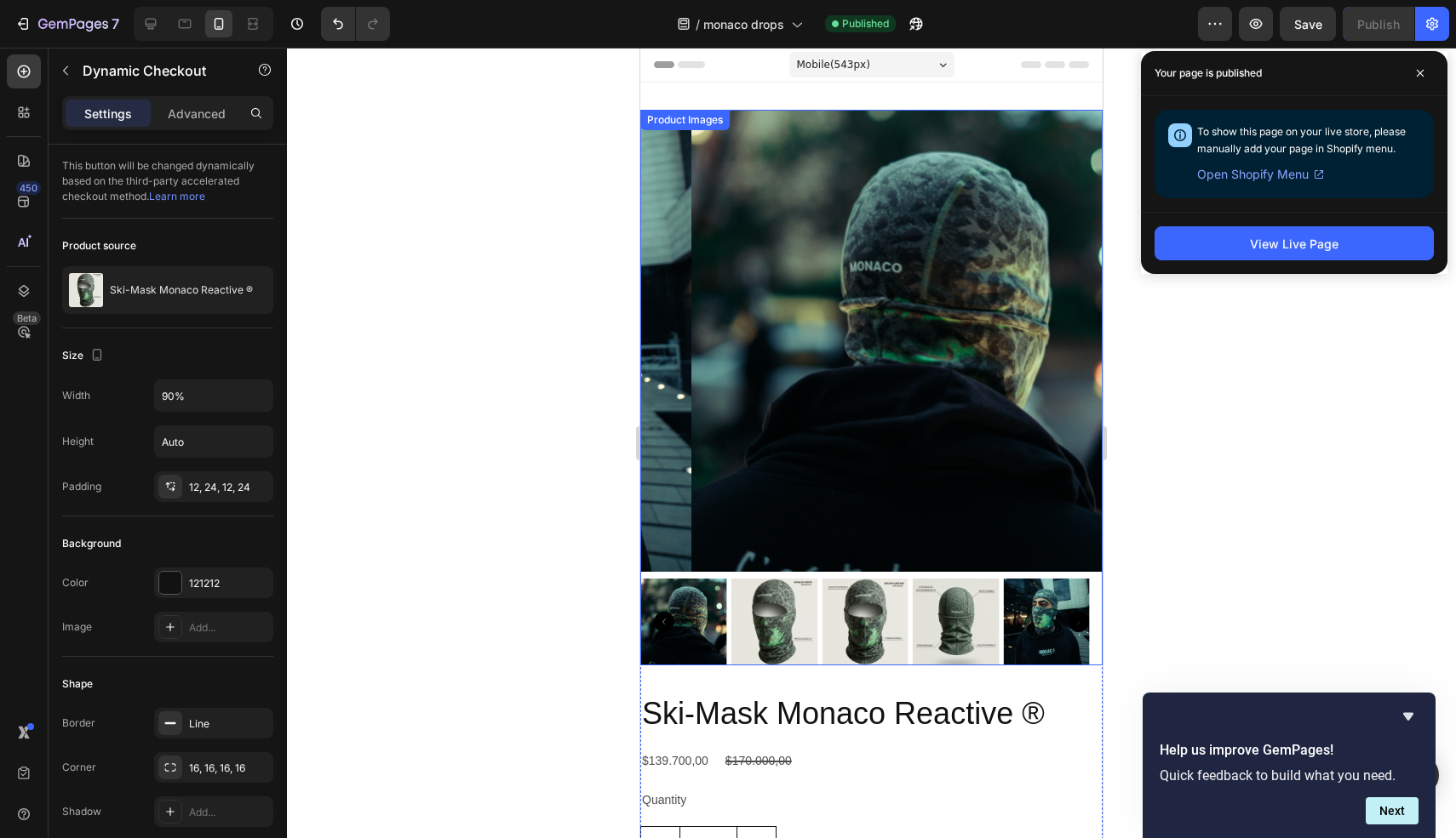
click at [785, 299] on img at bounding box center [922, 340] width 463 height 462
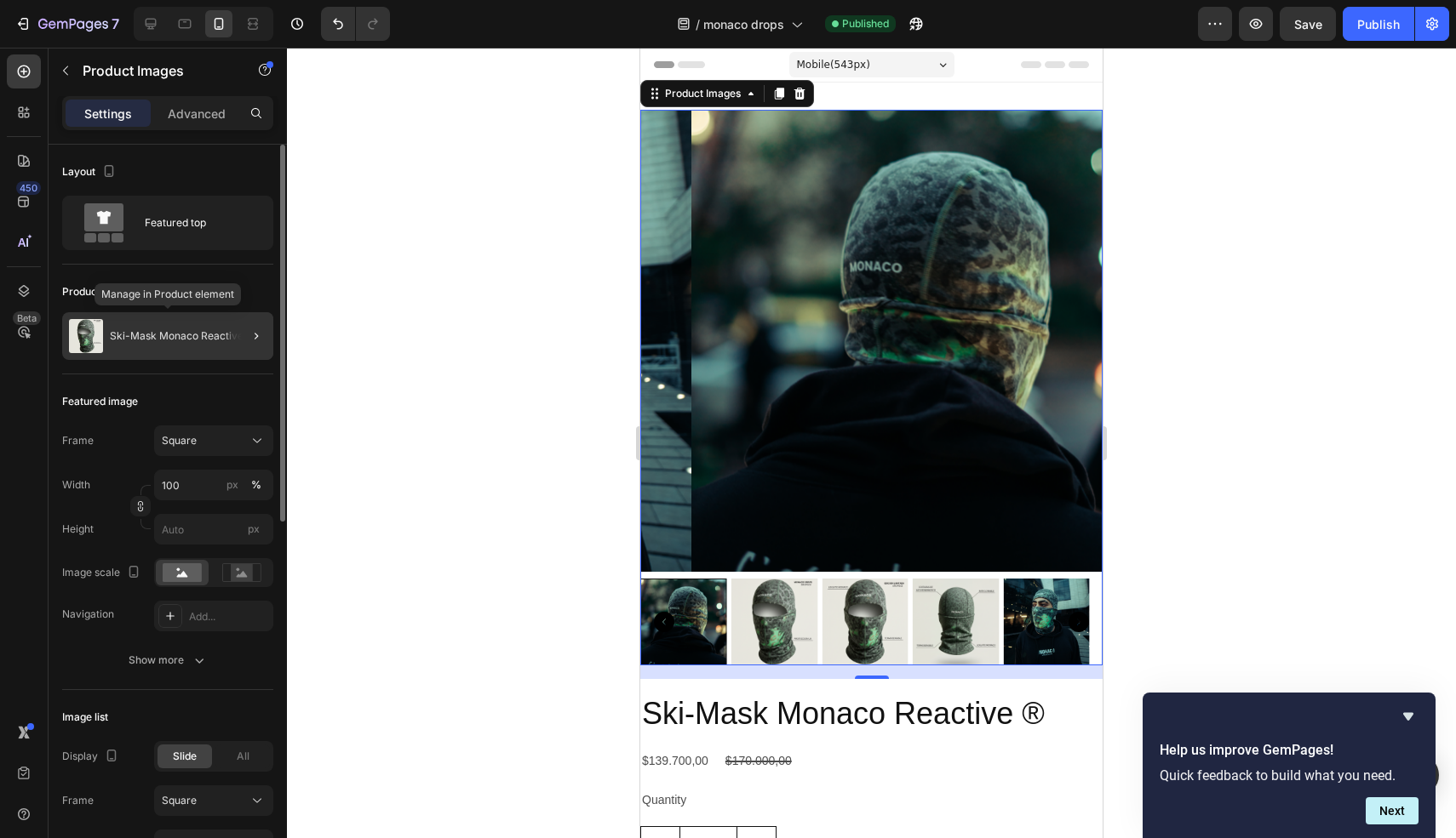
click at [139, 326] on div "Ski-Mask Monaco Reactive ®" at bounding box center [167, 335] width 211 height 48
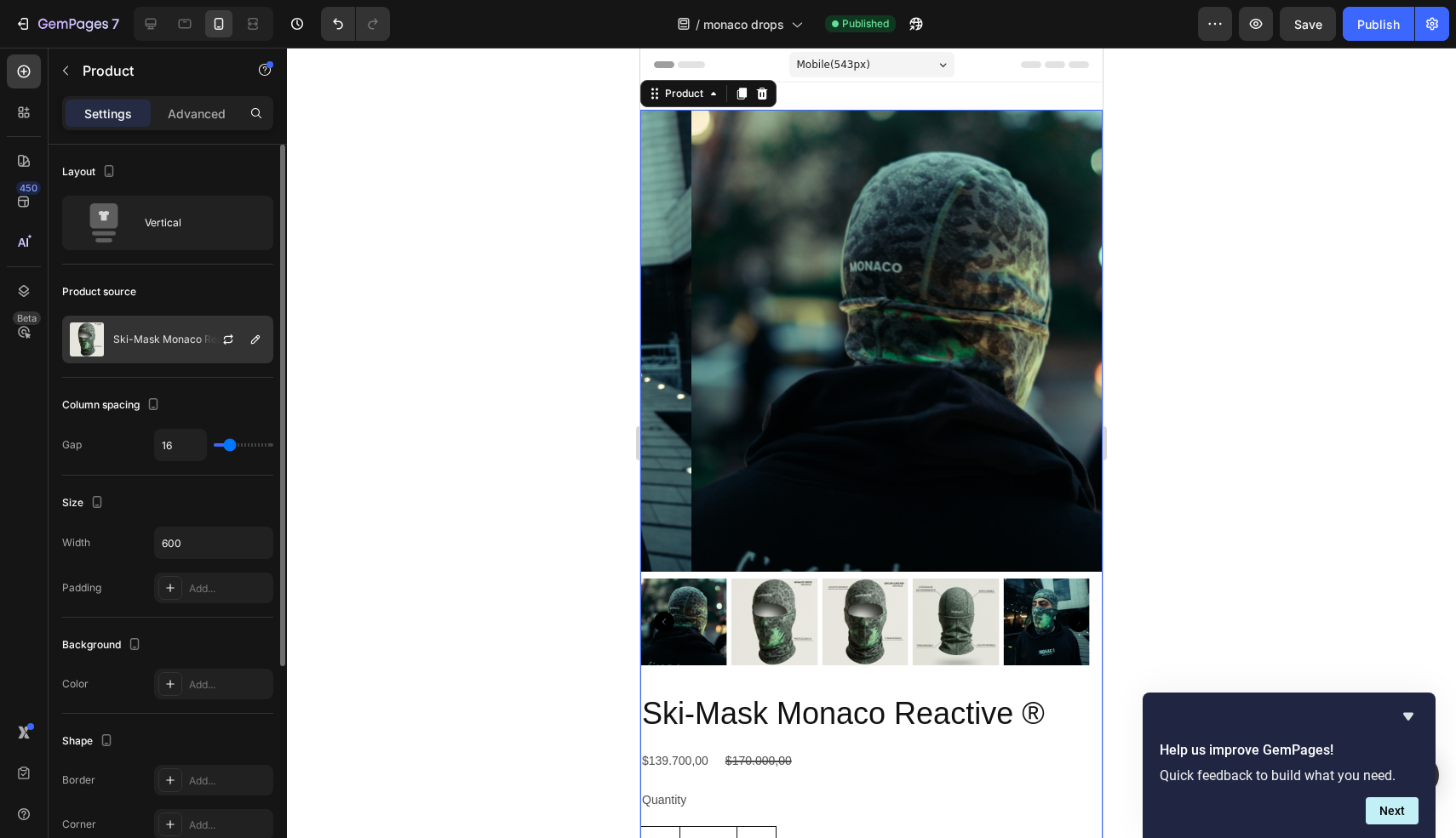
click at [203, 341] on div at bounding box center [235, 339] width 75 height 46
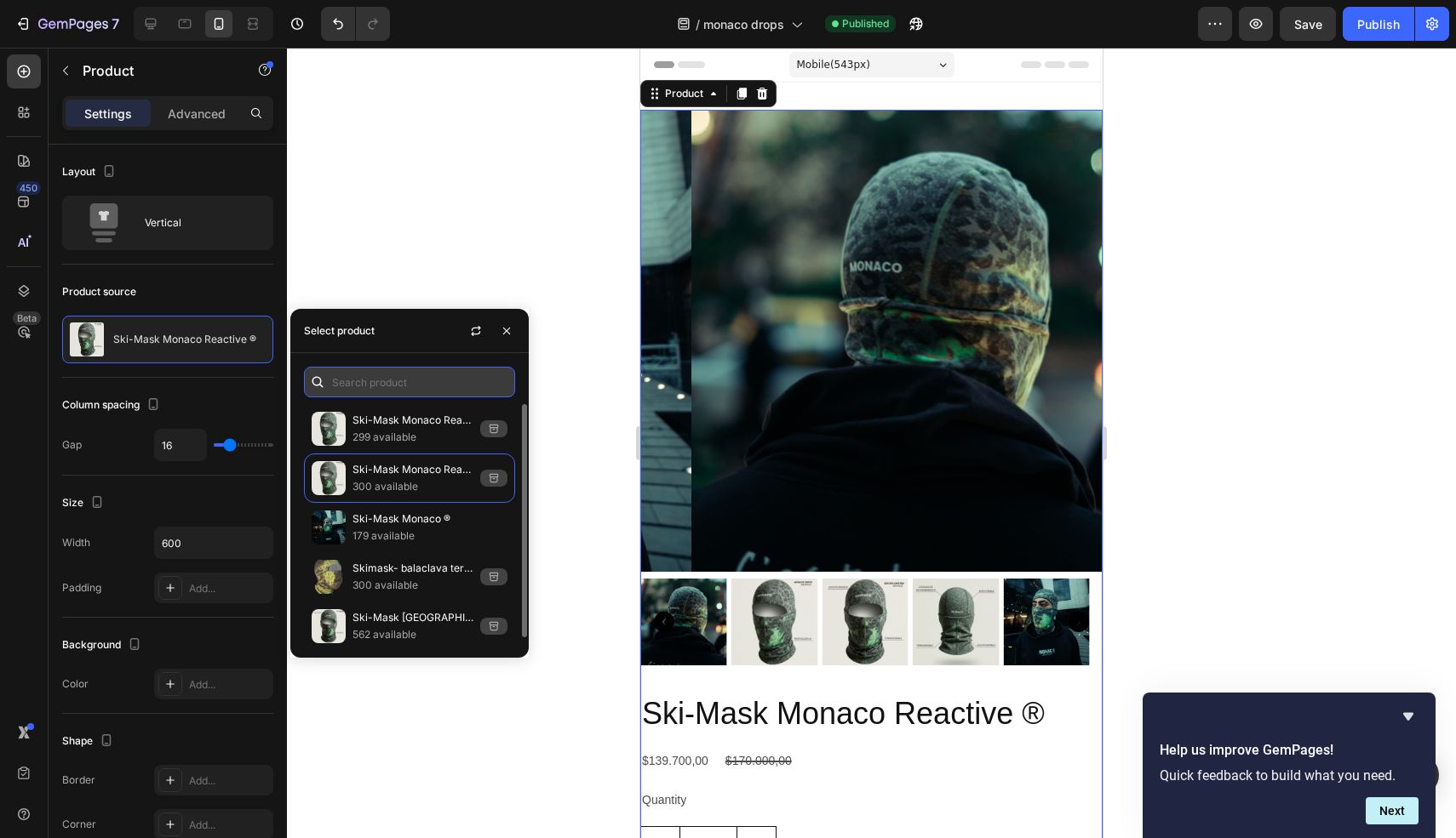
click at [436, 370] on input "text" at bounding box center [409, 382] width 211 height 31
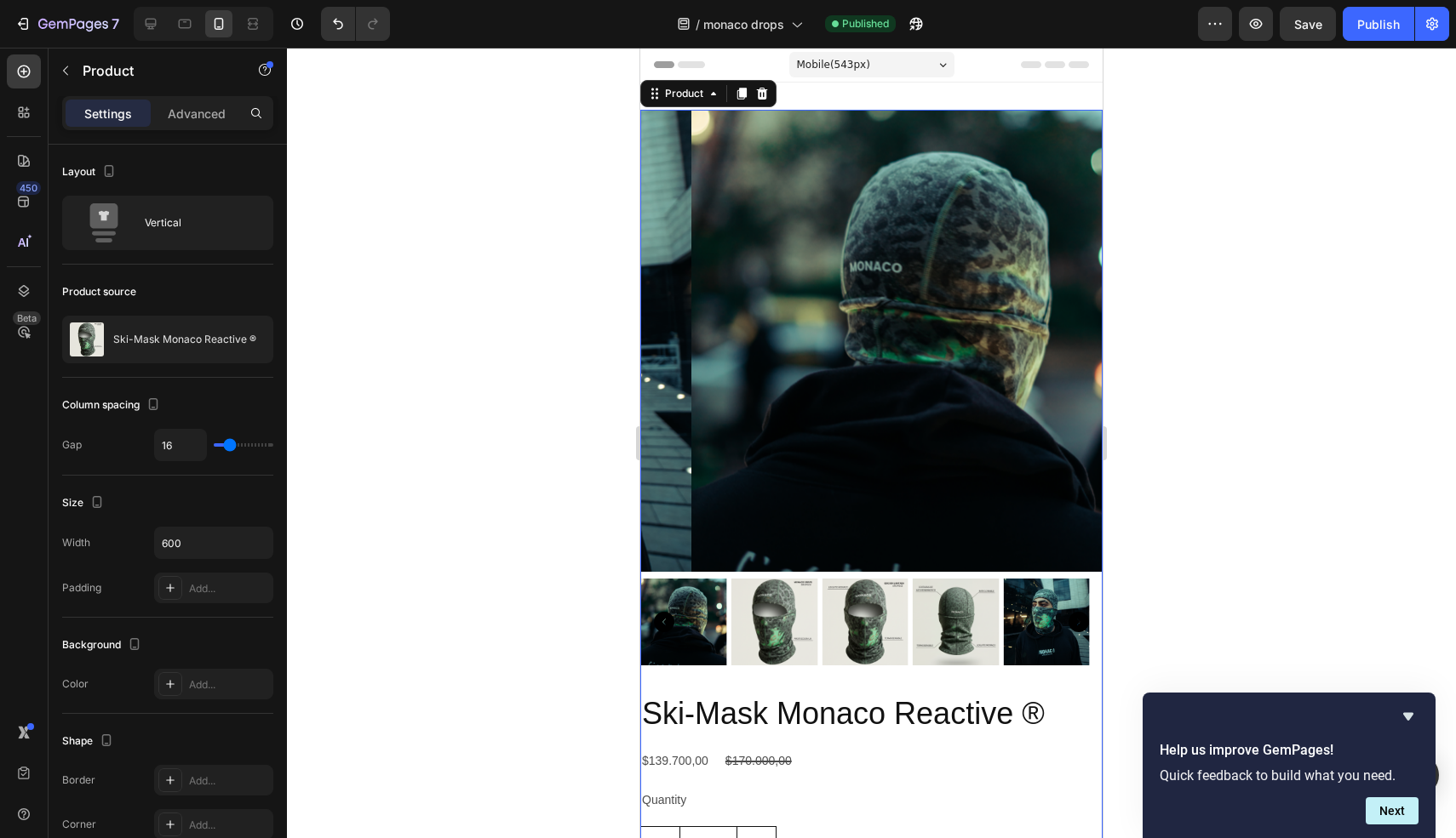
click at [497, 242] on div at bounding box center [871, 443] width 1169 height 790
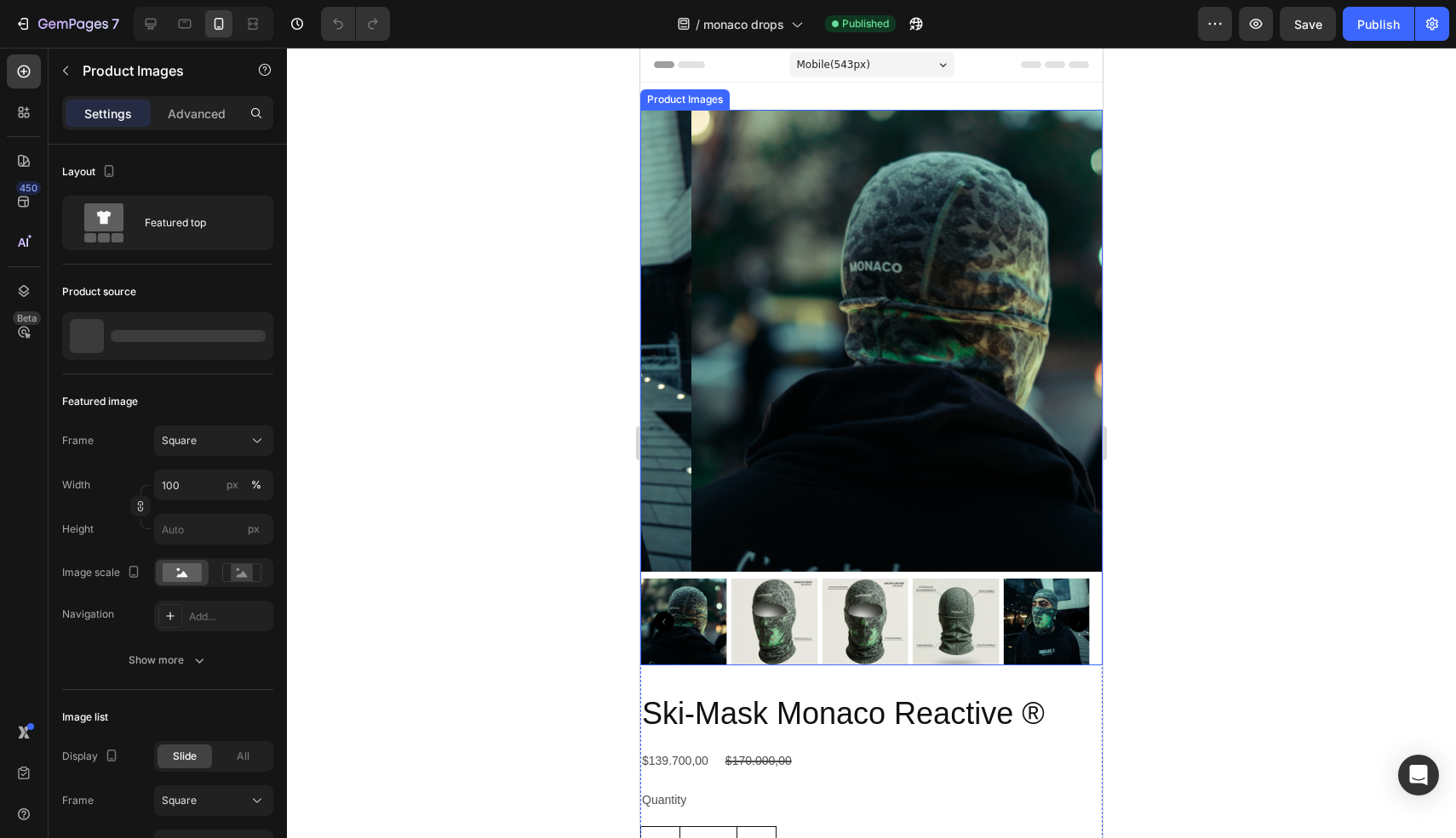
click at [753, 376] on img at bounding box center [922, 340] width 463 height 462
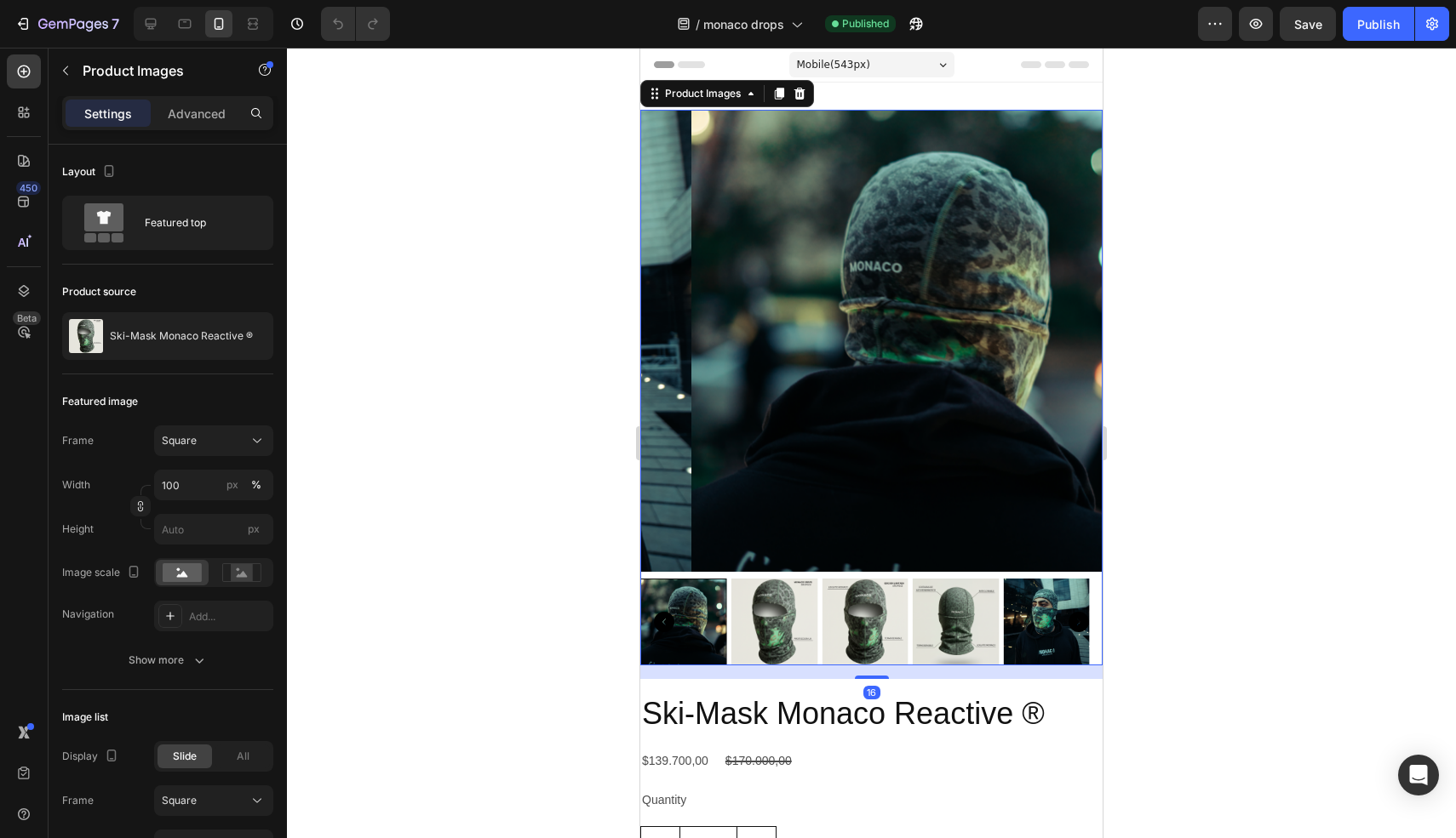
click at [764, 206] on img at bounding box center [922, 340] width 463 height 462
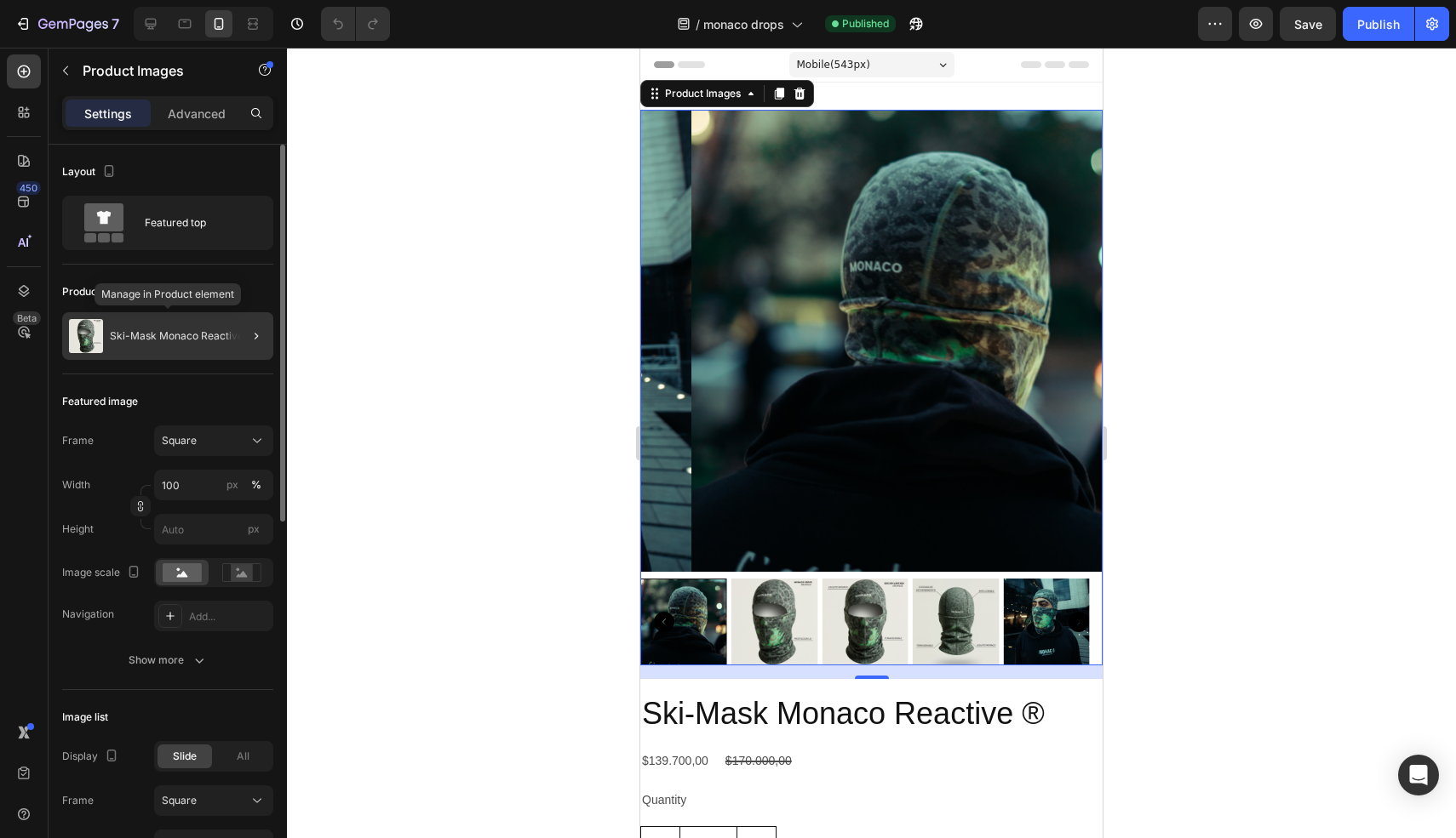
click at [156, 335] on p "Ski-Mask Monaco Reactive ®" at bounding box center [180, 335] width 143 height 12
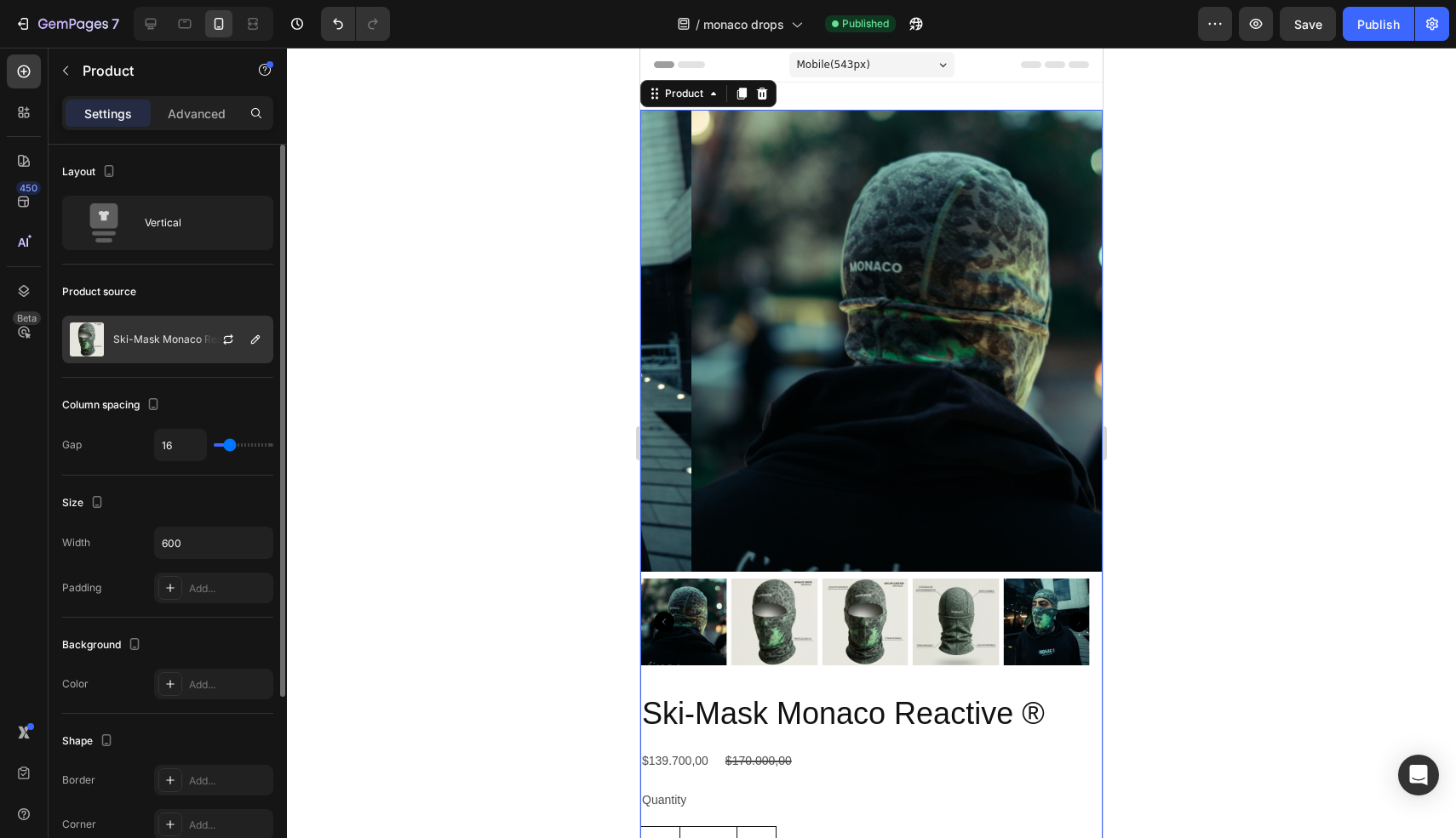
click at [169, 344] on p "Ski-Mask Monaco Reactive ®" at bounding box center [184, 339] width 143 height 12
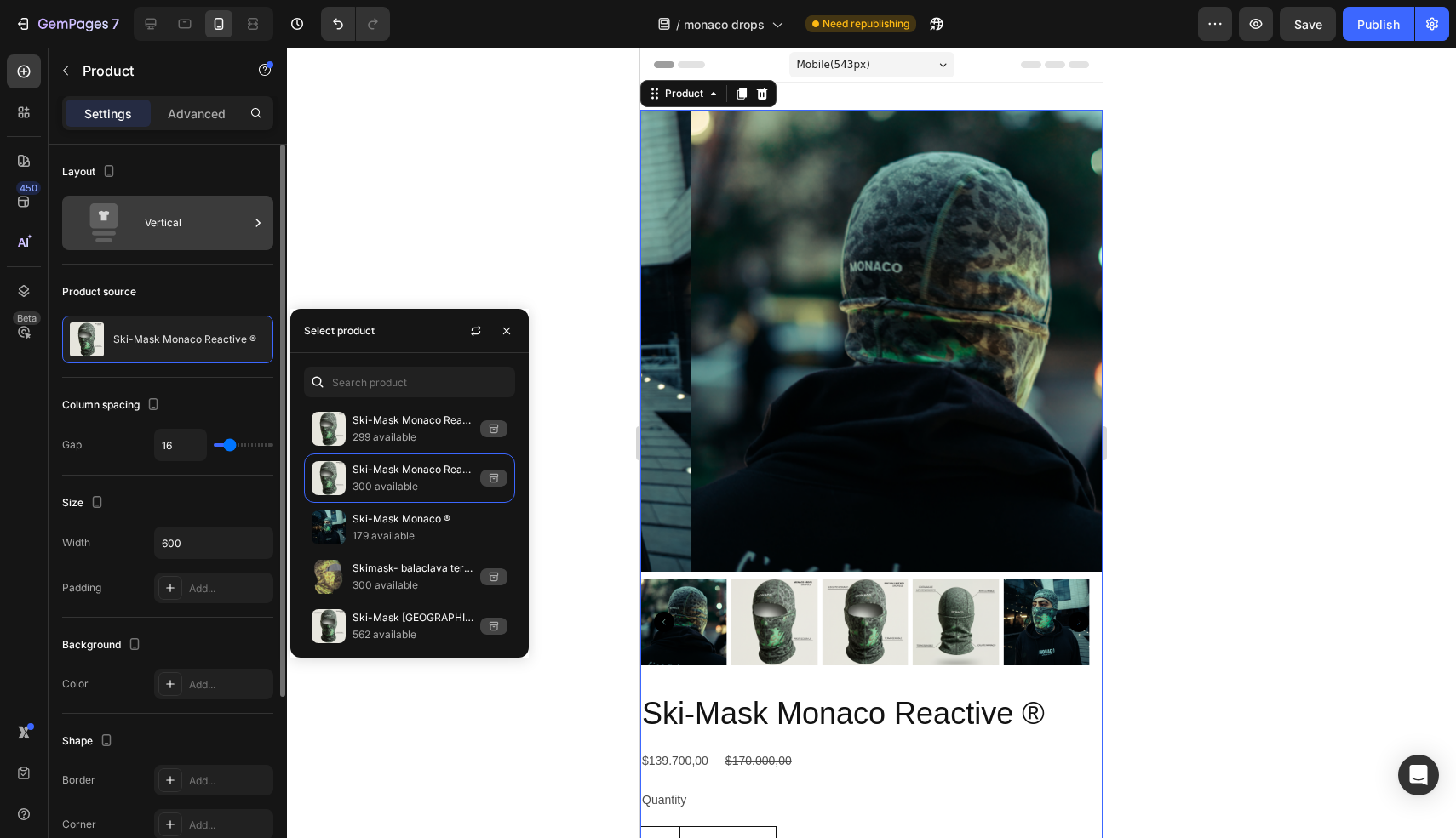
click at [172, 231] on div "Vertical" at bounding box center [196, 223] width 104 height 39
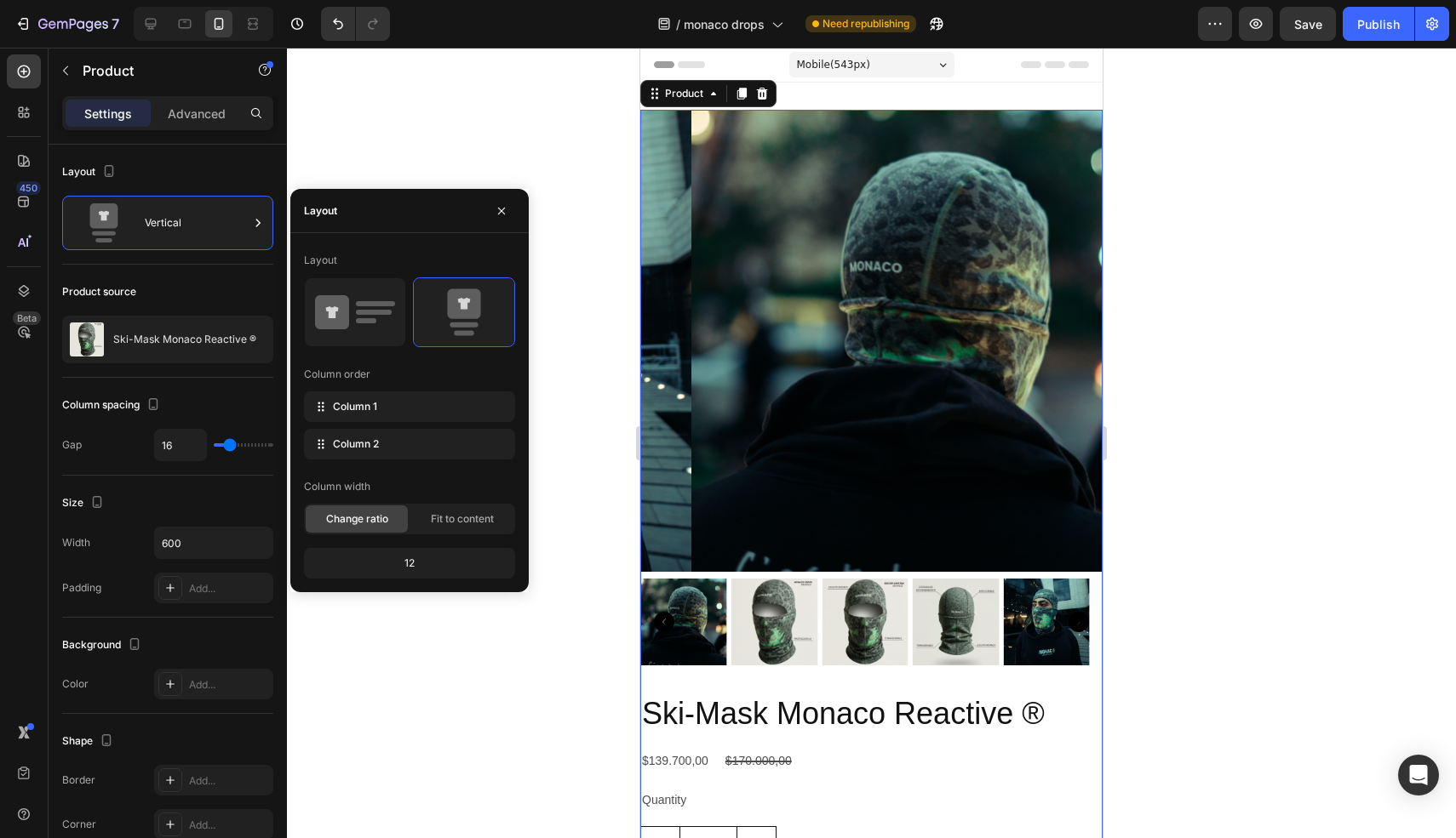
click at [338, 160] on div at bounding box center [871, 443] width 1169 height 790
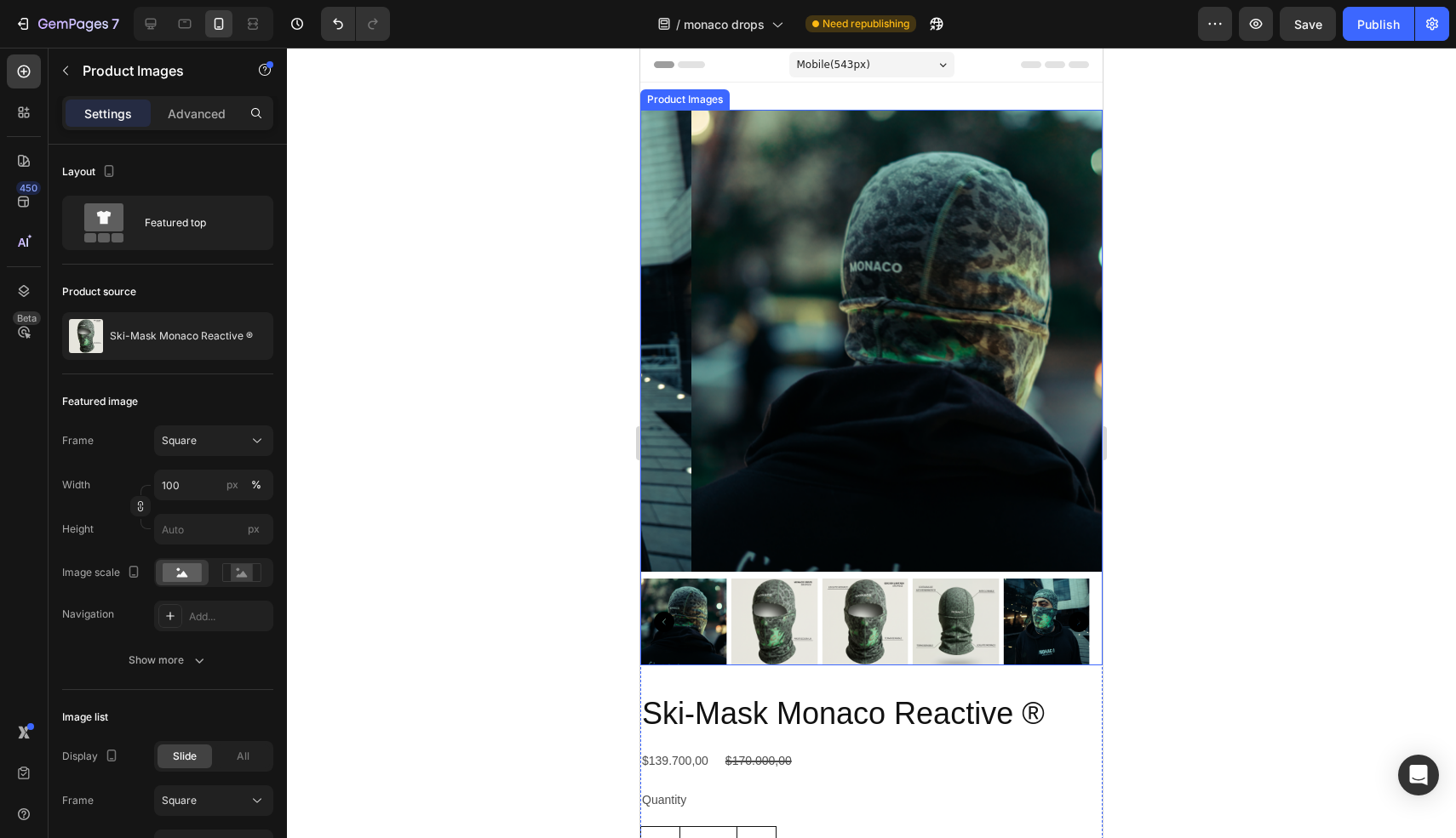
click at [790, 425] on img at bounding box center [922, 340] width 463 height 462
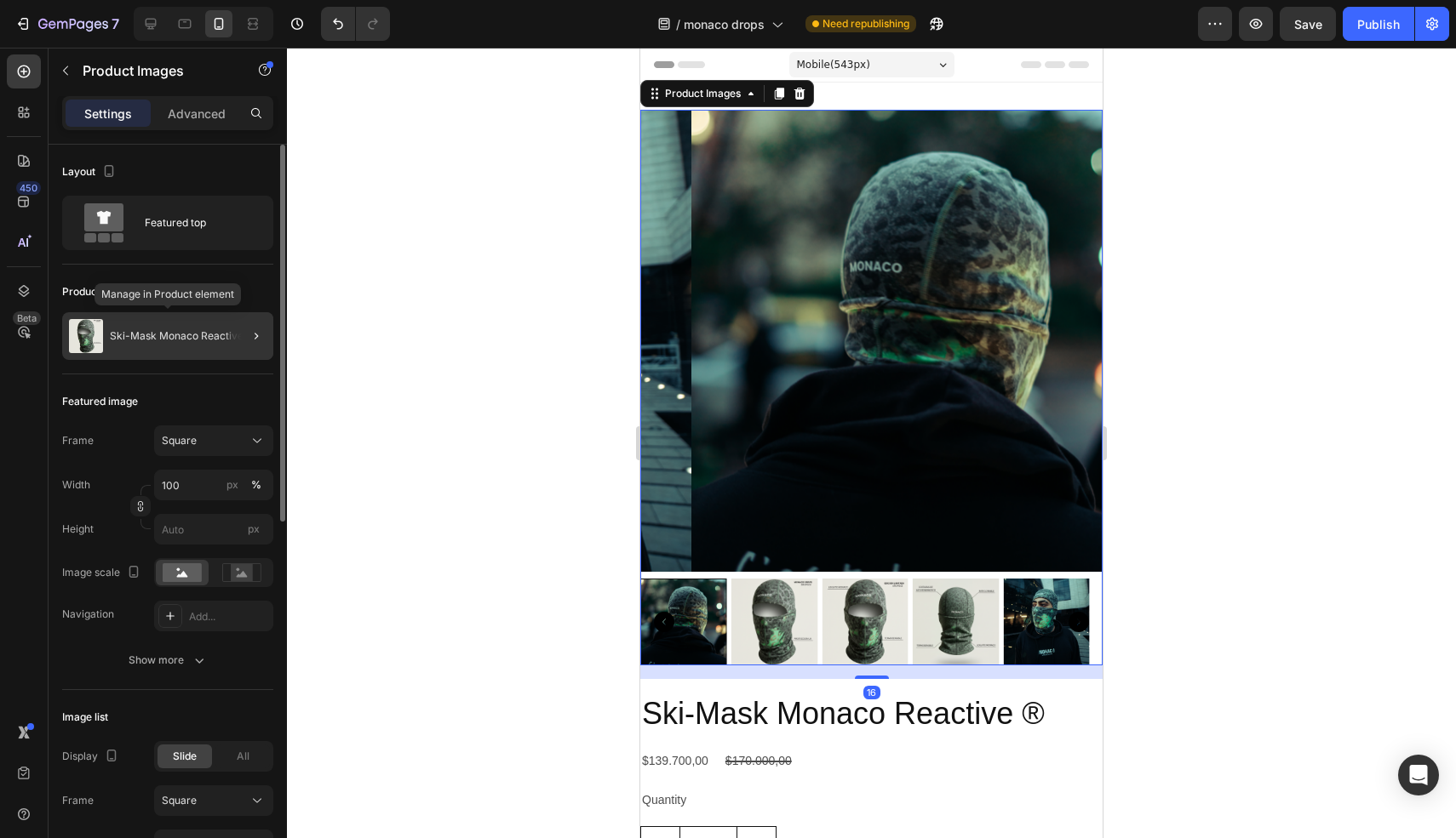
click at [220, 322] on div "Ski-Mask Monaco Reactive ®" at bounding box center [167, 335] width 211 height 48
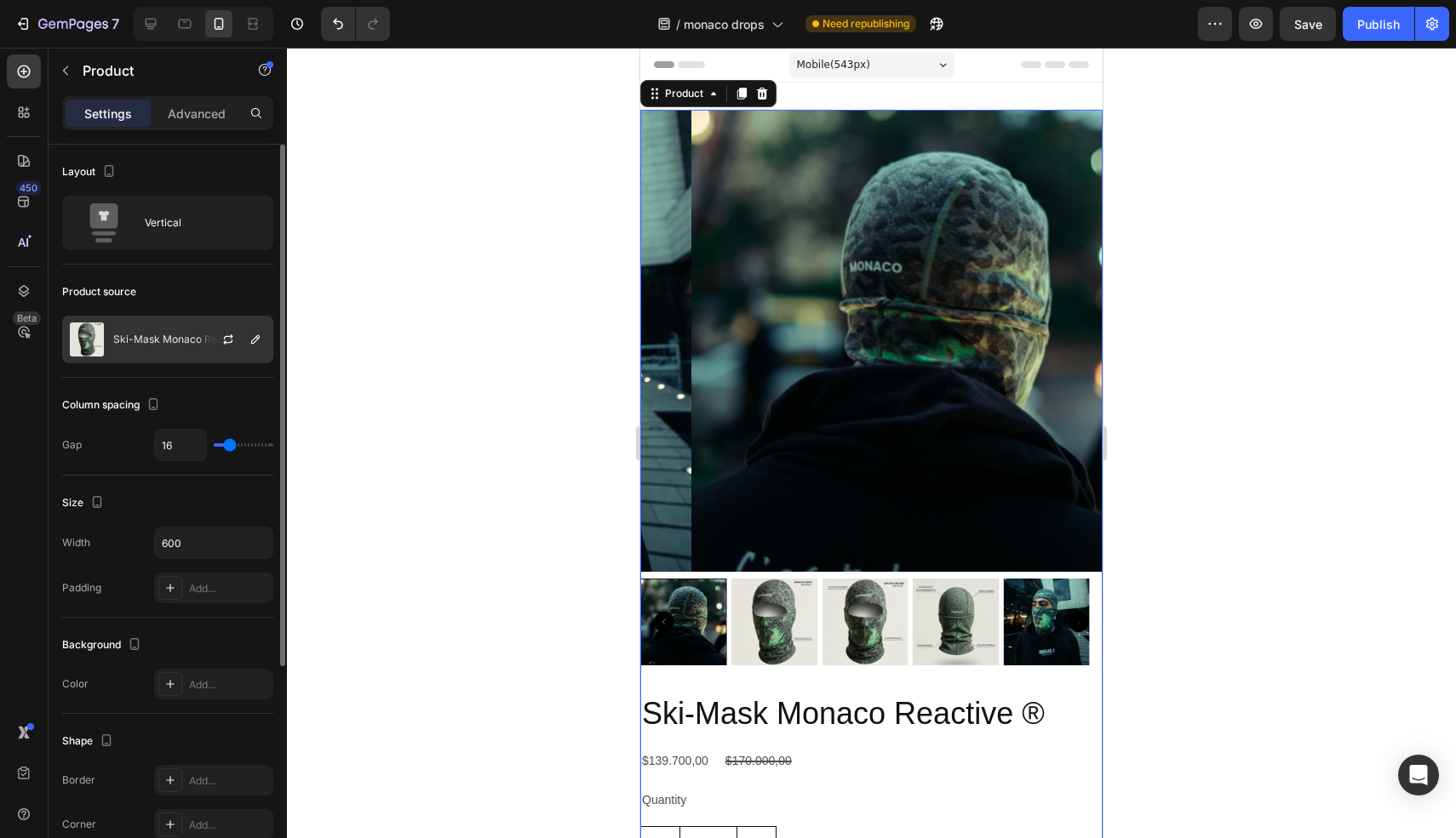
click at [201, 338] on div at bounding box center [235, 339] width 75 height 46
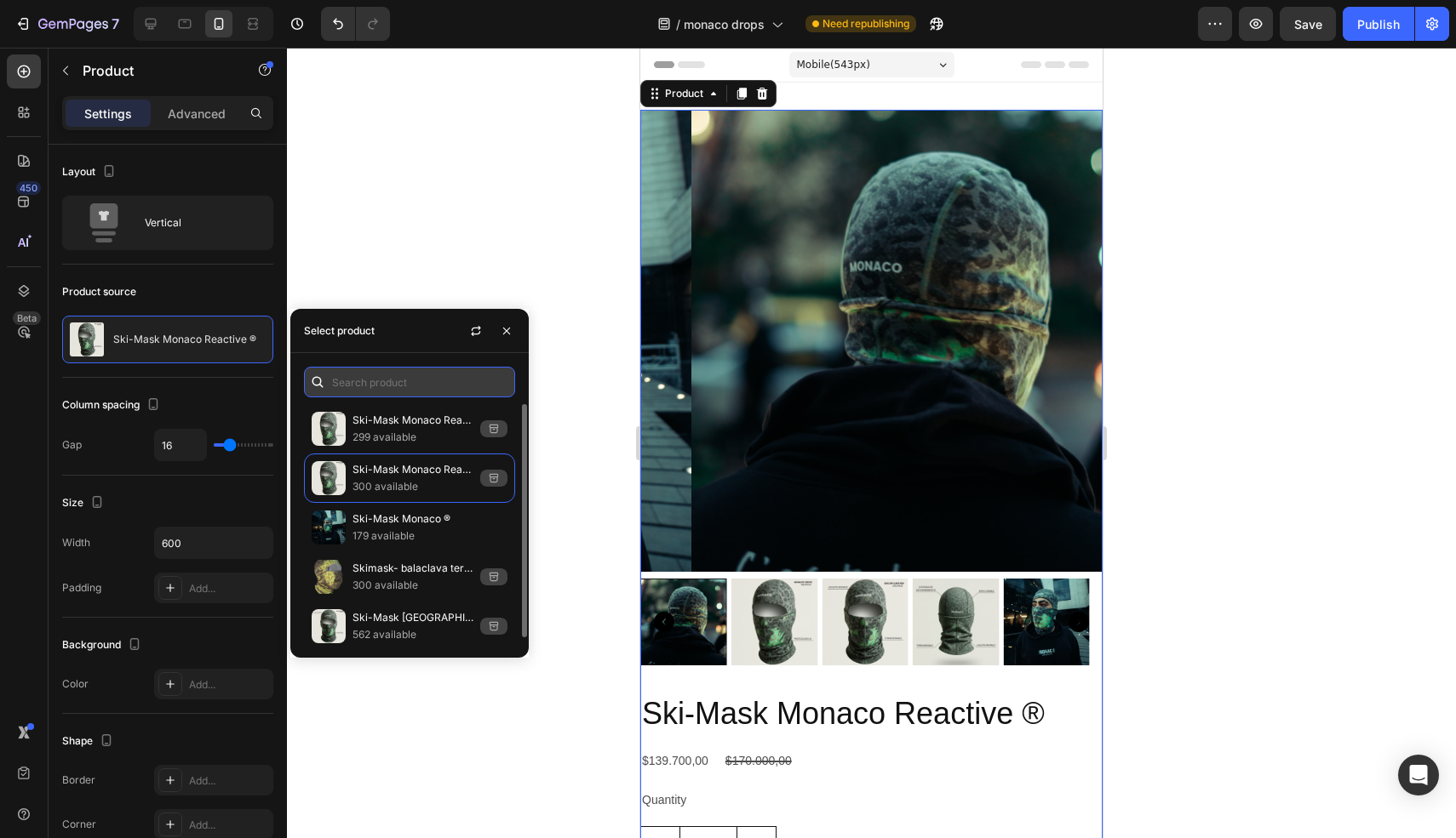
click at [424, 382] on input "text" at bounding box center [409, 382] width 211 height 31
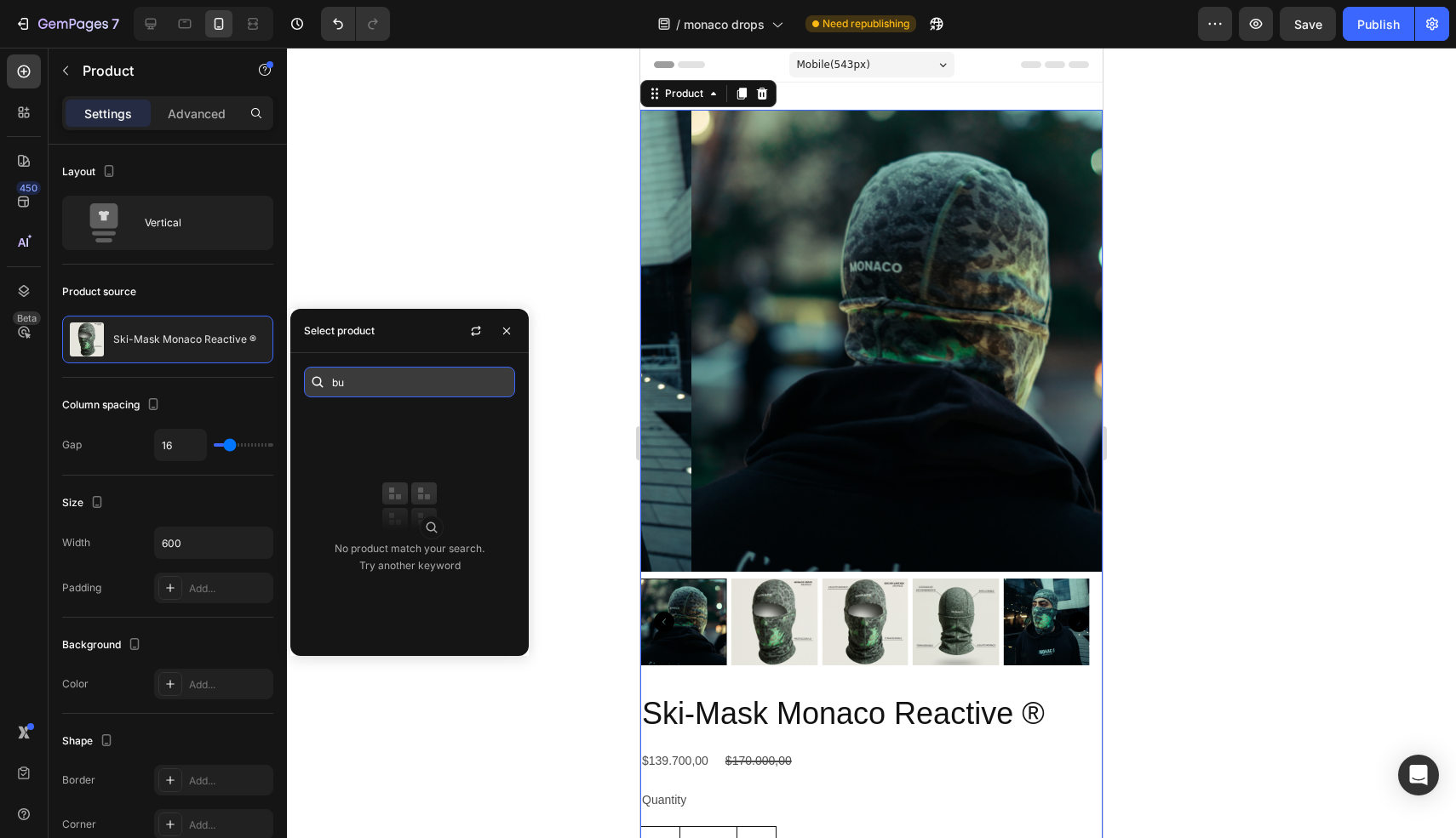
type input "b"
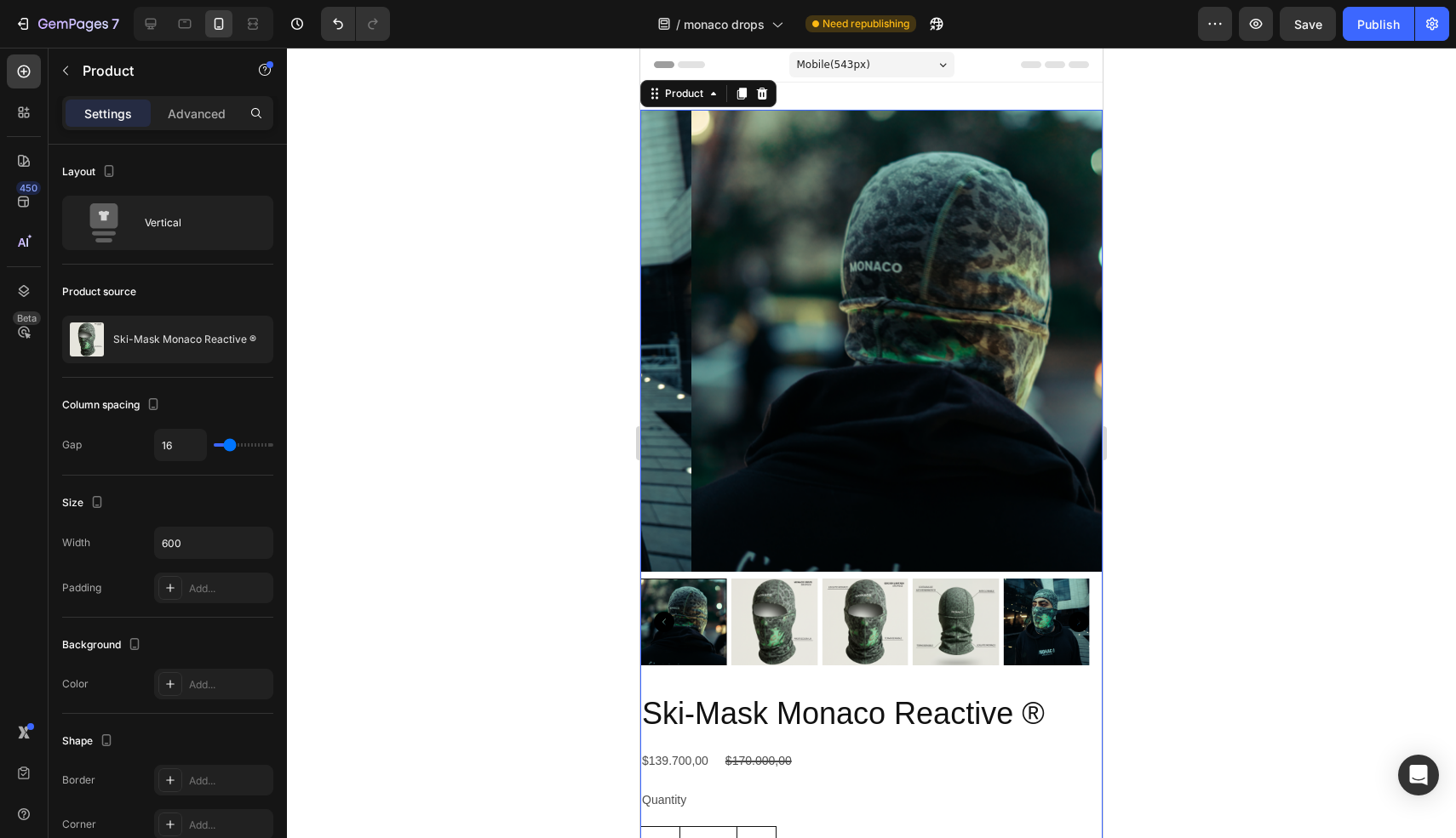
click at [434, 253] on div at bounding box center [871, 443] width 1169 height 790
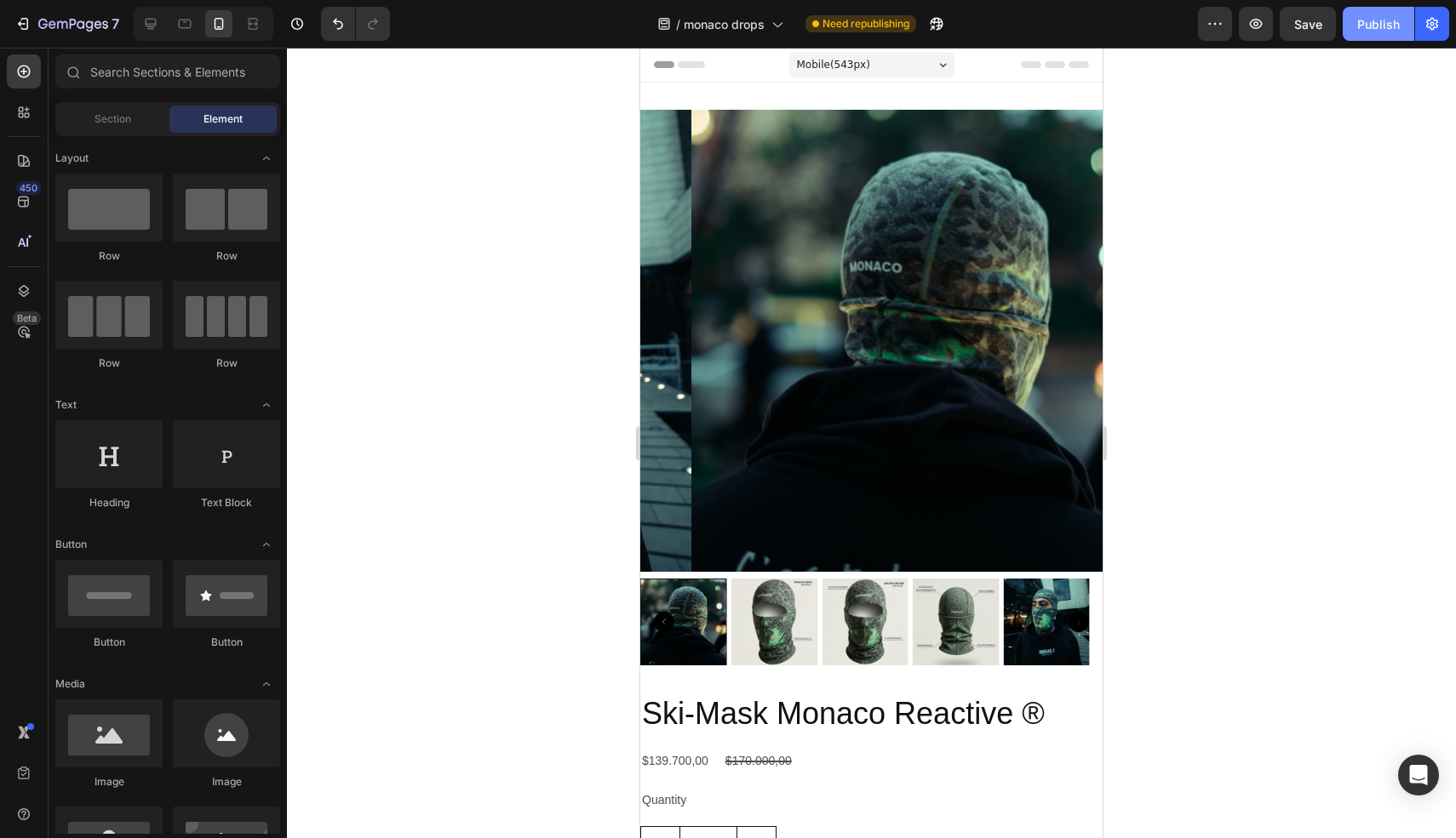
click at [1378, 30] on div "Publish" at bounding box center [1378, 23] width 43 height 18
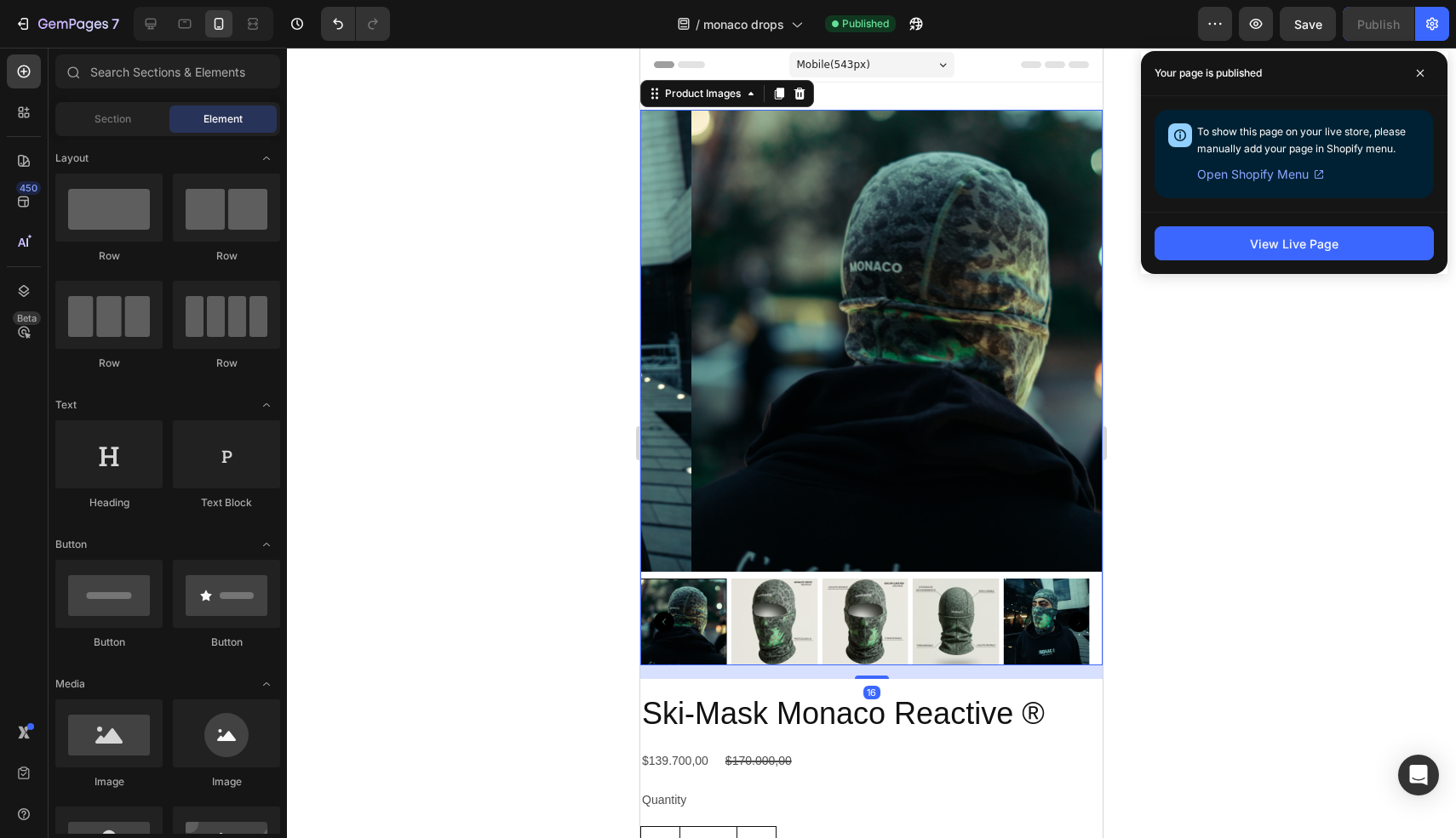
click at [748, 275] on img at bounding box center [922, 340] width 463 height 462
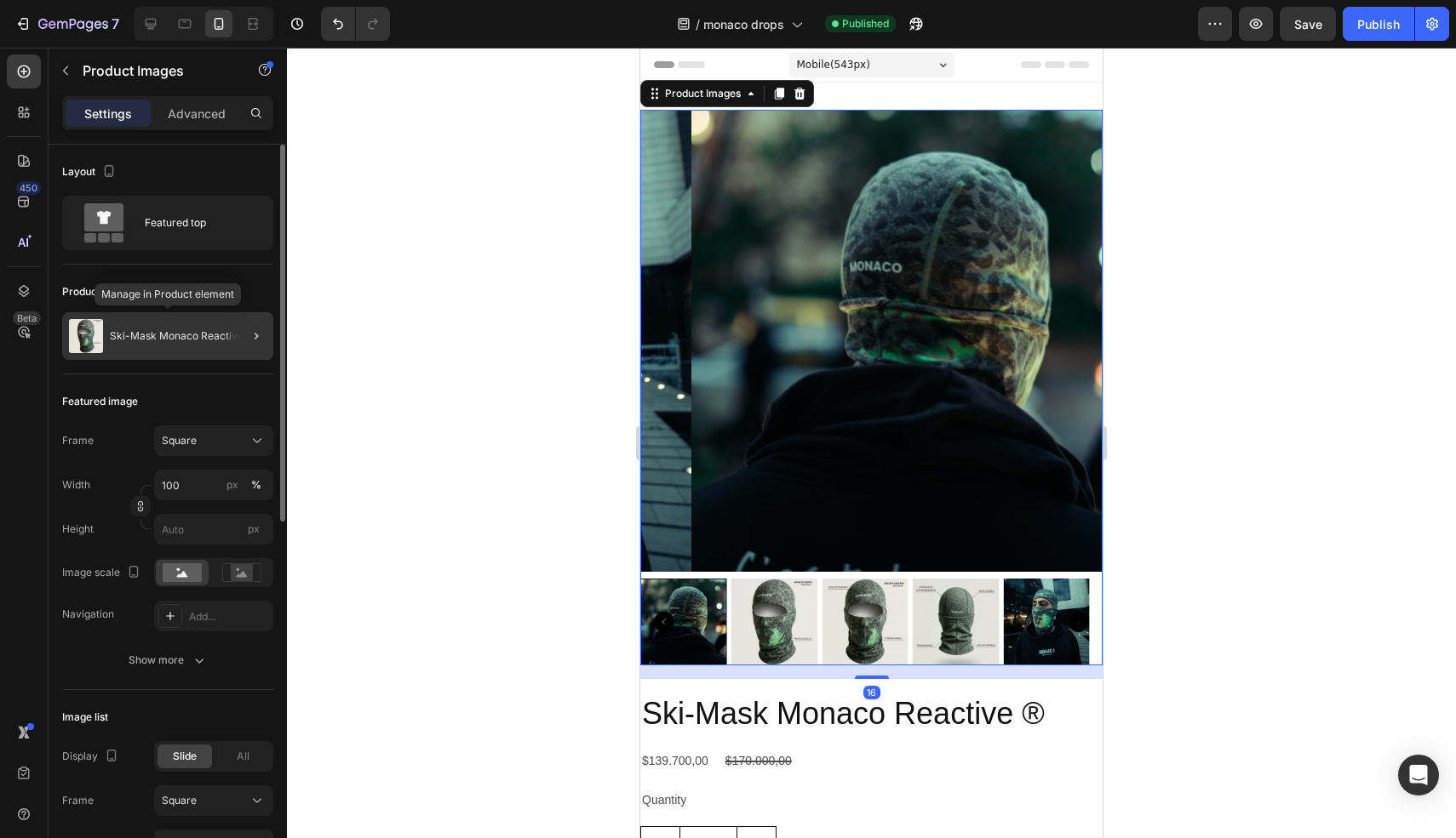
click at [136, 342] on div "Ski-Mask Monaco Reactive ®" at bounding box center [167, 335] width 211 height 48
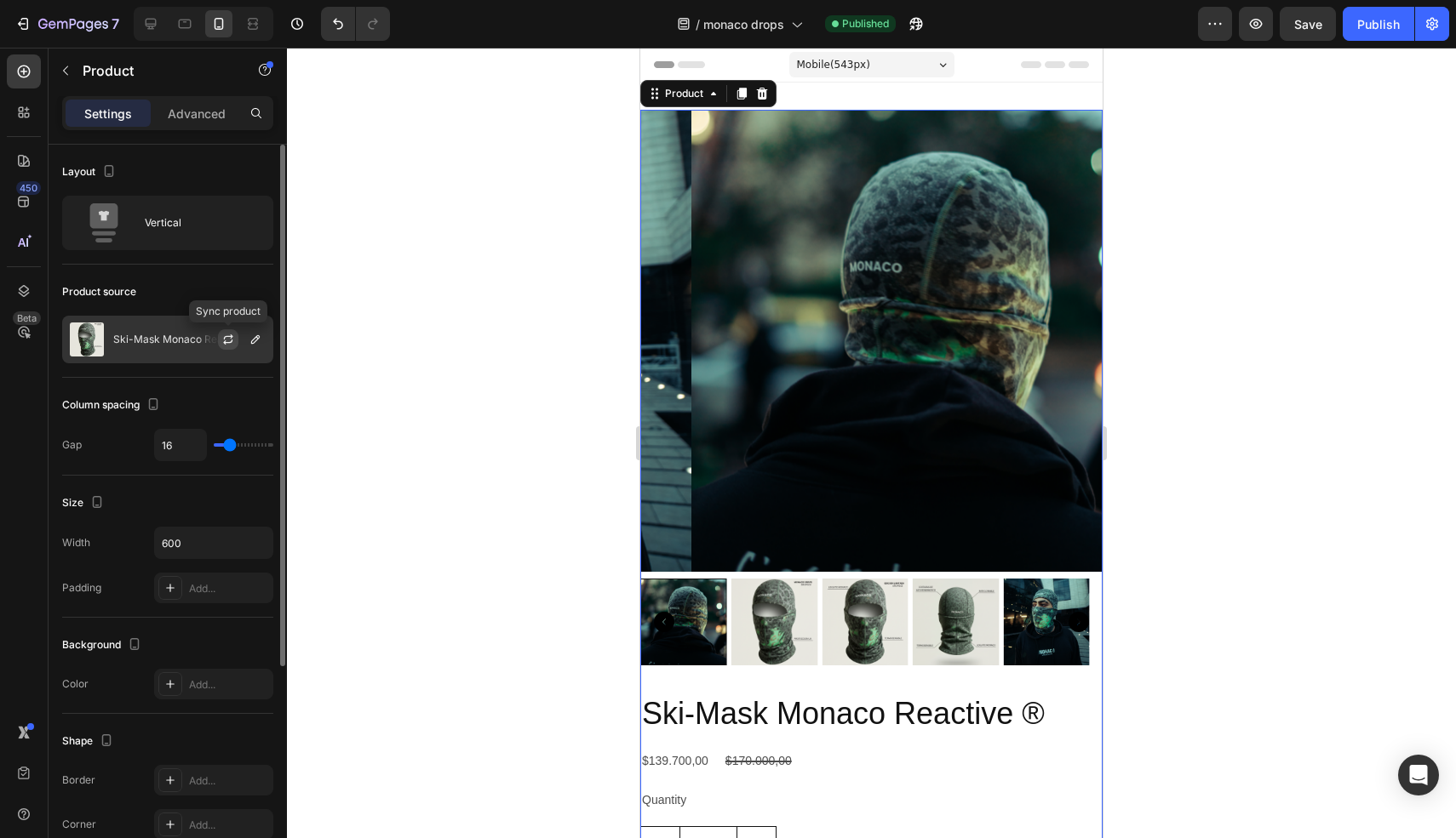
click at [235, 339] on button "button" at bounding box center [228, 339] width 21 height 21
click at [253, 334] on icon "button" at bounding box center [255, 339] width 14 height 14
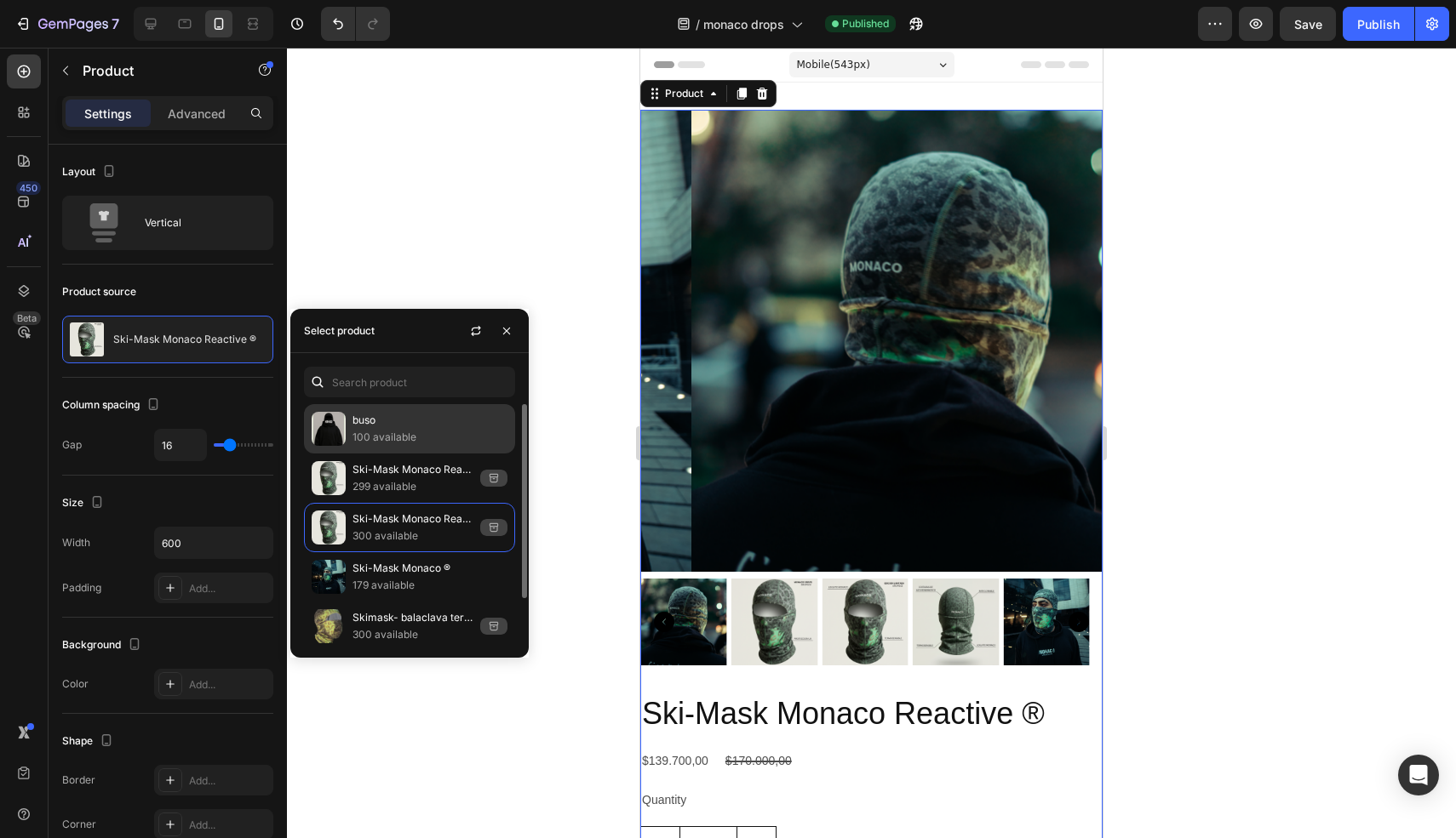
click at [475, 420] on p "buso" at bounding box center [430, 420] width 155 height 17
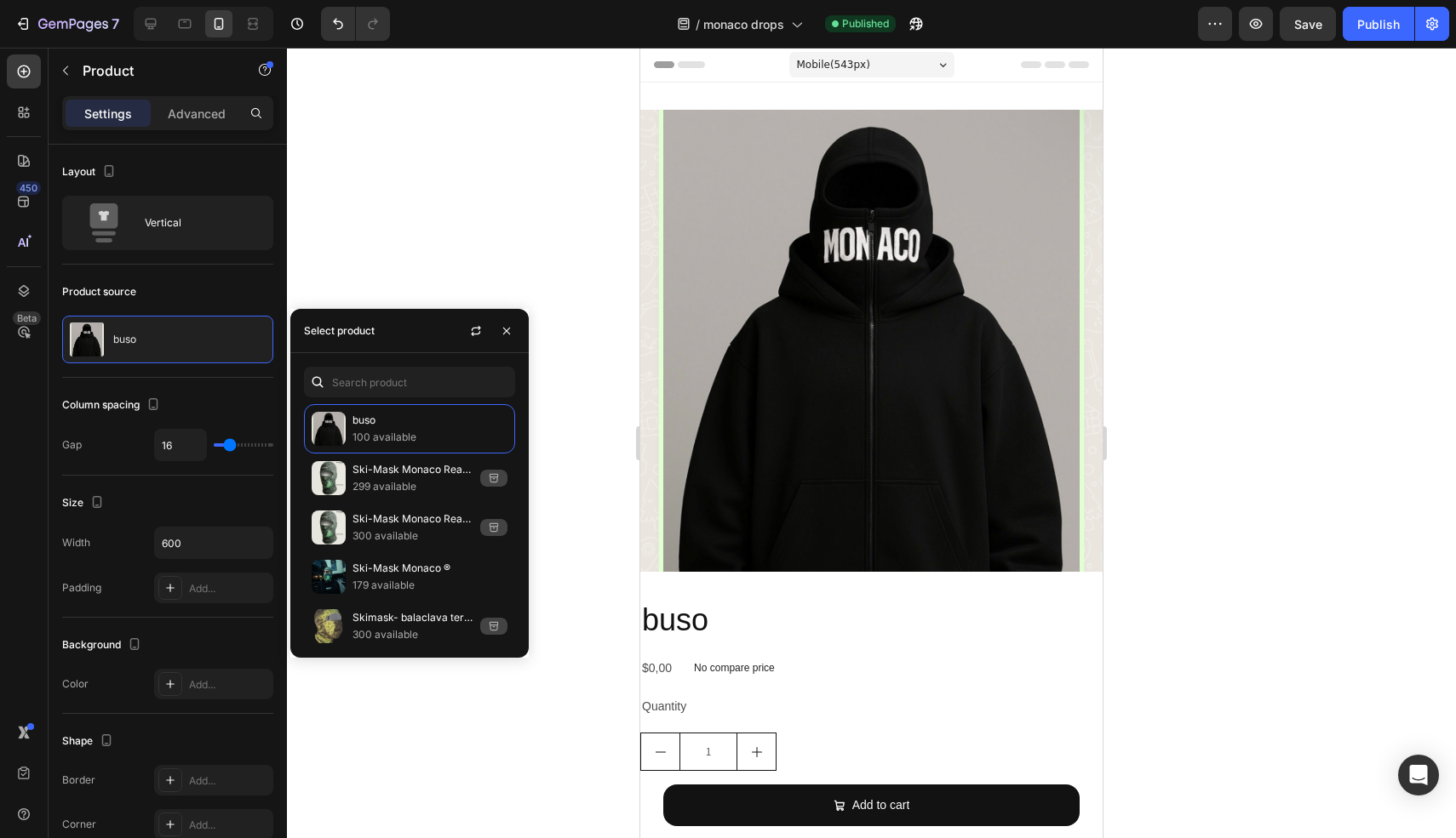
click at [473, 199] on div at bounding box center [871, 443] width 1169 height 790
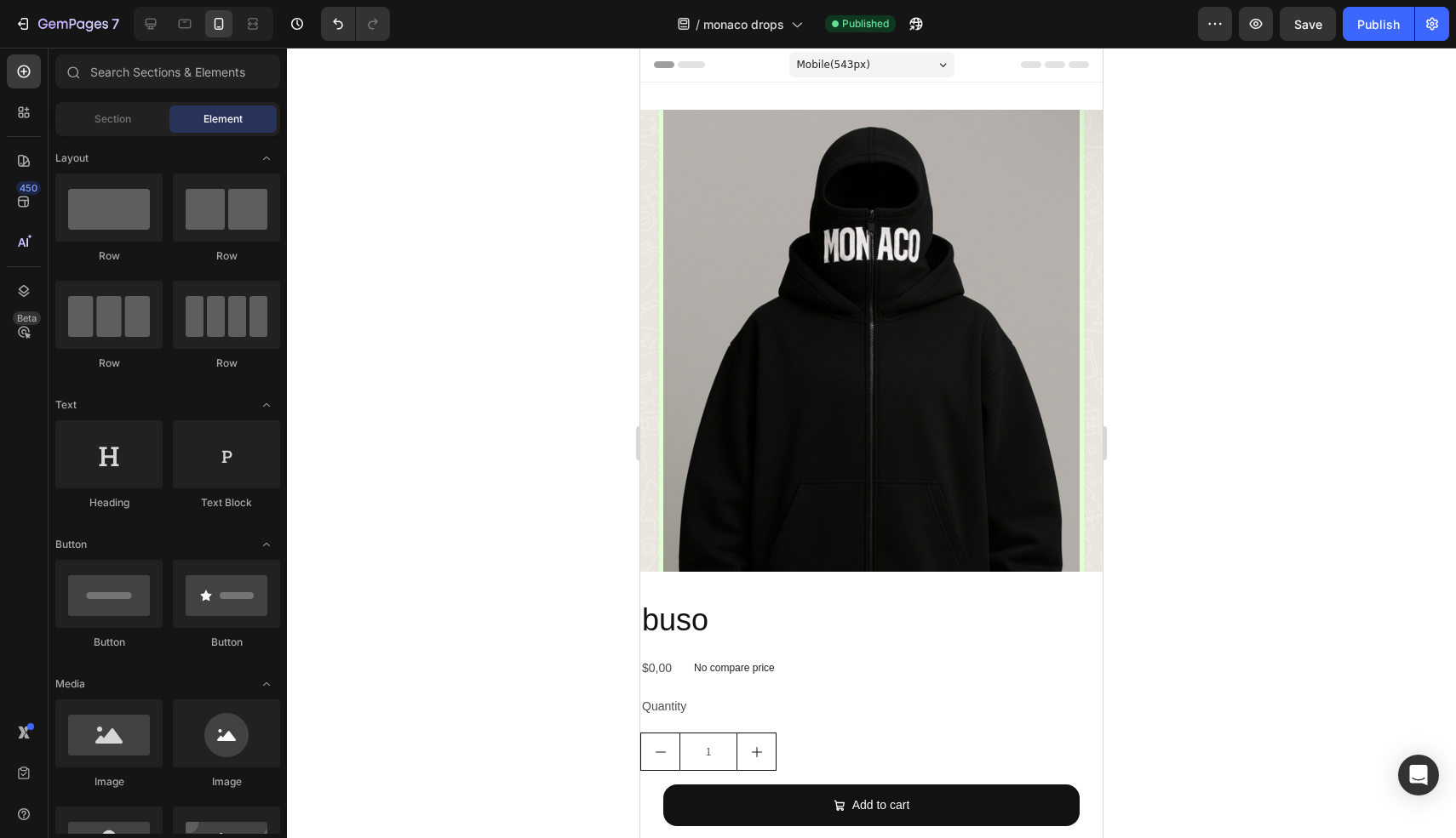
click at [1359, 1] on div "7 / monaco drops Published Preview Save Publish" at bounding box center [728, 24] width 1456 height 49
click at [1362, 10] on button "Publish" at bounding box center [1377, 23] width 72 height 34
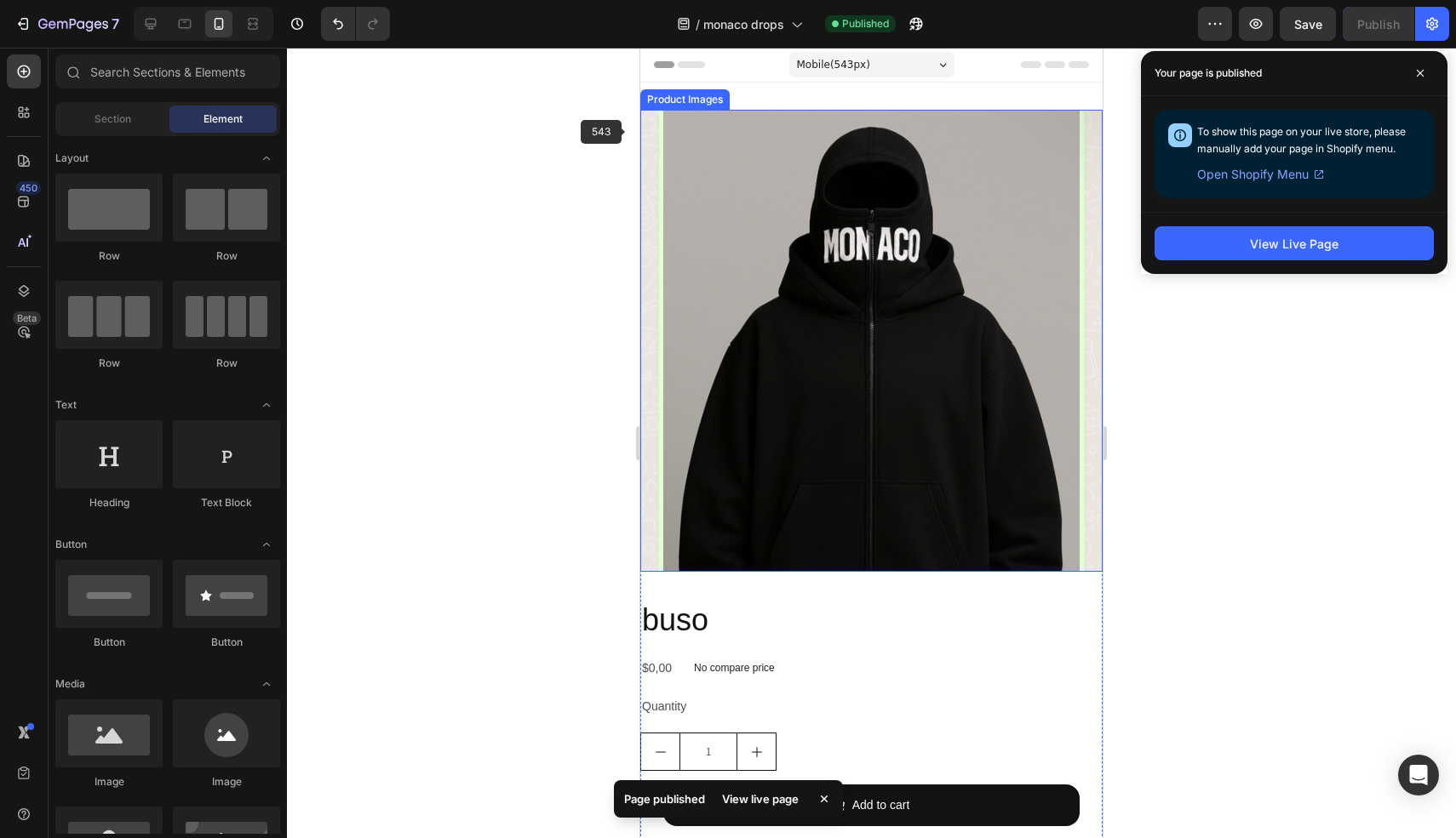
click at [563, 152] on div at bounding box center [871, 443] width 1169 height 790
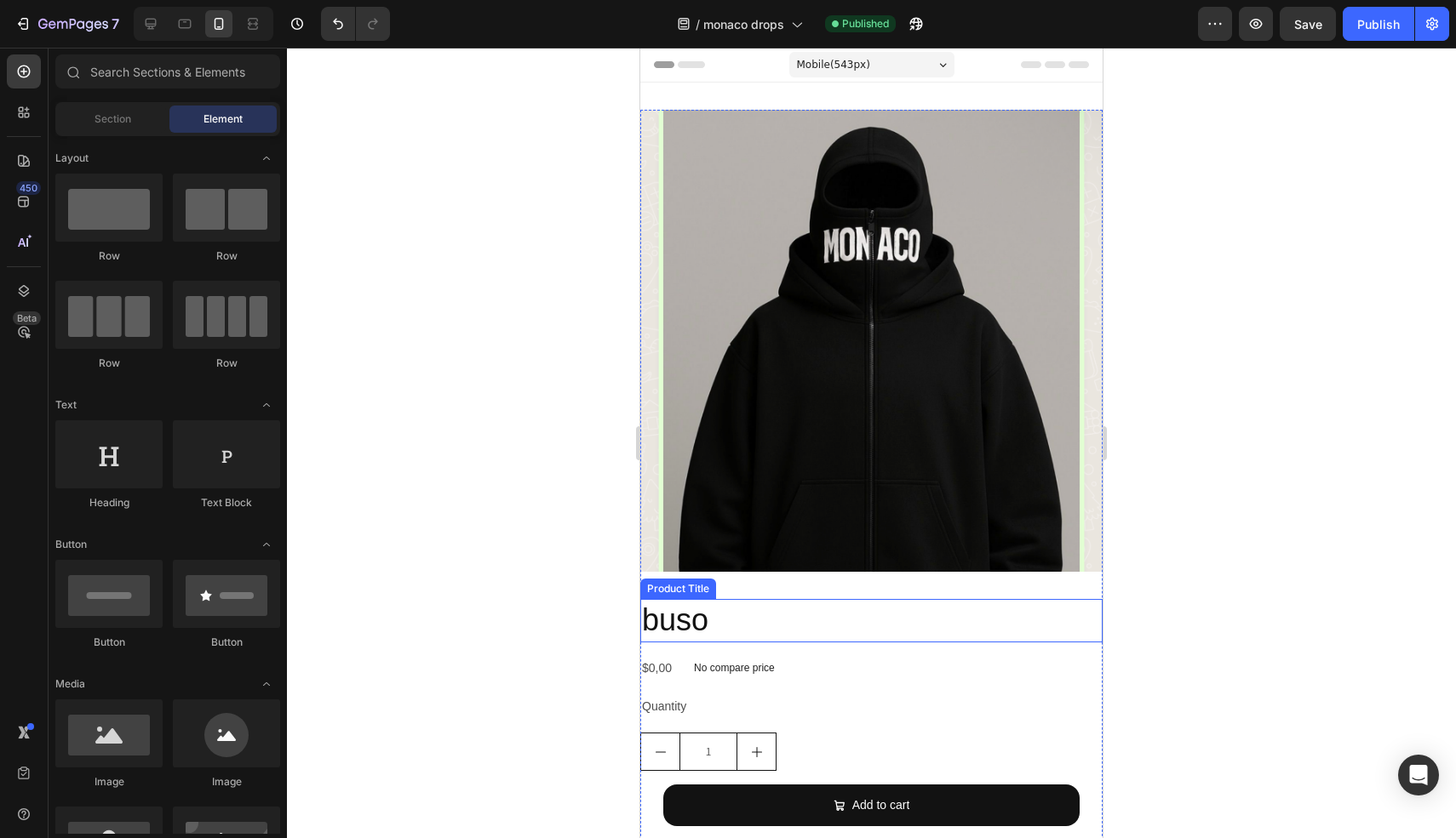
click at [696, 610] on h2 "buso" at bounding box center [871, 620] width 463 height 43
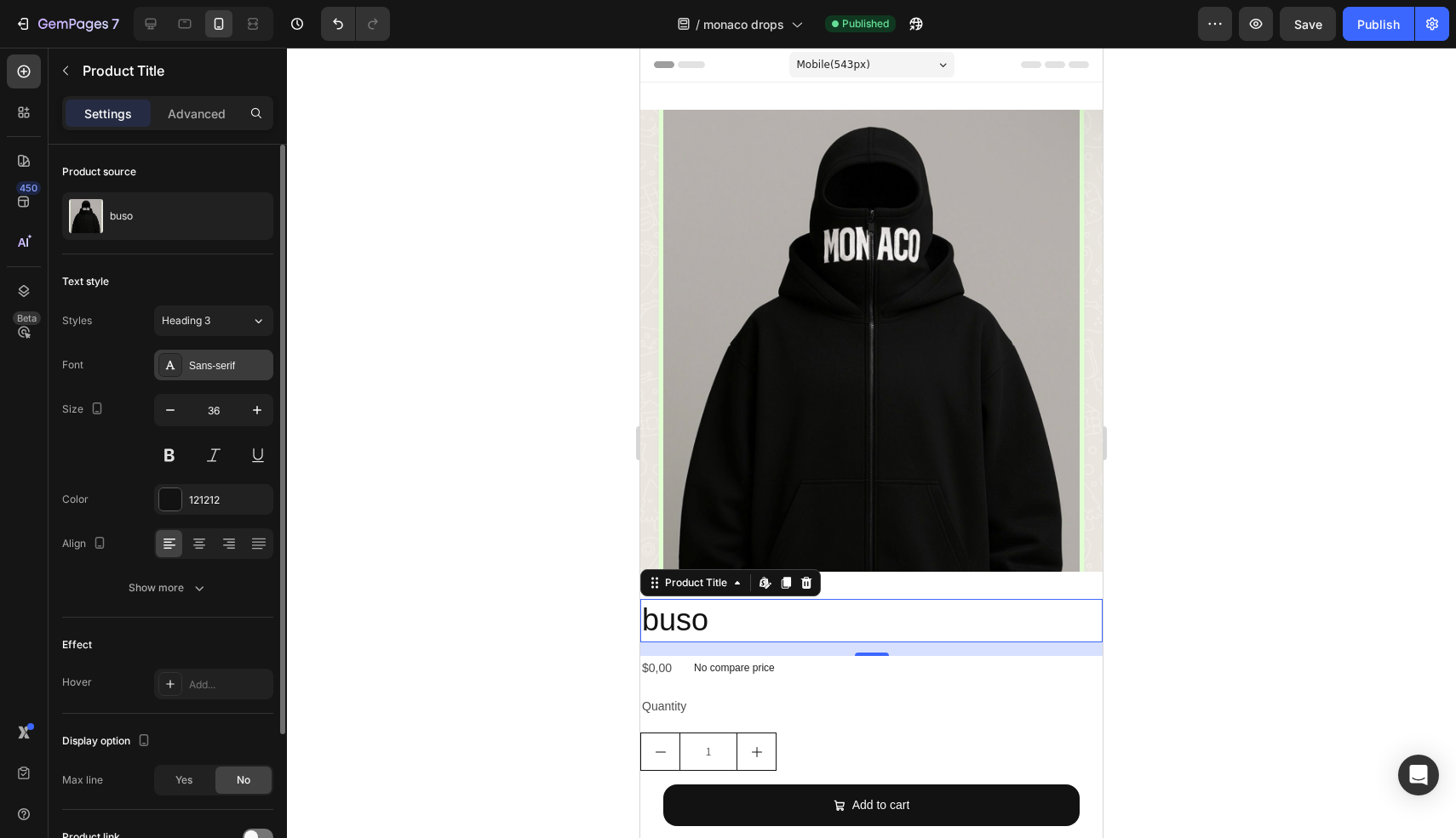
click at [218, 365] on div "Sans-serif" at bounding box center [229, 365] width 80 height 15
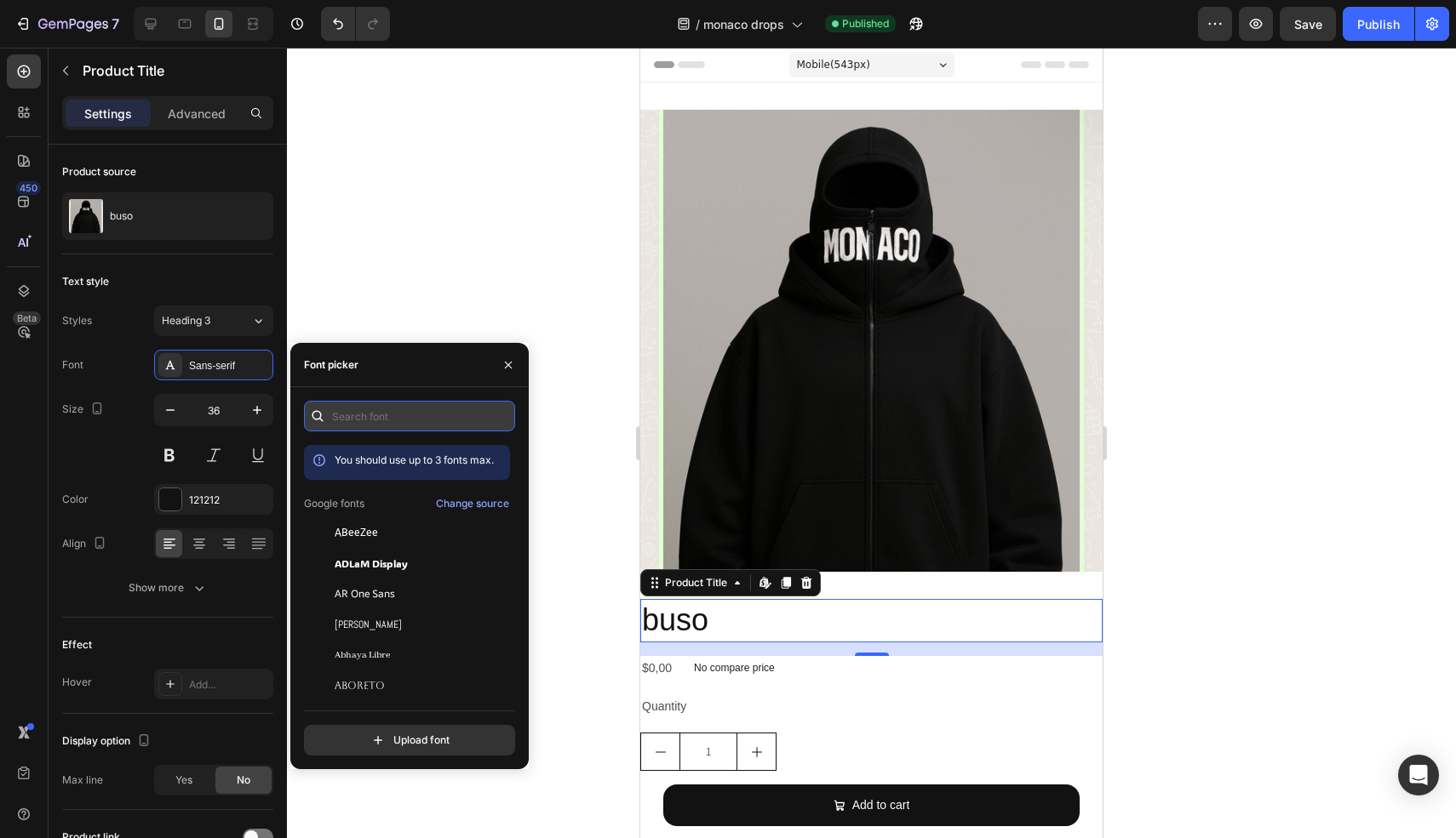
click at [365, 419] on input "text" at bounding box center [409, 416] width 211 height 31
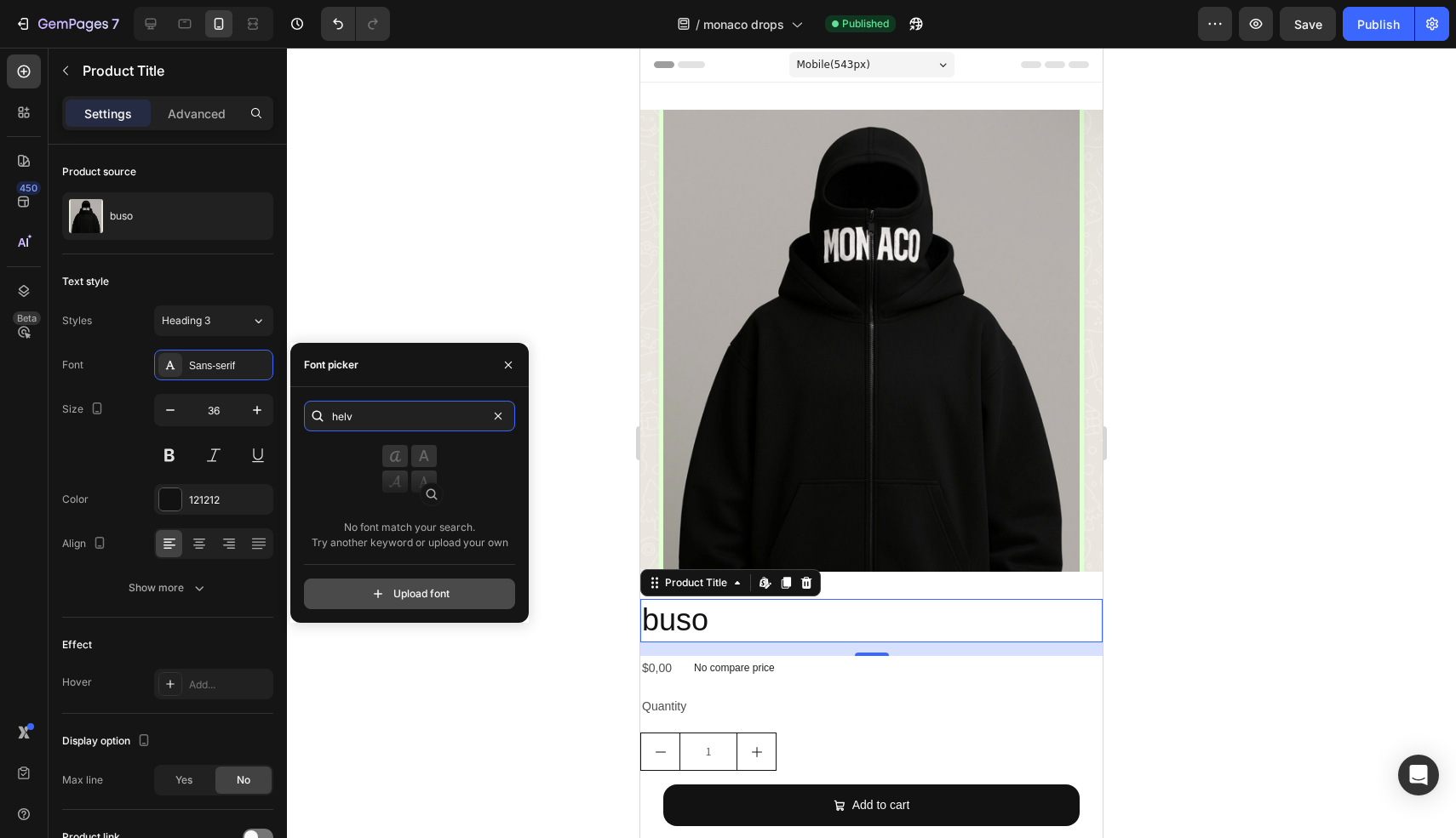
type input "helv"
click at [431, 604] on input "file" at bounding box center [446, 593] width 425 height 29
type input "C:\fakepath\Helvetica-Bold.ttf"
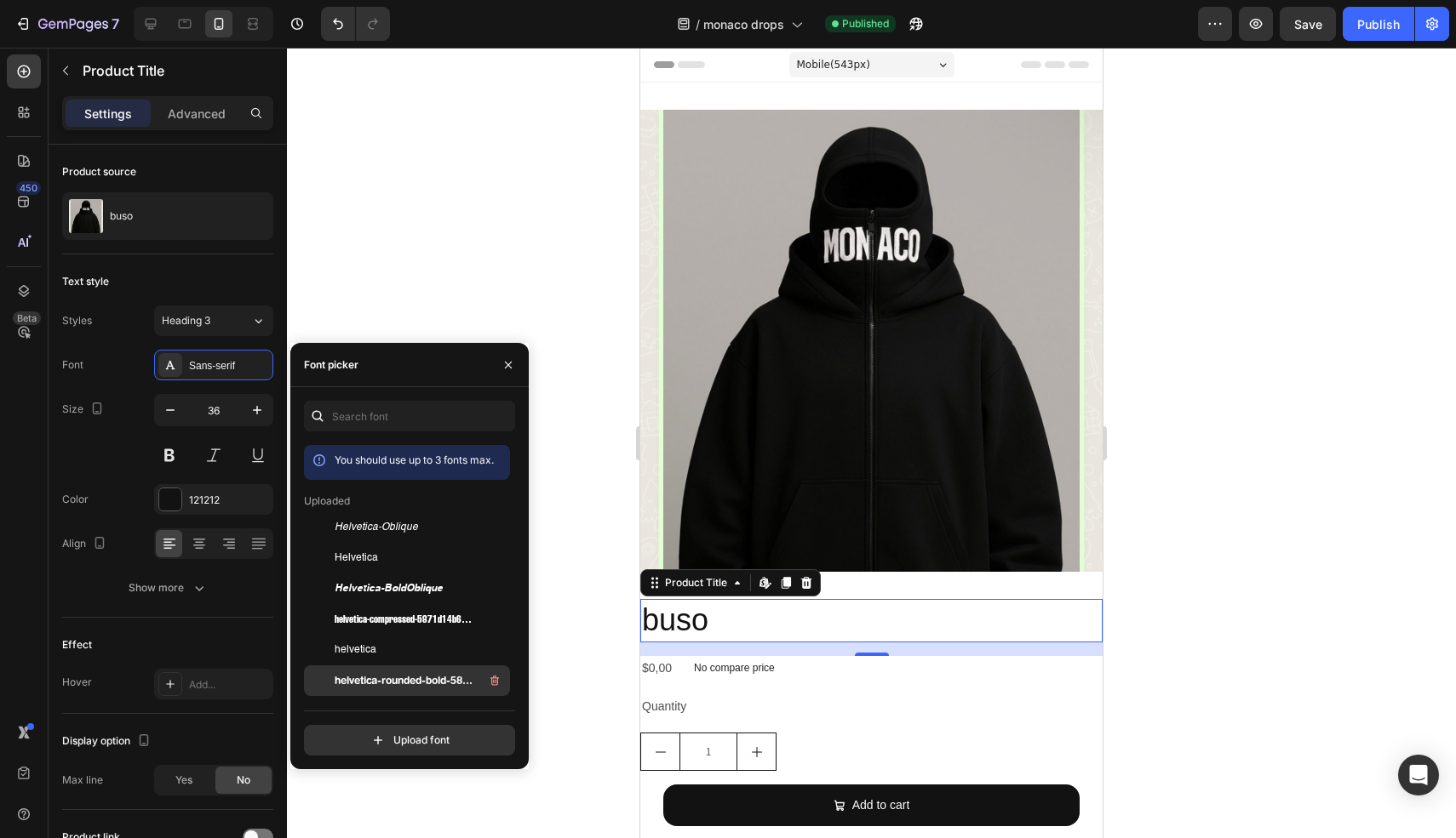
click at [444, 689] on div "helvetica-rounded-bold-5871d05ead8de" at bounding box center [421, 681] width 172 height 21
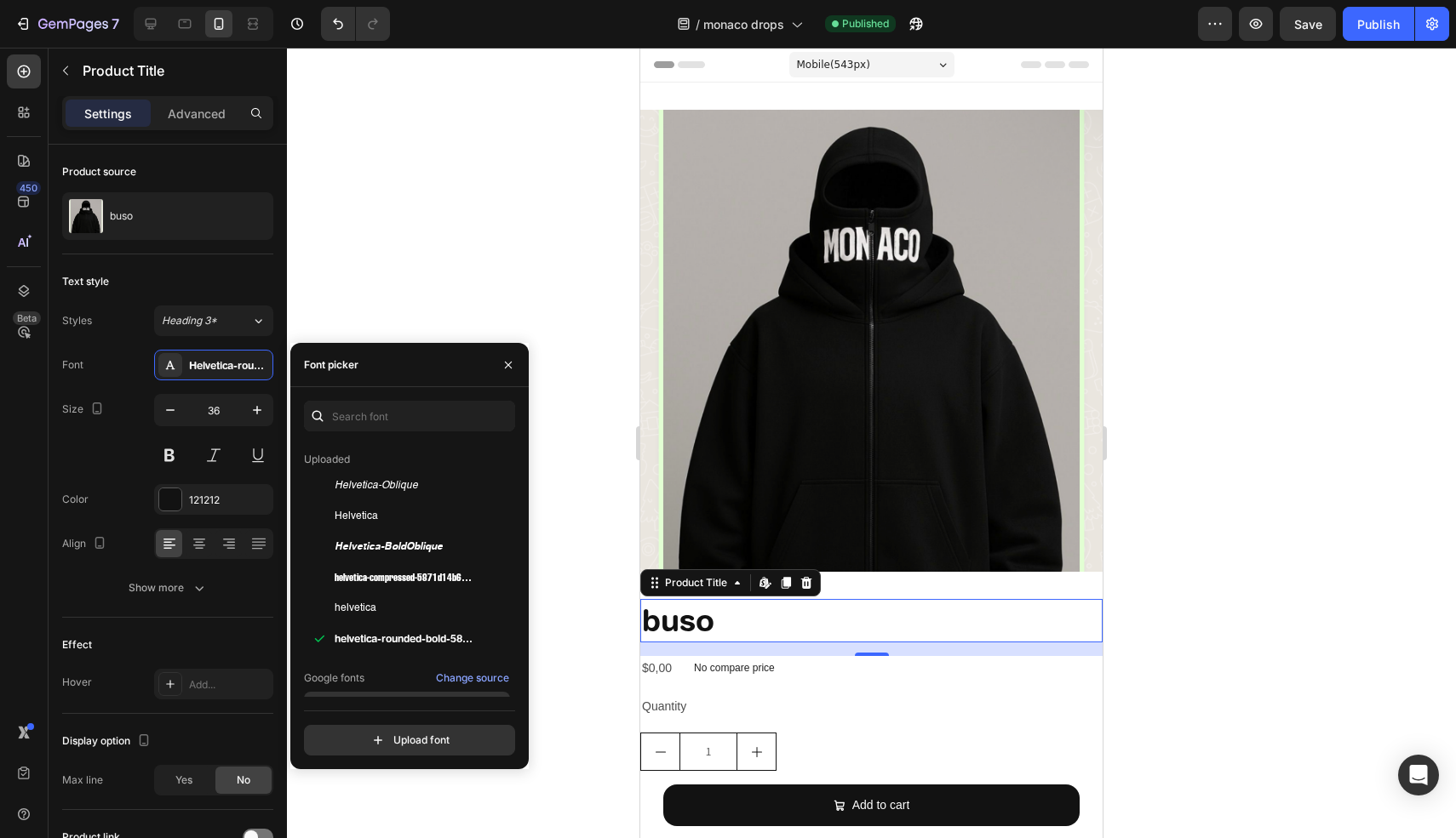
scroll to position [132, 0]
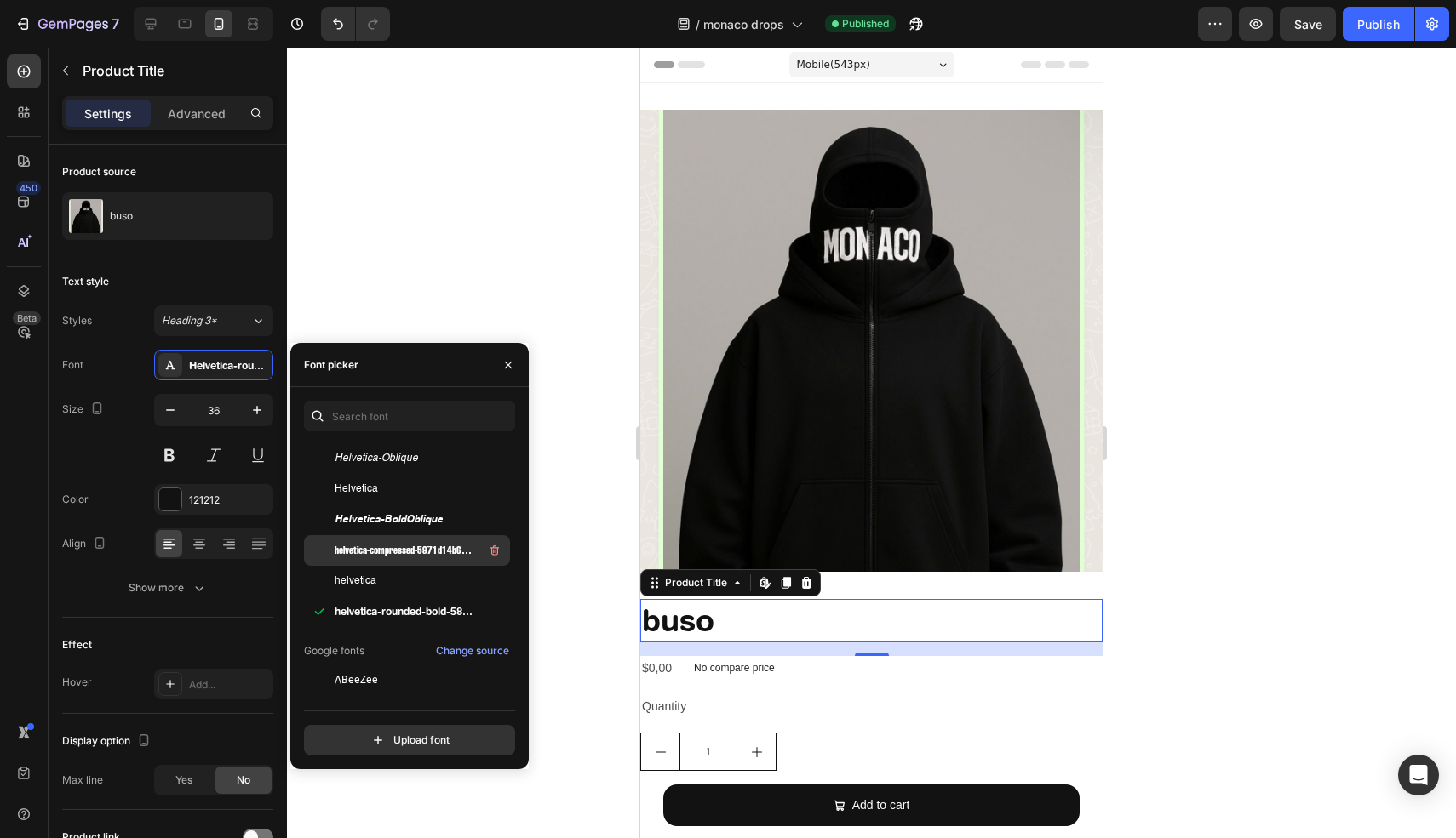
click at [421, 559] on div "helvetica-compressed-5871d14b6903a" at bounding box center [421, 550] width 172 height 21
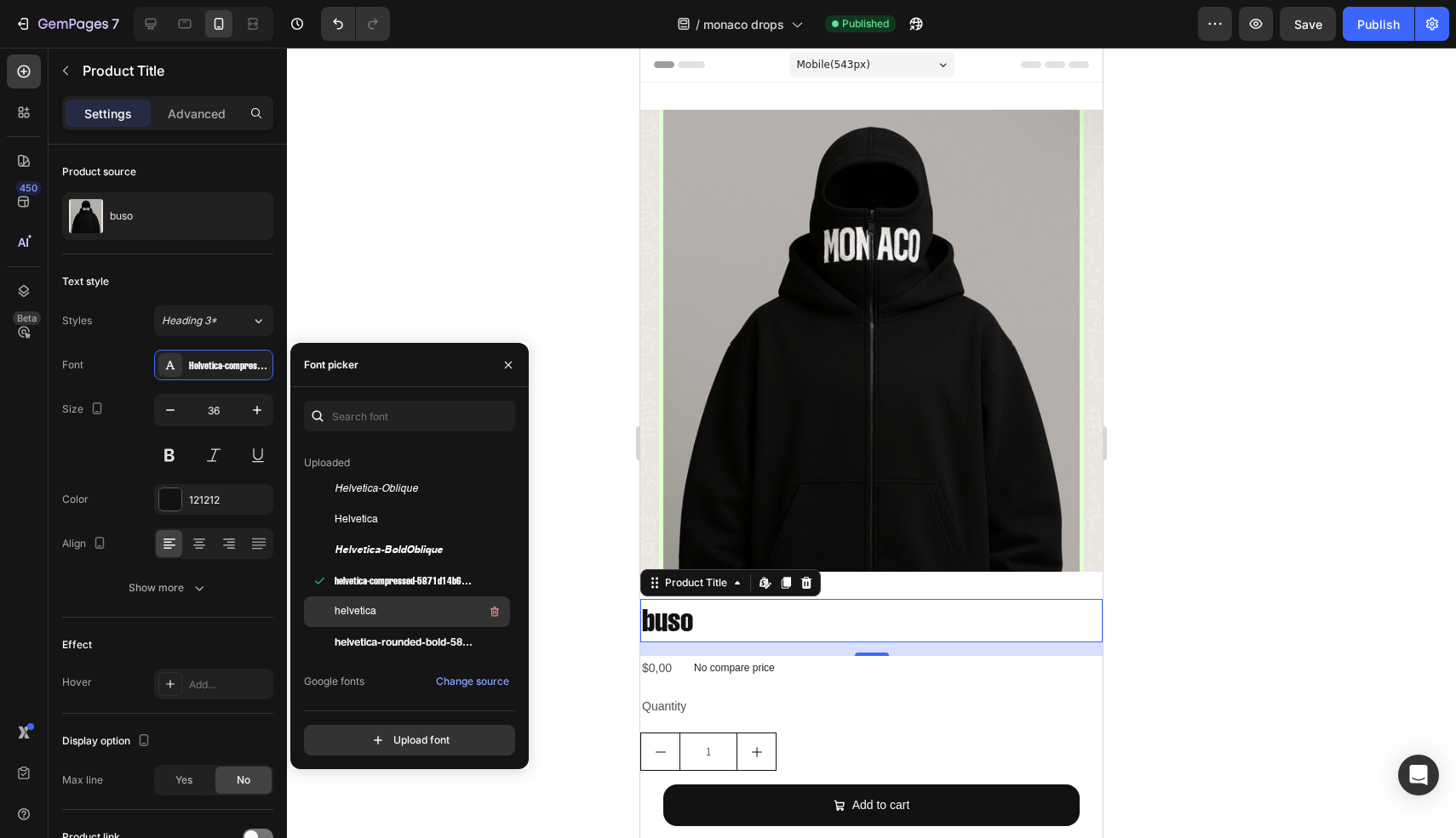
click at [411, 598] on div "helvetica" at bounding box center [407, 611] width 206 height 31
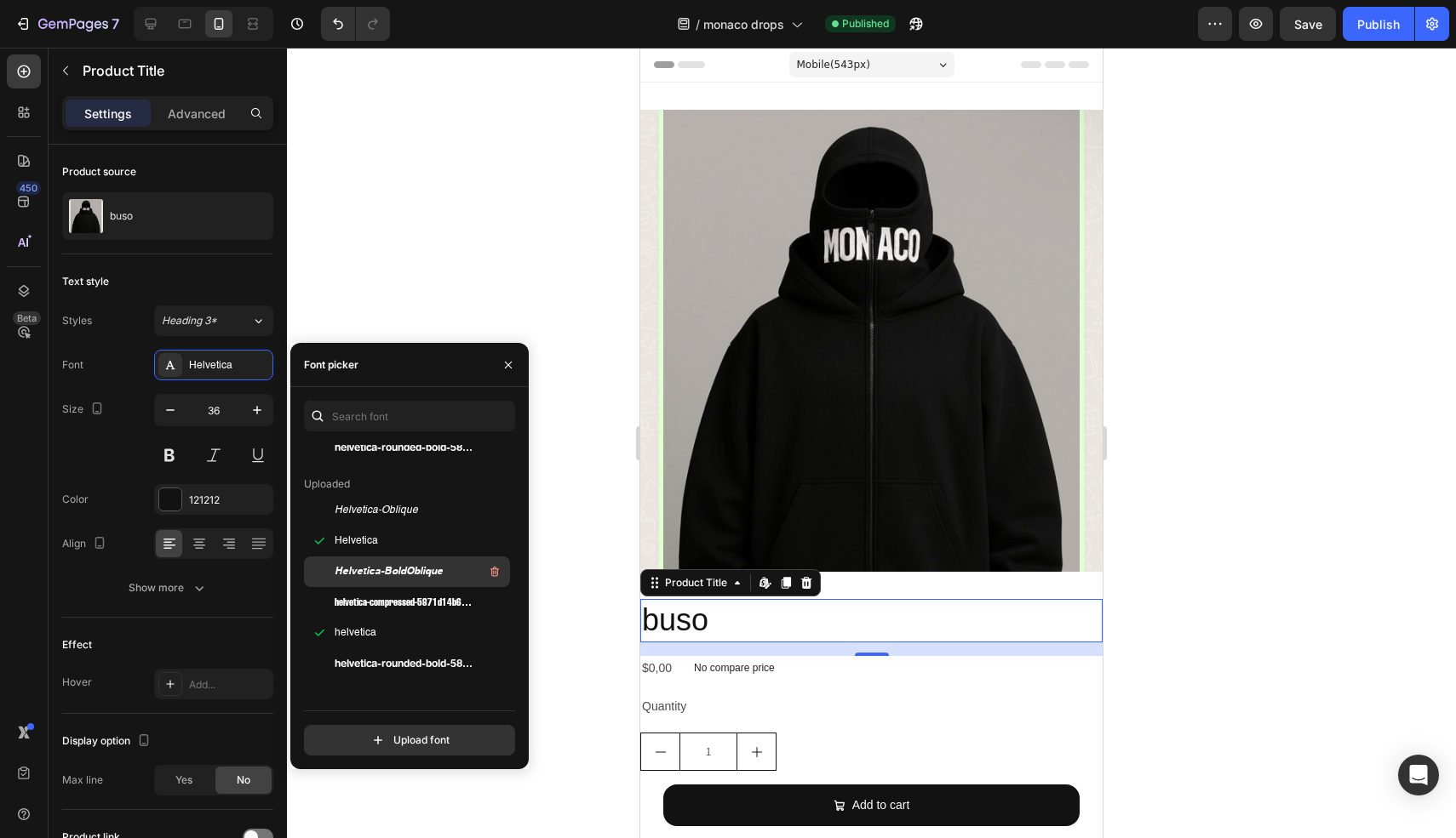
scroll to position [0, 0]
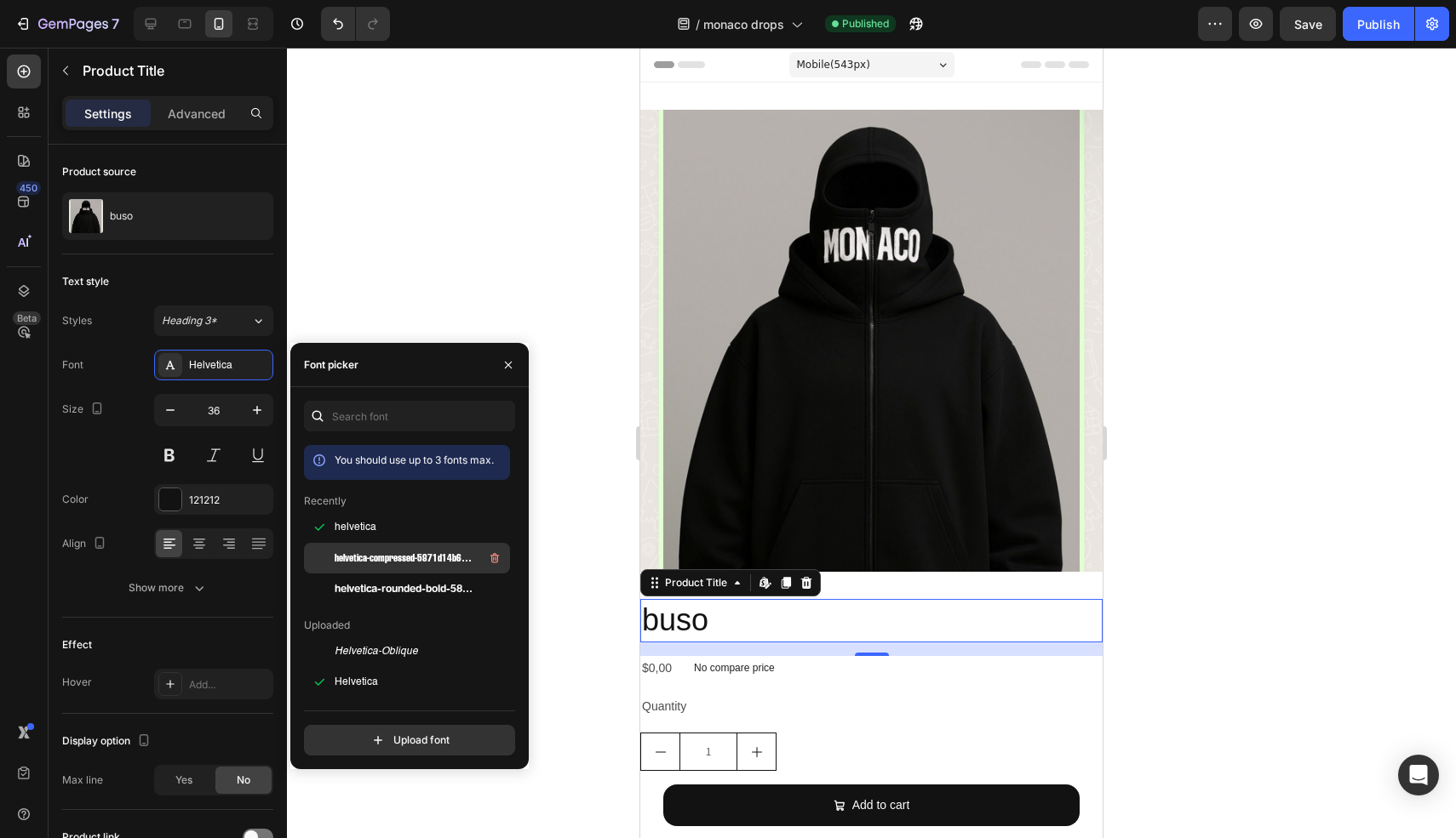
click at [407, 564] on span "helvetica-compressed-5871d14b6903a" at bounding box center [405, 558] width 141 height 15
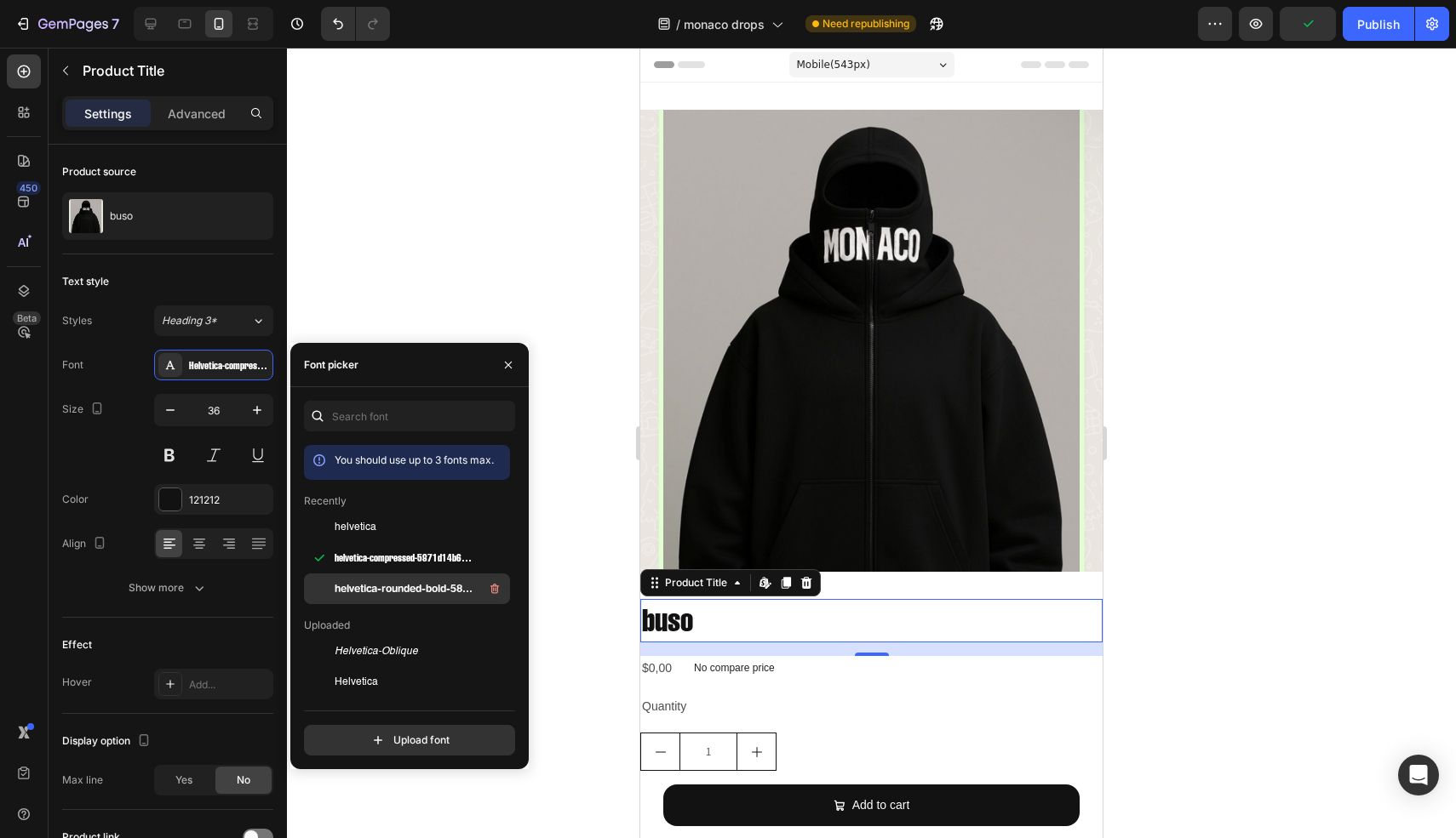
click at [416, 588] on span "helvetica-rounded-bold-5871d05ead8de" at bounding box center [405, 589] width 141 height 15
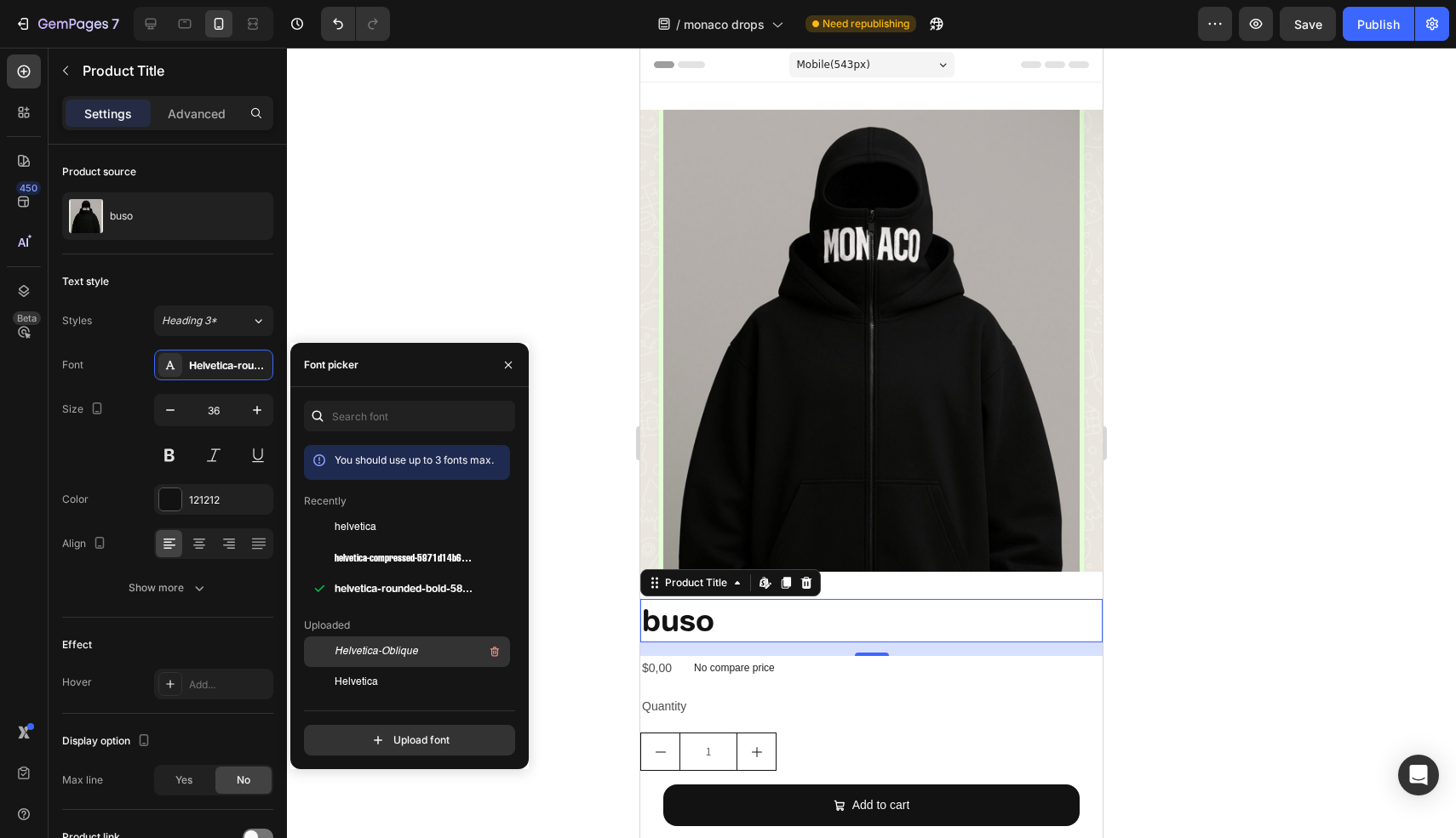
click at [414, 657] on span "Helvetica-Oblique" at bounding box center [376, 651] width 83 height 15
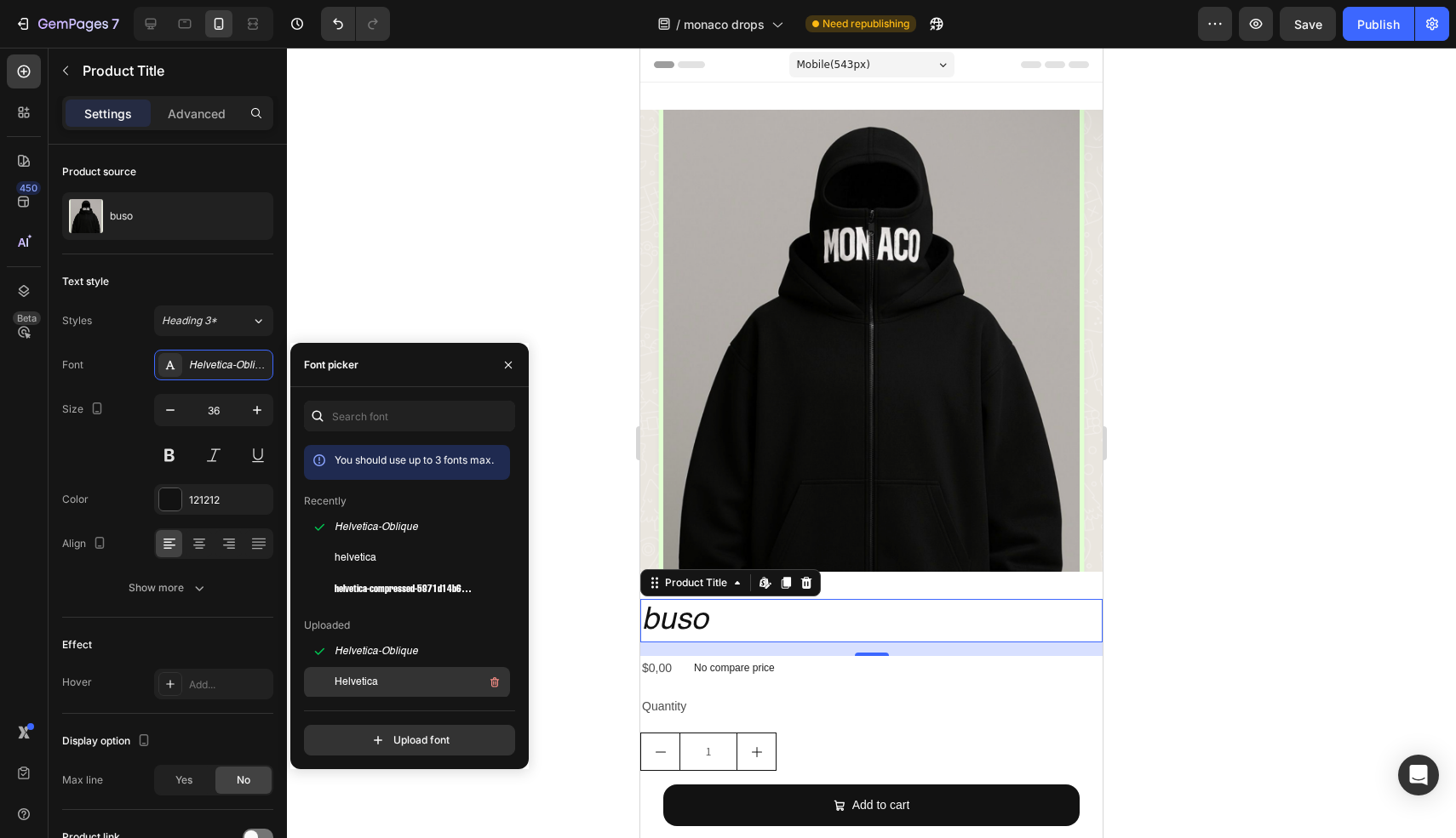
click at [407, 674] on div "Helvetica" at bounding box center [421, 683] width 172 height 21
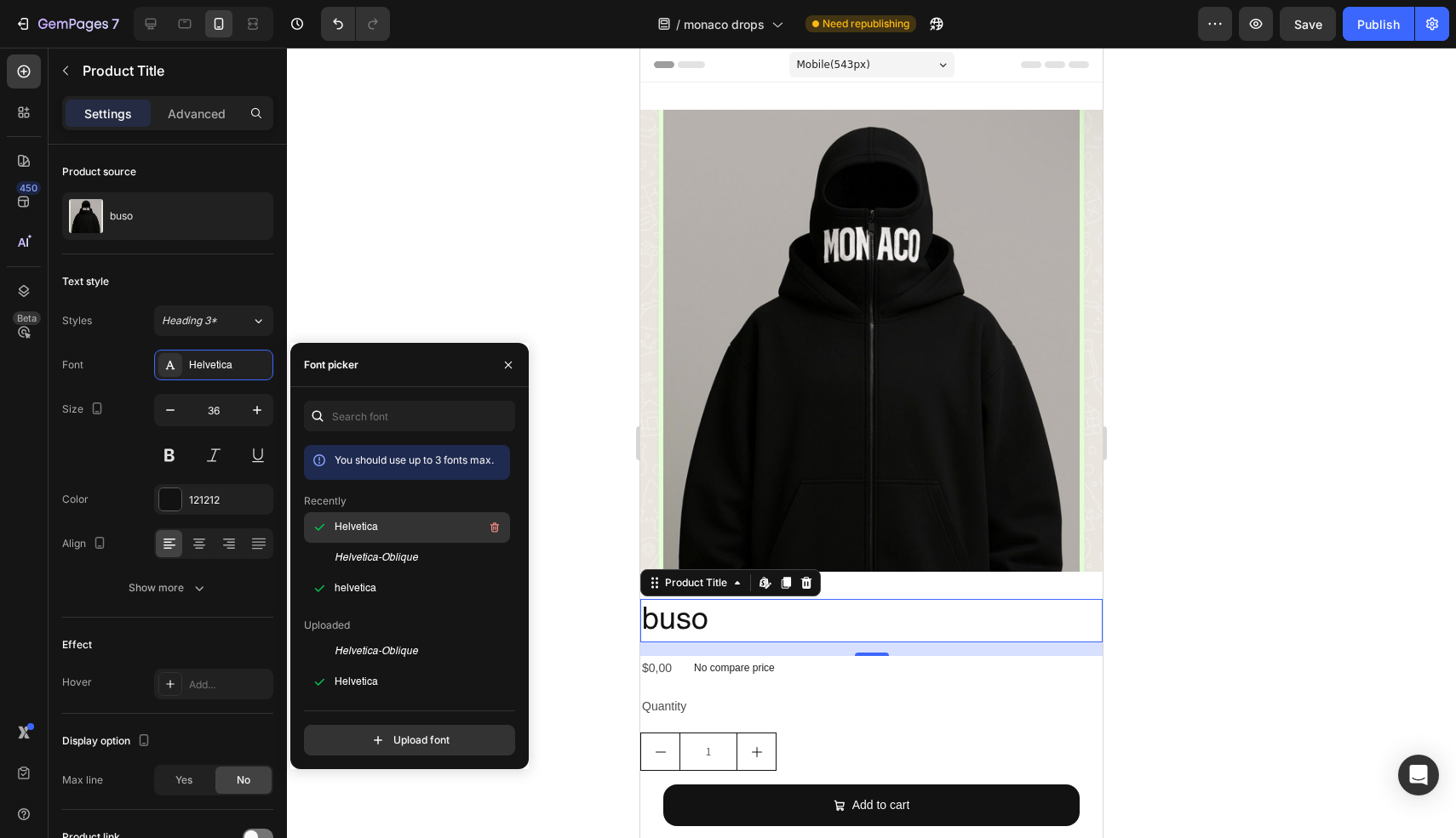
click at [415, 528] on div "Helvetica" at bounding box center [421, 528] width 172 height 21
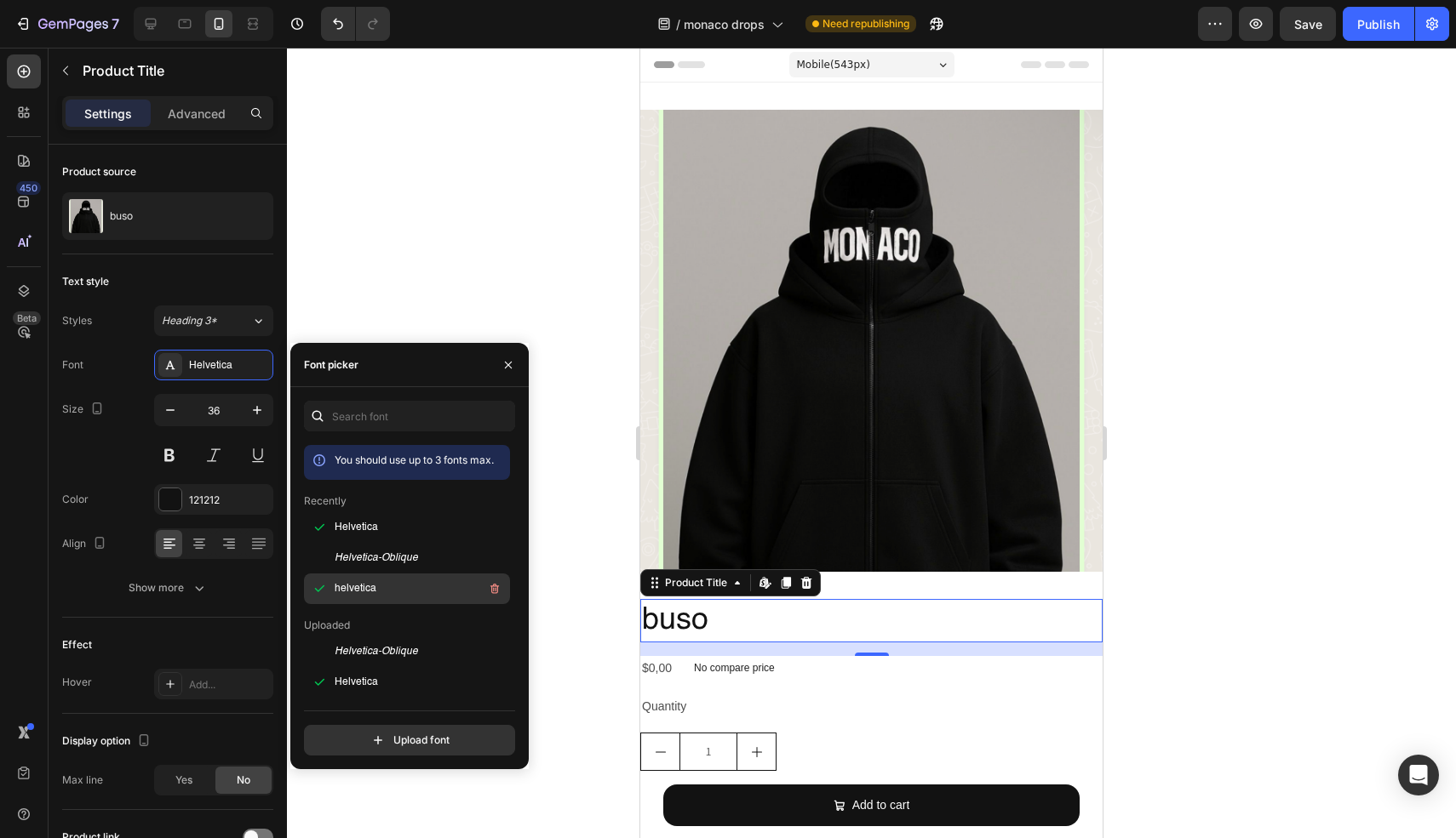
click at [398, 583] on div "helvetica" at bounding box center [421, 589] width 172 height 21
click at [404, 685] on div "Helvetica" at bounding box center [421, 683] width 172 height 21
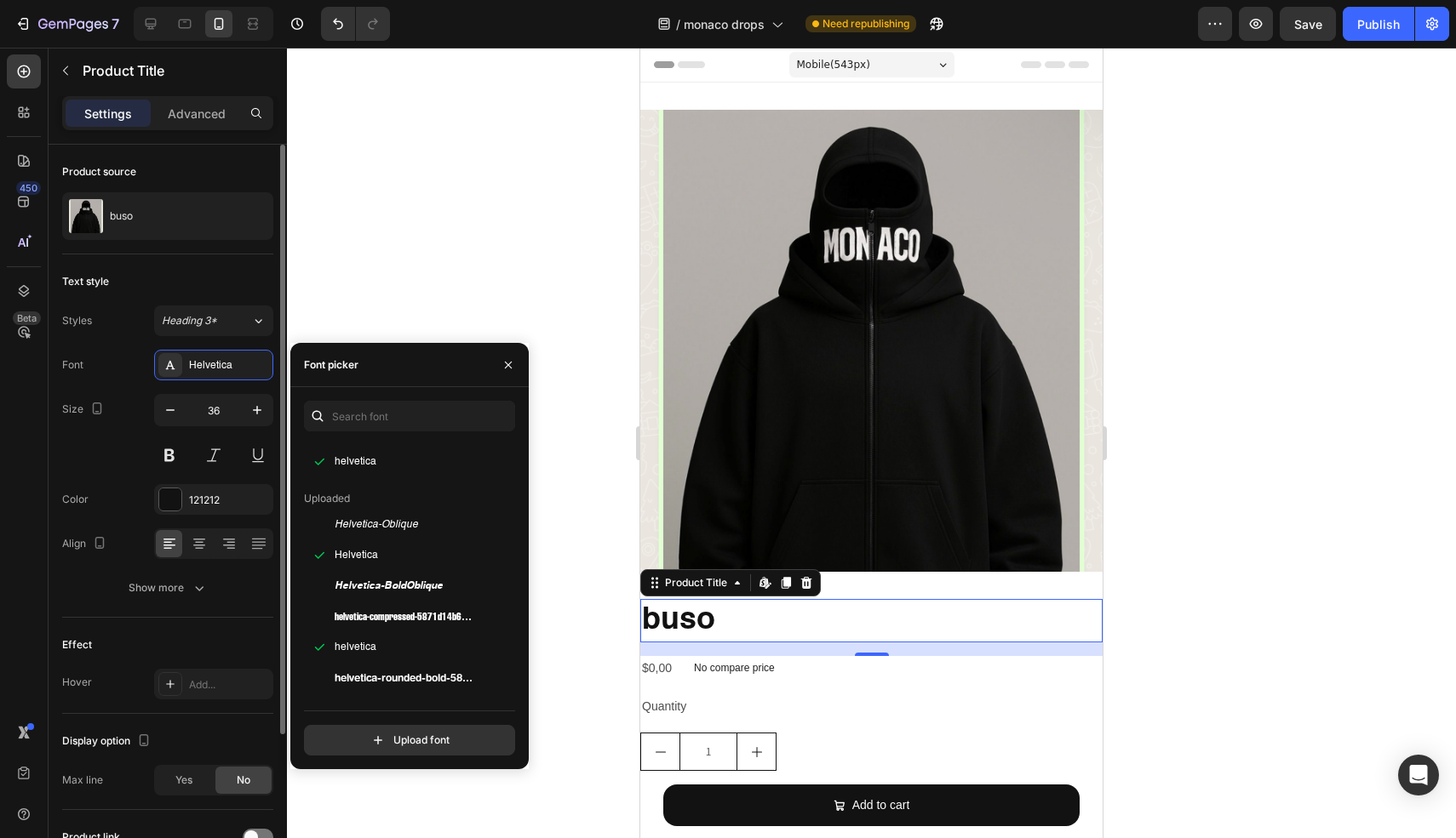
scroll to position [154, 0]
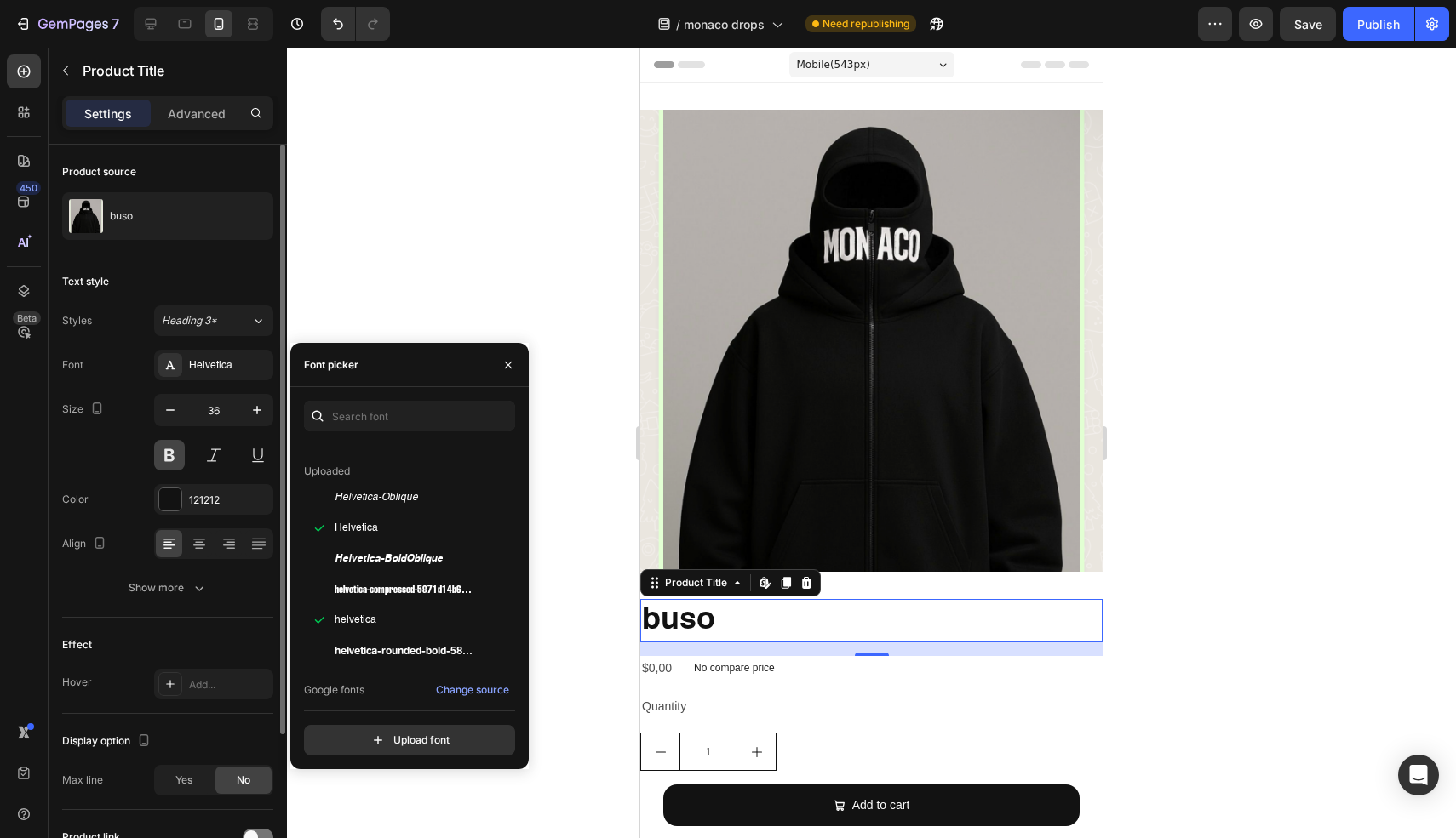
click at [167, 461] on button at bounding box center [169, 455] width 31 height 31
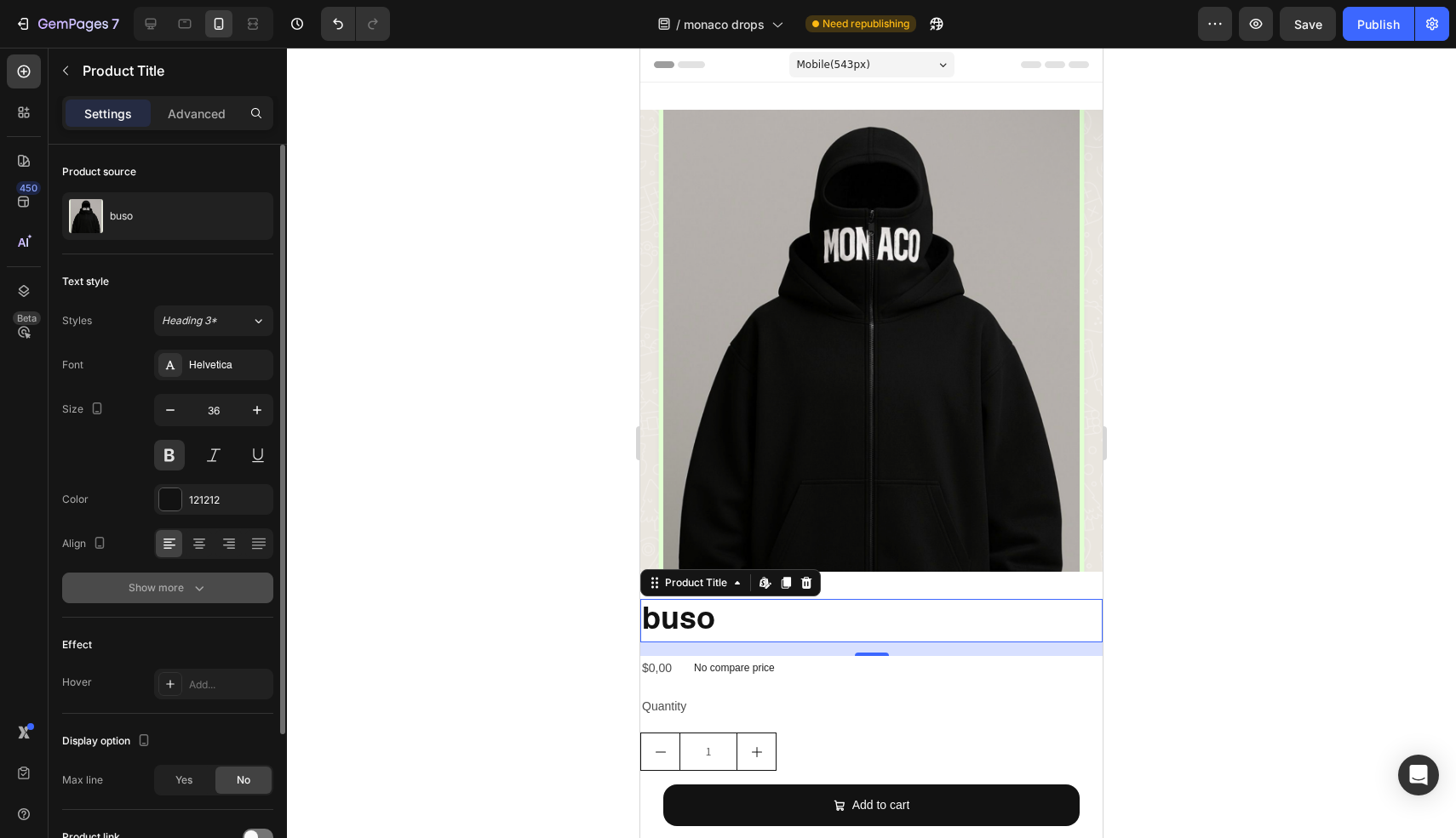
click at [196, 596] on button "Show more" at bounding box center [167, 588] width 211 height 31
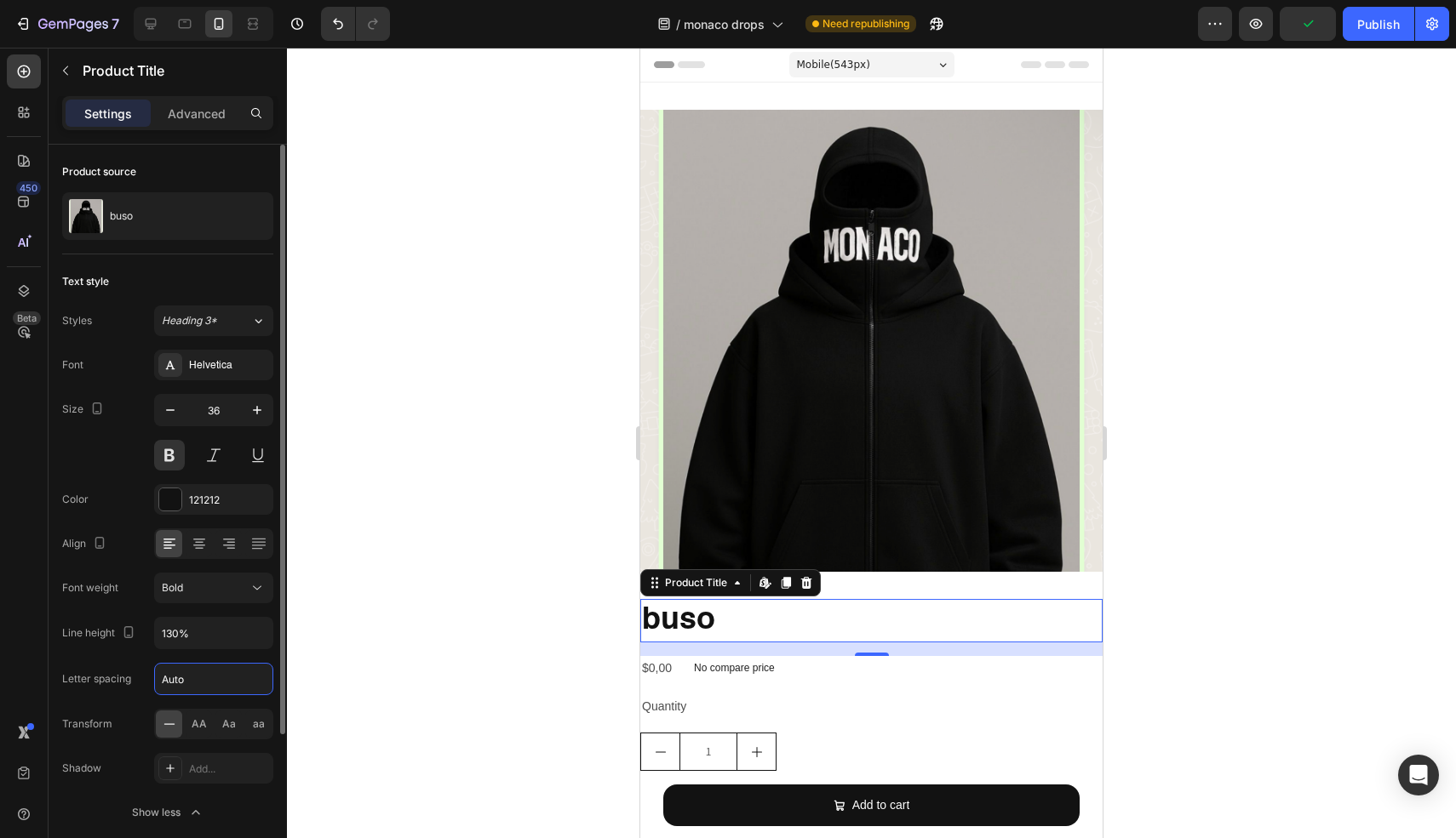
click at [197, 672] on input "Auto" at bounding box center [214, 678] width 118 height 31
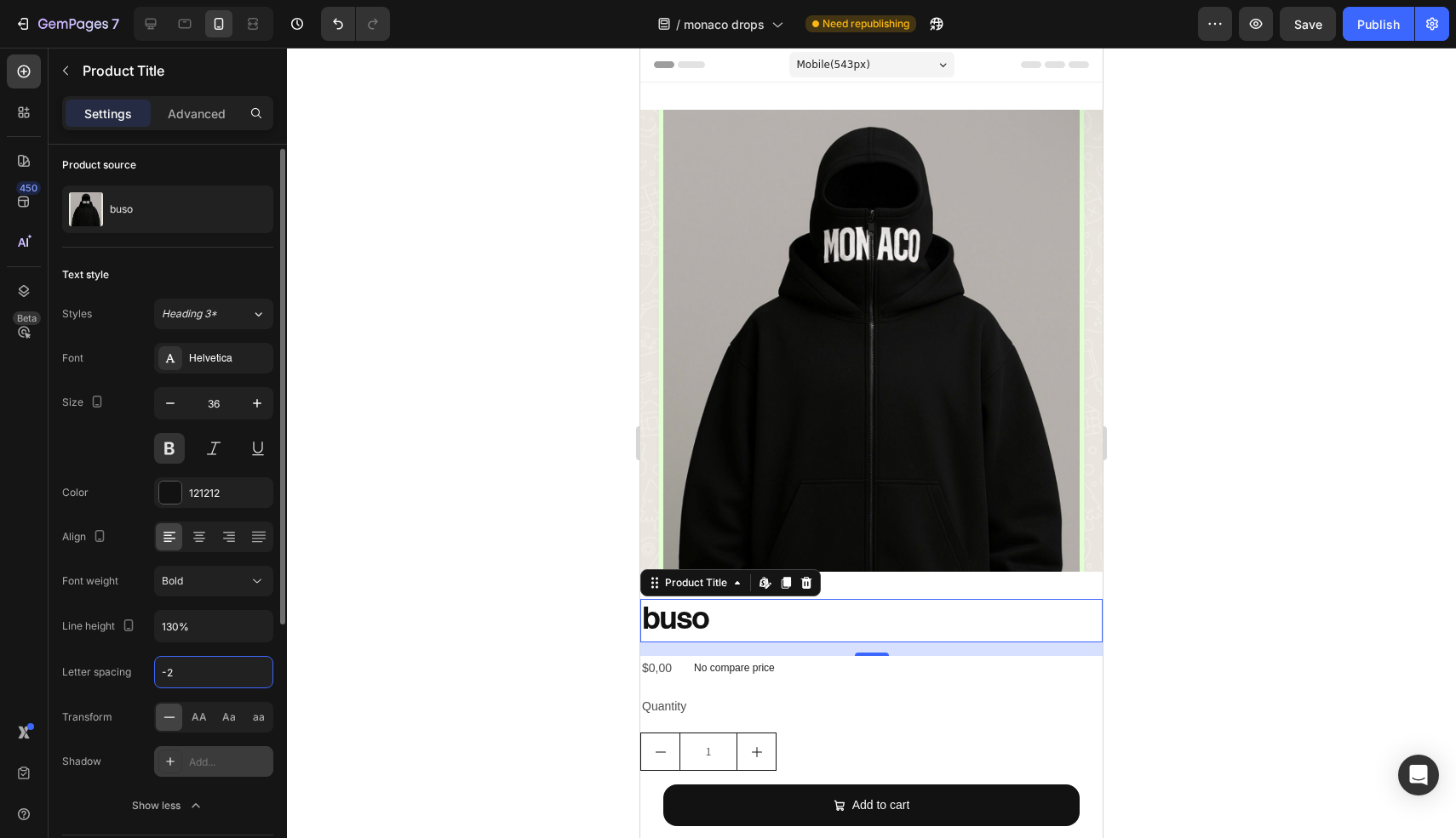
scroll to position [15, 0]
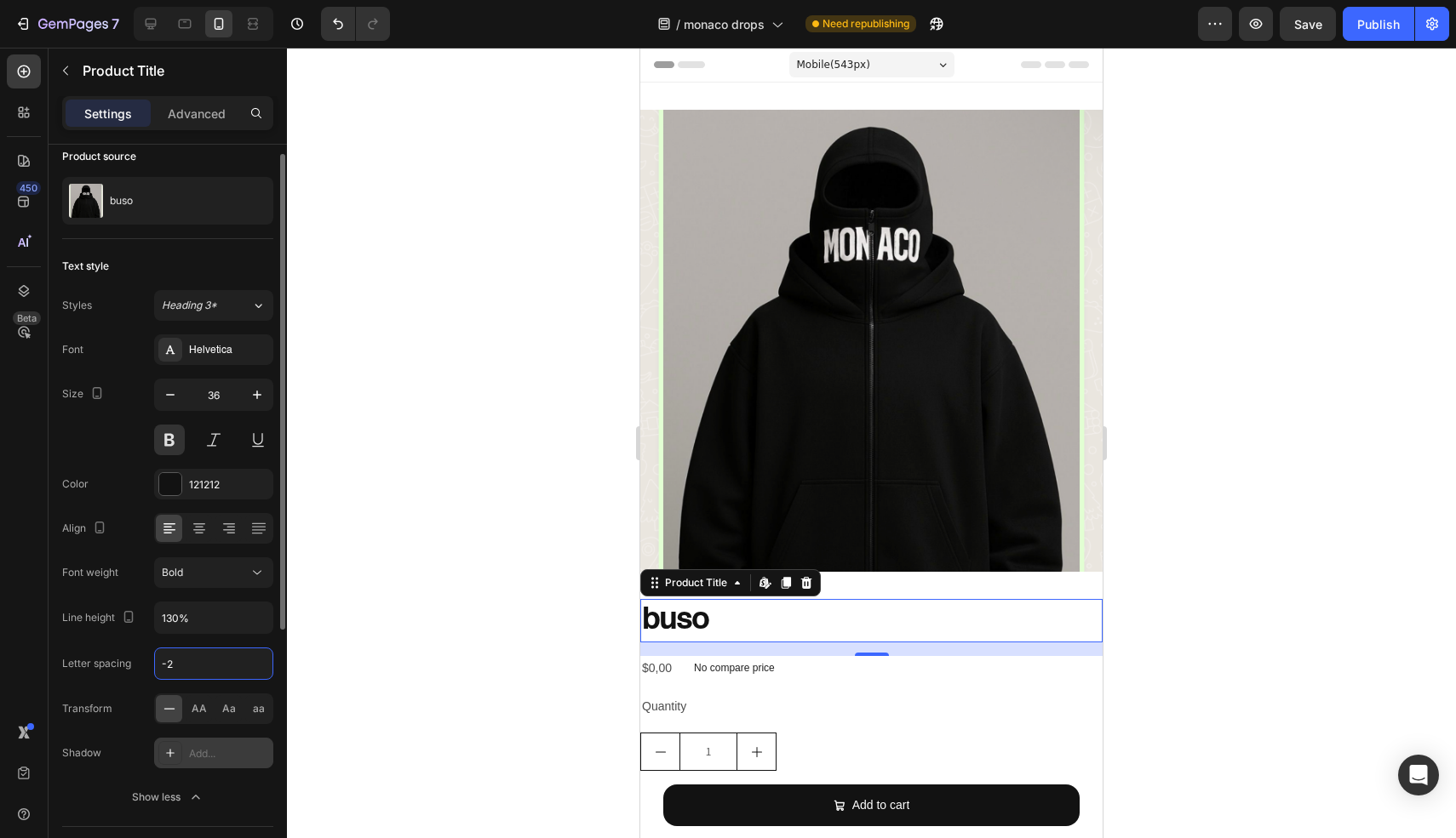
type input "-2"
click at [186, 756] on div "Add..." at bounding box center [214, 753] width 120 height 31
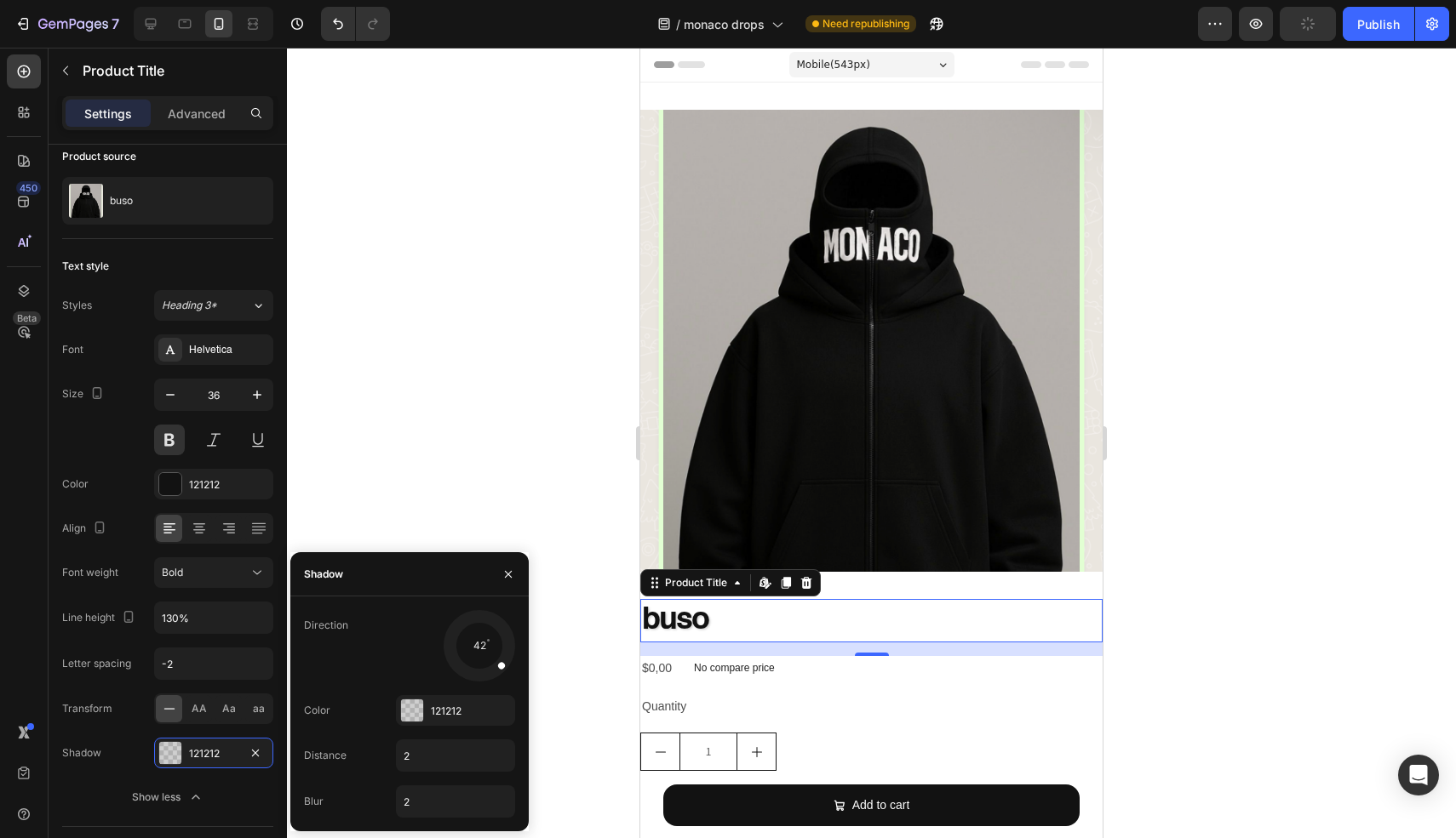
drag, startPoint x: 460, startPoint y: 672, endPoint x: 514, endPoint y: 676, distance: 54.1
click at [514, 676] on div at bounding box center [479, 646] width 77 height 77
click at [436, 713] on div "121212" at bounding box center [455, 711] width 50 height 15
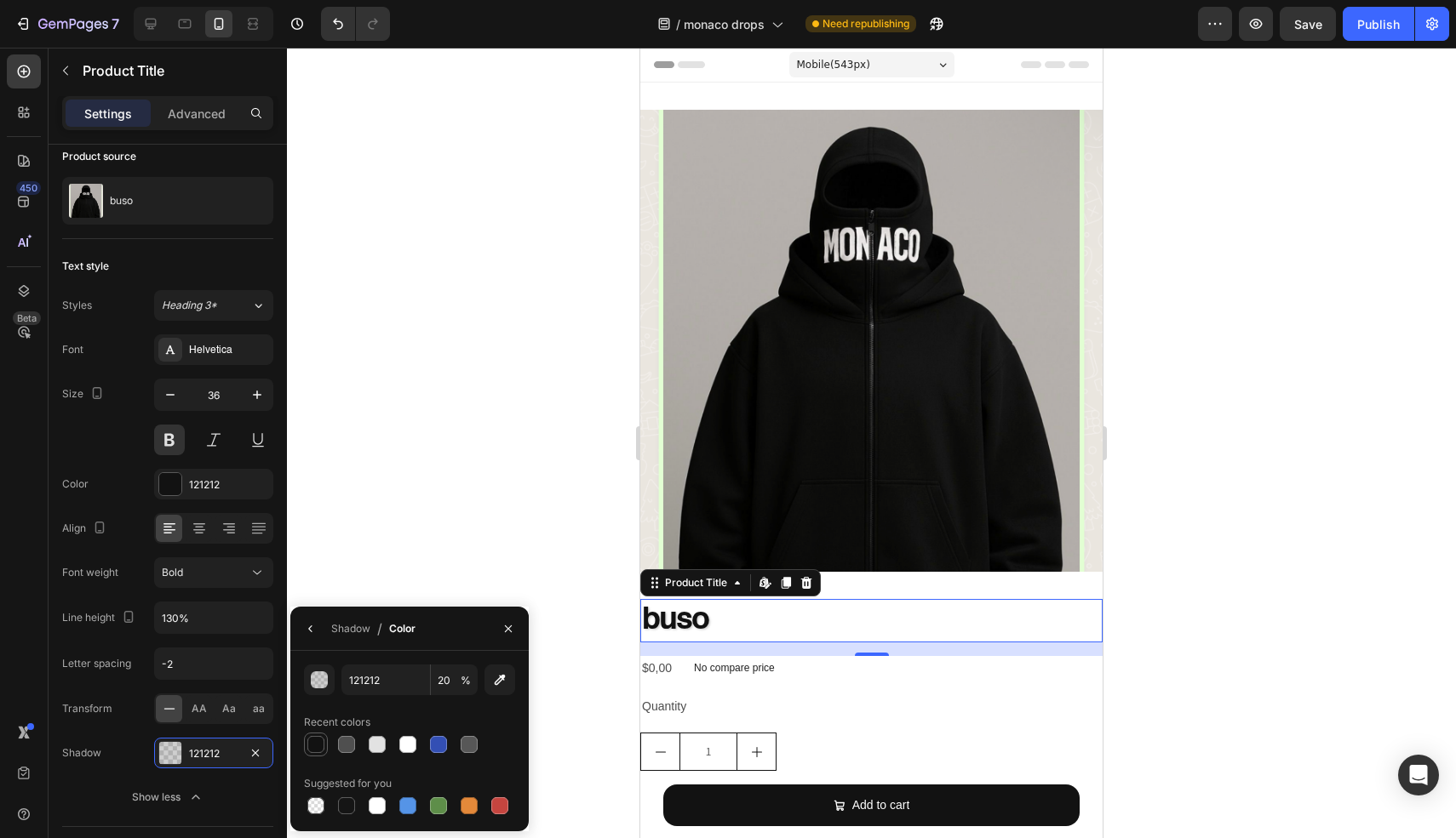
click at [322, 744] on div at bounding box center [316, 745] width 17 height 17
type input "100"
click at [380, 744] on div at bounding box center [377, 745] width 17 height 17
click at [348, 743] on div at bounding box center [347, 745] width 17 height 17
click at [403, 748] on div at bounding box center [407, 745] width 17 height 17
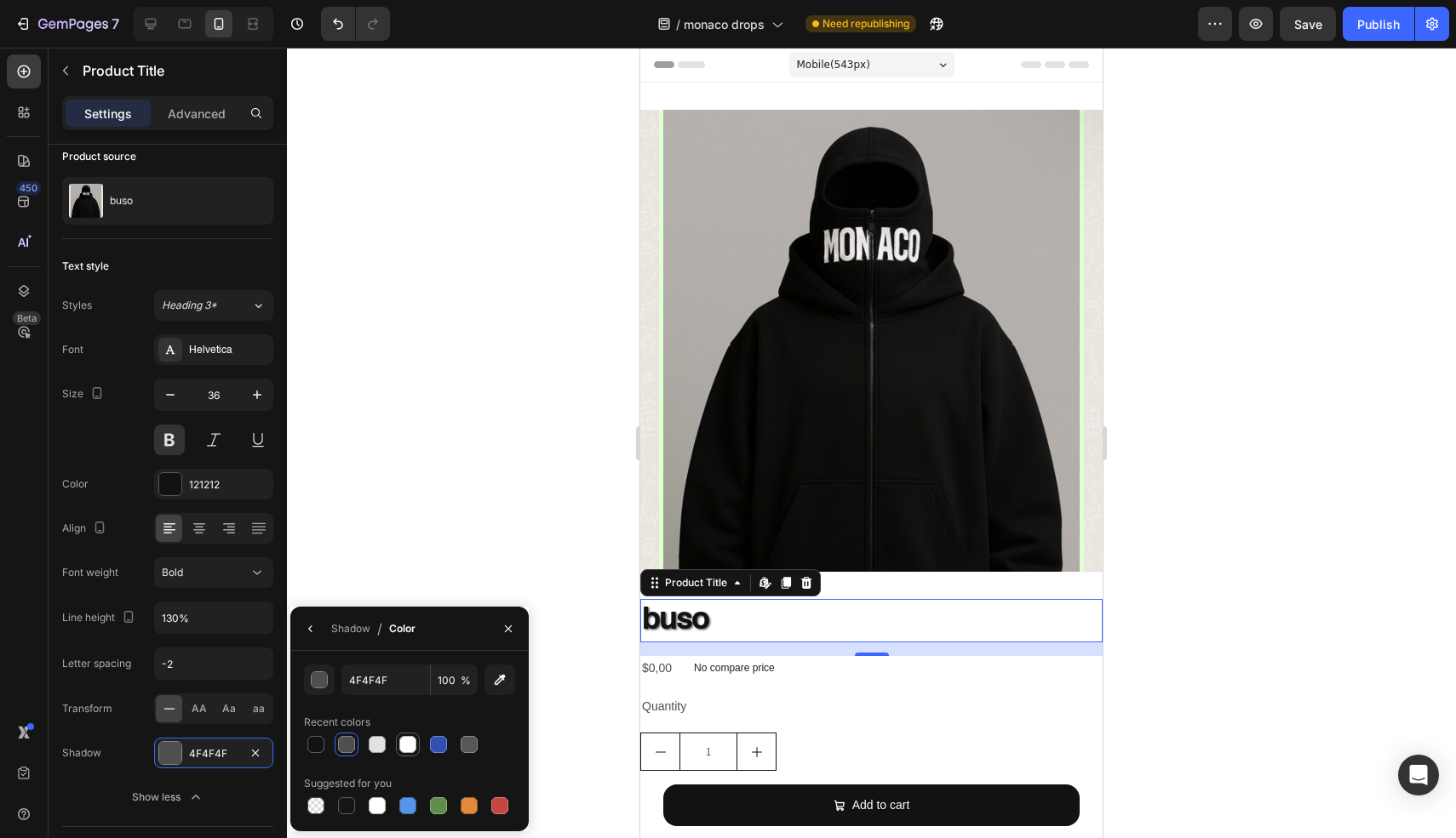
type input "FFFFFF"
click at [321, 683] on div "button" at bounding box center [320, 681] width 17 height 17
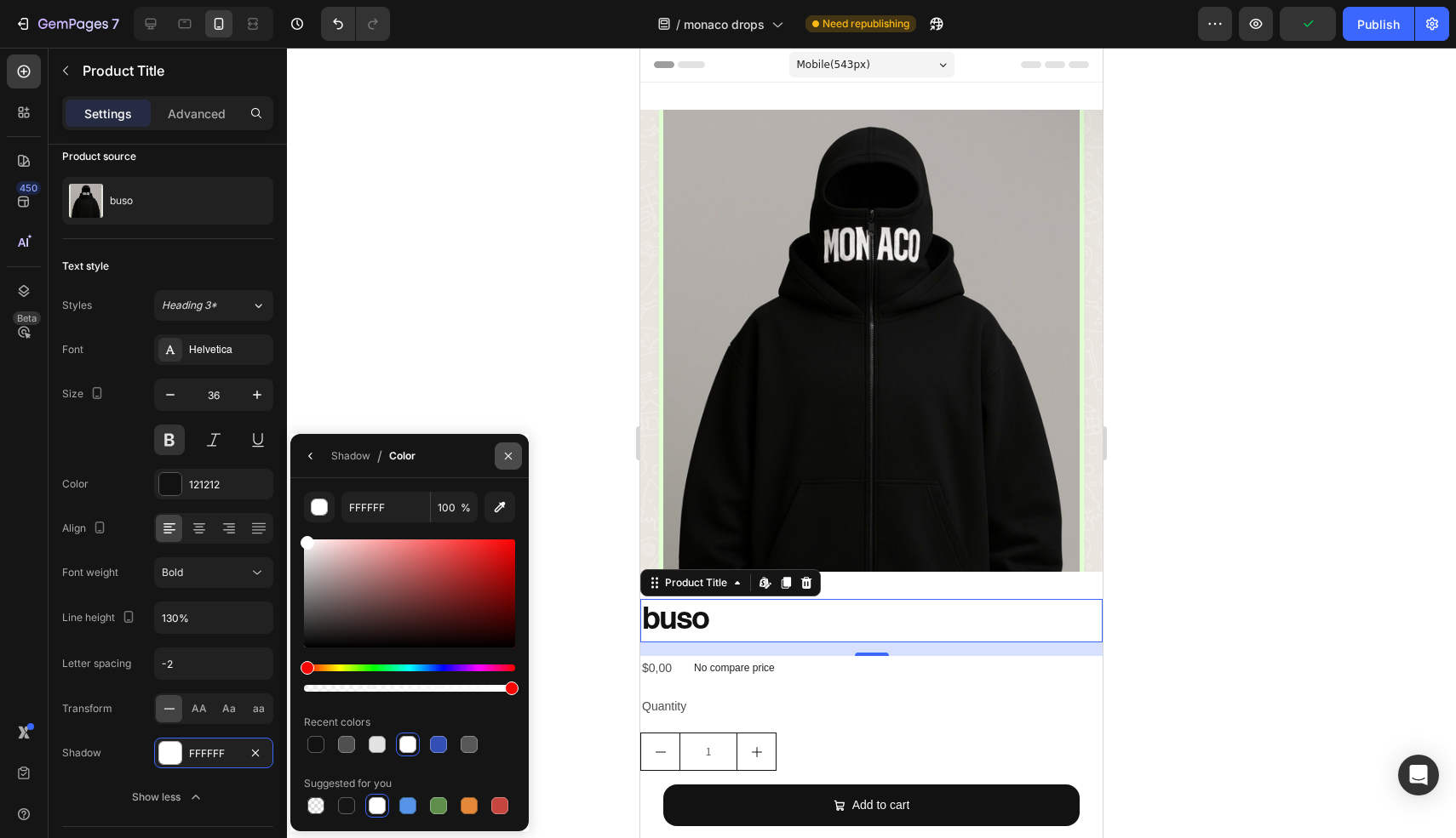
click at [501, 459] on icon "button" at bounding box center [507, 456] width 14 height 14
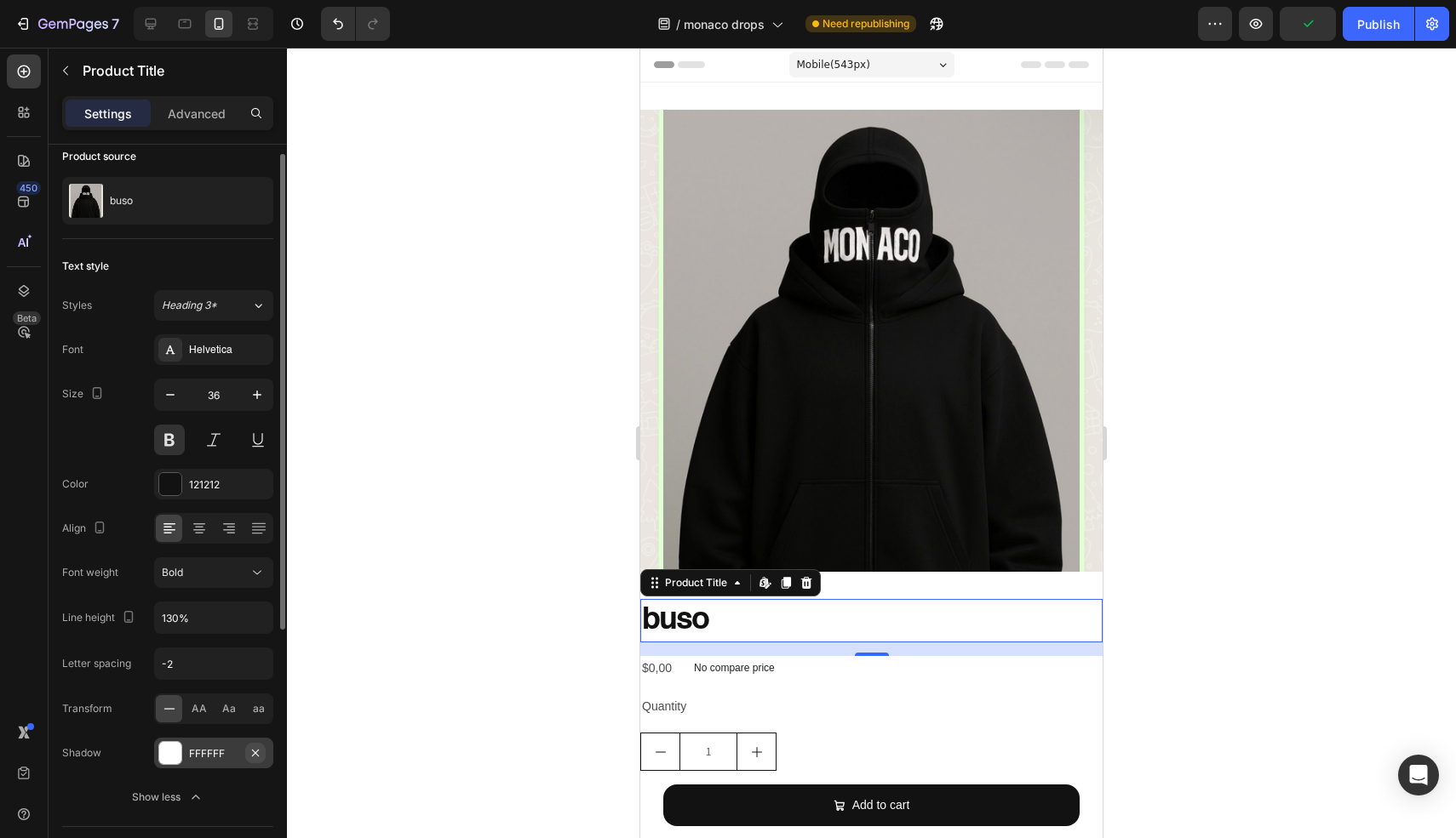
click at [260, 752] on icon "button" at bounding box center [255, 753] width 14 height 14
click at [224, 752] on div "Add..." at bounding box center [229, 754] width 80 height 15
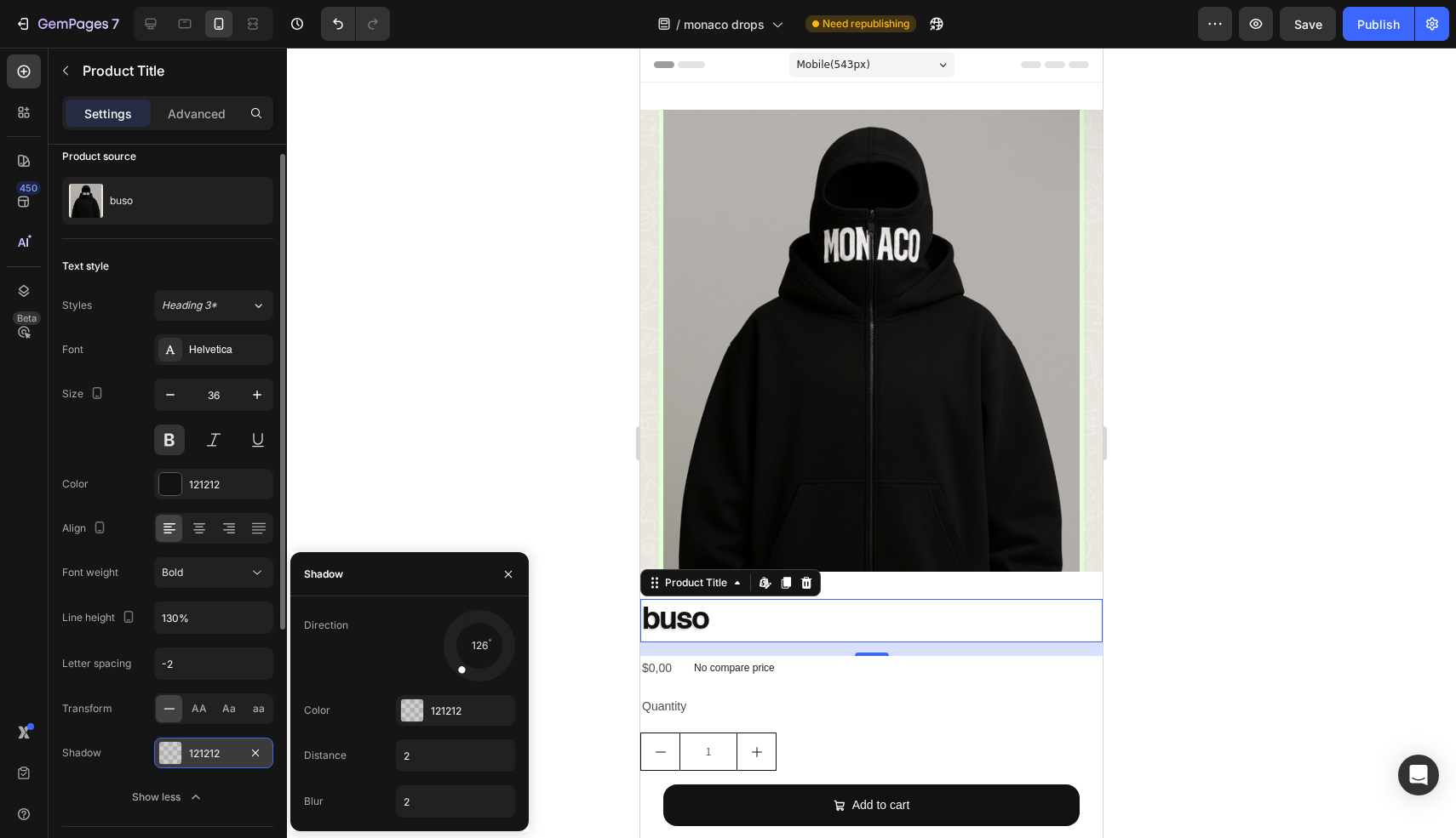
drag, startPoint x: 456, startPoint y: 669, endPoint x: 444, endPoint y: 688, distance: 22.5
click at [444, 688] on div "Direction 126 Color 121212 Distance 2 Blur 2" at bounding box center [409, 714] width 238 height 207
click at [208, 799] on button "Show less" at bounding box center [167, 797] width 211 height 31
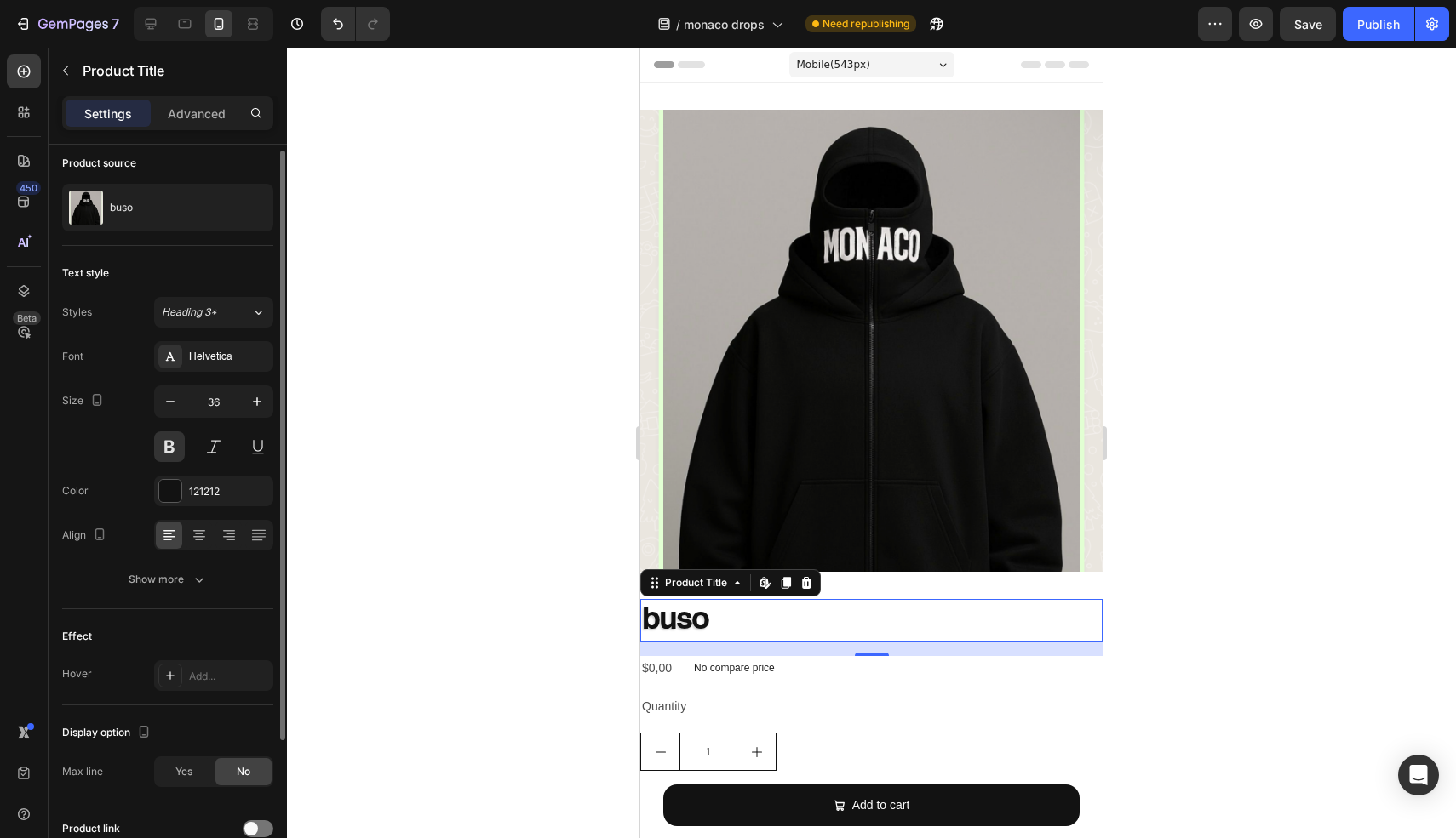
scroll to position [0, 0]
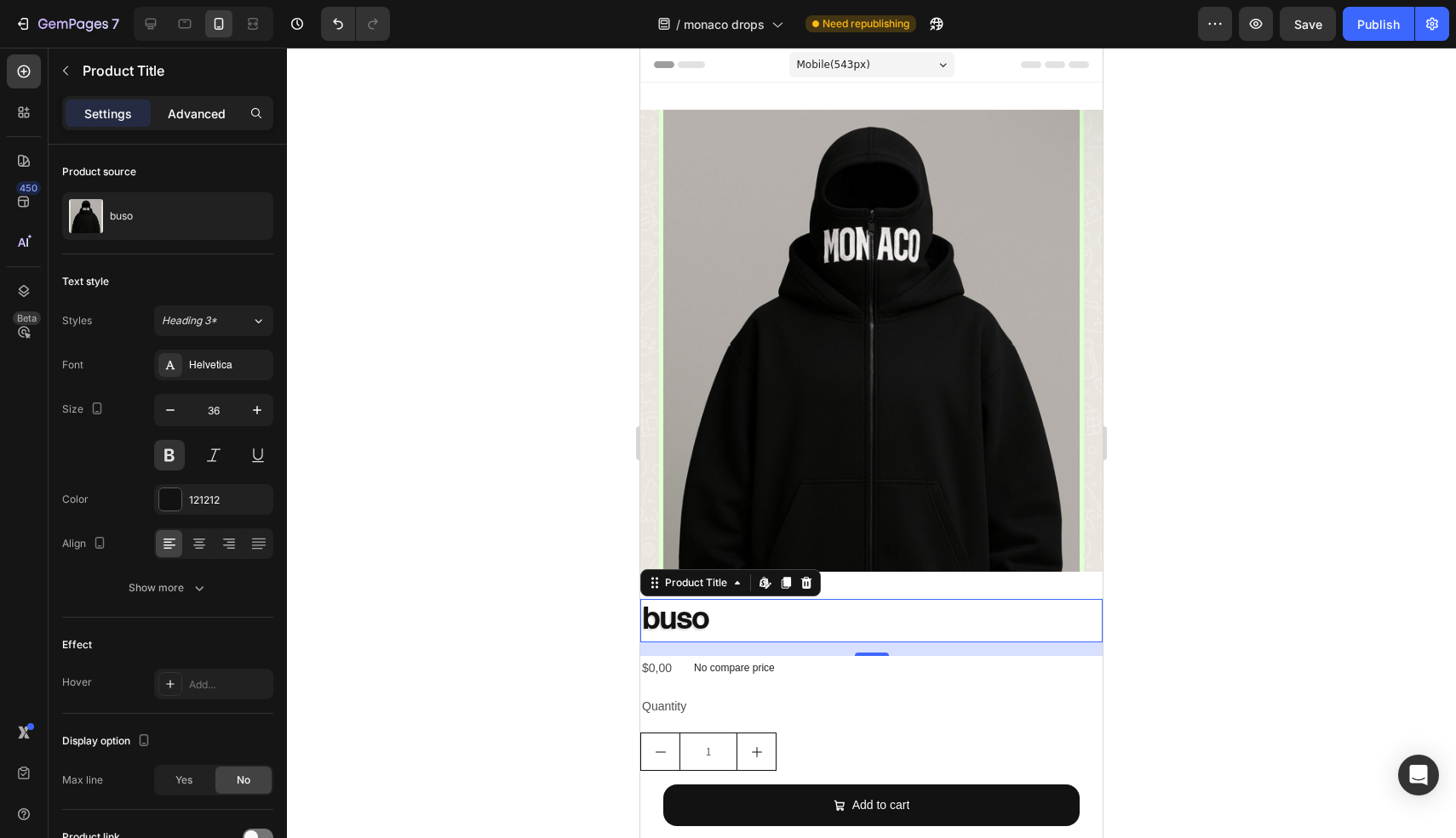
click at [203, 119] on p "Advanced" at bounding box center [196, 113] width 58 height 18
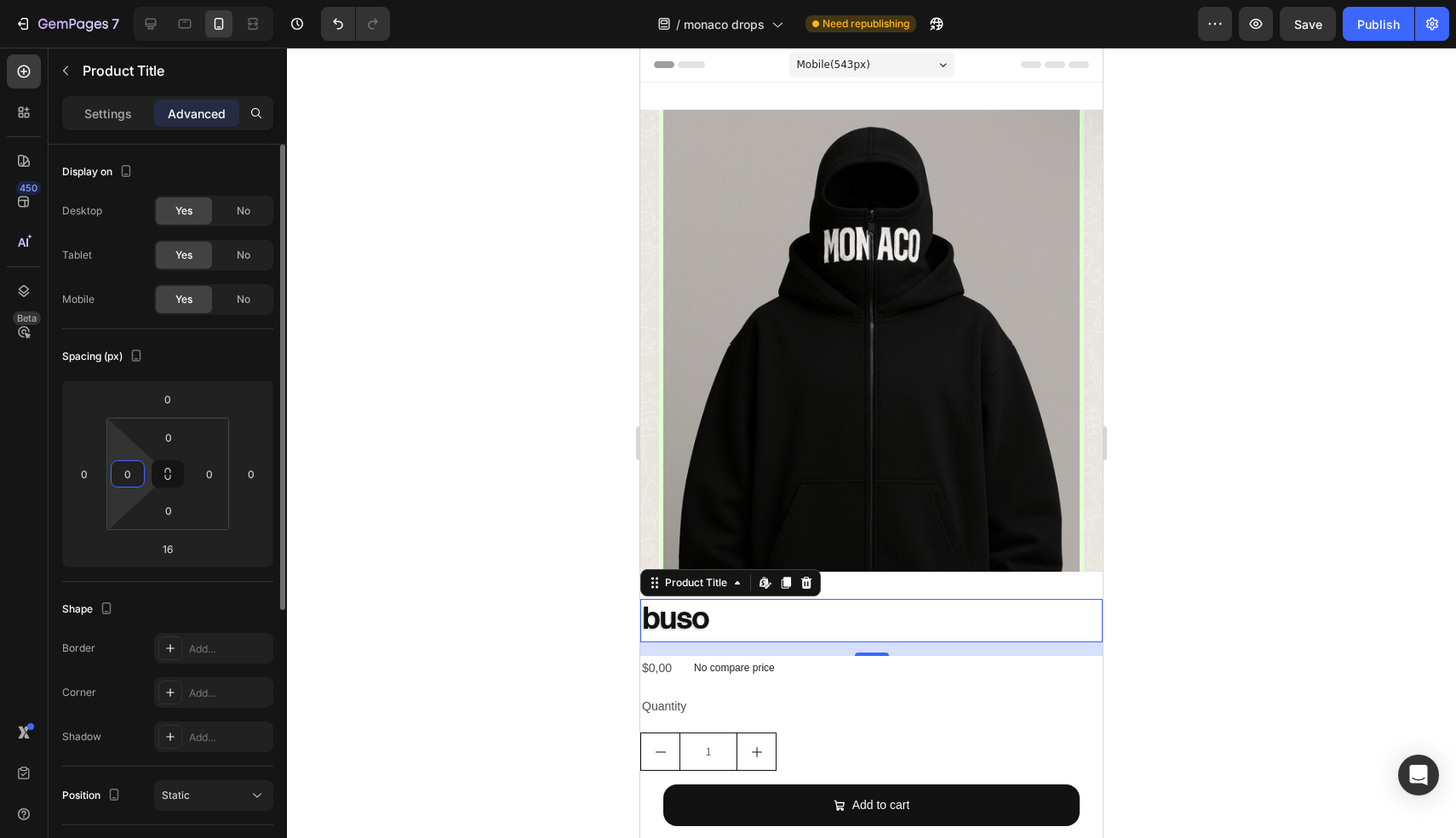
click at [126, 465] on input "0" at bounding box center [127, 474] width 25 height 25
type input "1"
type input "2"
type input "20"
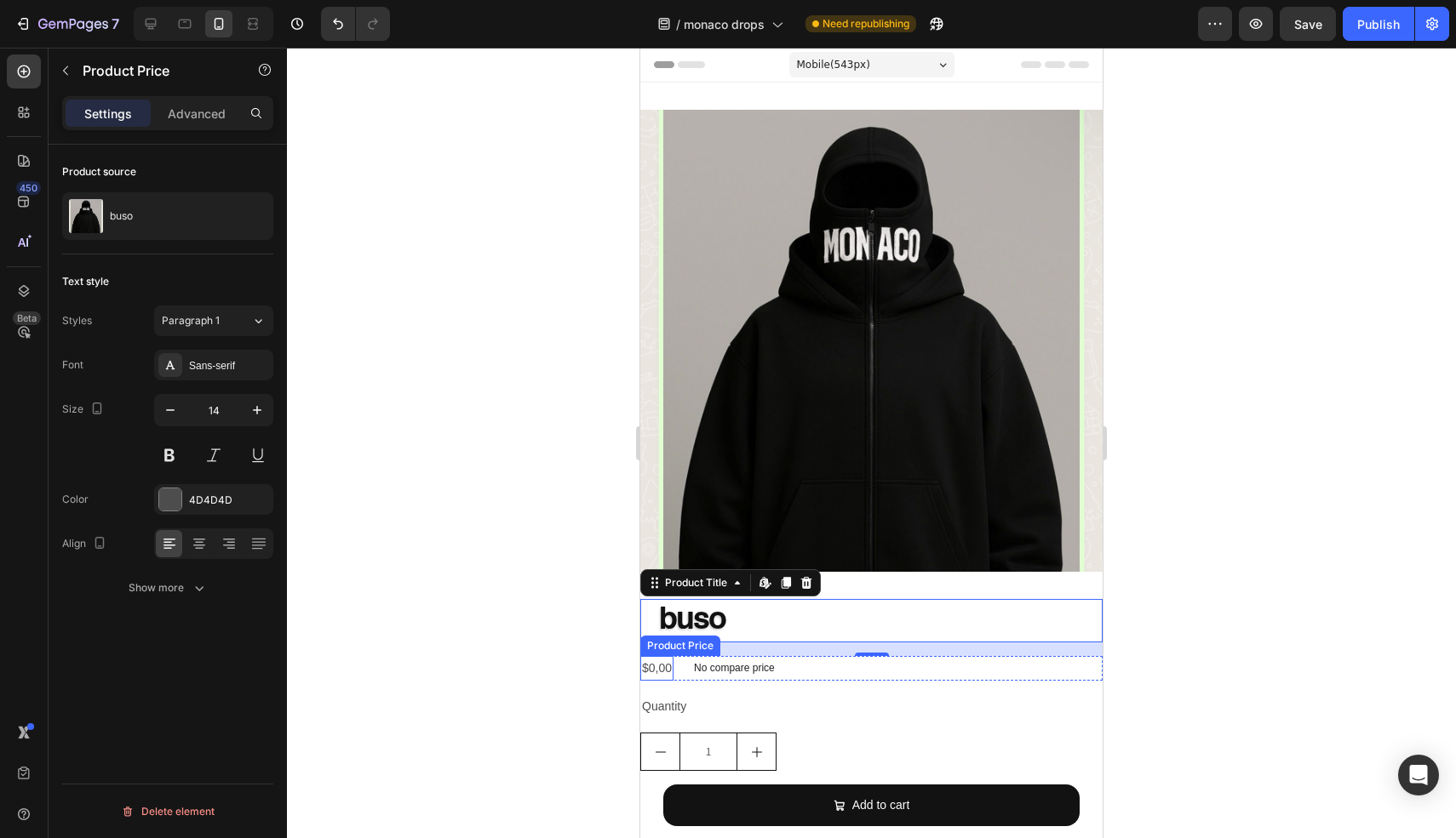
click at [667, 656] on div "$0,00" at bounding box center [657, 668] width 34 height 24
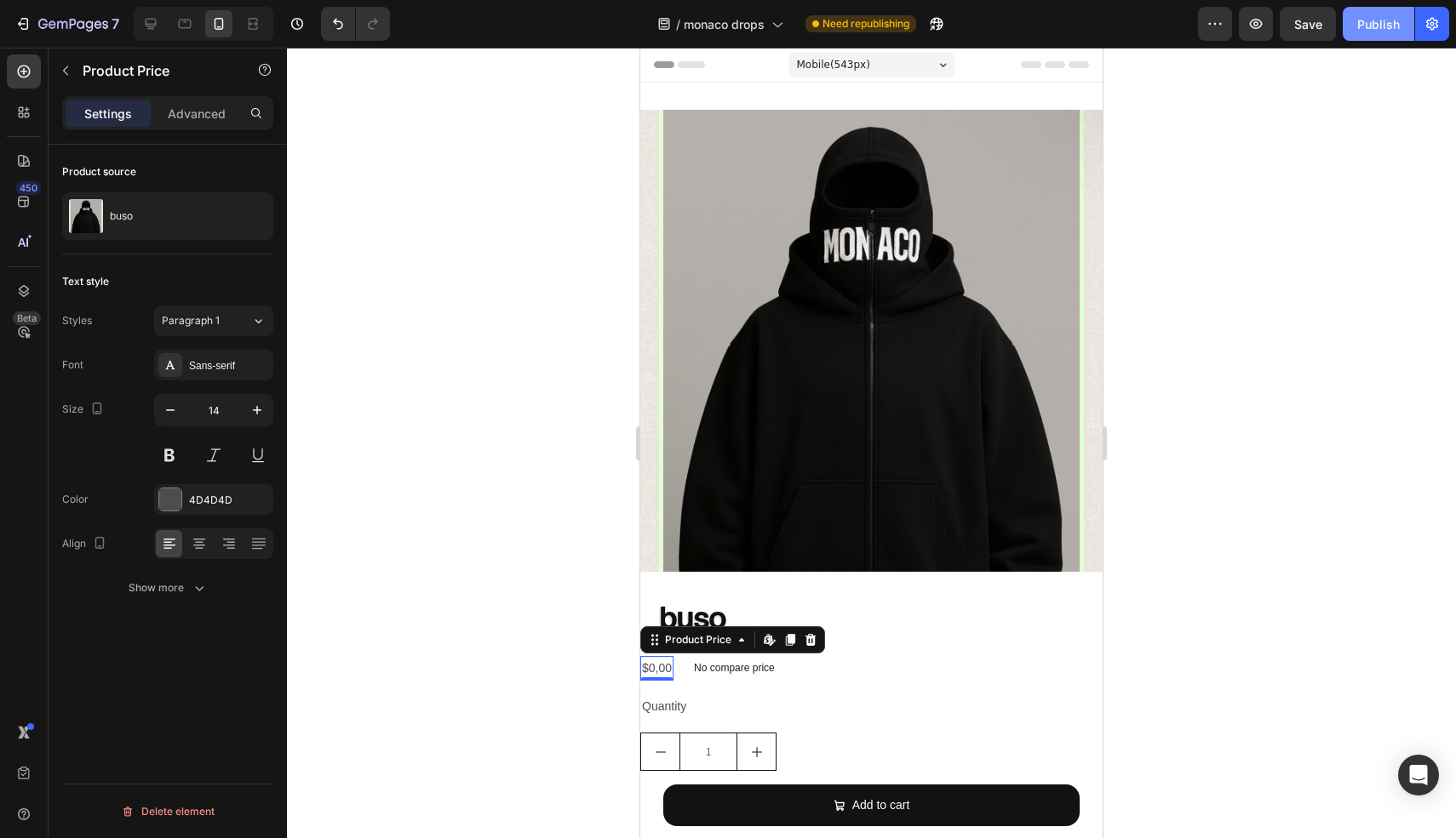
click at [1389, 29] on div "Publish" at bounding box center [1378, 23] width 43 height 18
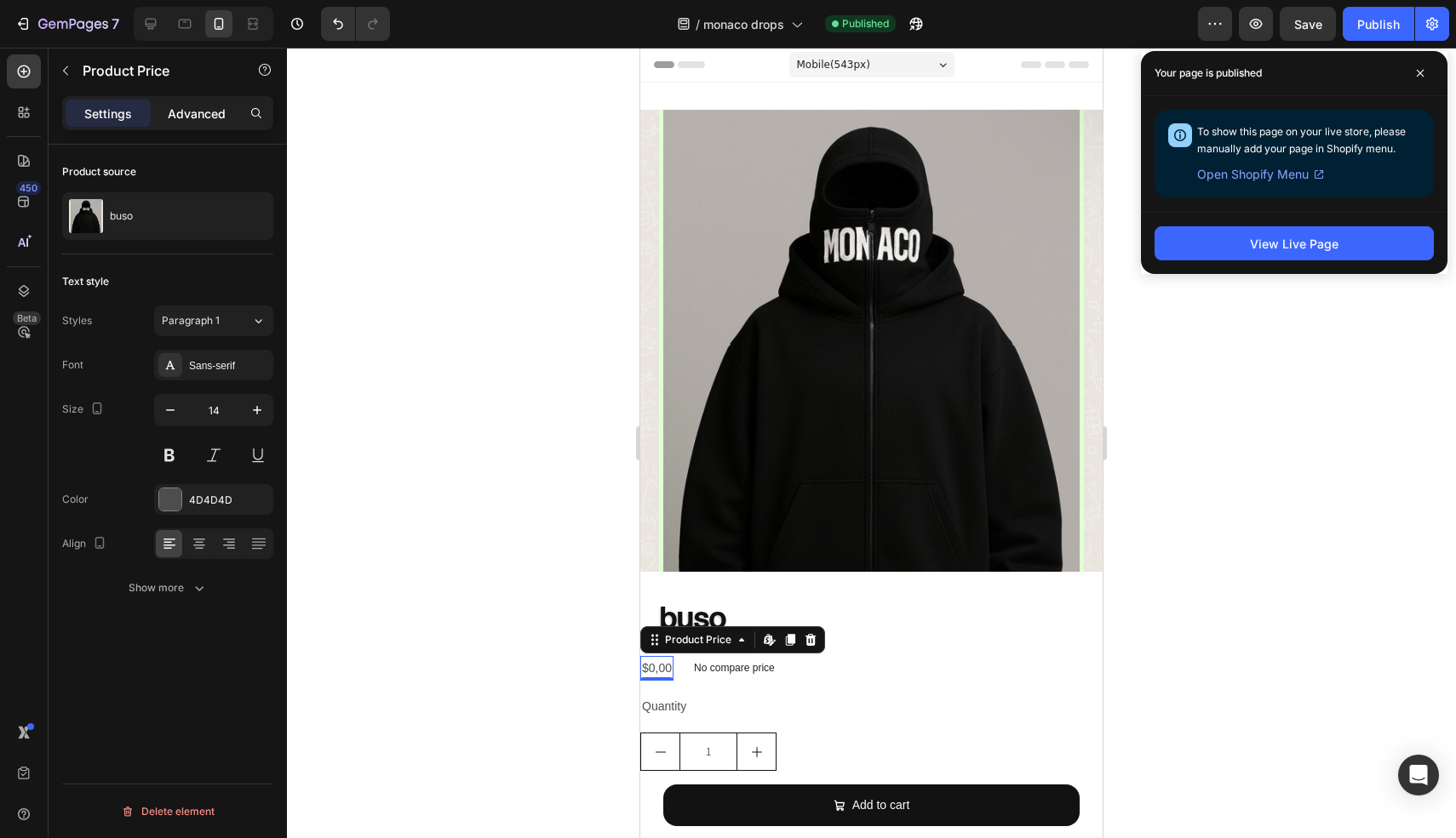
click at [189, 113] on p "Advanced" at bounding box center [196, 113] width 58 height 18
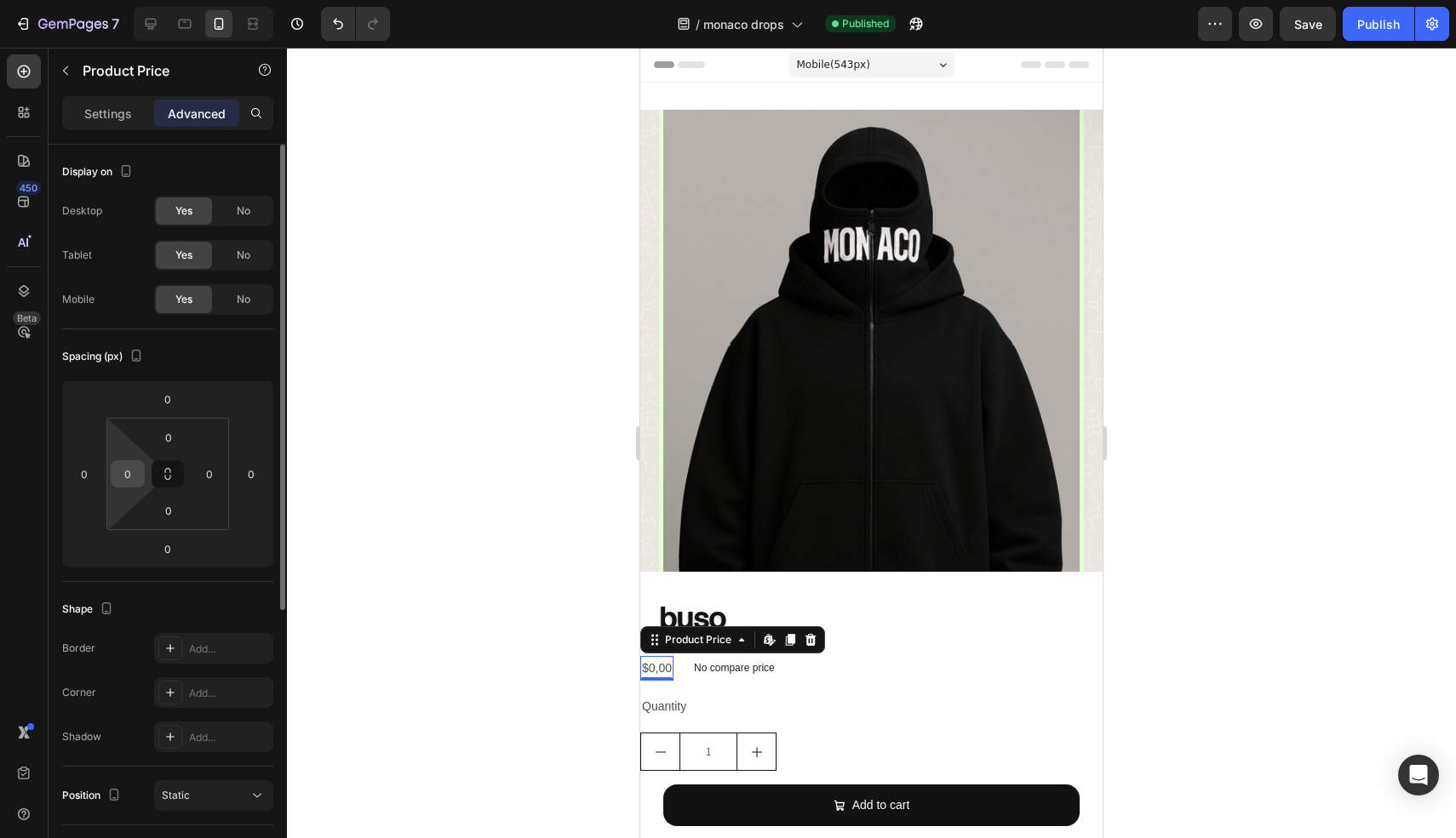
click at [135, 483] on input "0" at bounding box center [127, 474] width 25 height 25
type input "20"
click at [550, 611] on div at bounding box center [871, 443] width 1169 height 790
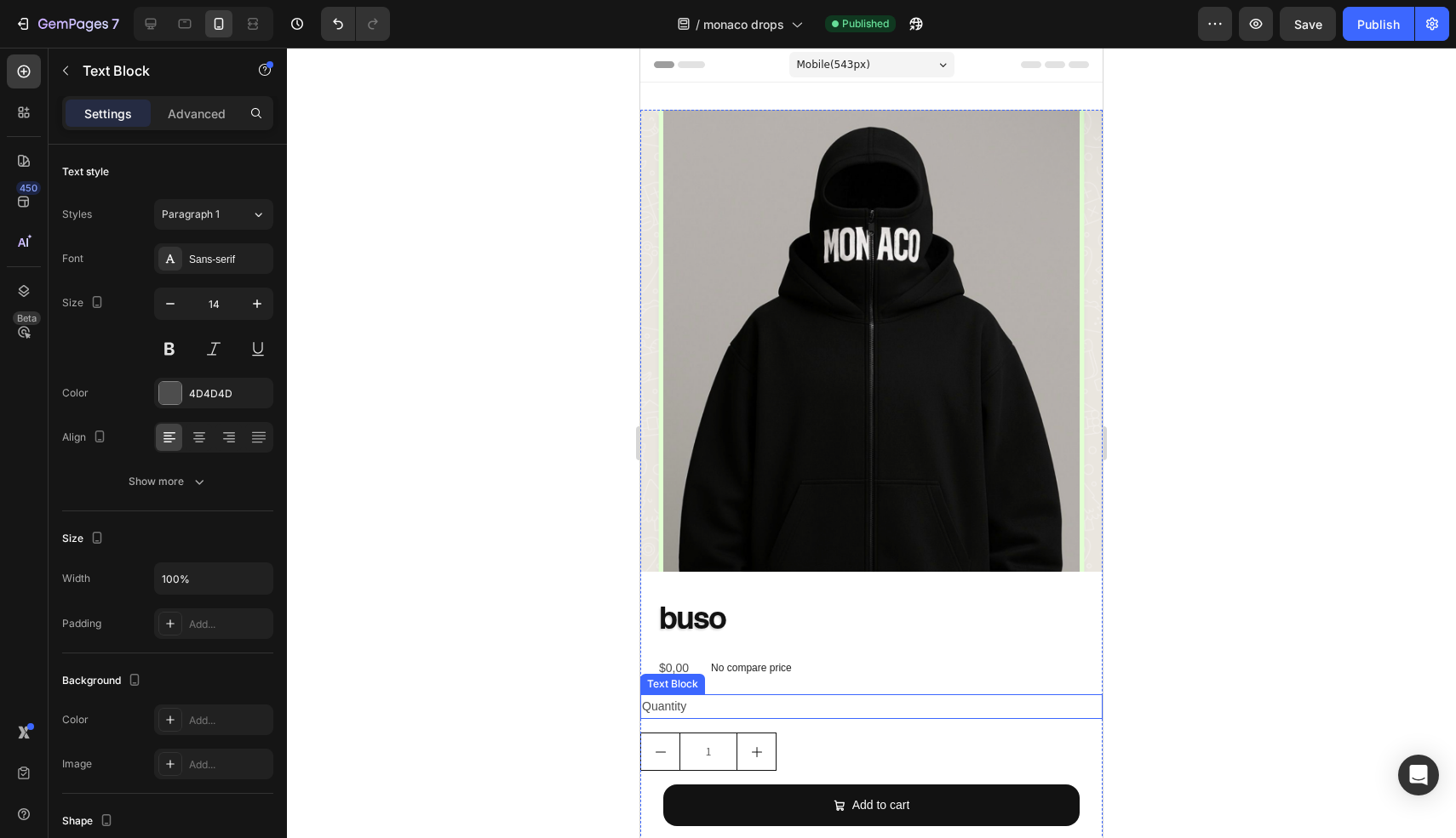
click at [678, 696] on div "Quantity" at bounding box center [871, 706] width 463 height 24
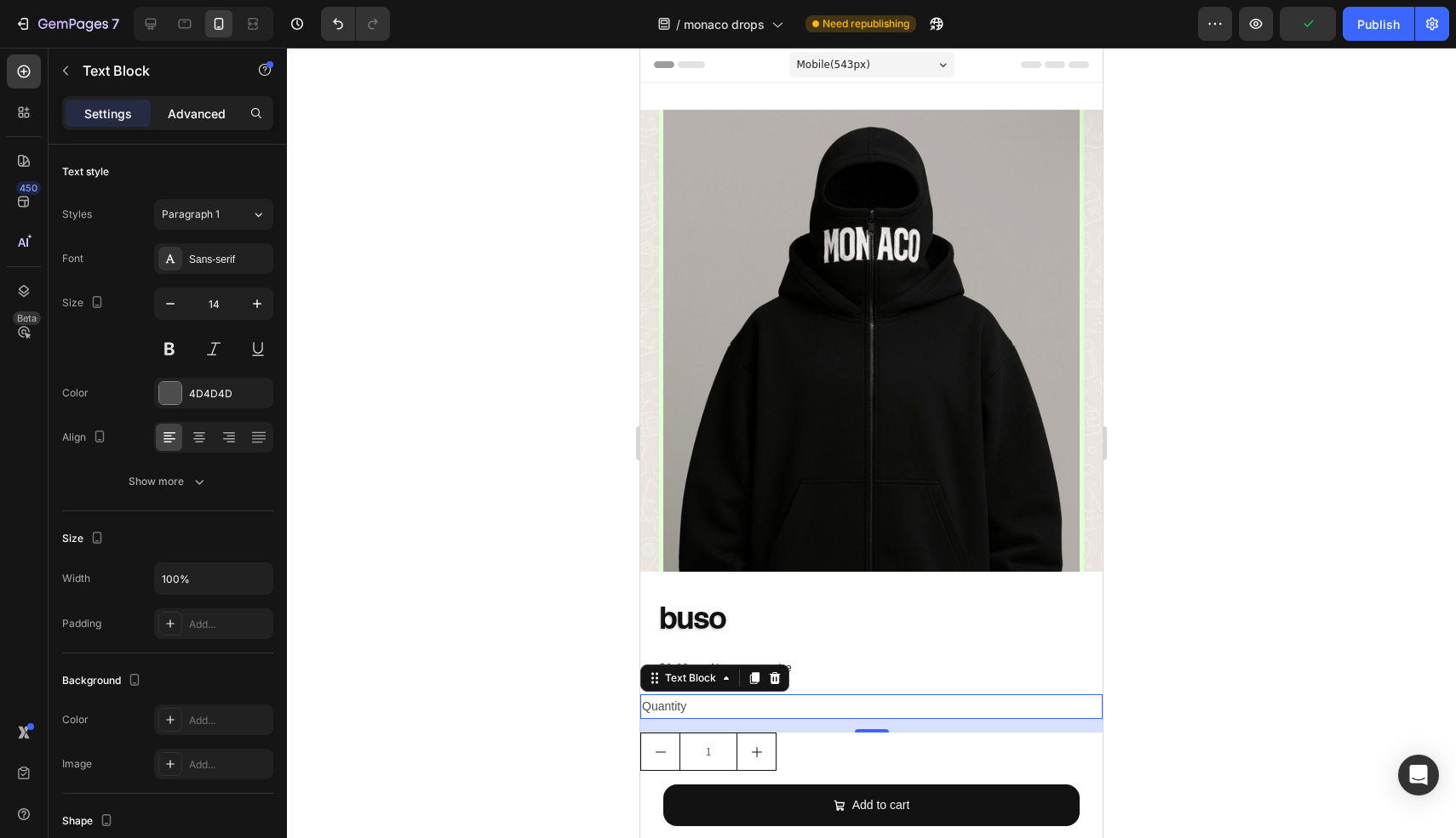
click at [206, 124] on div "Advanced" at bounding box center [196, 113] width 85 height 27
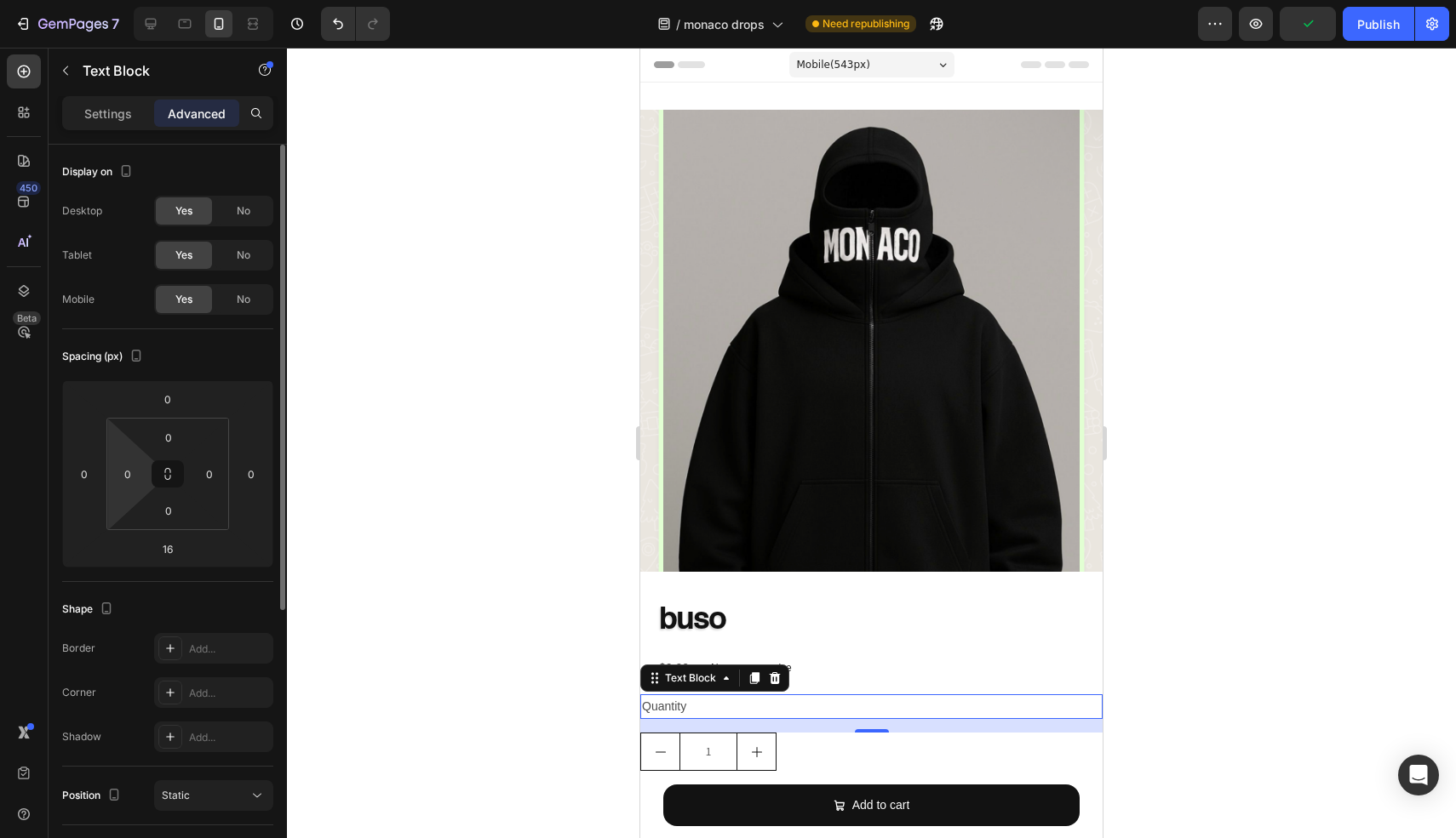
click at [130, 0] on html "7 / monaco drops Need republishing Preview Publish 450 Beta Sections(18) Elemen…" at bounding box center [728, 0] width 1456 height 0
click at [130, 486] on input "0" at bounding box center [127, 474] width 25 height 25
type input "20"
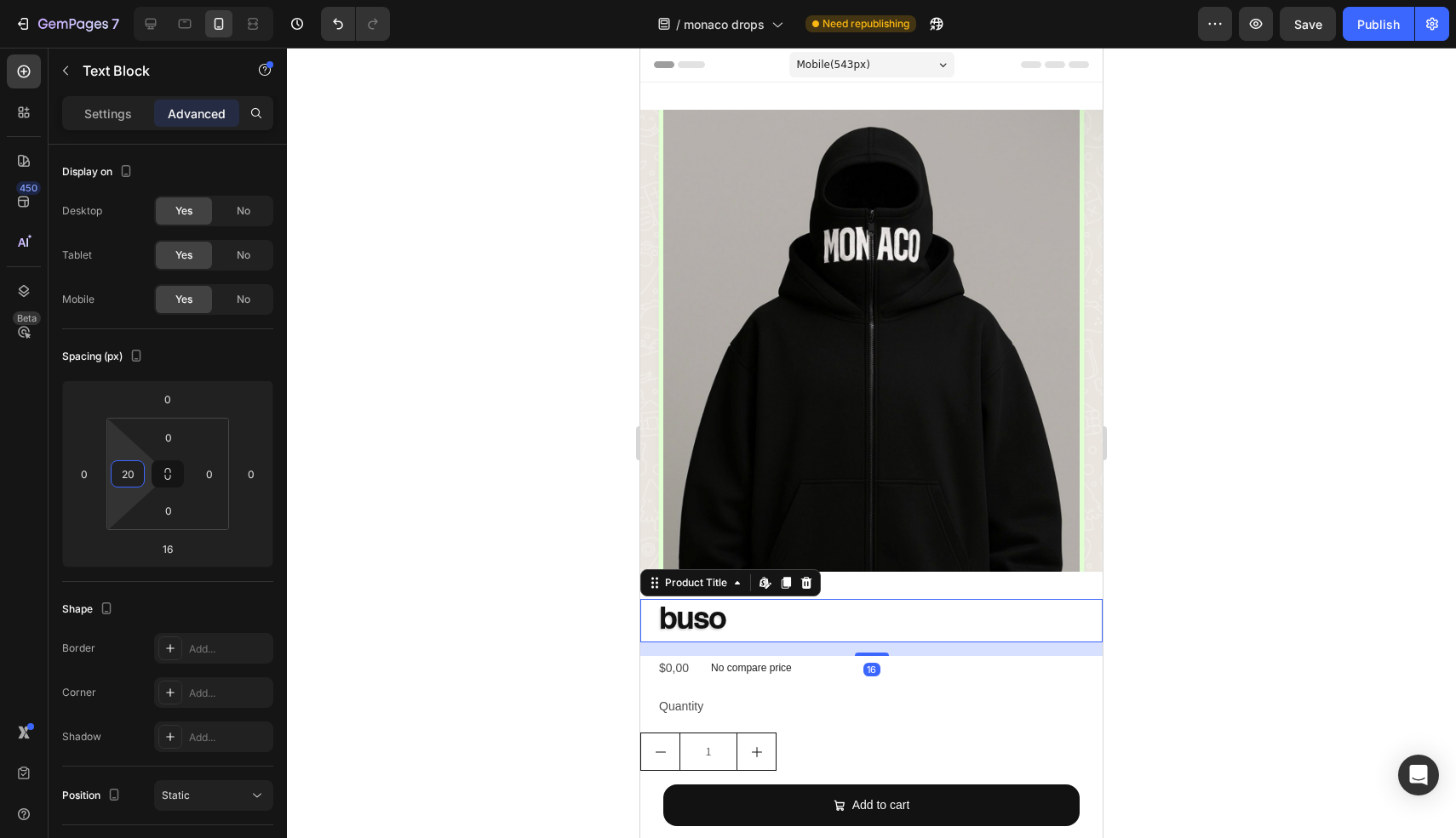
click at [727, 616] on h2 "buso" at bounding box center [879, 620] width 445 height 43
click at [734, 694] on div "Quantity" at bounding box center [879, 706] width 445 height 24
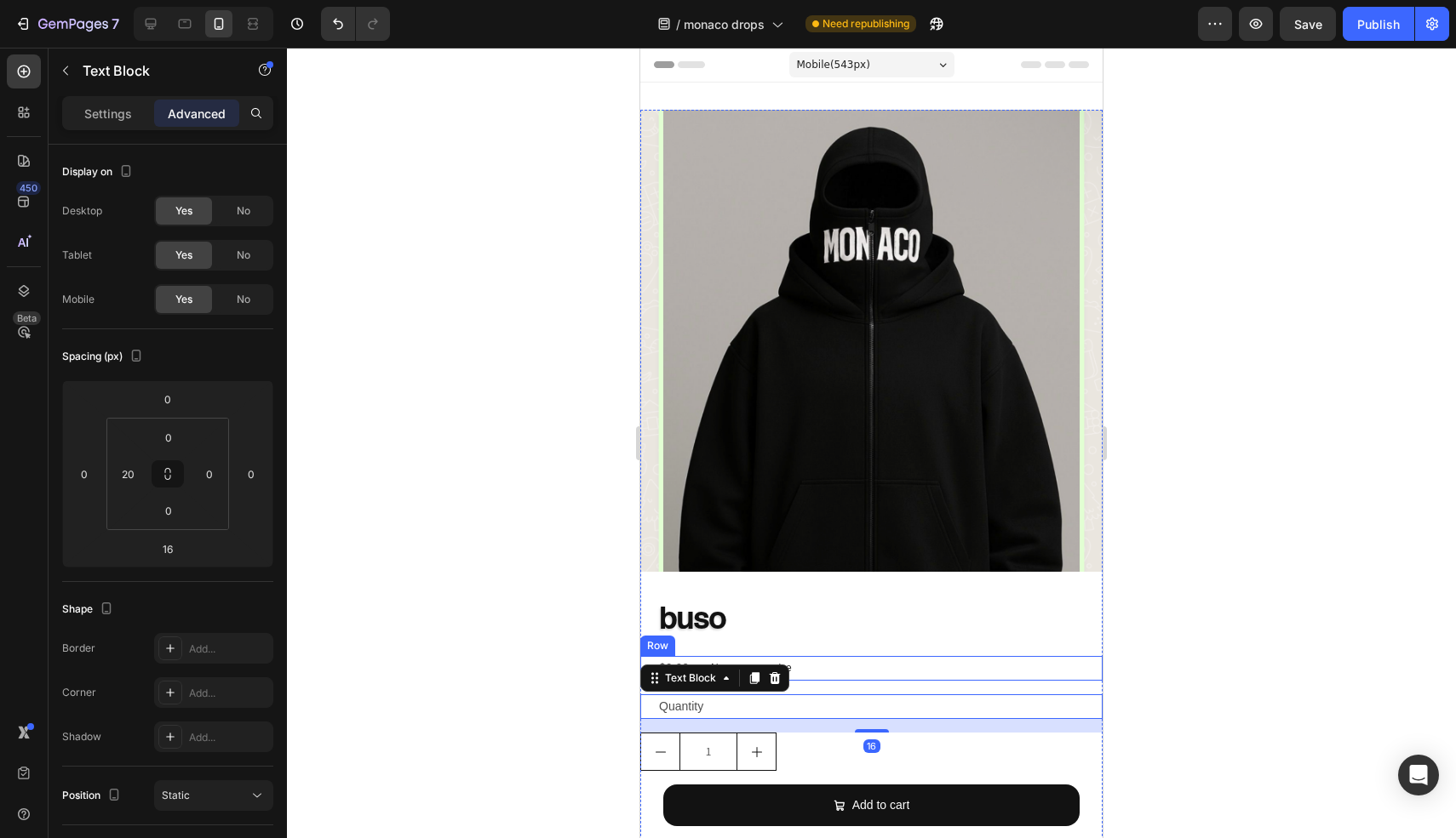
click at [825, 656] on div "$0,00 Product Price Product Price No compare price Product Price Row" at bounding box center [871, 668] width 463 height 24
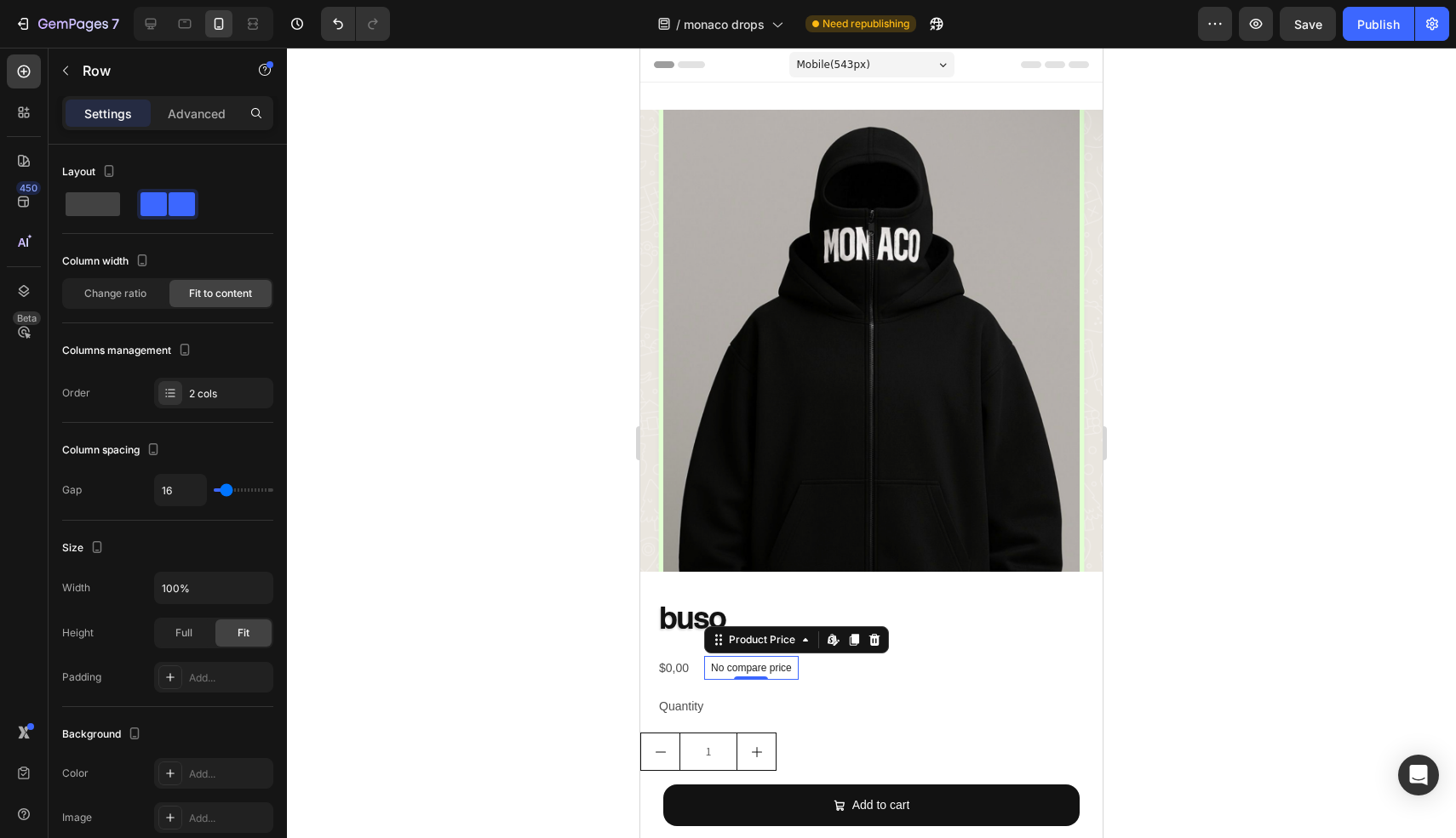
click at [758, 663] on p "No compare price" at bounding box center [751, 668] width 81 height 10
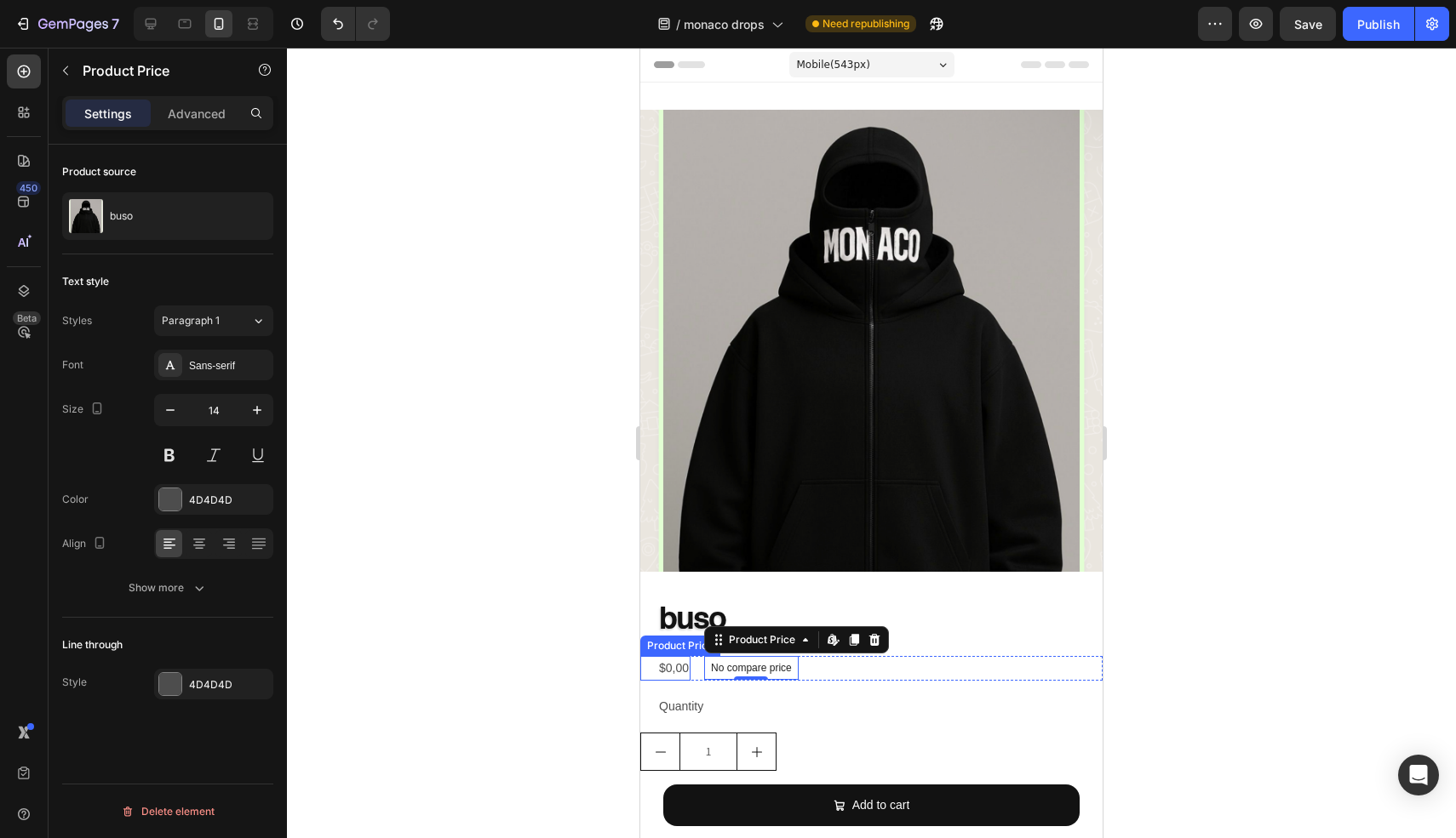
click at [678, 656] on div "$0,00" at bounding box center [674, 668] width 34 height 24
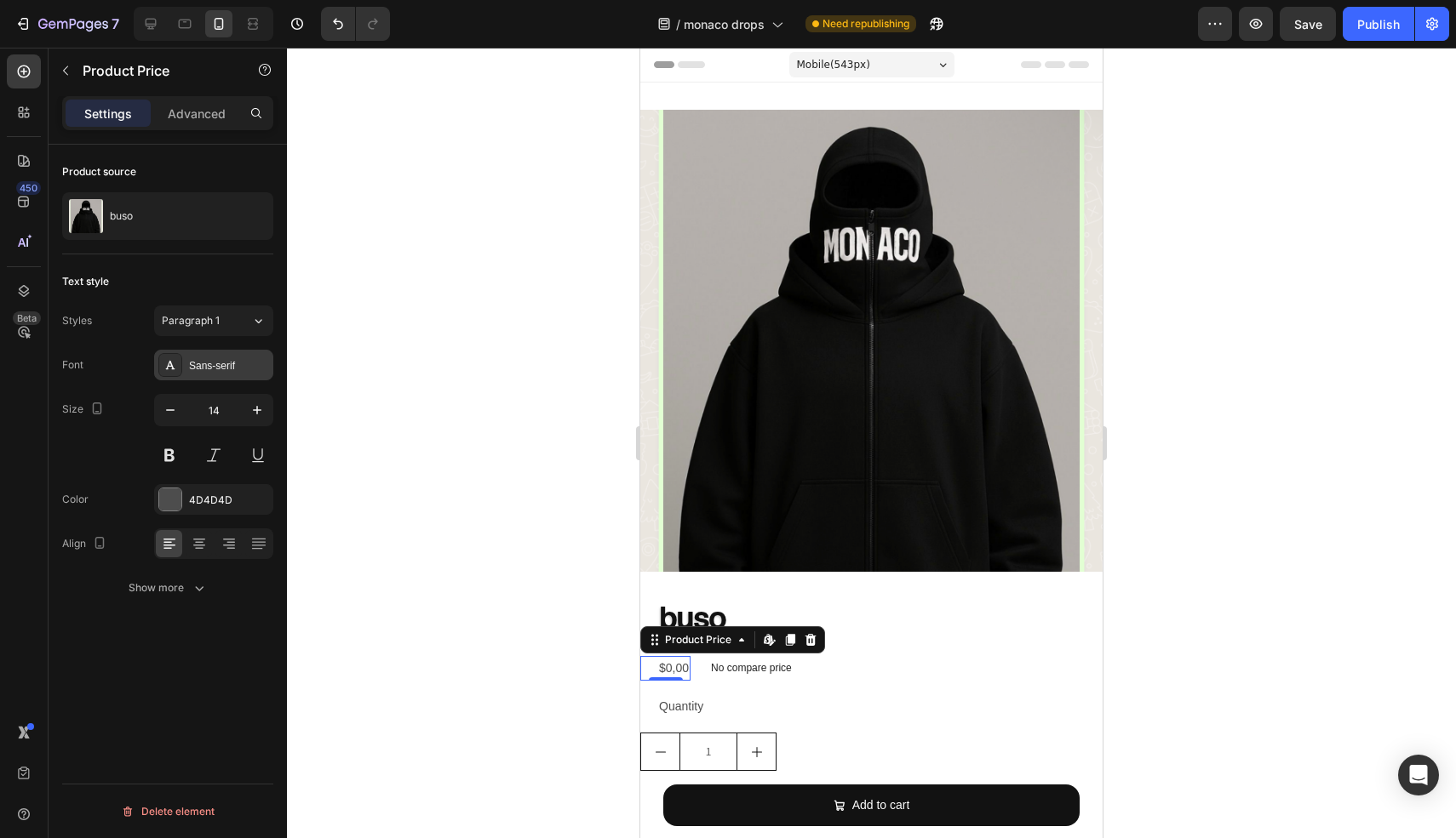
click at [234, 367] on div "Sans-serif" at bounding box center [229, 365] width 80 height 15
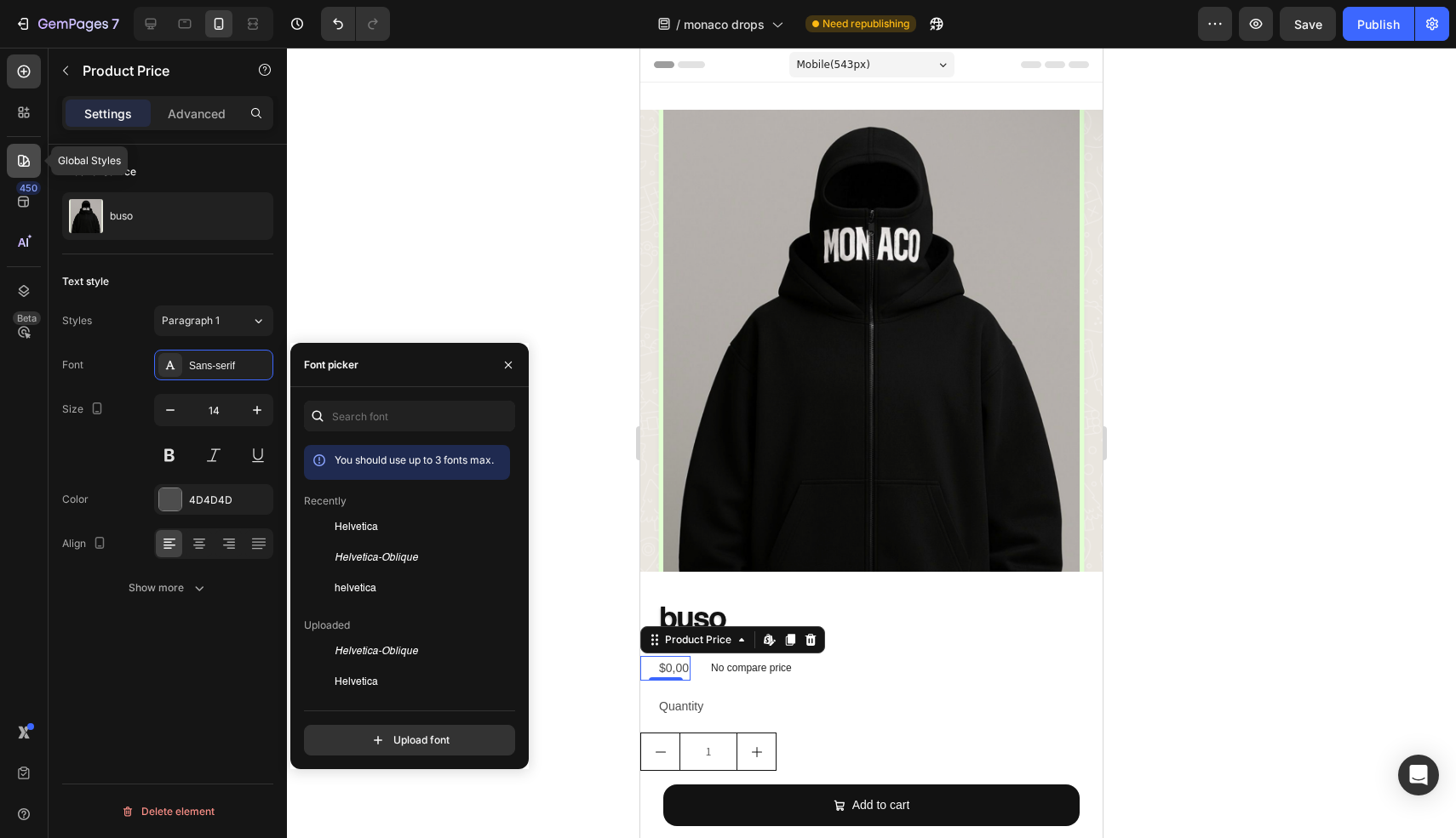
click at [24, 170] on div at bounding box center [23, 161] width 34 height 34
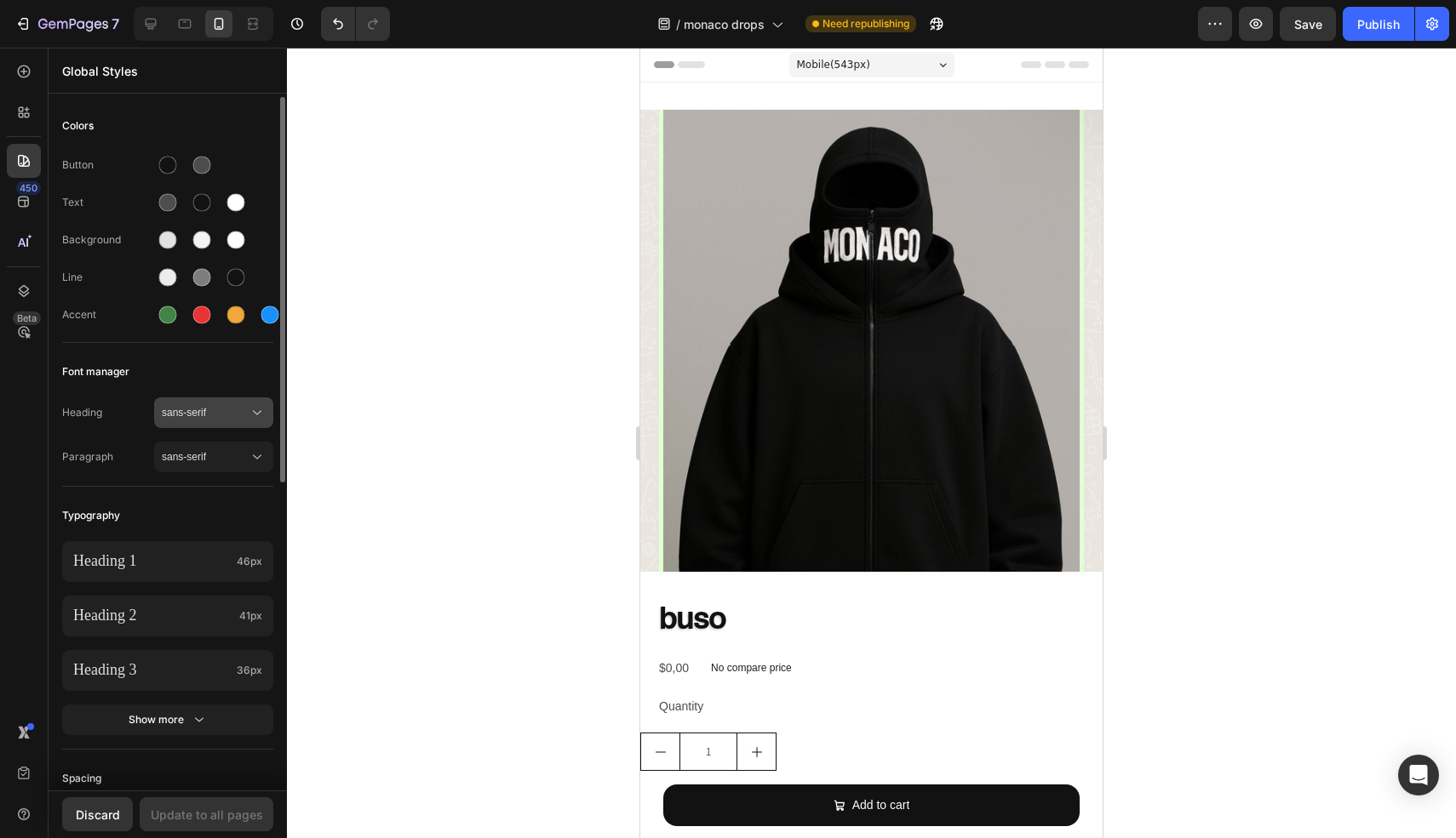
click at [192, 422] on button "sans-serif" at bounding box center [214, 412] width 120 height 31
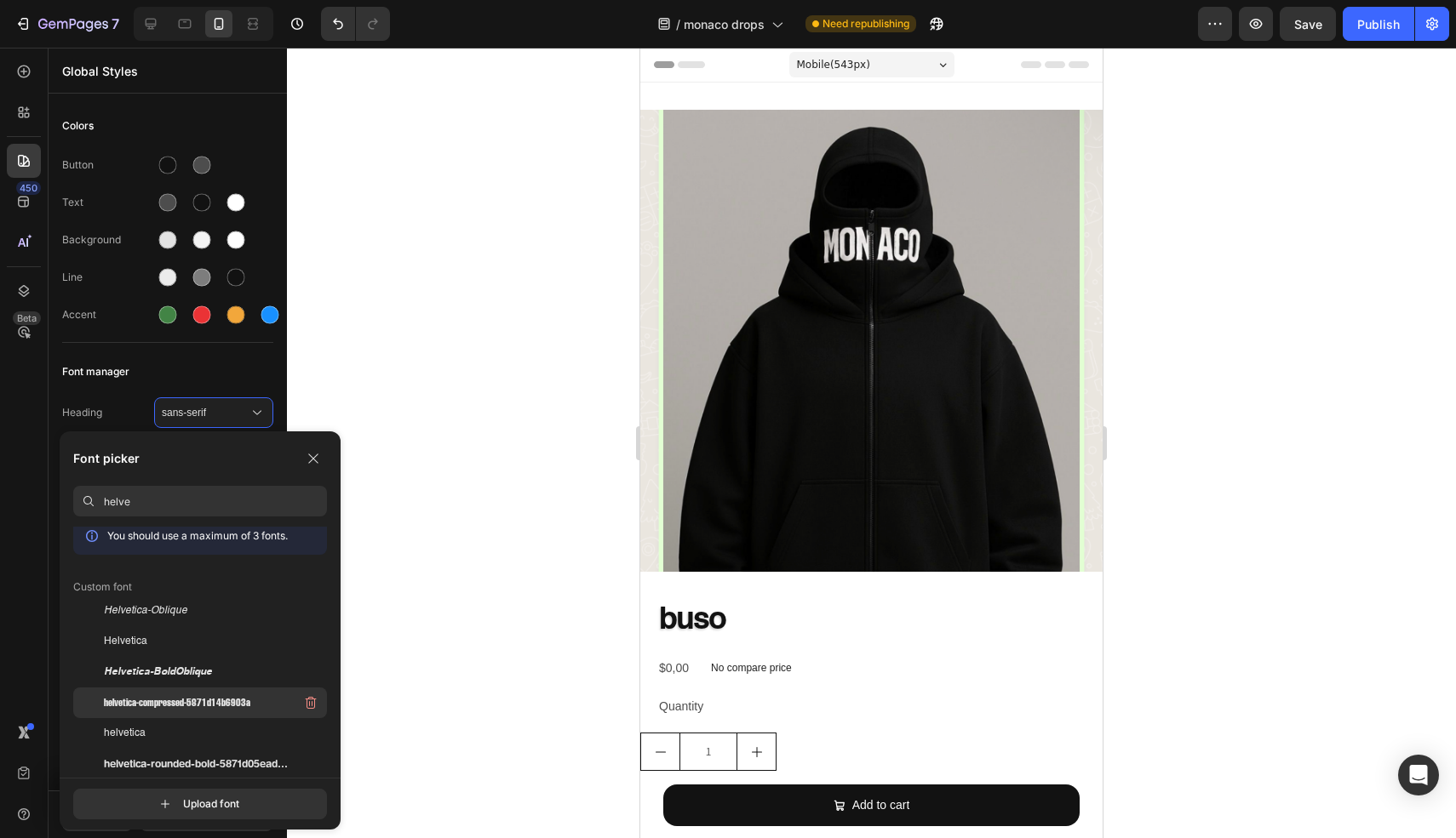
scroll to position [10, 0]
type input "helve"
click at [200, 722] on div "helvetica" at bounding box center [215, 732] width 223 height 31
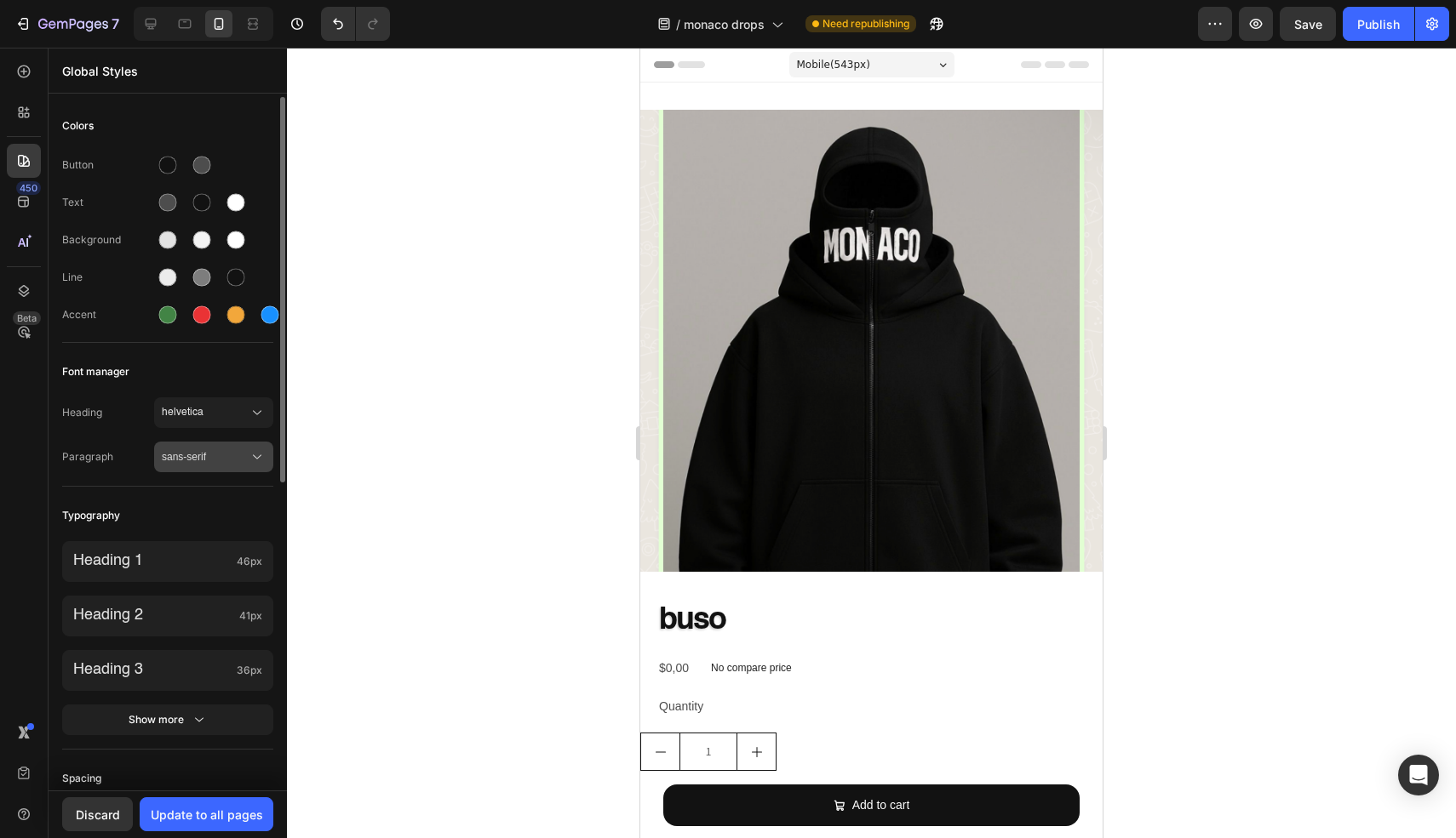
click at [221, 457] on span "sans-serif" at bounding box center [205, 457] width 87 height 15
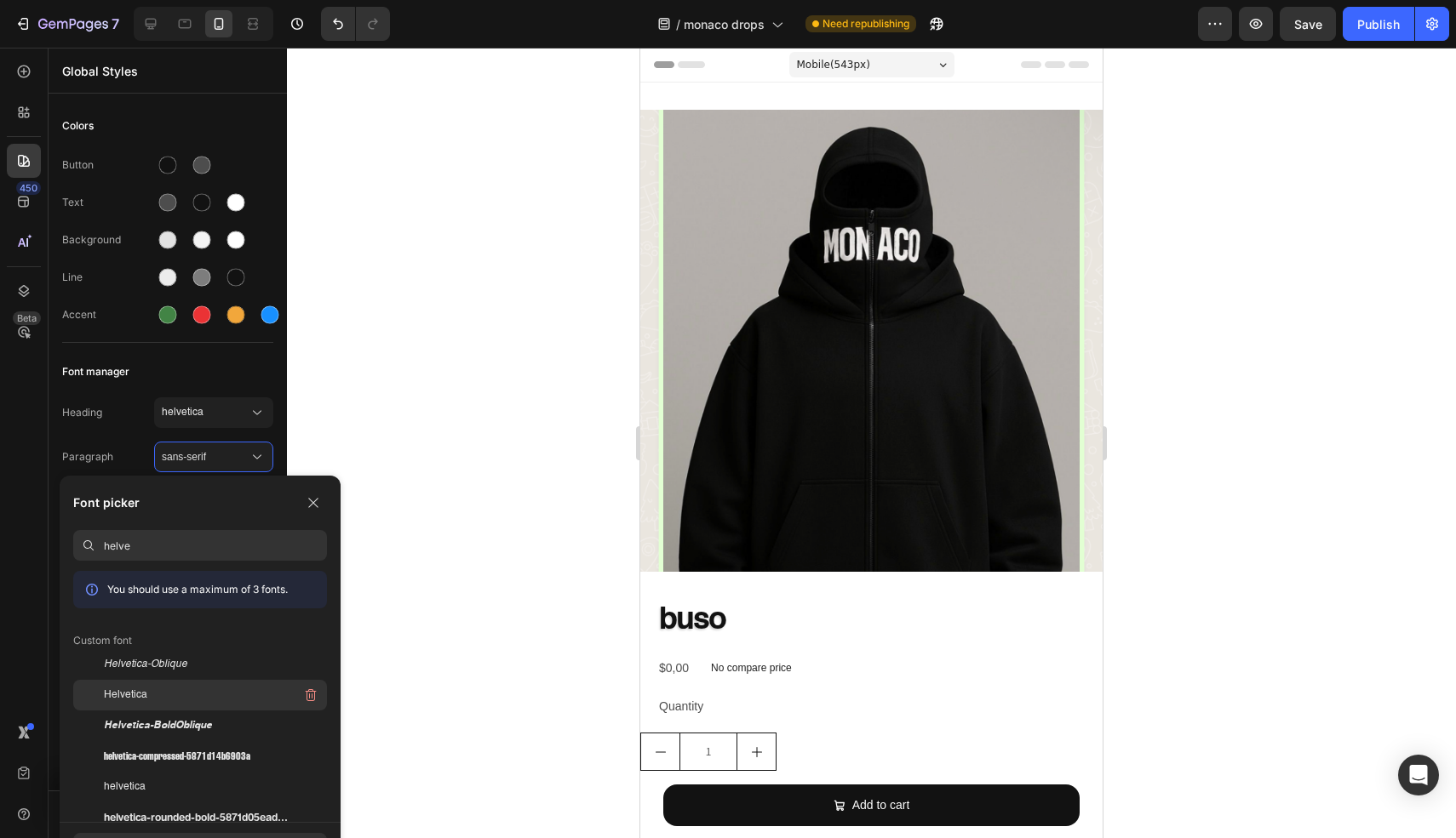
type input "helve"
click at [119, 703] on div "Helvetica" at bounding box center [215, 695] width 223 height 31
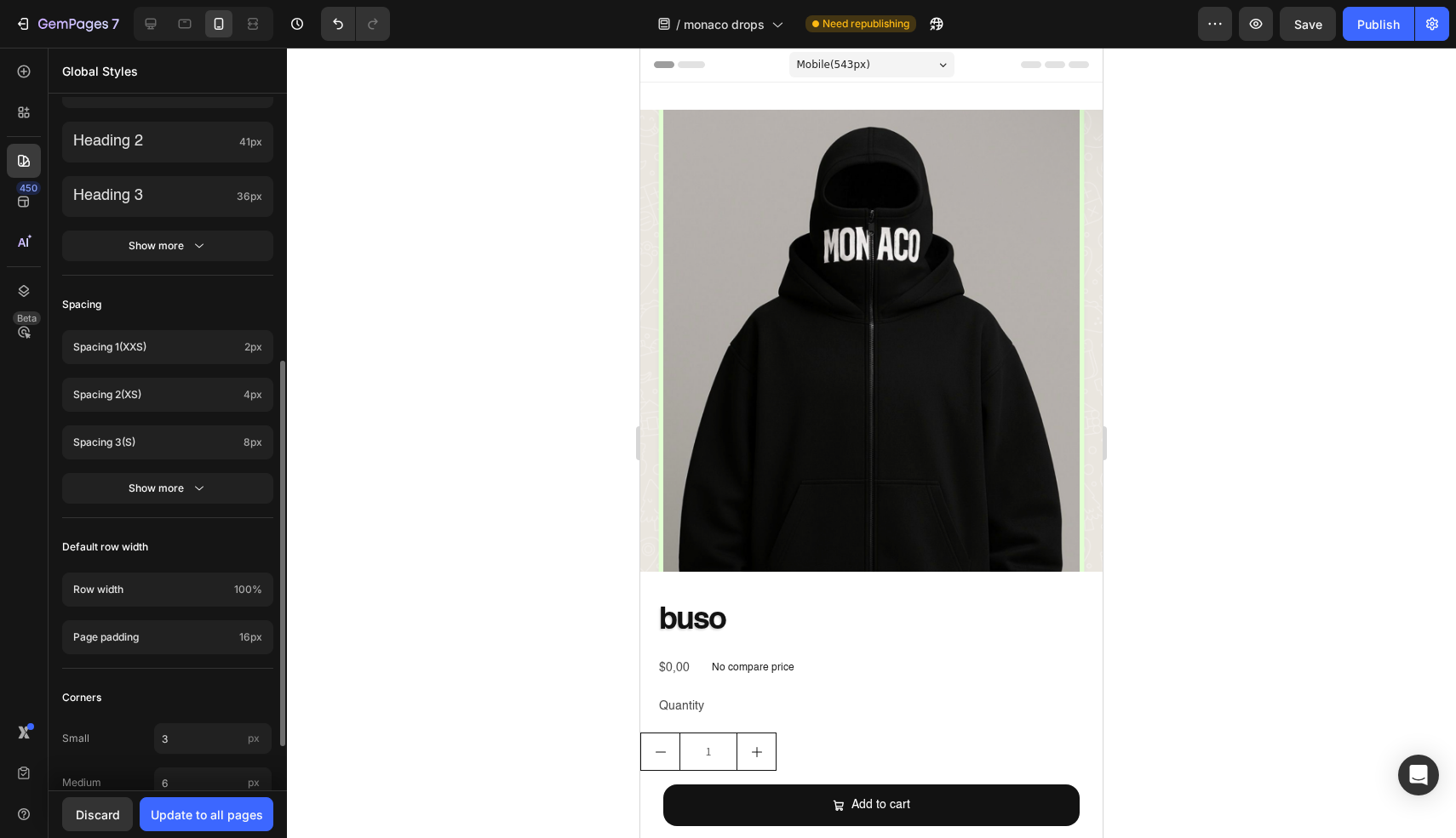
scroll to position [491, 0]
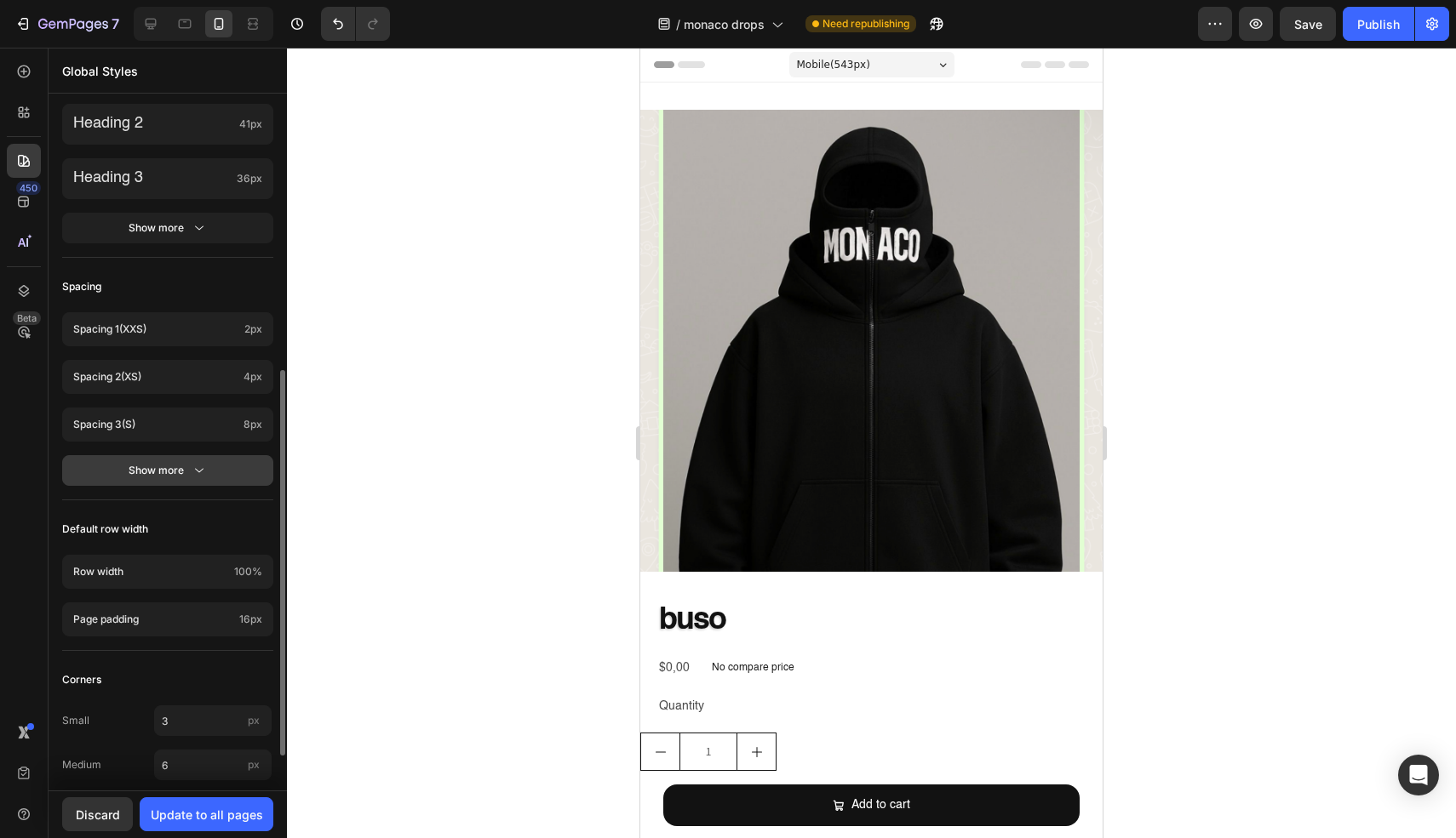
click at [201, 475] on icon "button" at bounding box center [199, 471] width 17 height 17
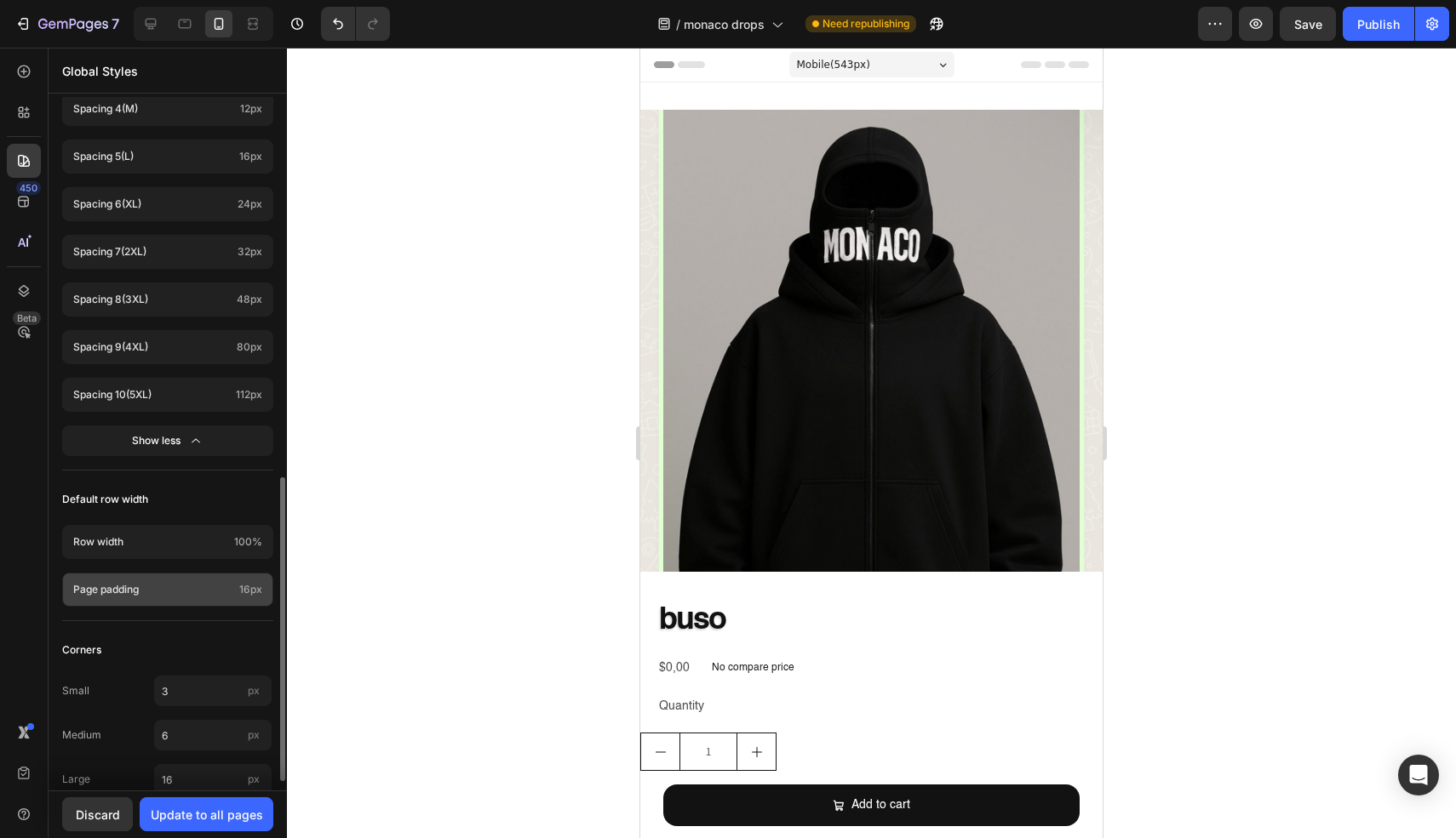
scroll to position [867, 0]
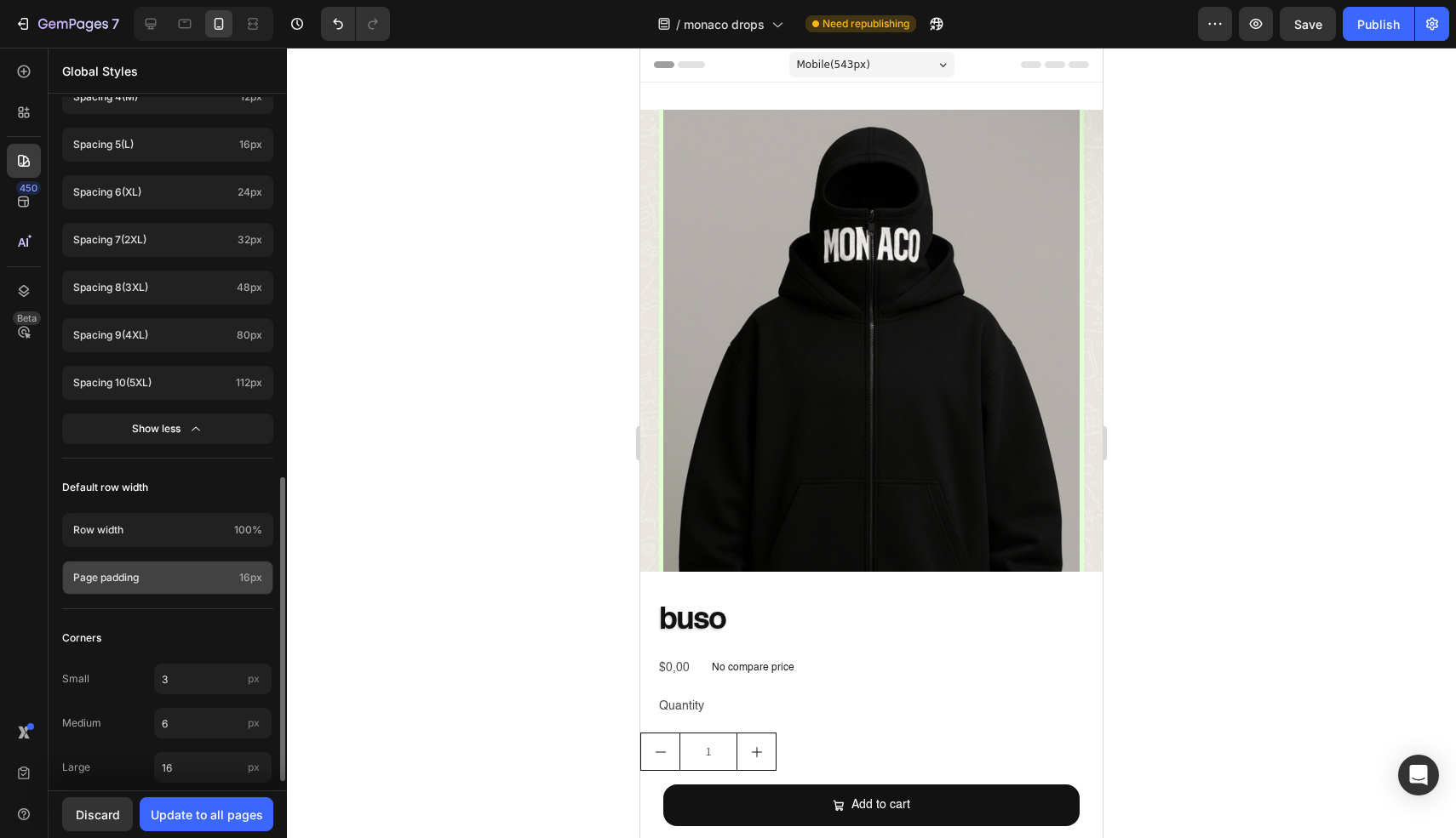
click at [237, 575] on div "Page padding 16px" at bounding box center [167, 577] width 211 height 34
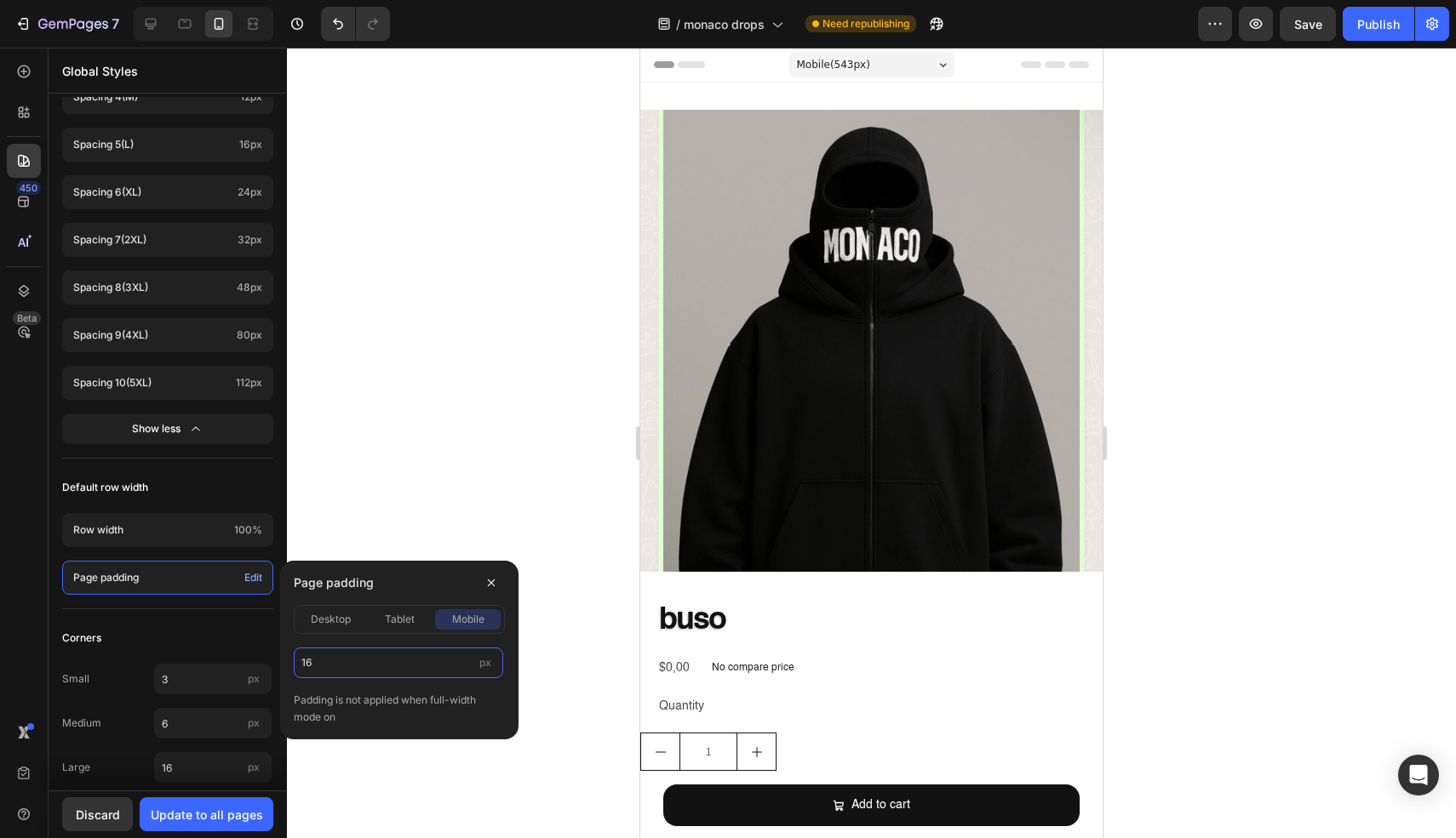
click at [313, 660] on input "16" at bounding box center [398, 662] width 209 height 31
type input "20"
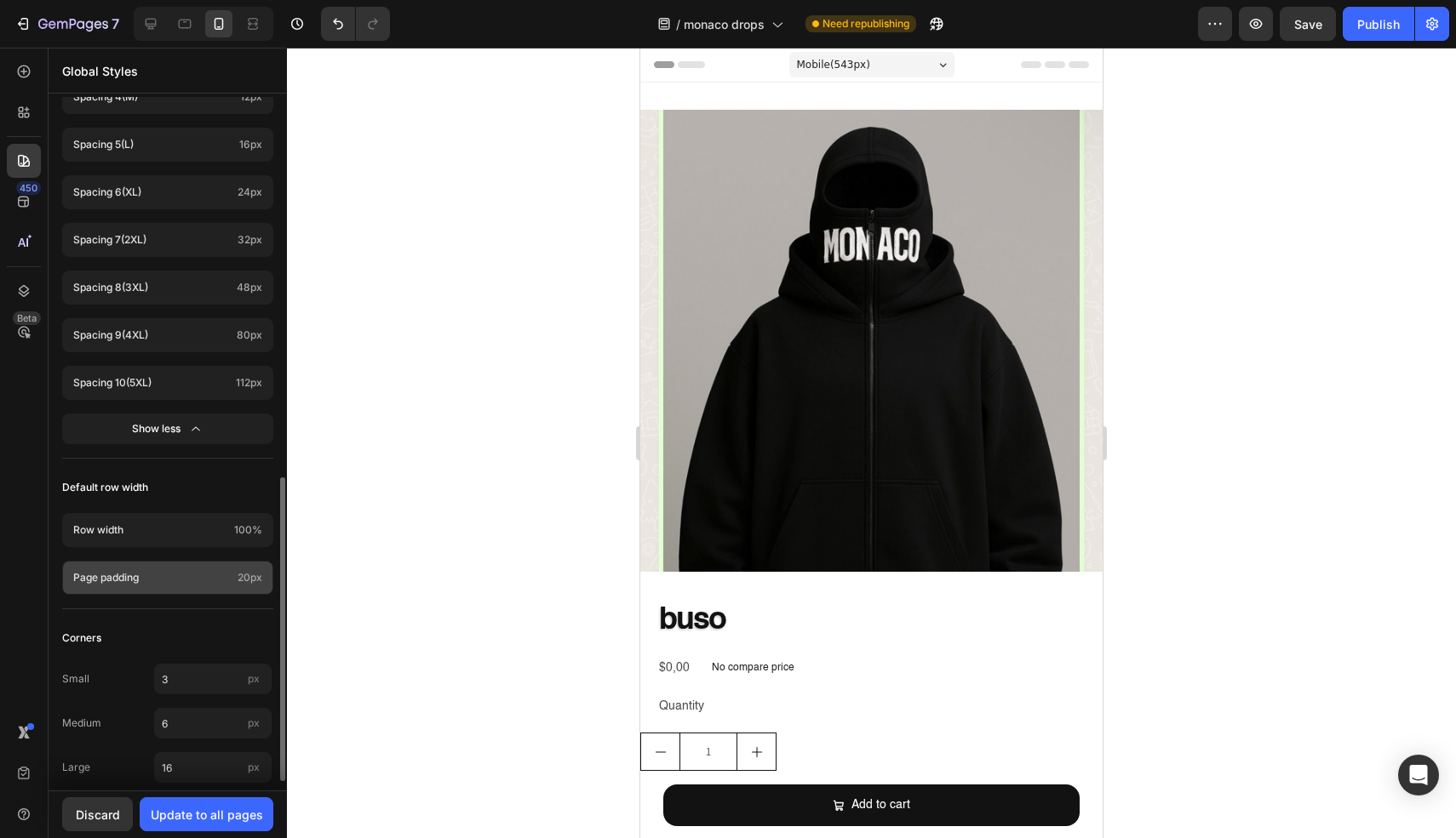
click at [187, 579] on p "Page padding" at bounding box center [151, 577] width 158 height 15
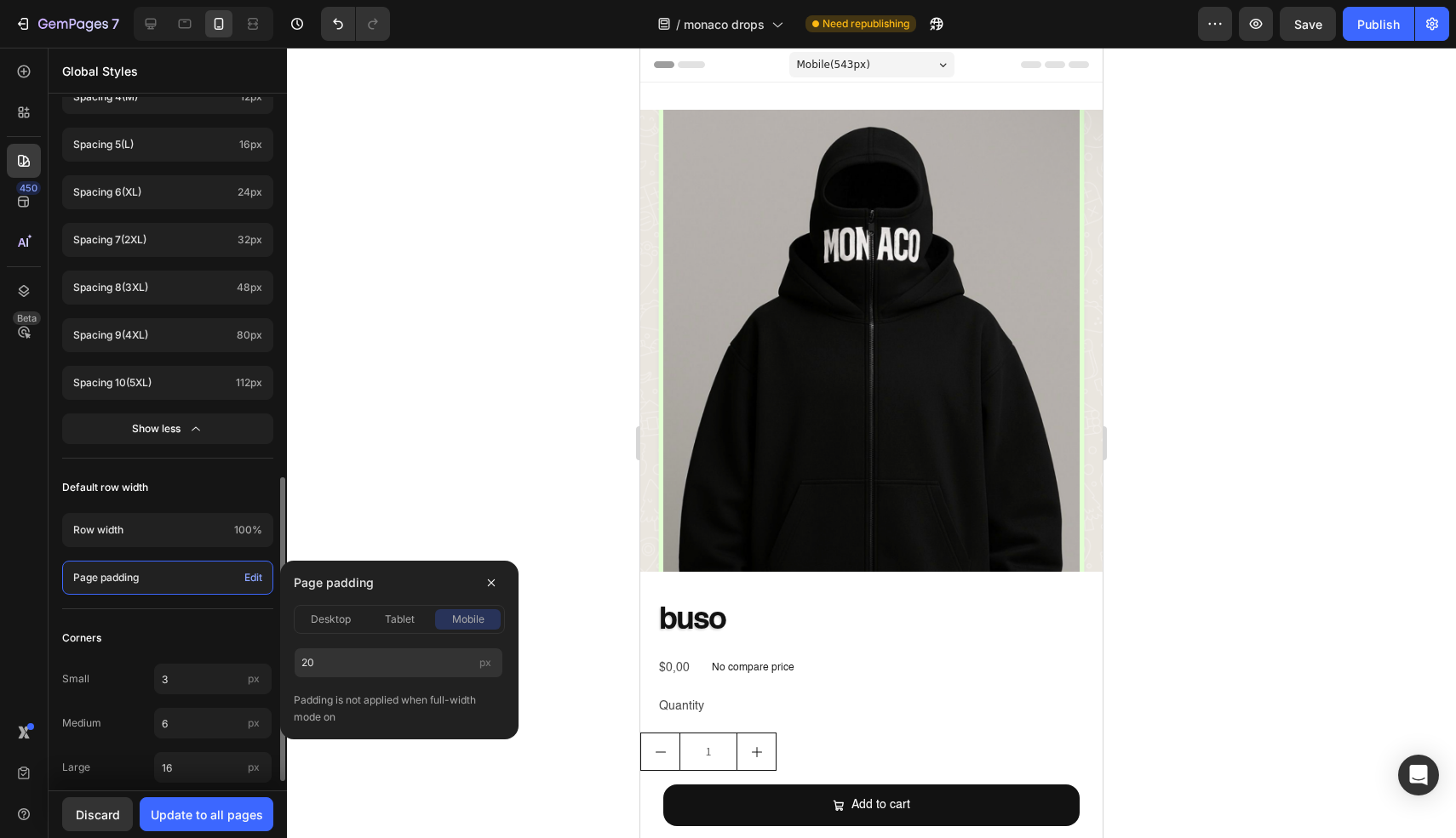
click at [230, 610] on div "Colors Button Text Background Line Accent Font manager Heading helvetica Paragr…" at bounding box center [167, 20] width 238 height 1580
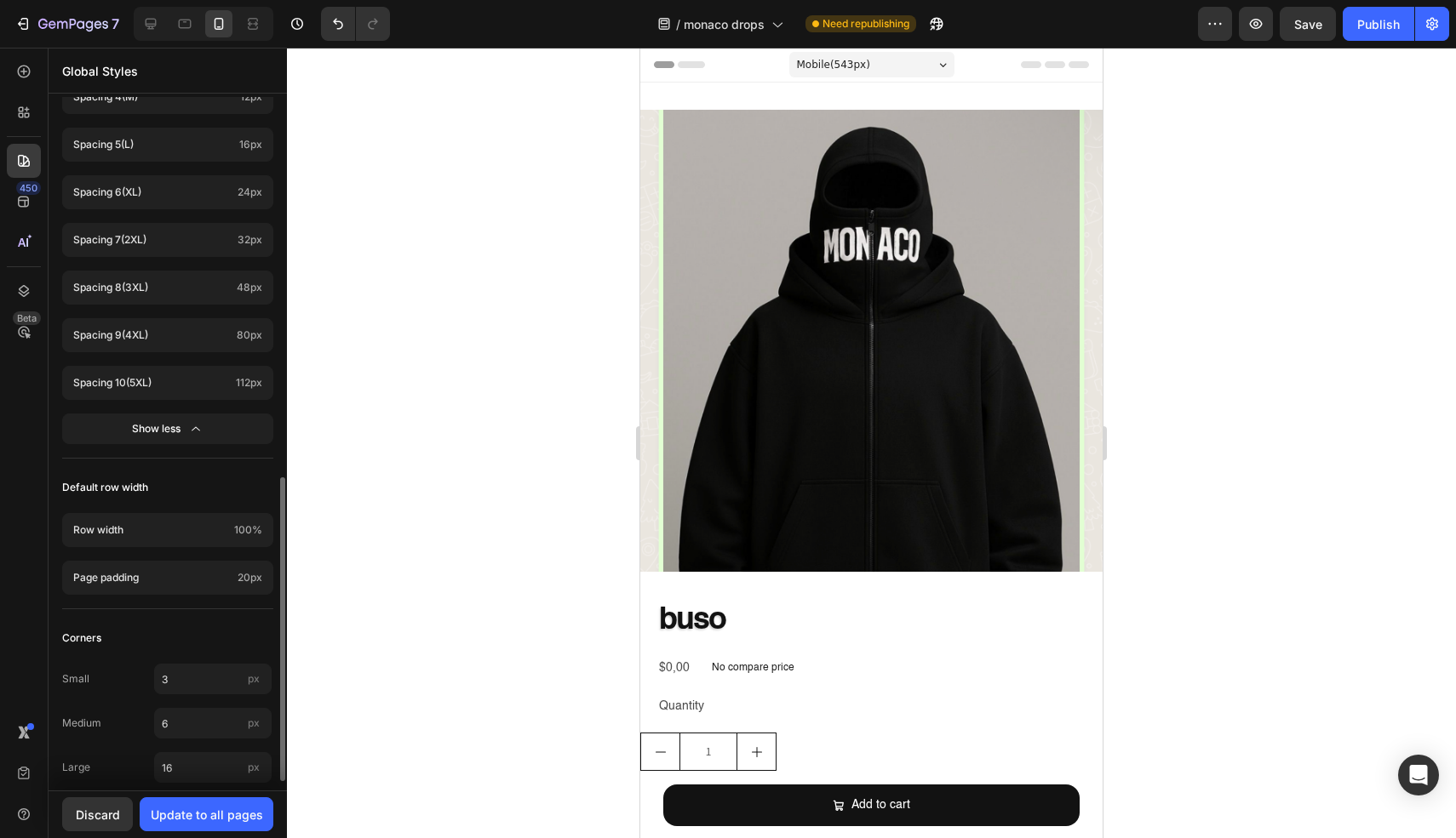
scroll to position [887, 0]
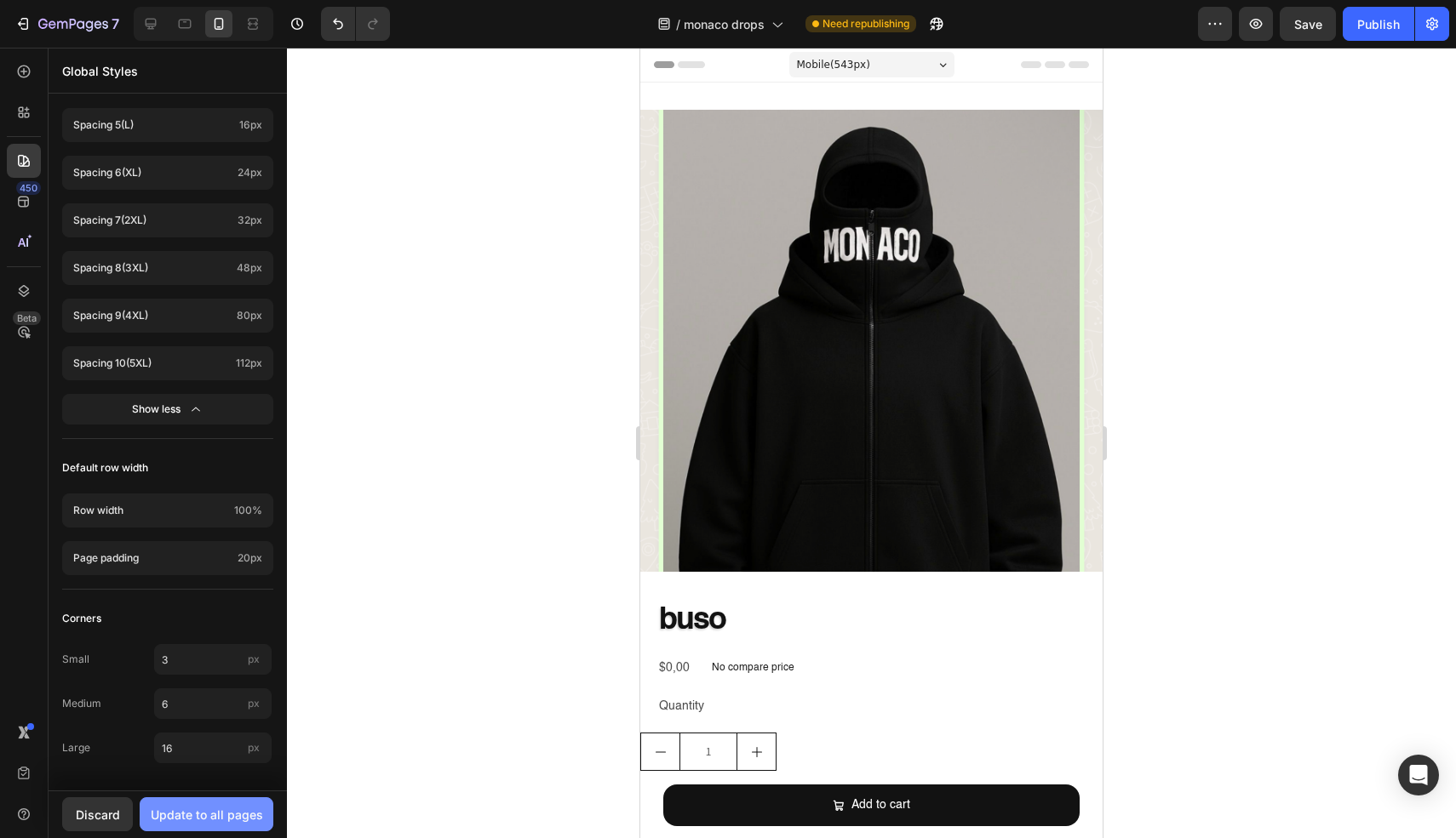
click at [208, 814] on div "Update to all pages" at bounding box center [207, 815] width 112 height 18
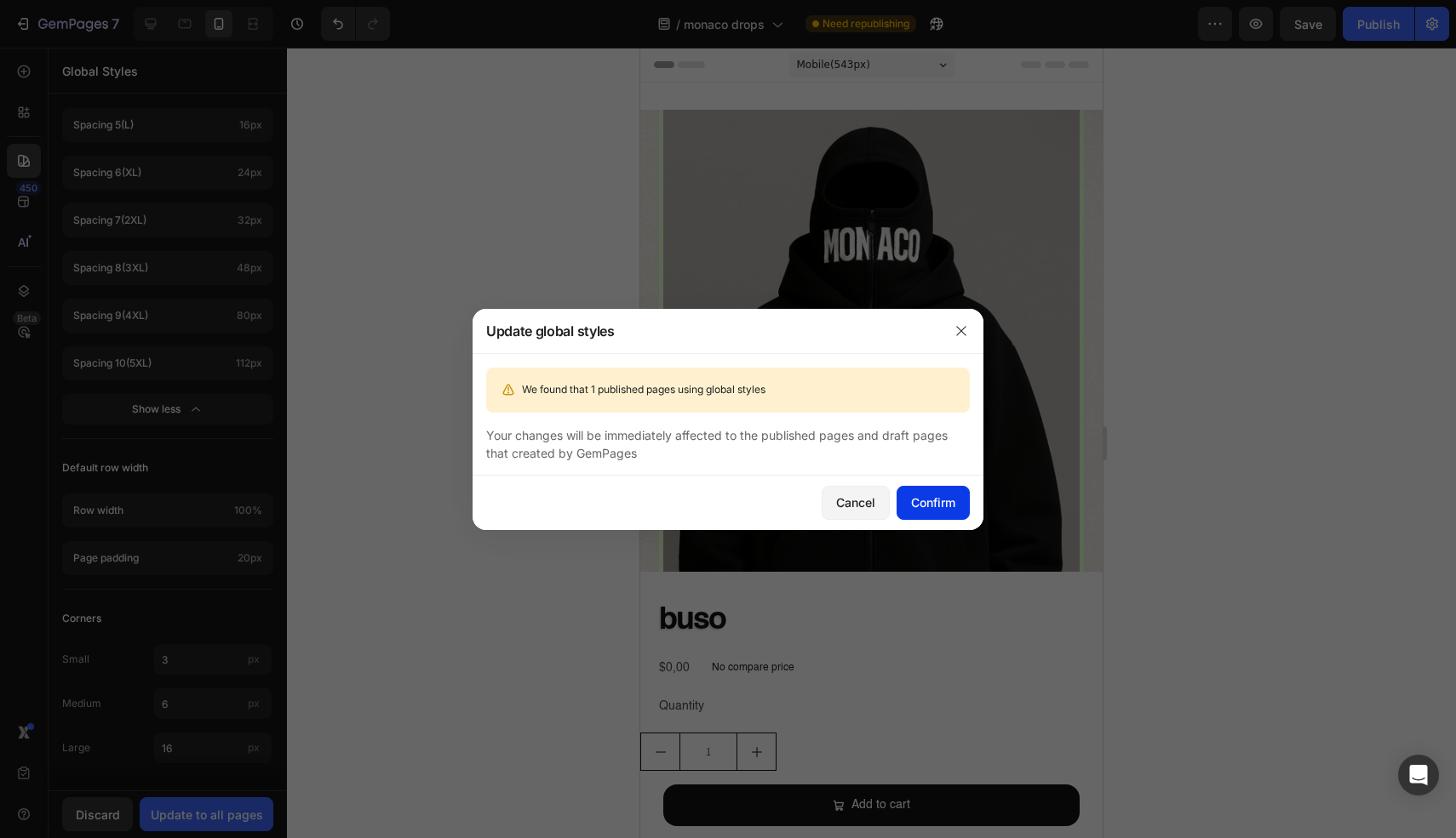
click at [934, 505] on div "Confirm" at bounding box center [933, 502] width 44 height 18
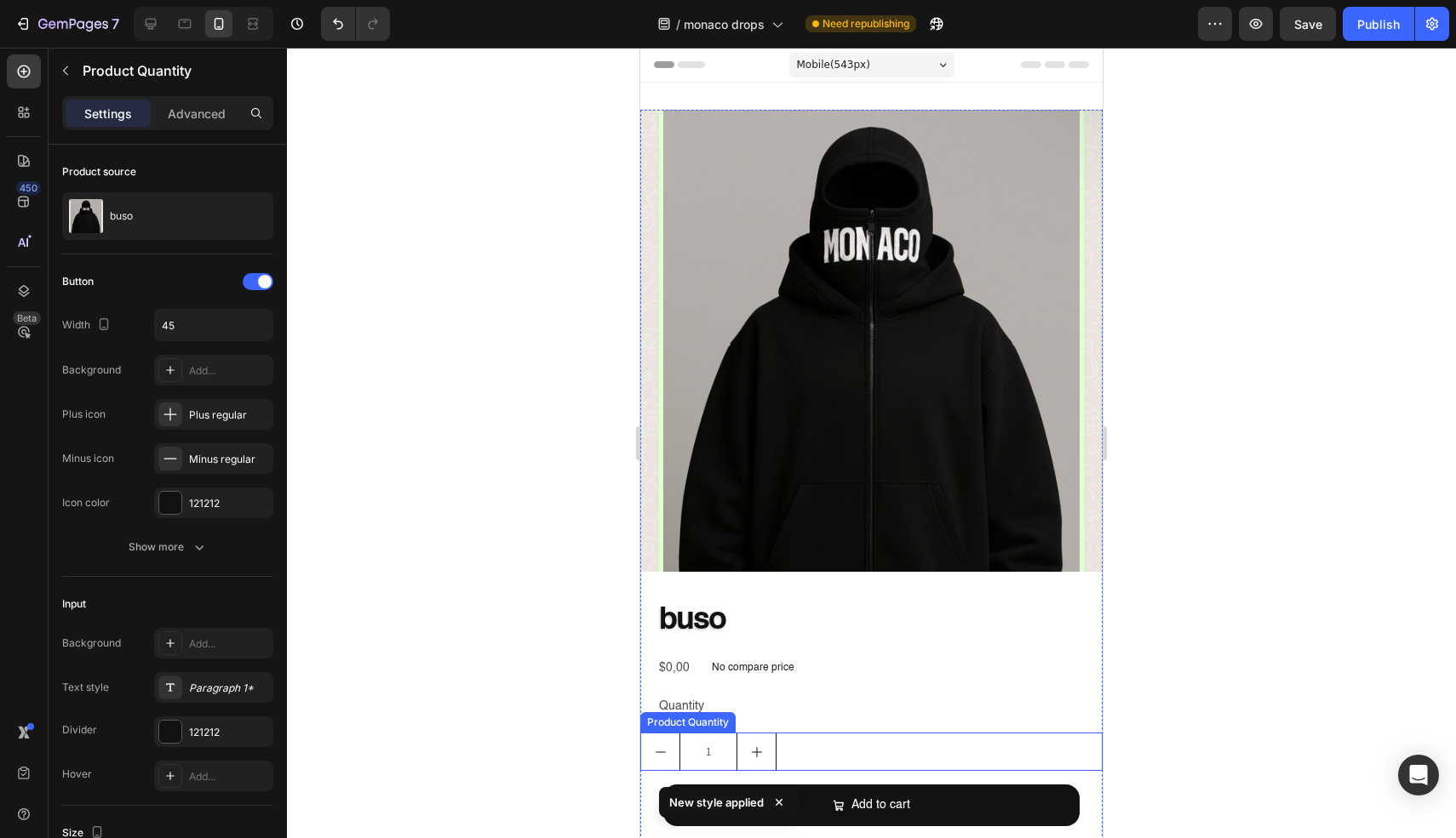
click at [741, 733] on button "increment" at bounding box center [756, 751] width 38 height 36
type input "2"
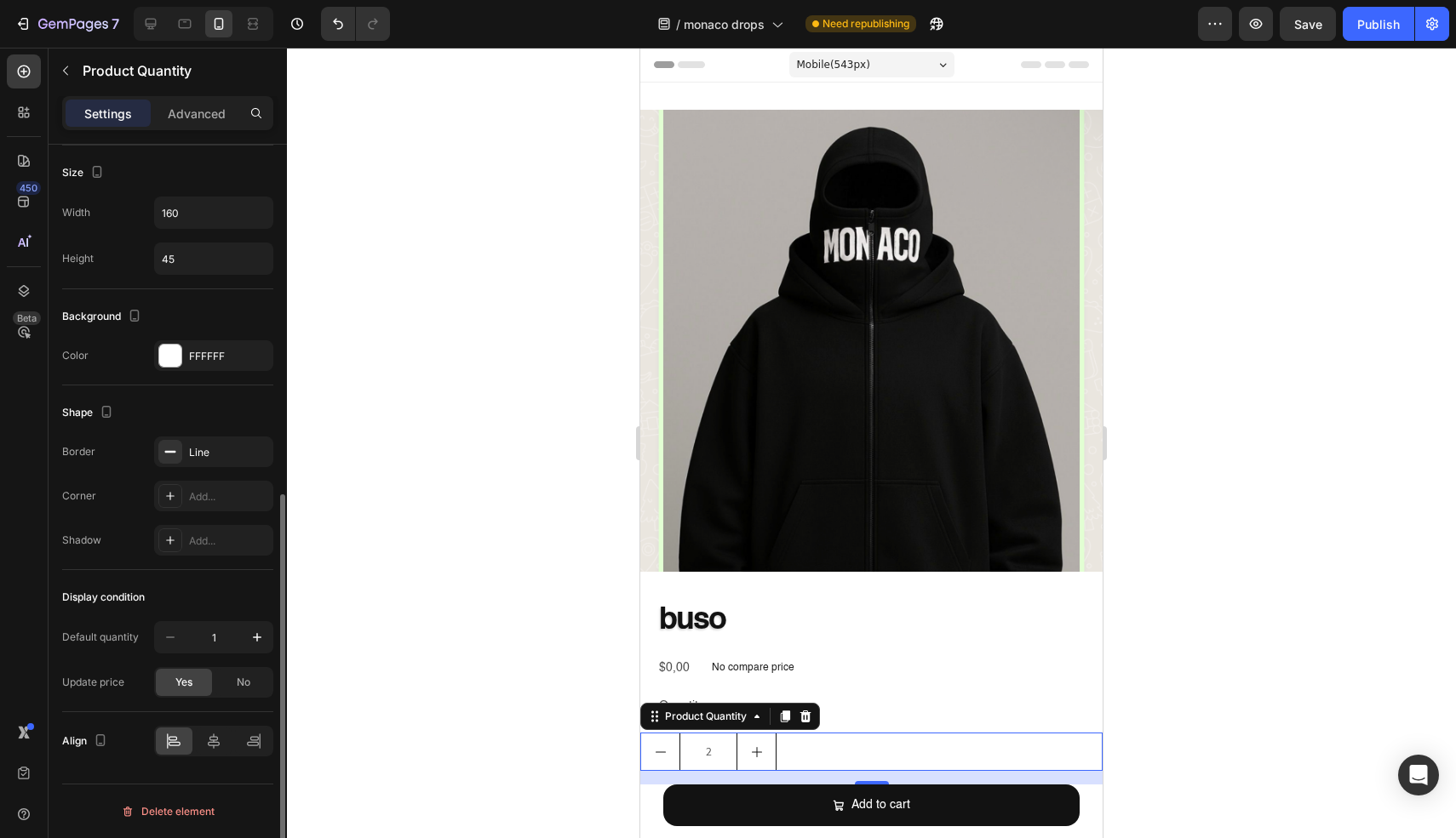
scroll to position [73, 0]
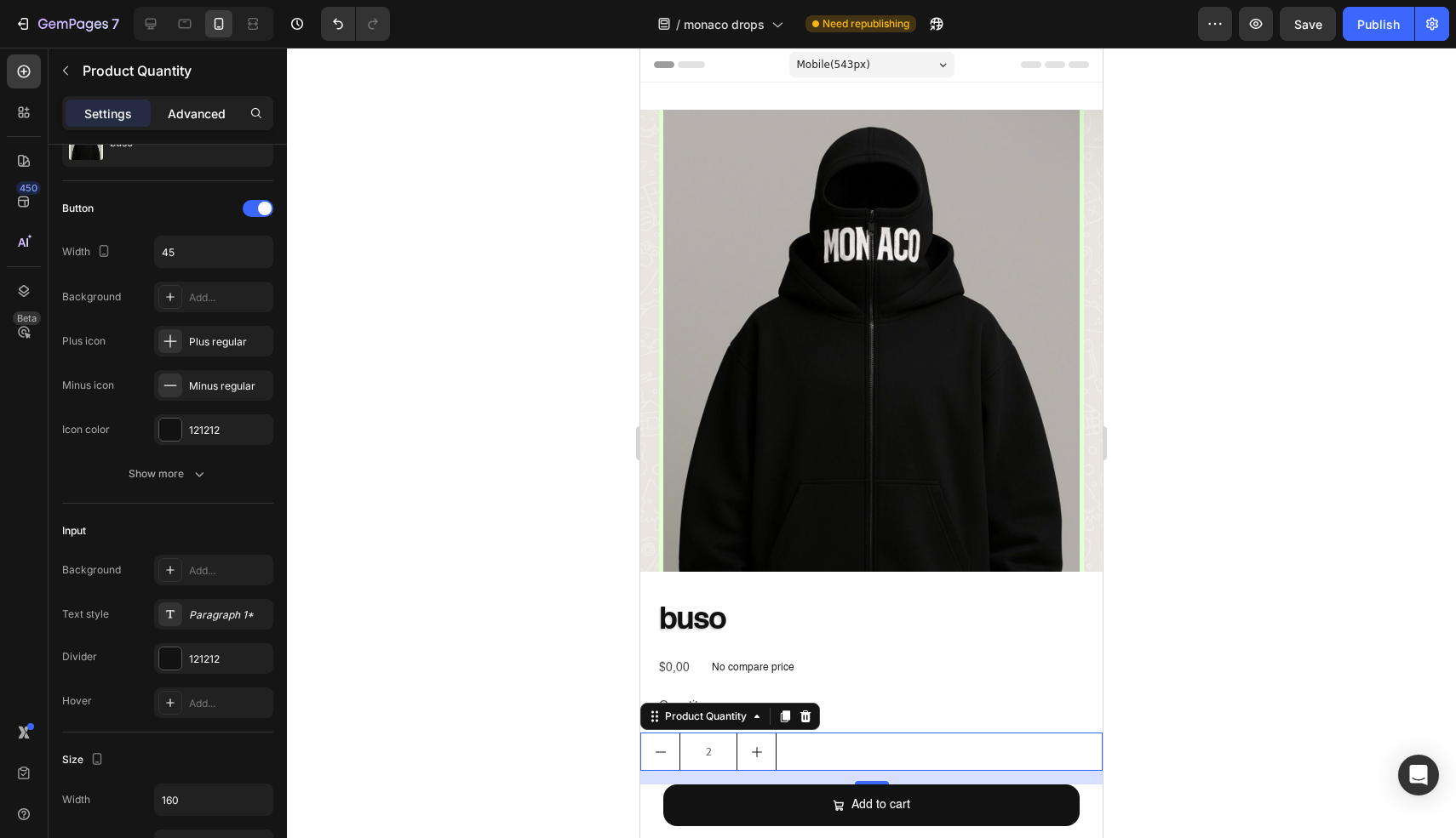
click at [213, 100] on div "Advanced" at bounding box center [196, 113] width 85 height 27
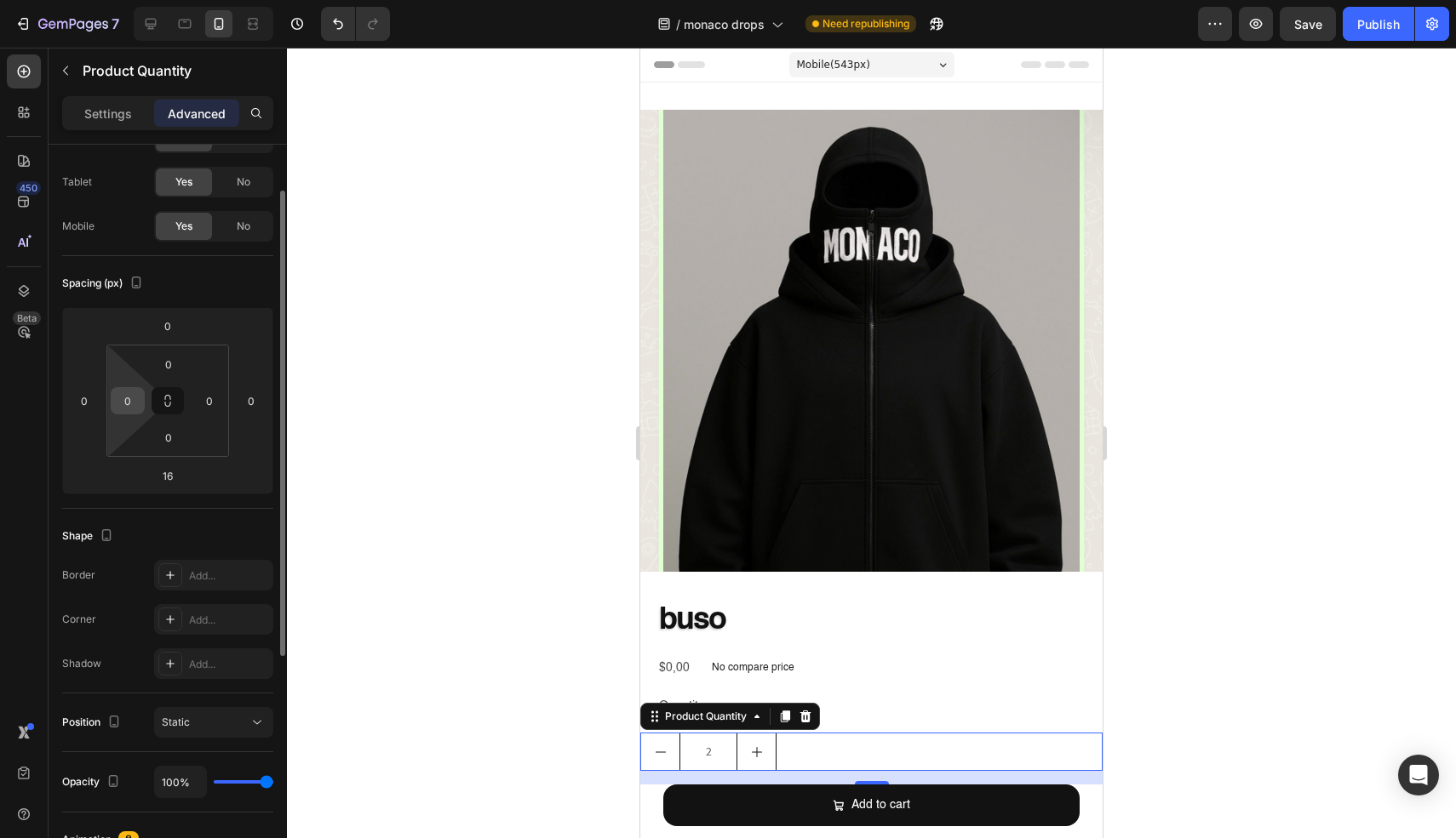
click at [133, 405] on input "0" at bounding box center [127, 400] width 25 height 25
type input "20"
click at [196, 406] on input "0" at bounding box center [208, 400] width 25 height 25
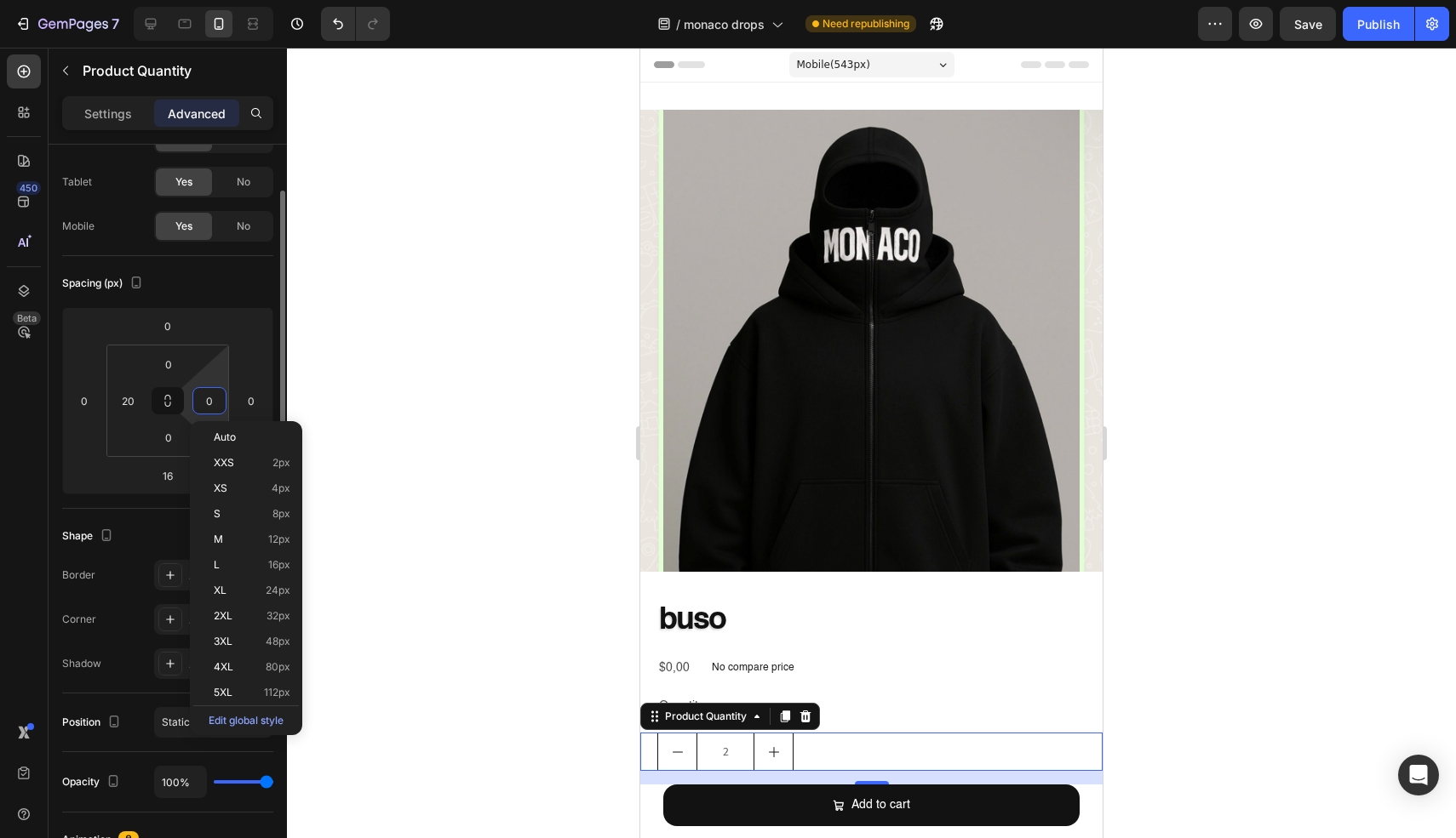
click at [196, 406] on input "0" at bounding box center [208, 400] width 25 height 25
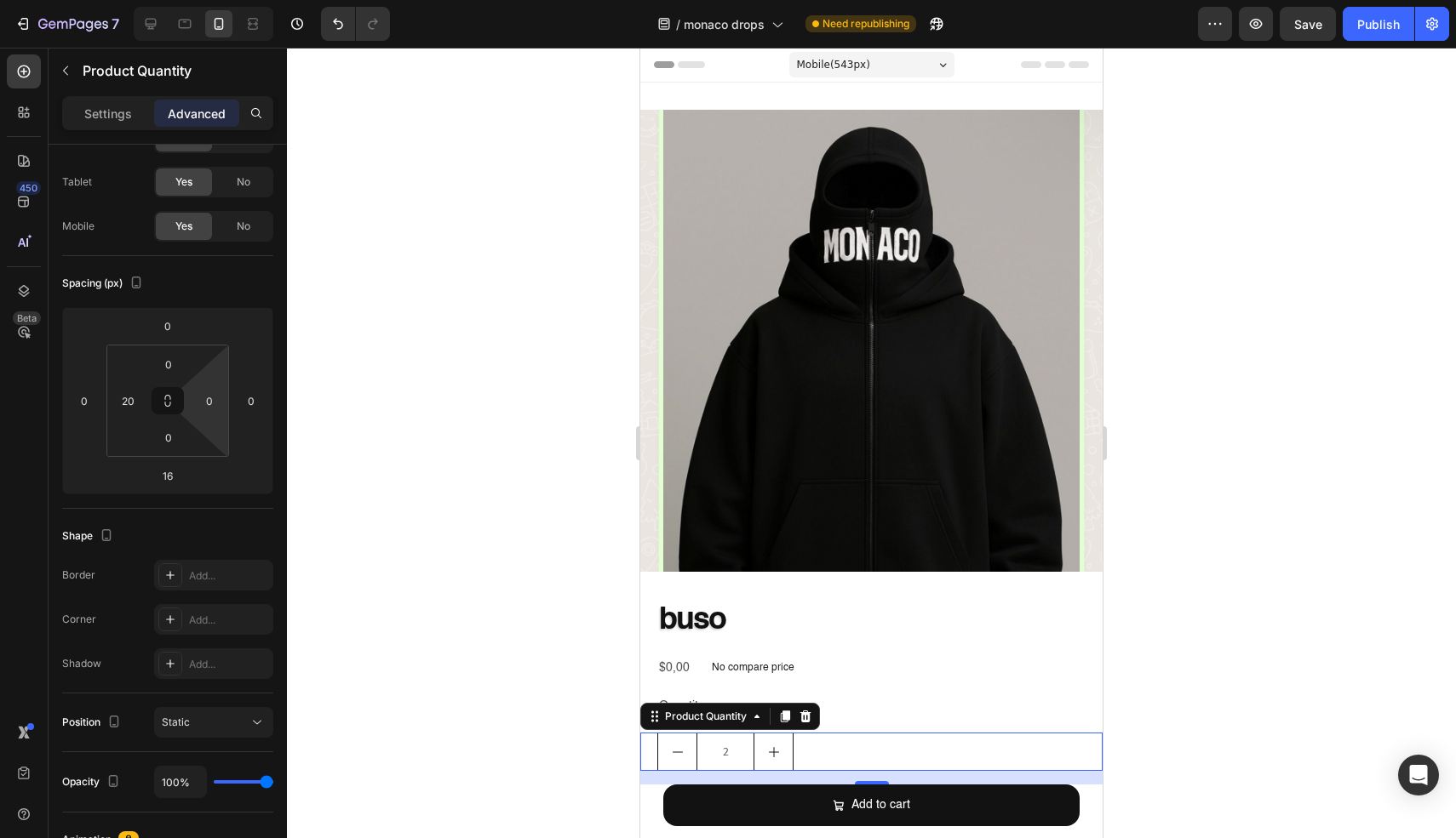
click at [29, 490] on div "450 Beta" at bounding box center [23, 385] width 34 height 661
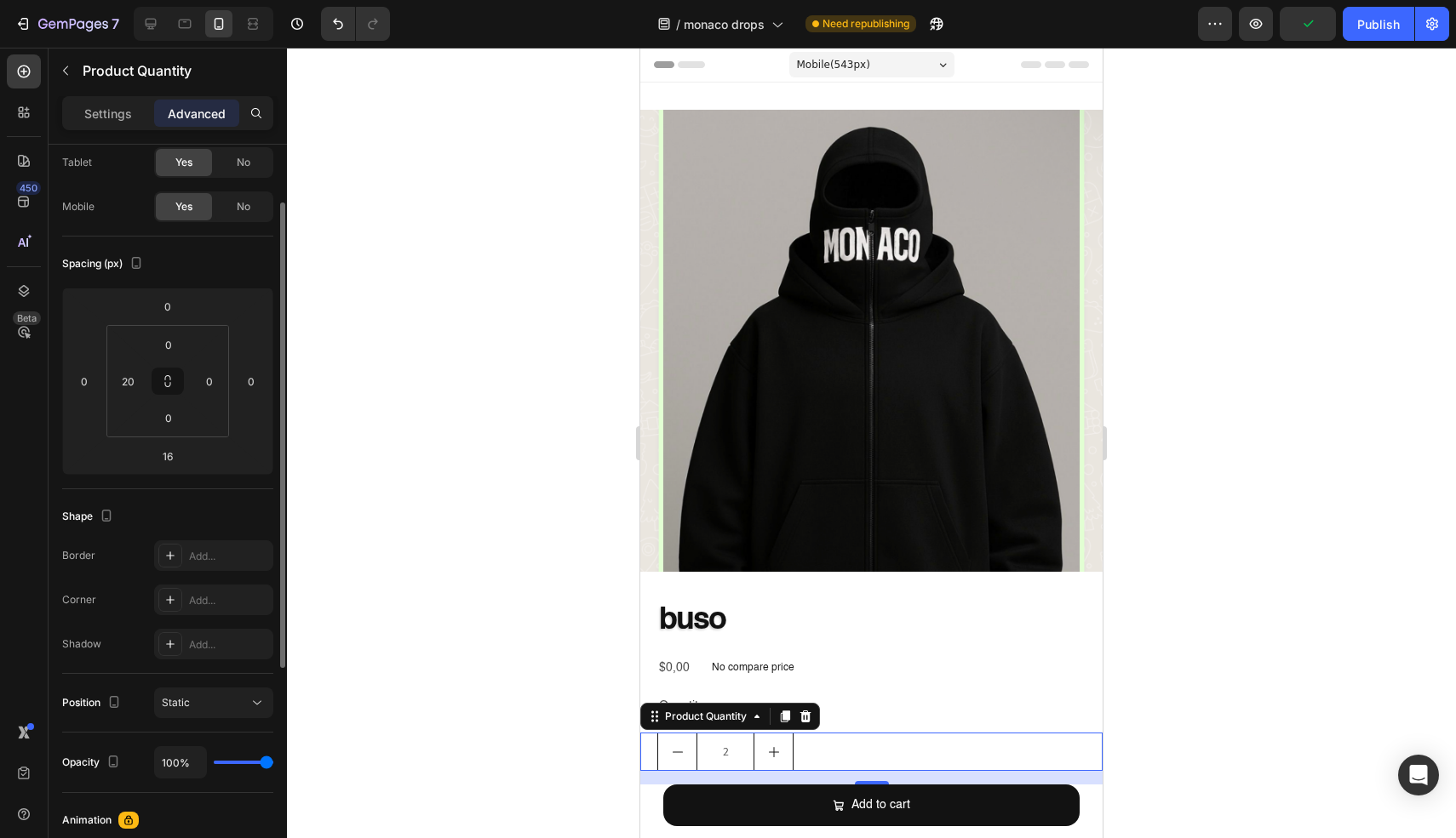
scroll to position [96, 0]
click at [206, 711] on button "Static" at bounding box center [214, 699] width 120 height 31
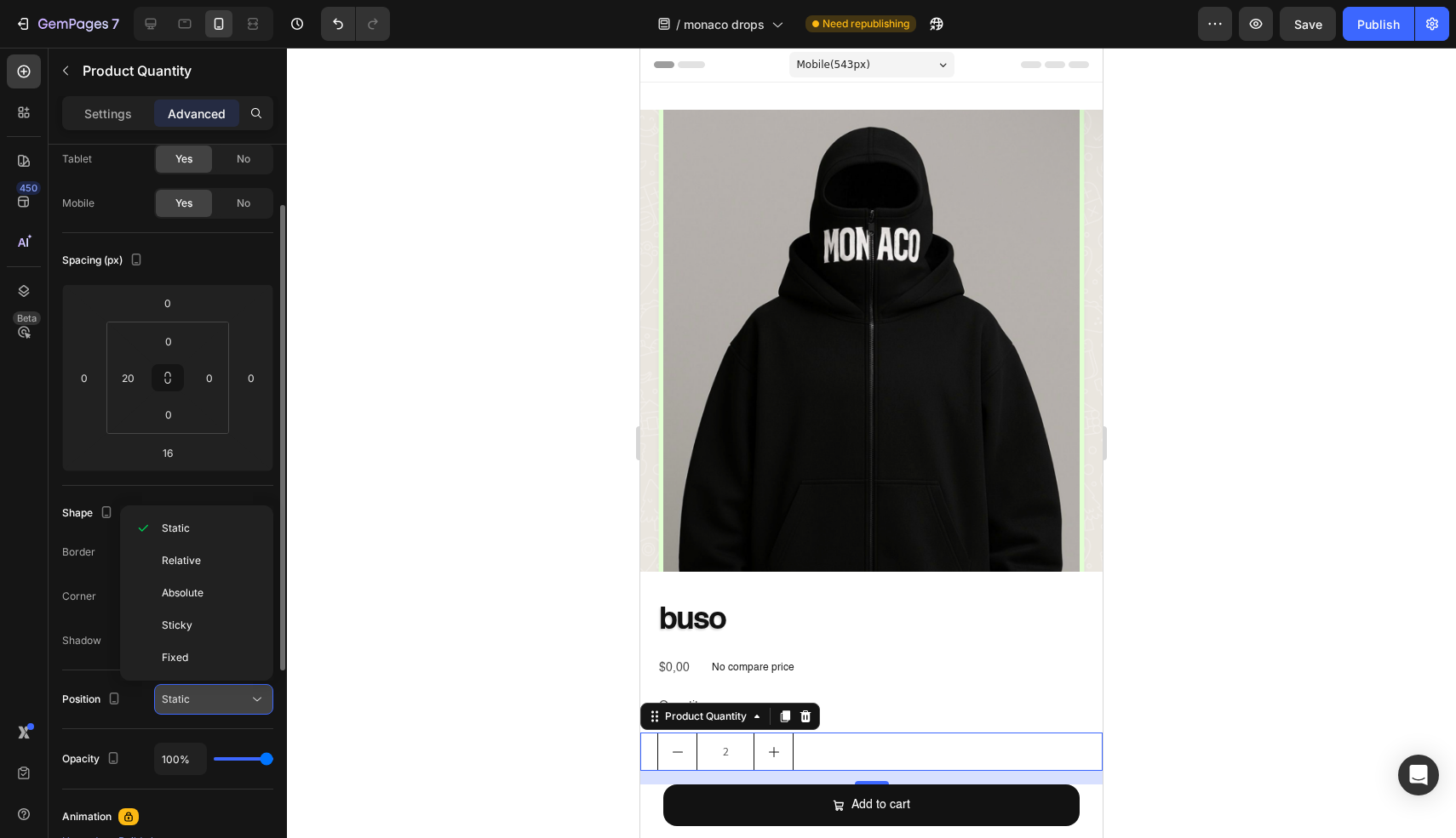
click at [206, 711] on button "Static" at bounding box center [214, 699] width 120 height 31
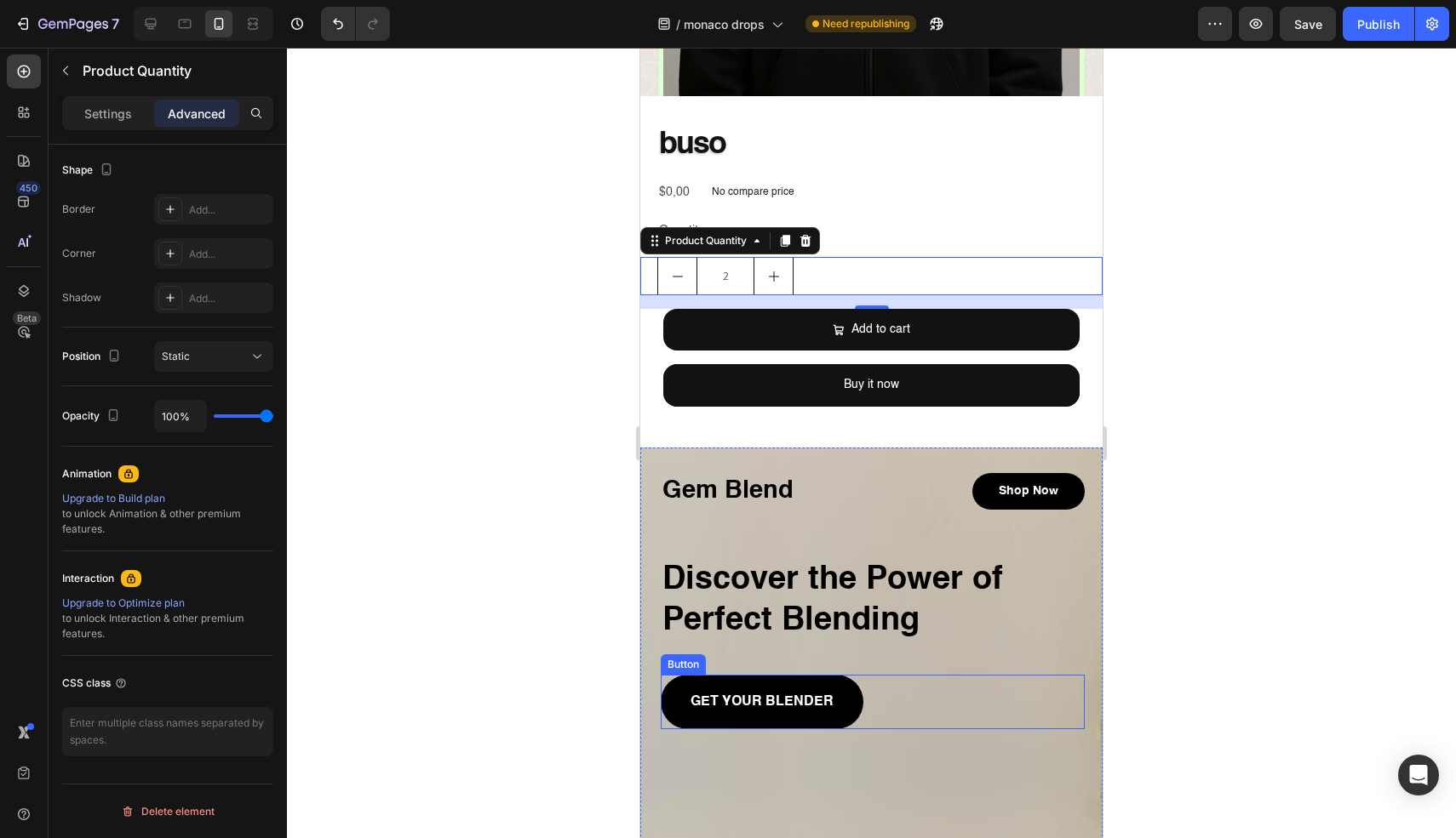
scroll to position [375, 0]
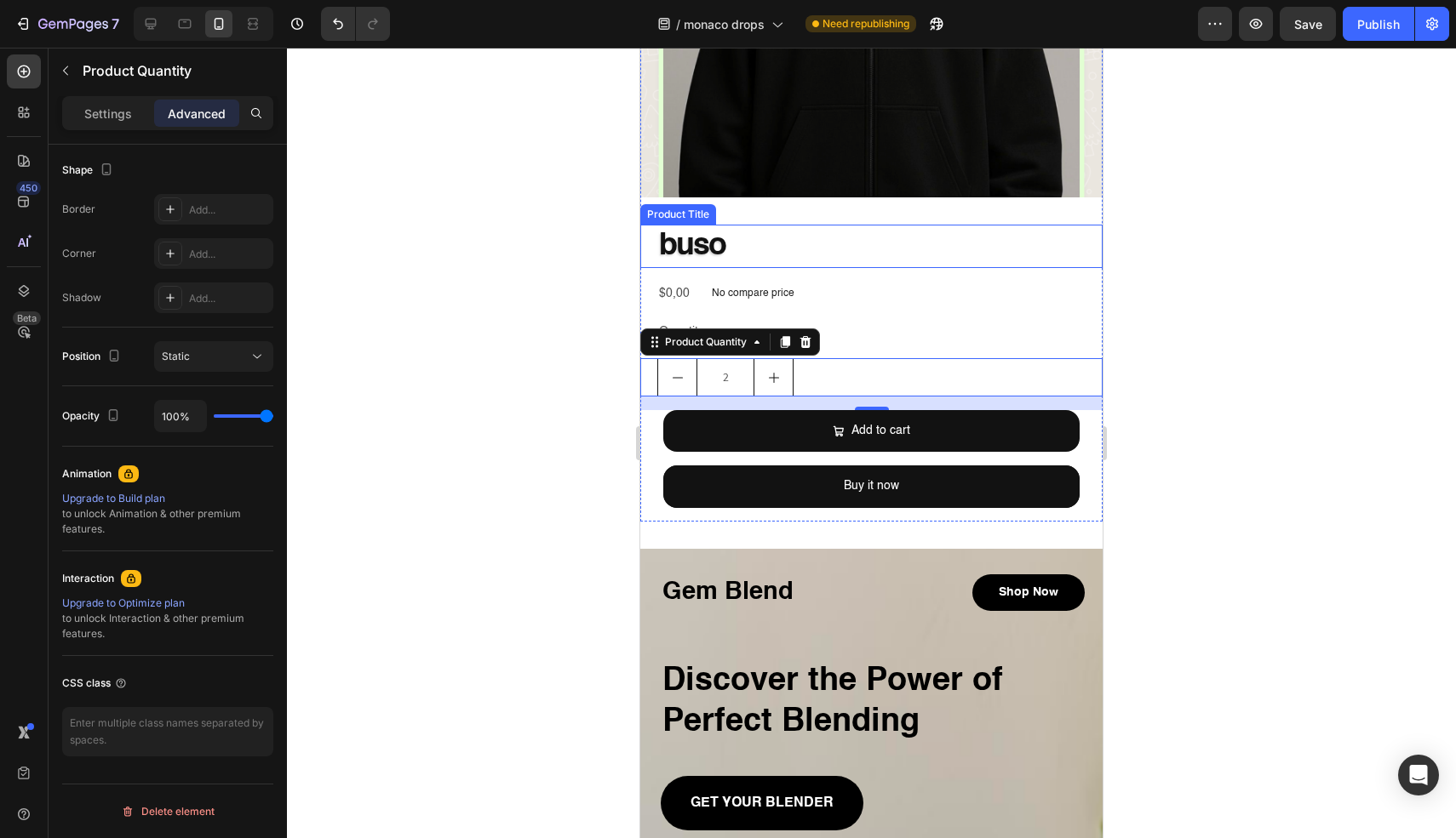
click at [787, 230] on h2 "buso" at bounding box center [879, 246] width 445 height 43
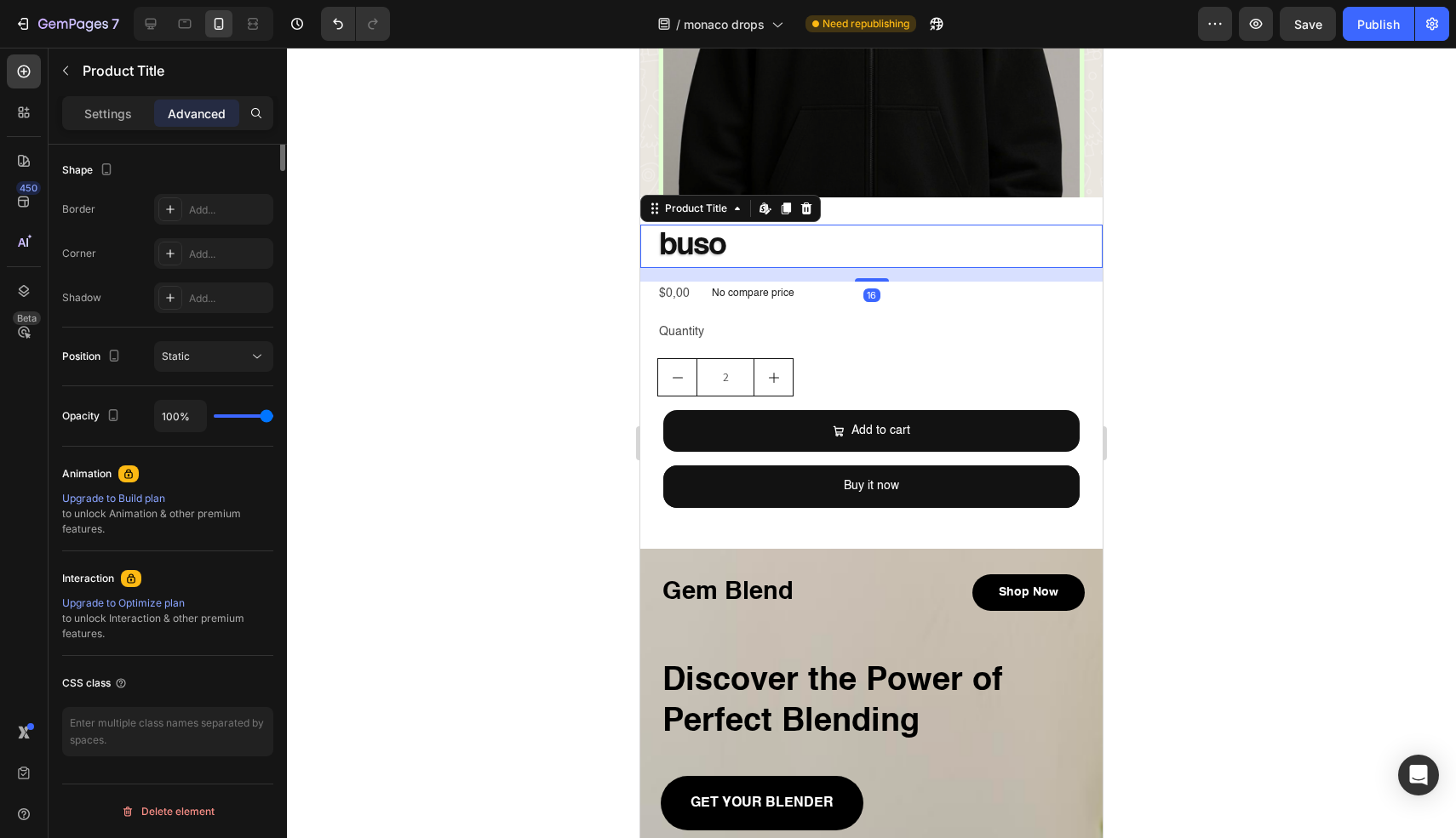
scroll to position [0, 0]
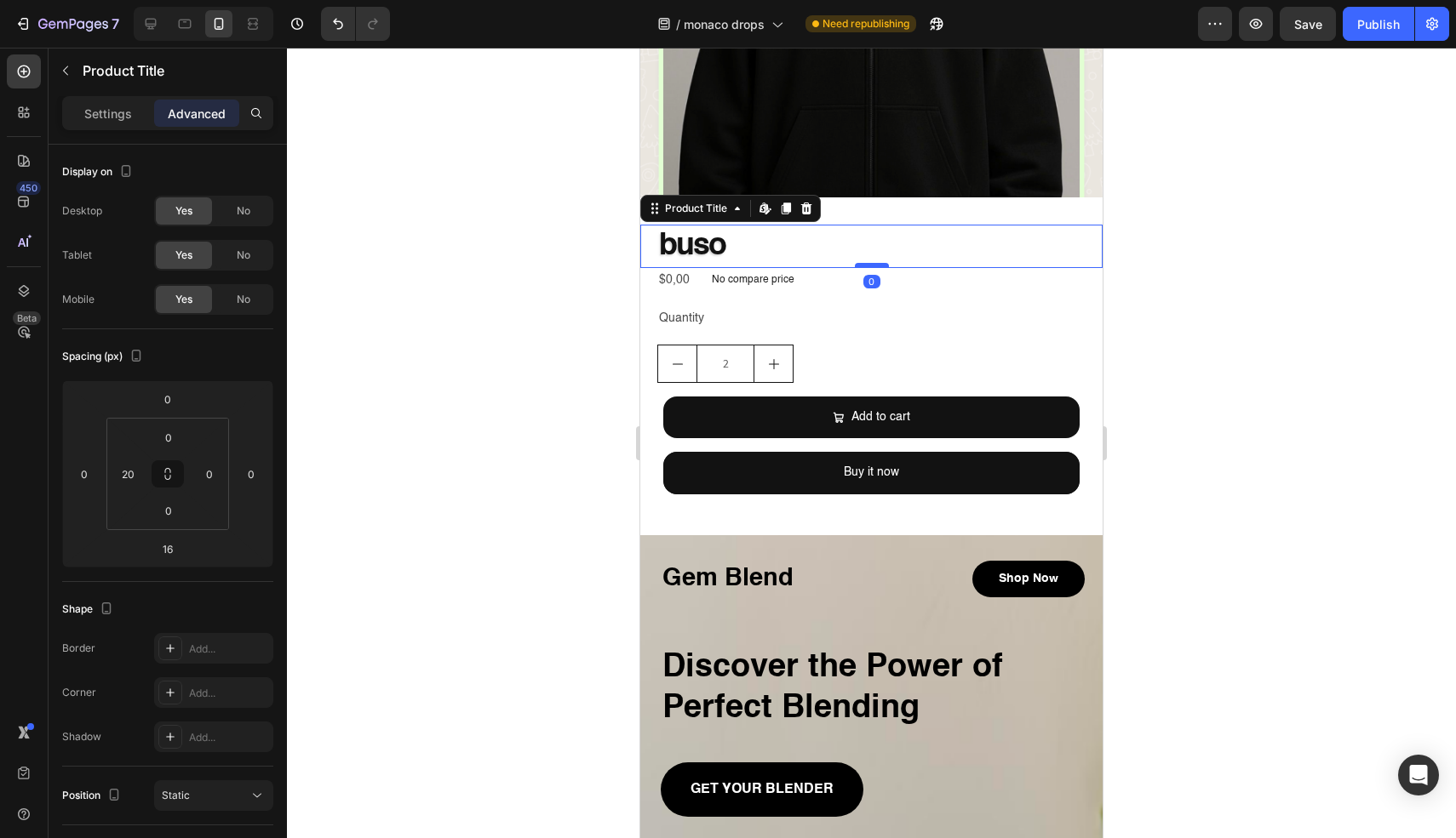
drag, startPoint x: 878, startPoint y: 268, endPoint x: 878, endPoint y: 253, distance: 15.0
click at [878, 263] on div at bounding box center [871, 264] width 34 height 5
type input "0"
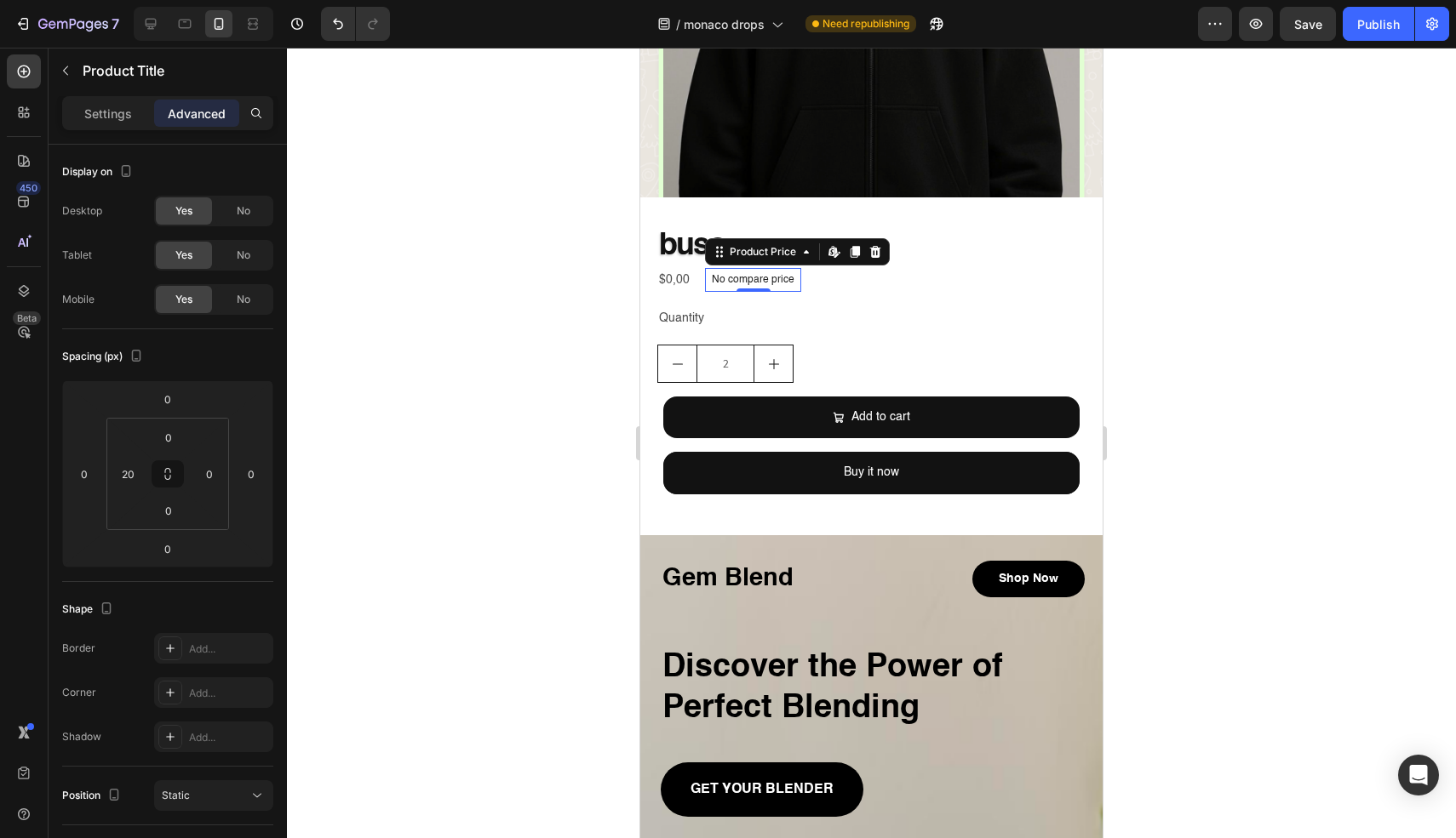
click at [782, 275] on p "No compare price" at bounding box center [752, 279] width 82 height 10
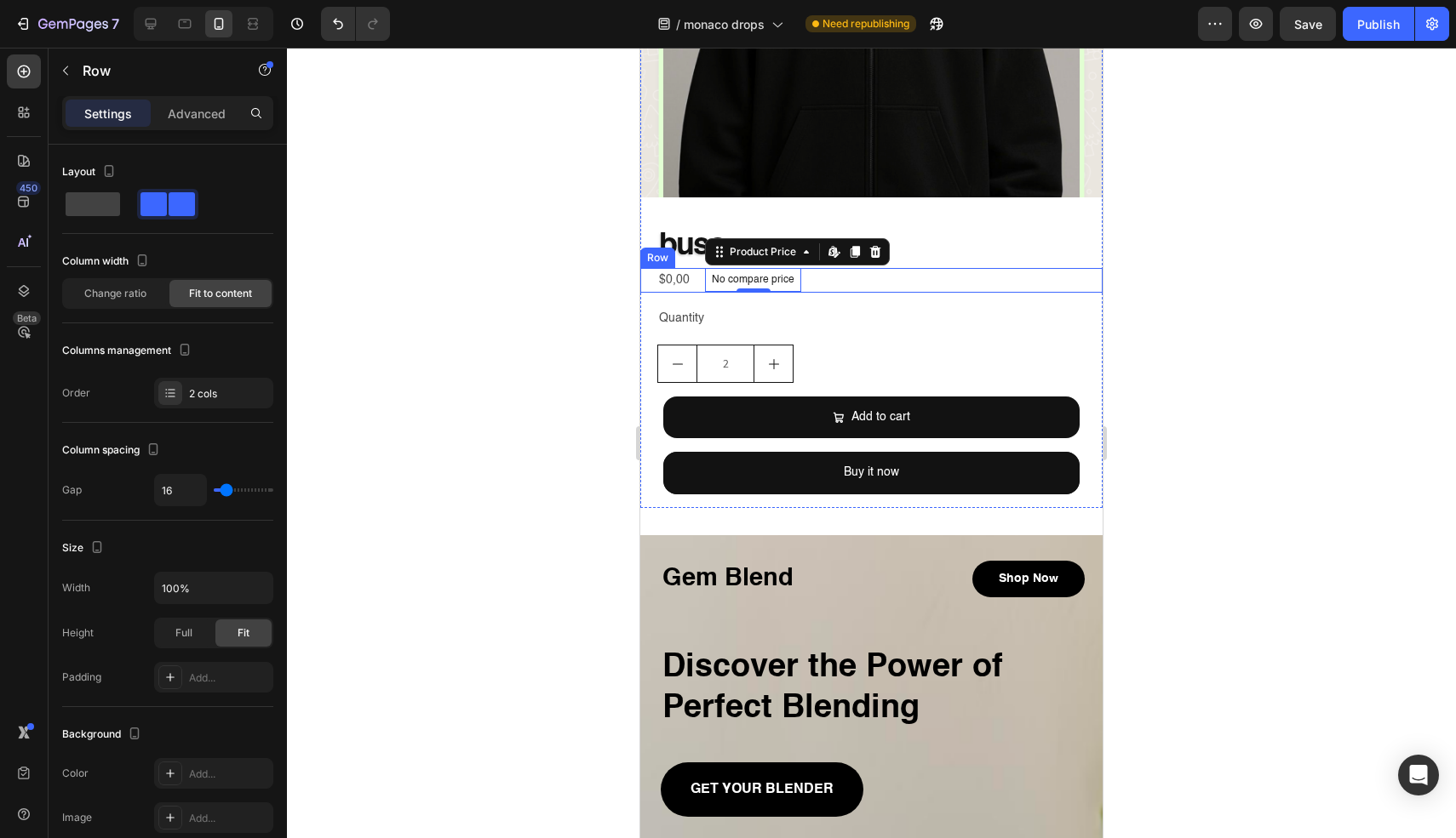
click at [808, 272] on div "$0,00 Product Price Product Price No compare price Product Price Edit content i…" at bounding box center [871, 280] width 463 height 24
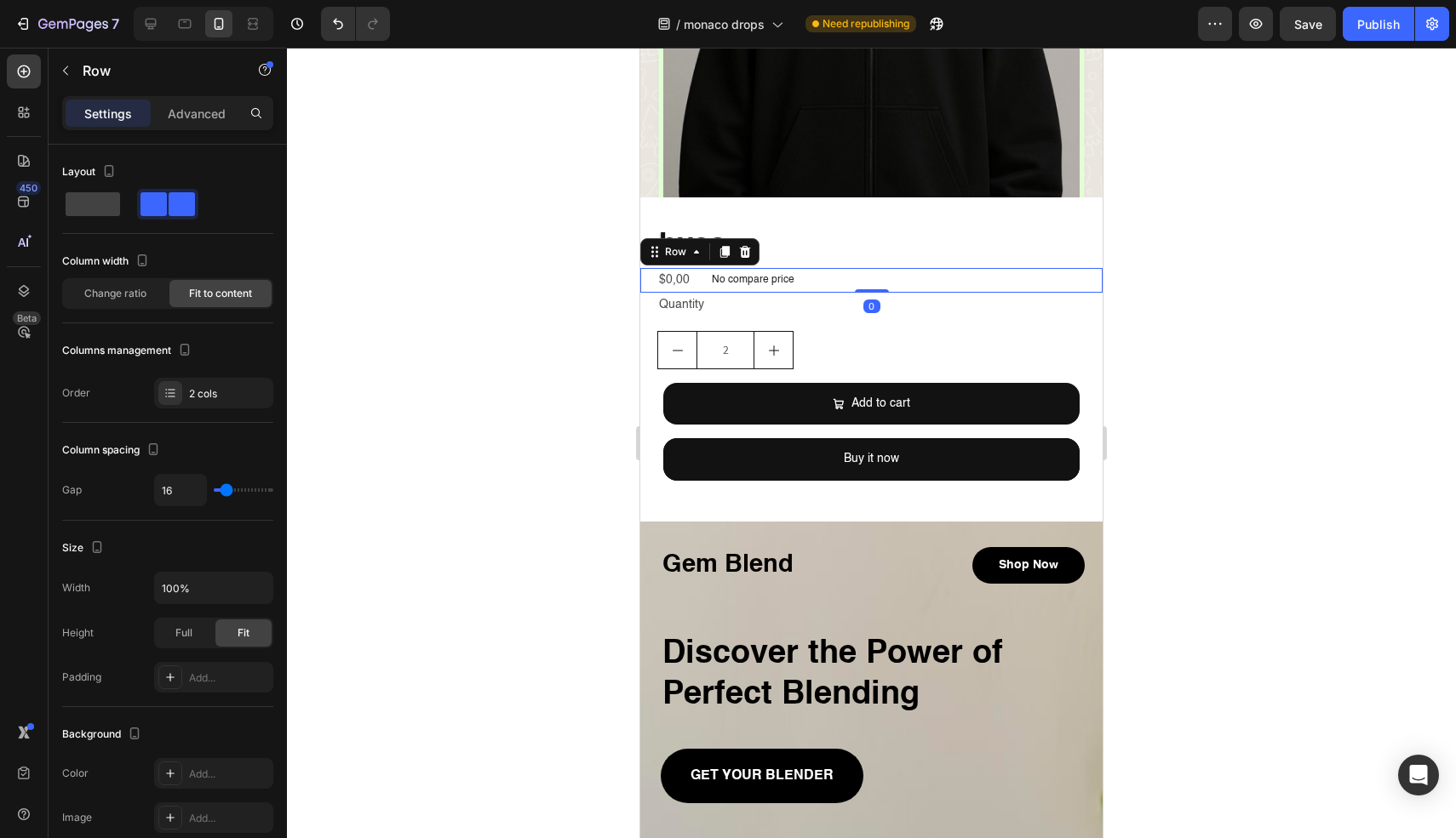
drag, startPoint x: 871, startPoint y: 291, endPoint x: 874, endPoint y: 268, distance: 23.2
click at [874, 268] on div "$0,00 Product Price Product Price No compare price Product Price Row 0" at bounding box center [871, 280] width 463 height 24
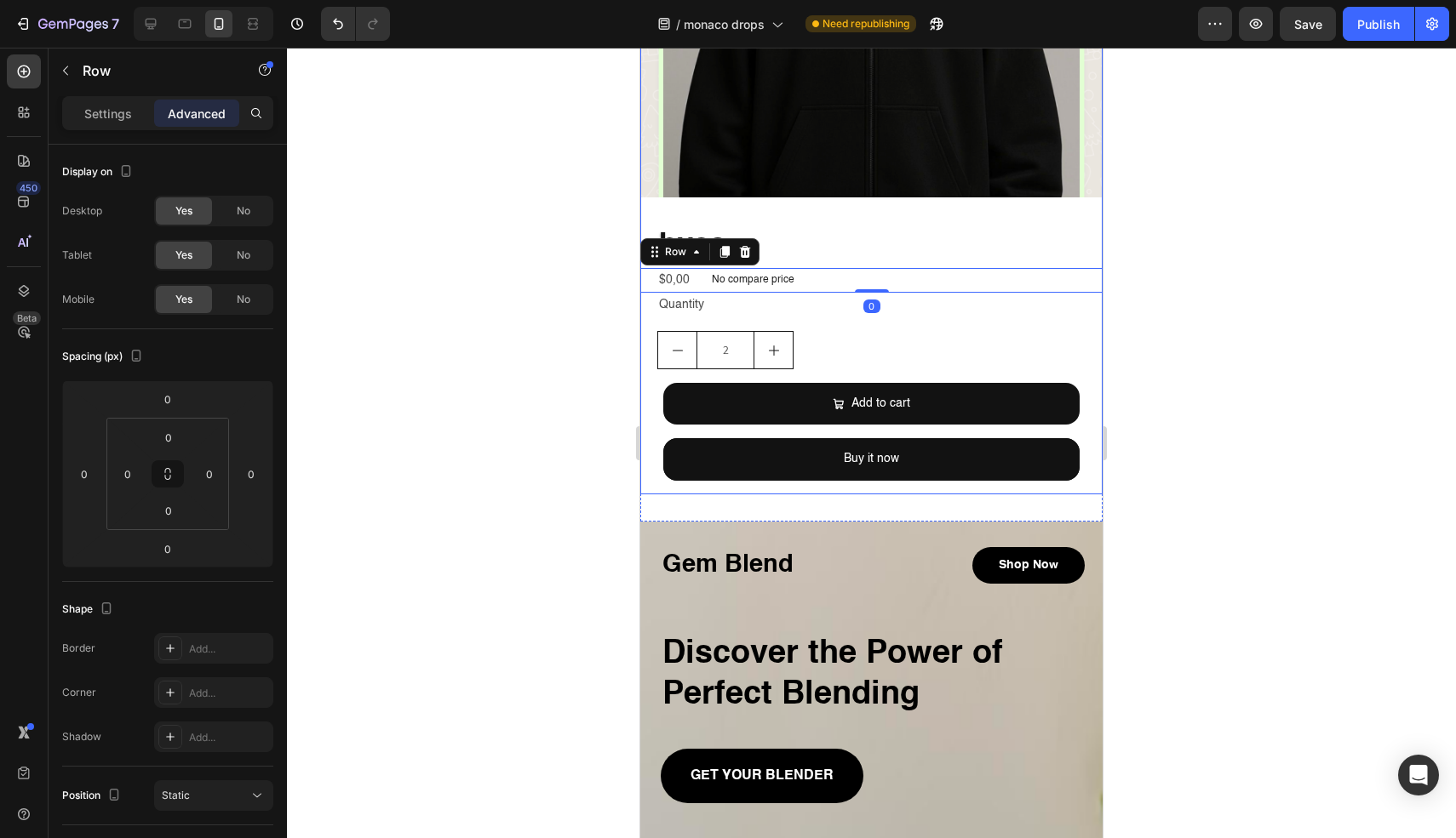
type input "1"
click at [749, 305] on div "buso Product Title $0,00 Product Price Product Price No compare price Product P…" at bounding box center [871, 359] width 463 height 270
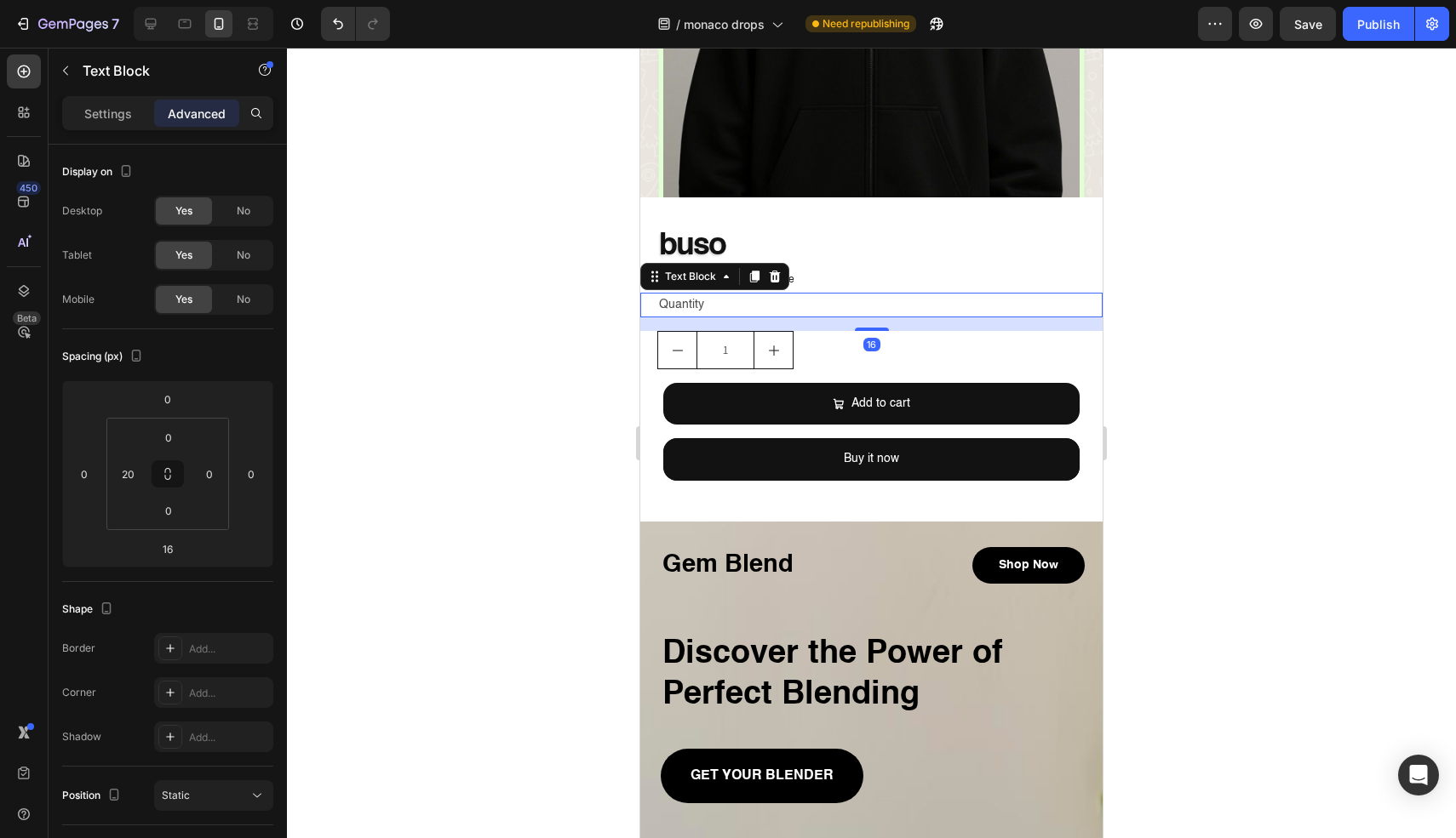
click at [766, 296] on div "Quantity" at bounding box center [879, 305] width 445 height 24
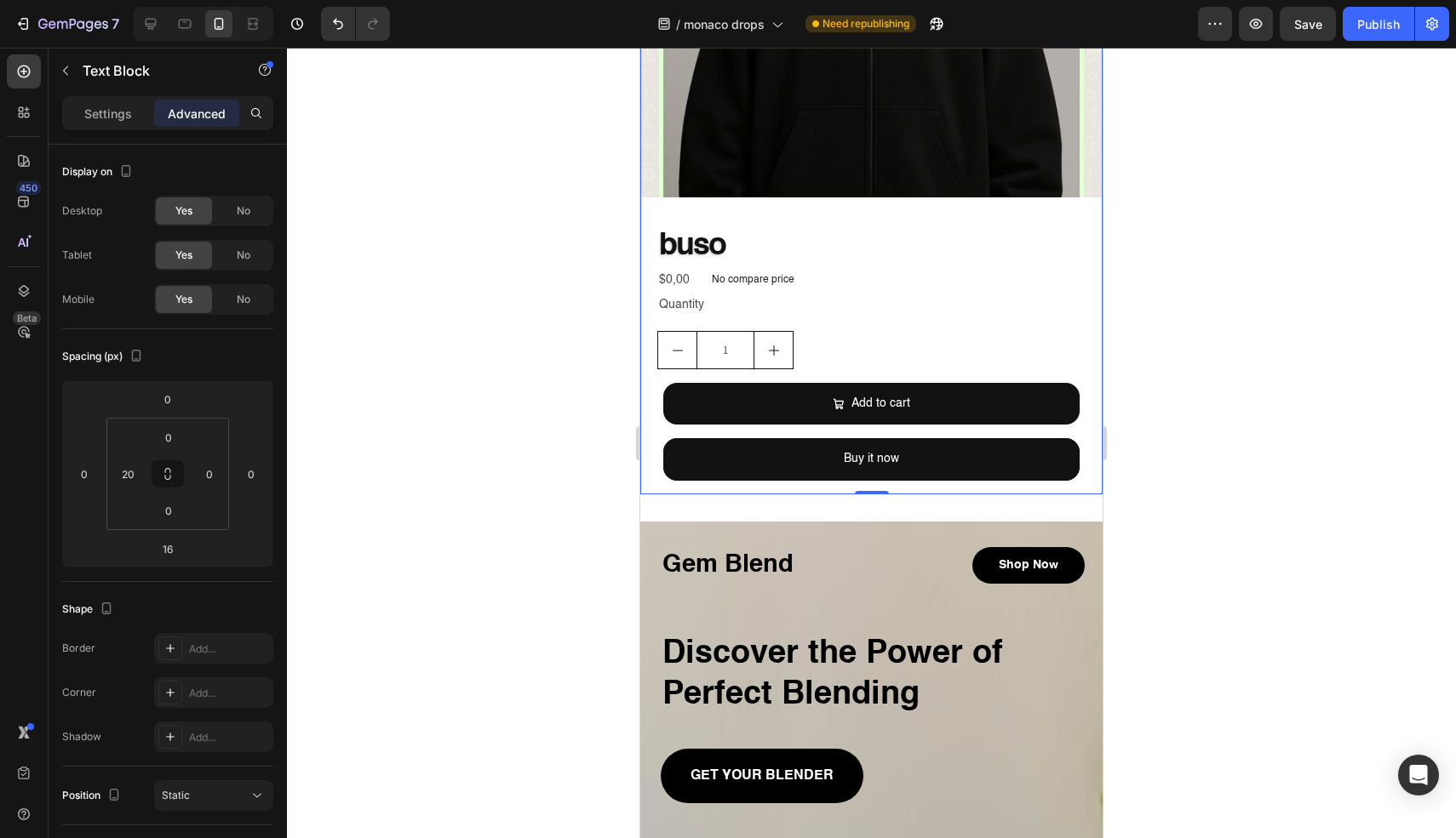
click at [924, 366] on div "buso Product Title $0,00 Product Price Product Price No compare price Product P…" at bounding box center [871, 359] width 463 height 270
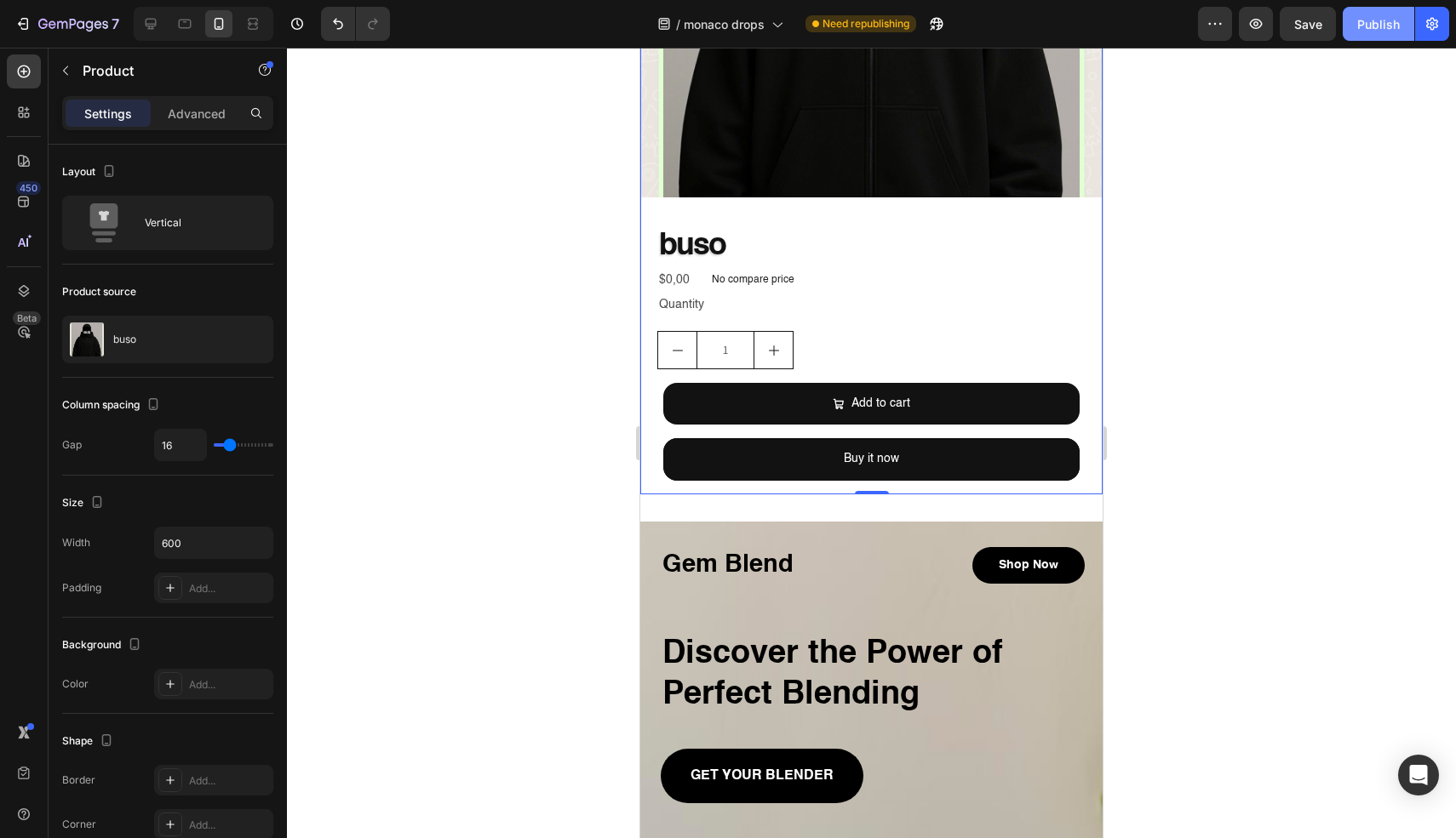
click at [1359, 32] on div "Publish" at bounding box center [1378, 23] width 43 height 18
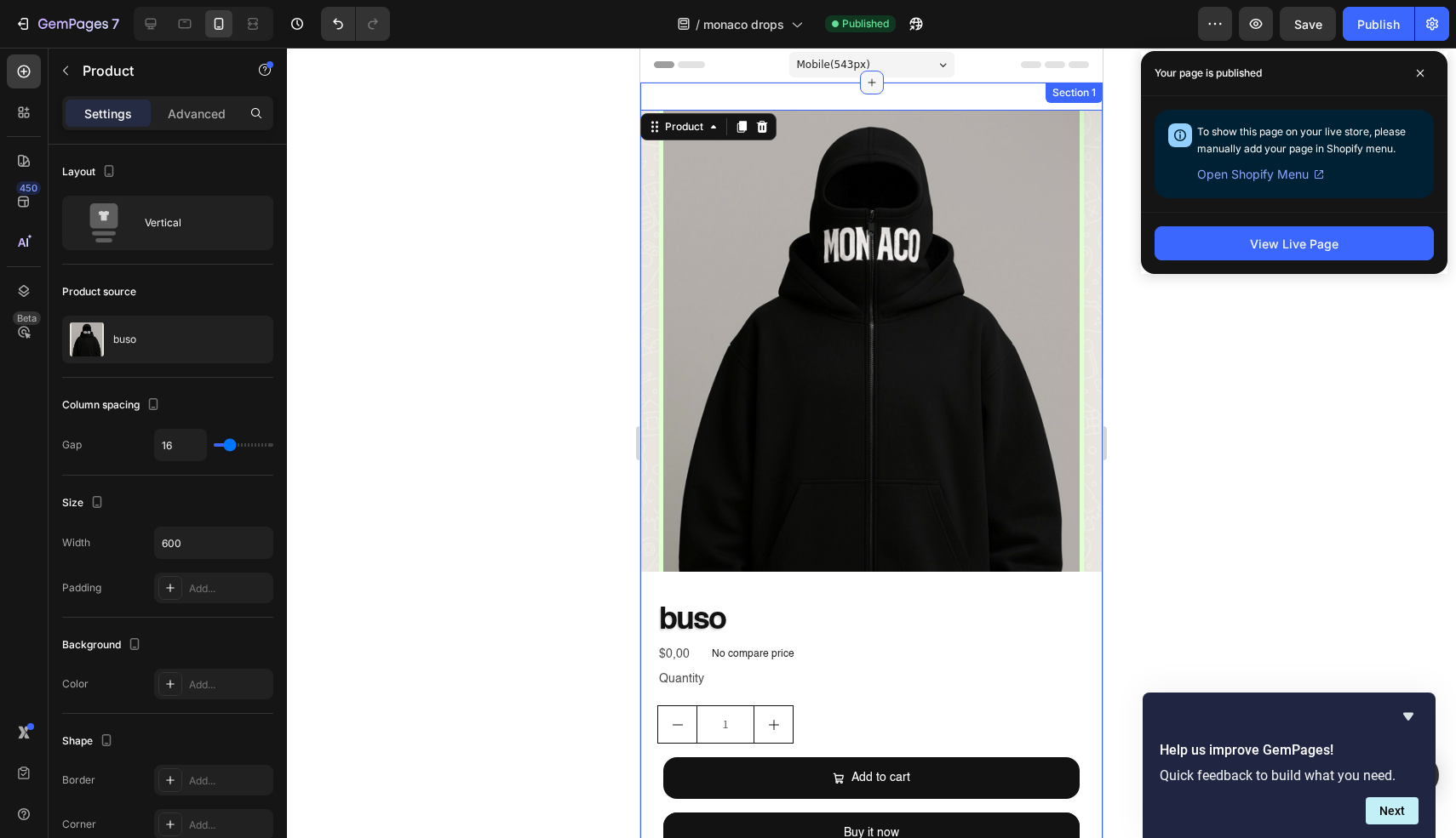
click at [864, 84] on icon at bounding box center [871, 82] width 14 height 14
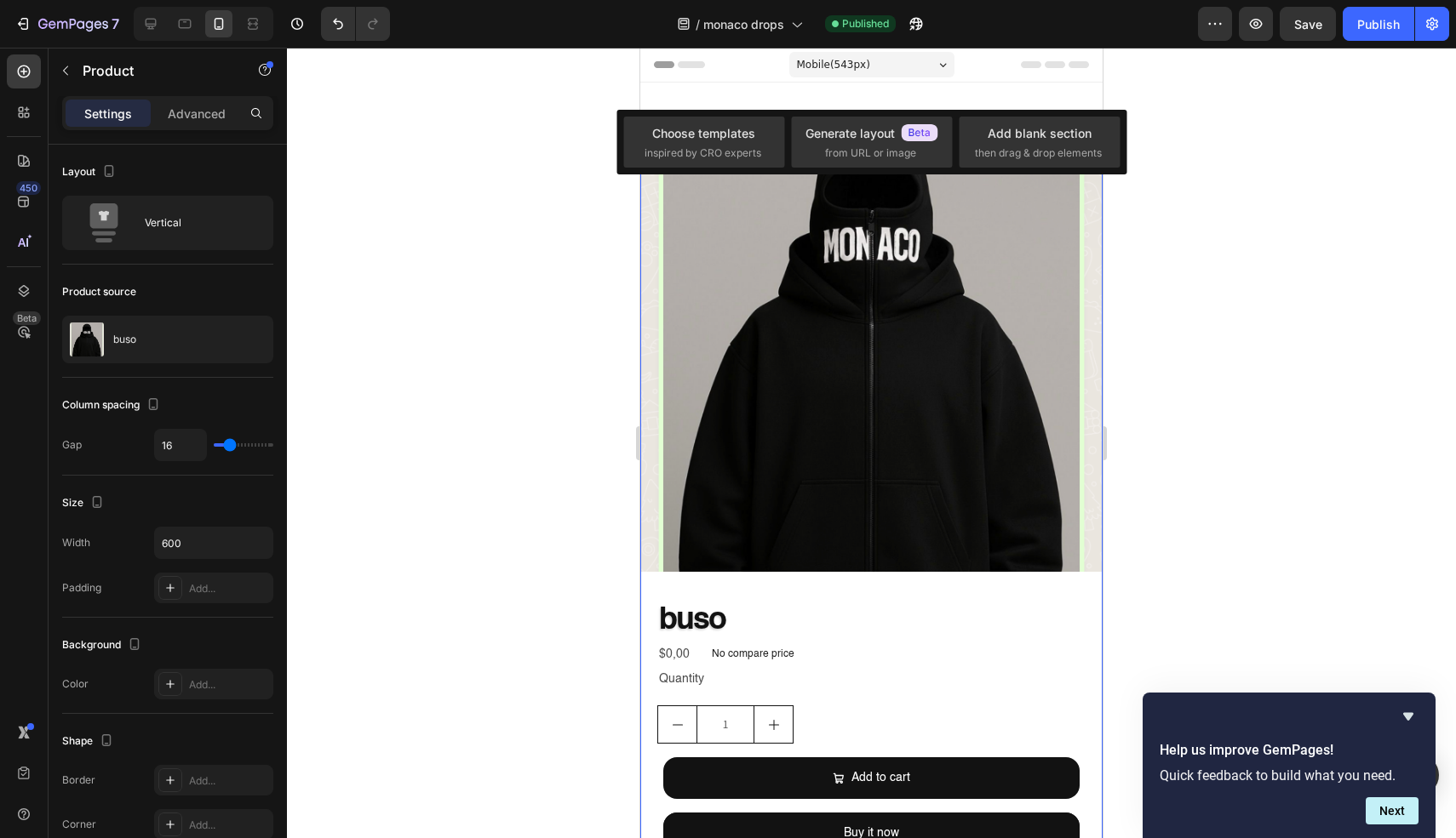
click at [1186, 99] on div at bounding box center [871, 443] width 1169 height 790
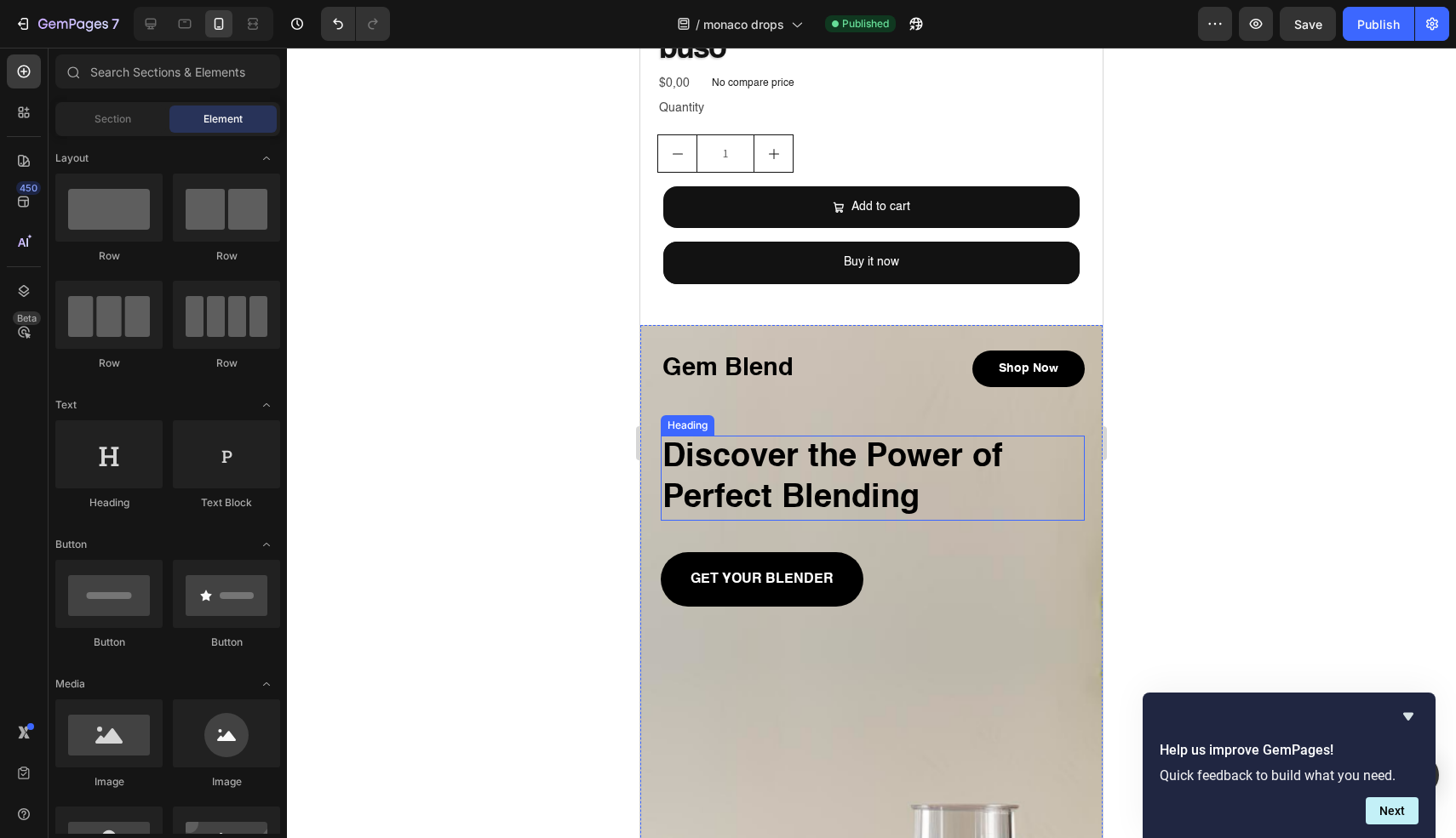
scroll to position [582, 0]
